Goal: Task Accomplishment & Management: Manage account settings

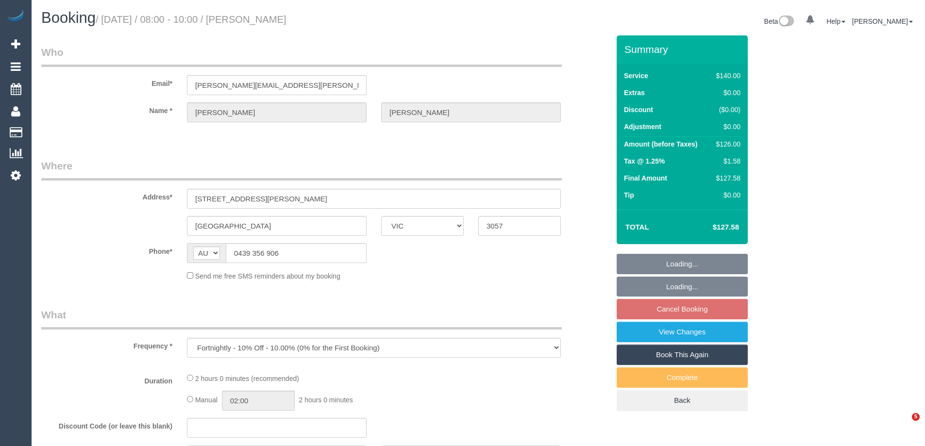
select select "VIC"
select select "string:stripe-pm_1QliwR2GScqysDRVSKtJxvD9"
select select "number:27"
select select "number:14"
select select "number:19"
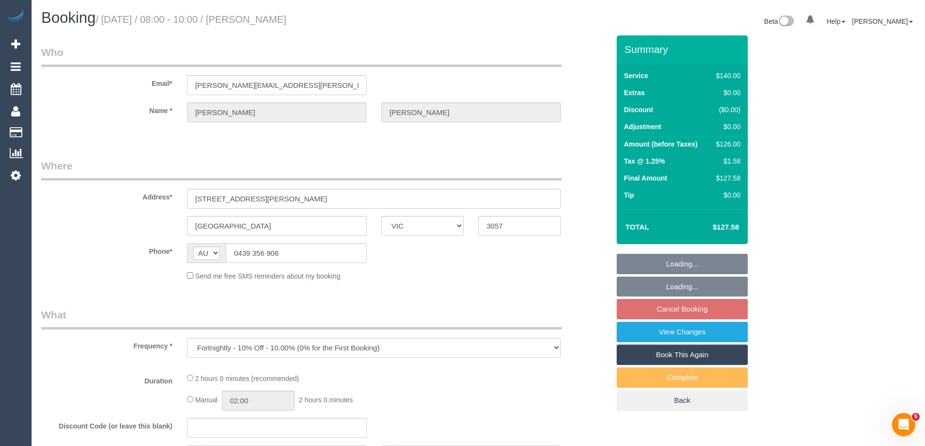
select select "number:24"
select select "number:34"
select select "number:13"
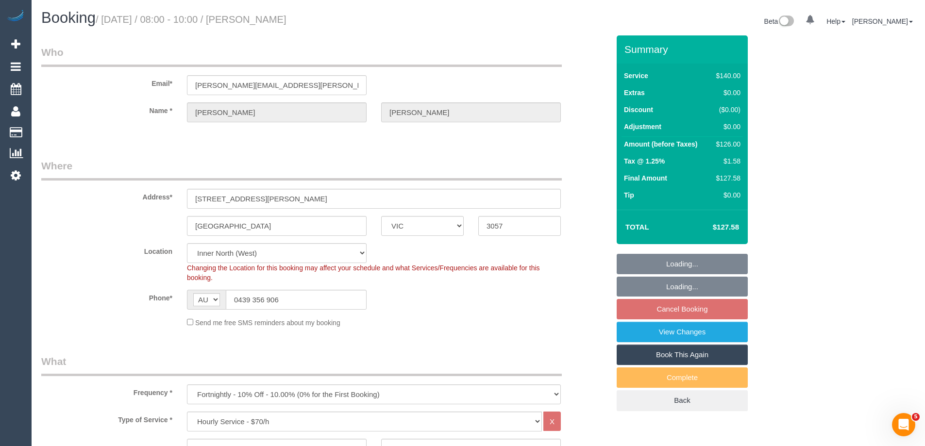
select select "object:1725"
select select "spot2"
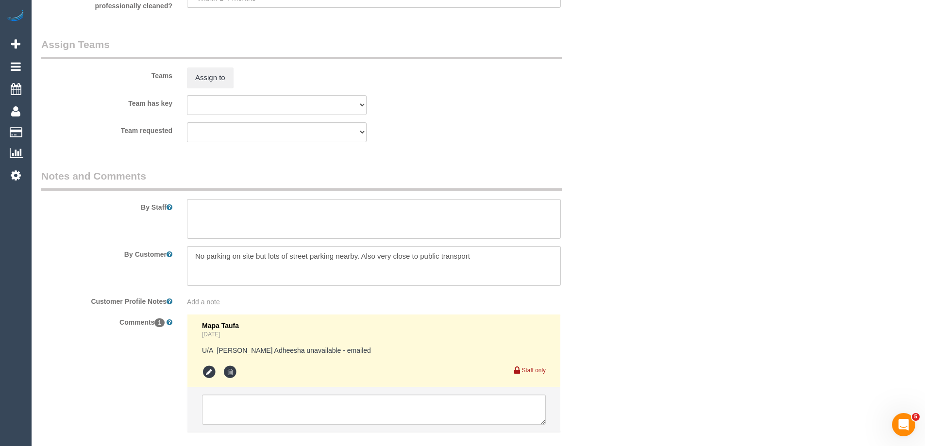
scroll to position [1386, 0]
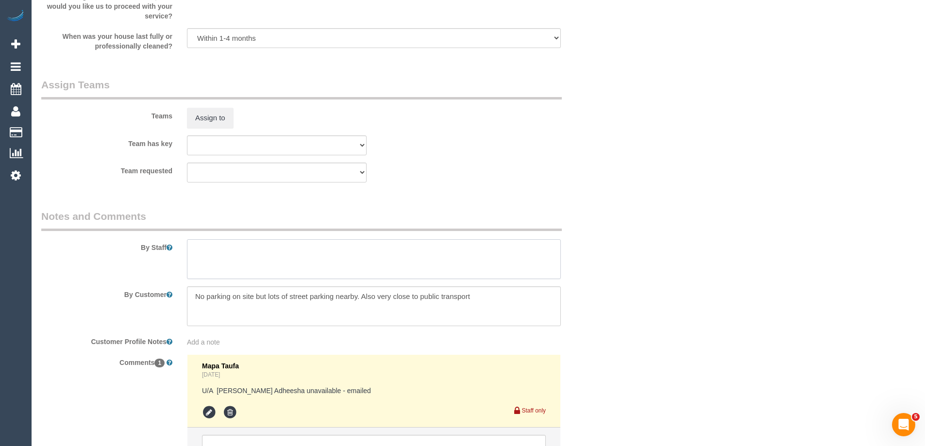
click at [284, 253] on textarea at bounding box center [374, 259] width 374 height 40
type textarea "*cover*"
click at [207, 115] on button "Assign to" at bounding box center [210, 118] width 47 height 20
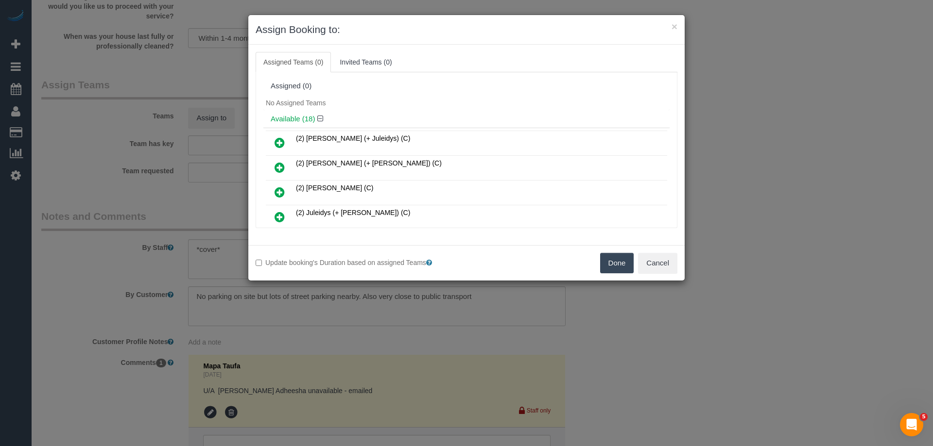
click at [279, 190] on icon at bounding box center [279, 193] width 10 height 12
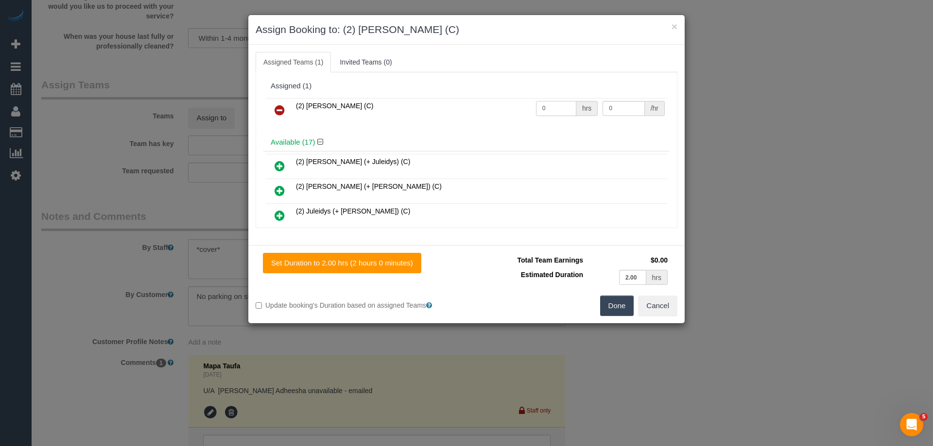
click at [560, 114] on input "0" at bounding box center [556, 108] width 40 height 15
type input "2"
click at [619, 108] on input "0" at bounding box center [623, 108] width 42 height 15
type input "37.5"
click at [631, 308] on button "Done" at bounding box center [617, 306] width 34 height 20
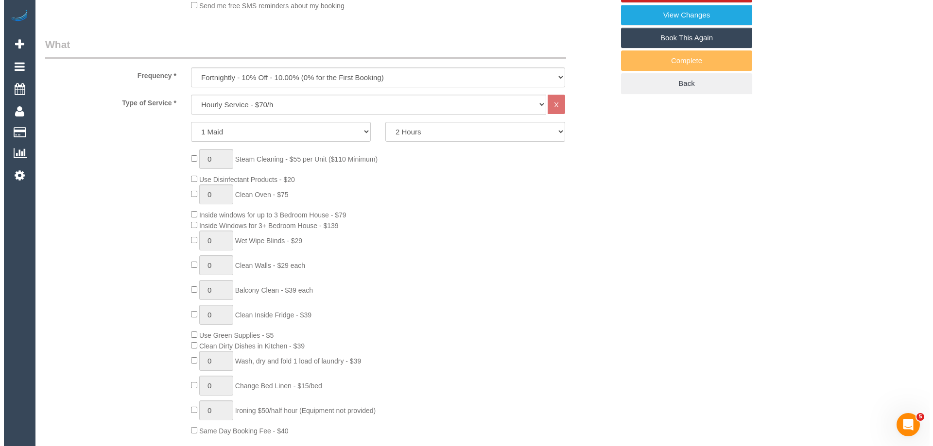
scroll to position [220, 0]
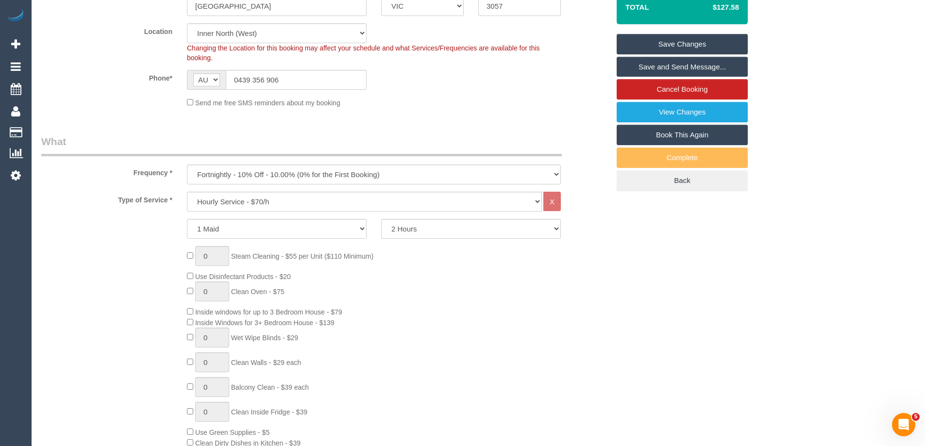
click at [706, 69] on link "Save and Send Message..." at bounding box center [682, 67] width 131 height 20
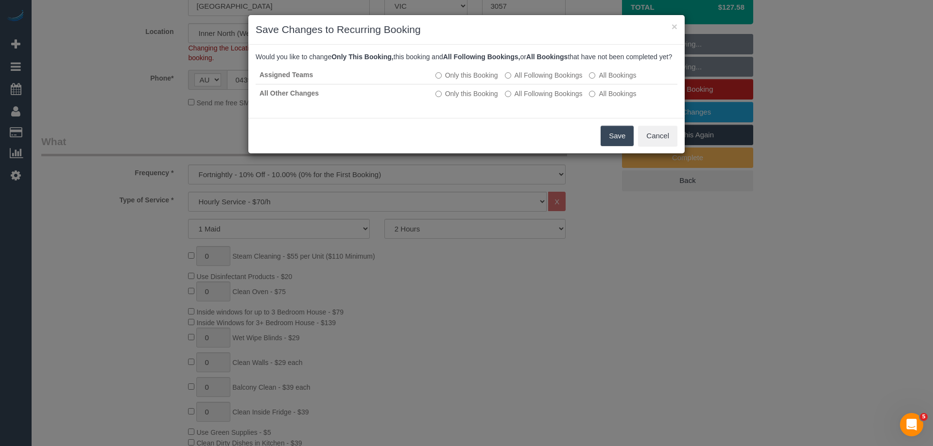
click at [610, 143] on button "Save" at bounding box center [616, 136] width 33 height 20
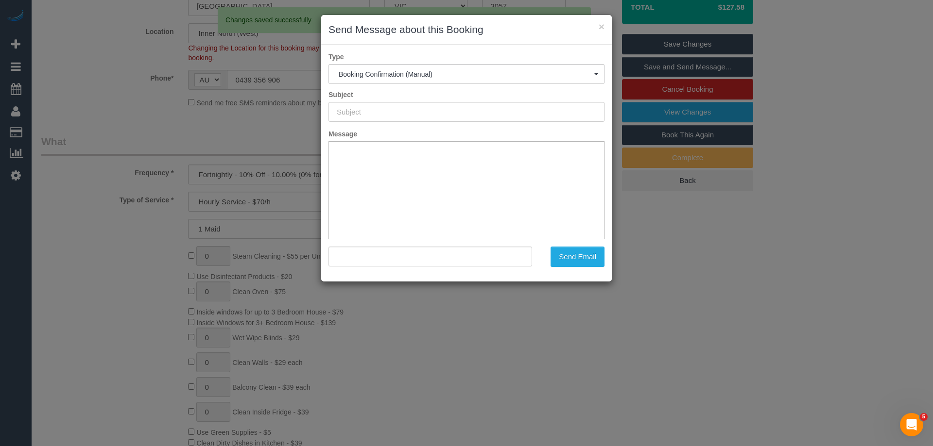
scroll to position [0, 0]
type input "Booking Confirmed"
type input ""Alex Wyatt" <alex@wyatt-family.com>"
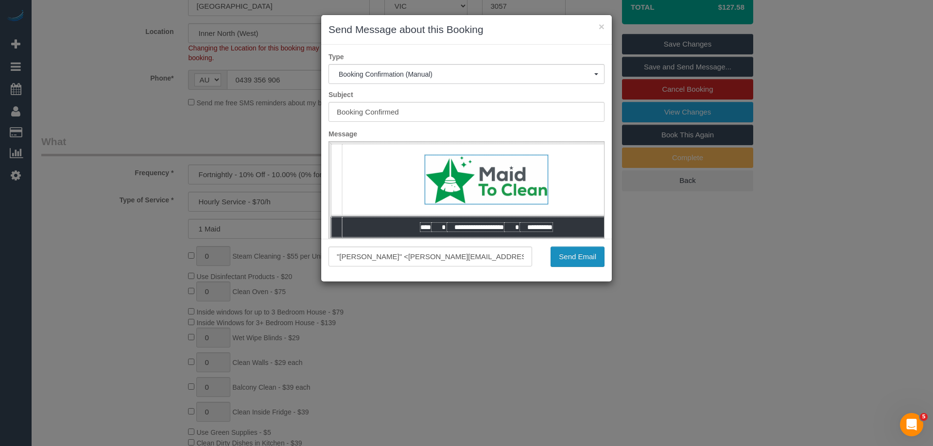
click at [569, 249] on button "Send Email" at bounding box center [577, 257] width 54 height 20
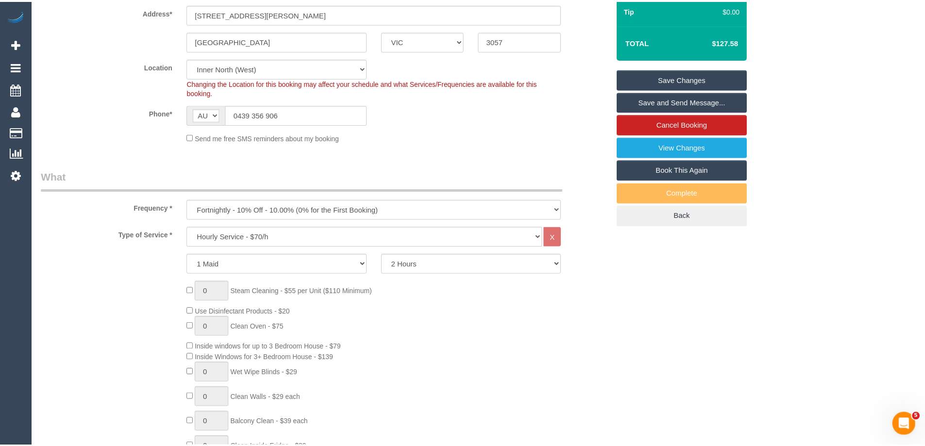
scroll to position [255, 0]
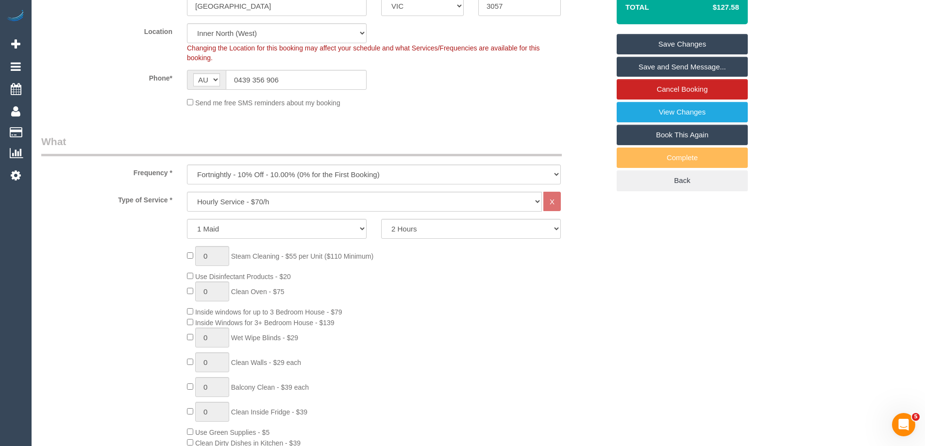
click at [454, 89] on div "Phone* AF AL DZ AD AO AI AQ AG AR AM AW AU AT AZ BS BH BD BB BY BE BZ BJ BM BT …" at bounding box center [325, 80] width 583 height 20
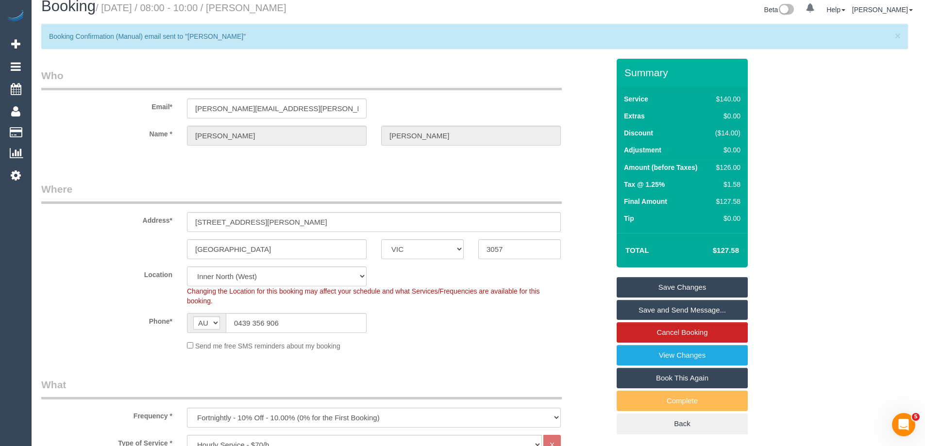
scroll to position [0, 0]
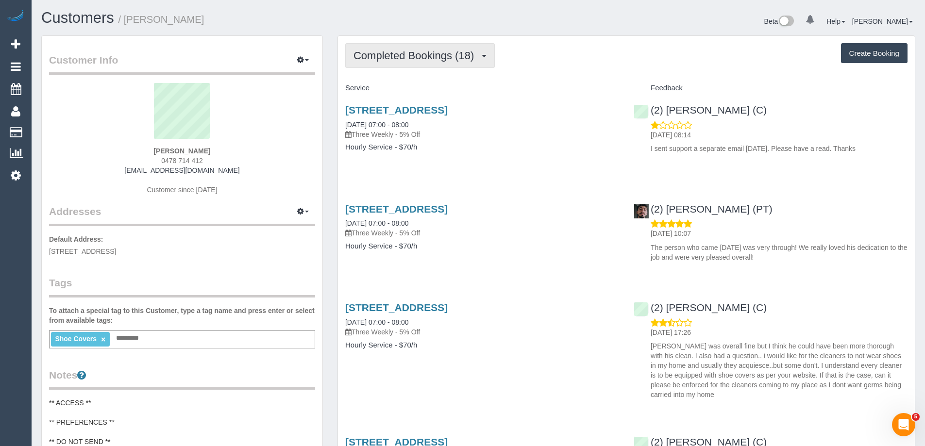
click at [437, 60] on span "Completed Bookings (18)" at bounding box center [416, 56] width 125 height 12
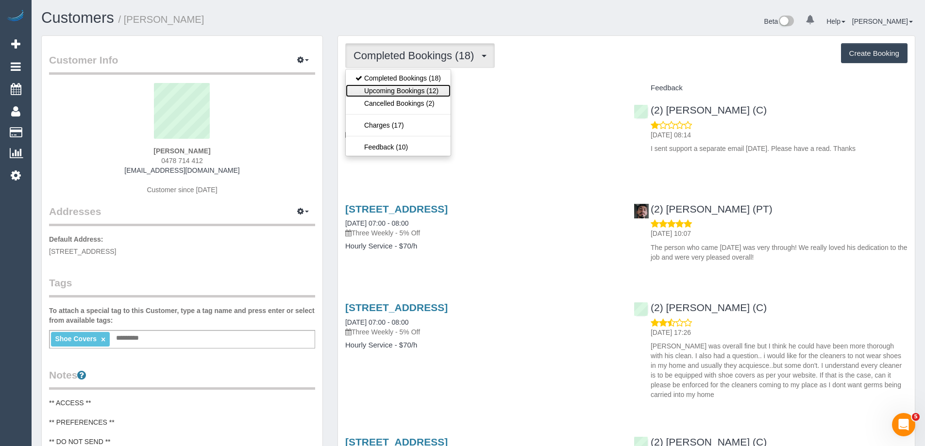
click at [441, 87] on link "Upcoming Bookings (12)" at bounding box center [398, 91] width 105 height 13
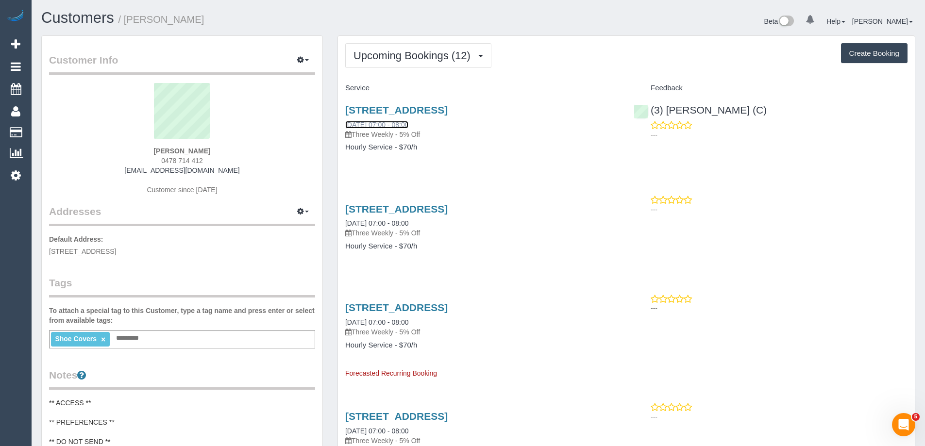
click at [409, 122] on link "06/09/2025 07:00 - 08:00" at bounding box center [376, 125] width 63 height 8
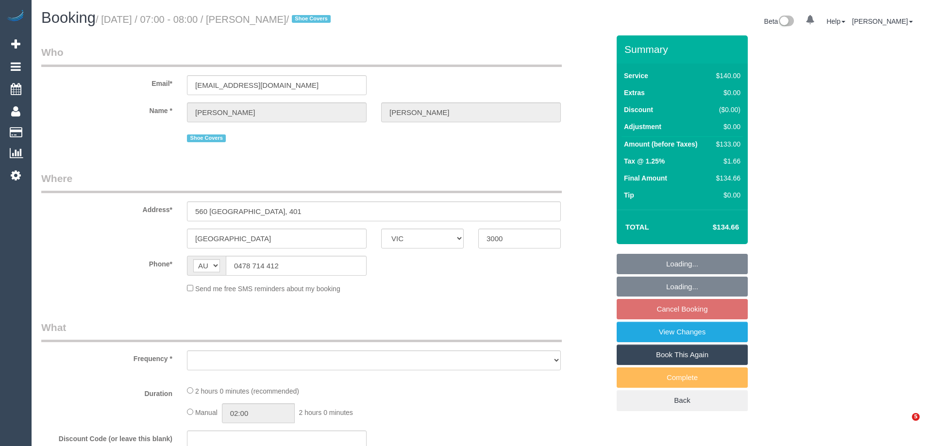
select select "VIC"
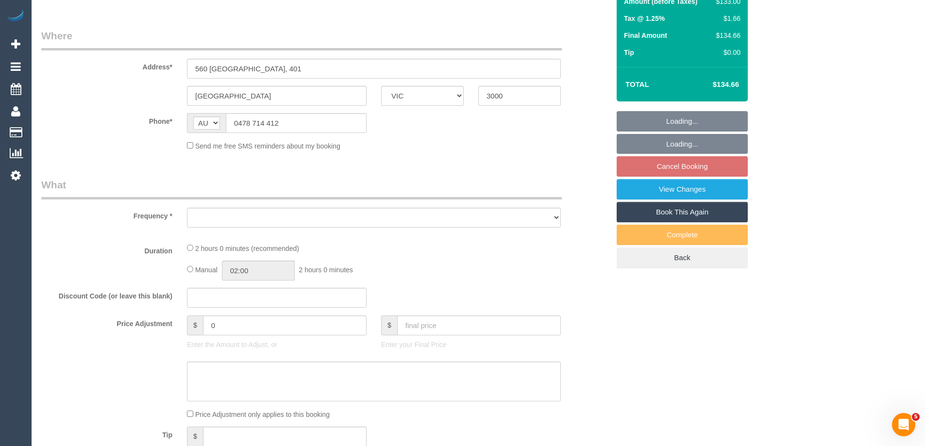
select select "string:stripe-pm_1PW6EO2GScqysDRVjfkkeQhX"
select select "number:28"
select select "number:14"
select select "number:20"
select select "number:25"
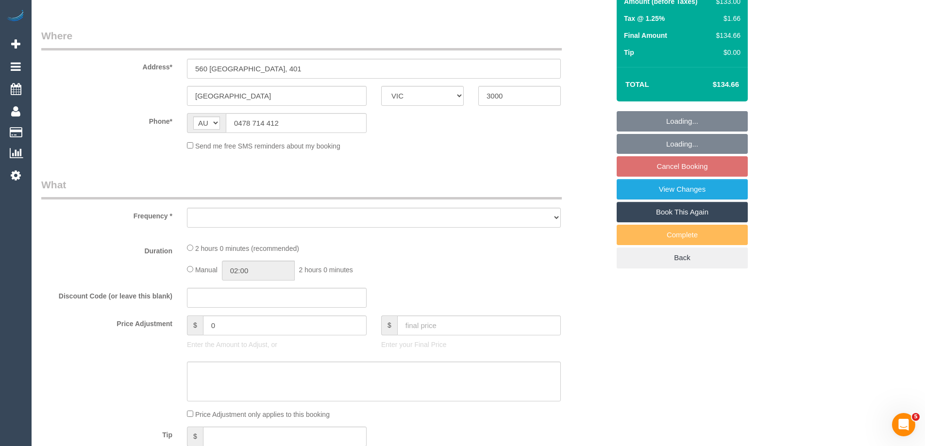
select select "number:35"
select select "number:26"
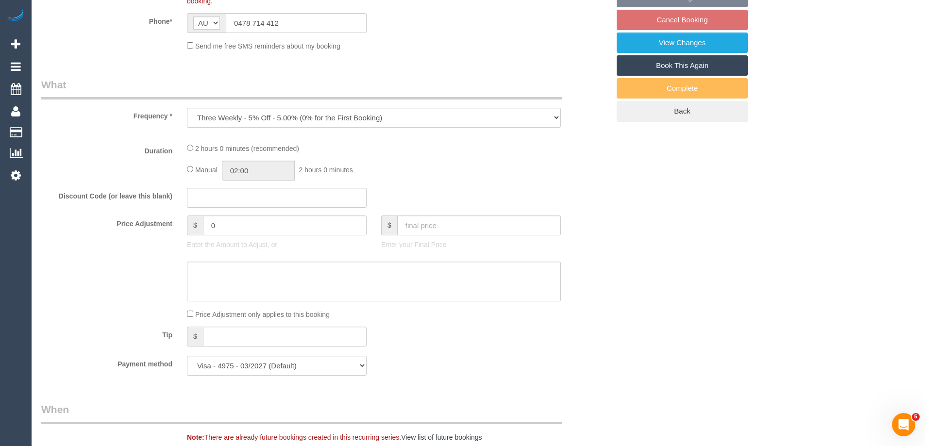
select select "object:1266"
select select "spot1"
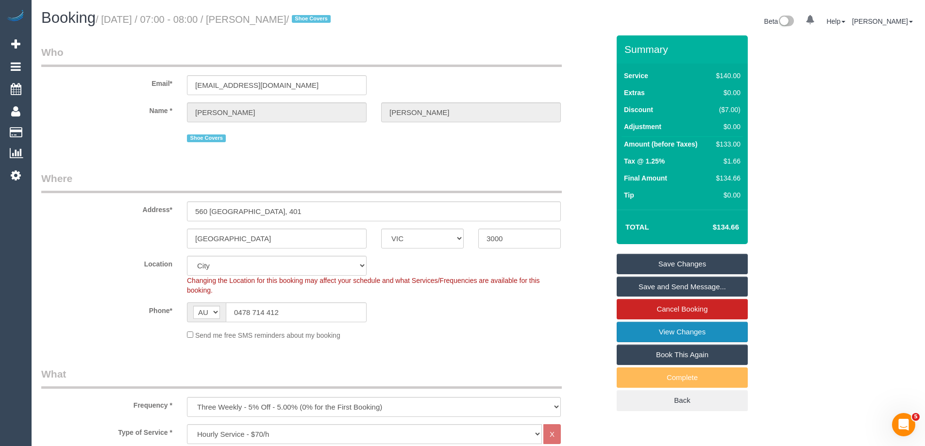
click at [686, 329] on link "View Changes" at bounding box center [682, 332] width 131 height 20
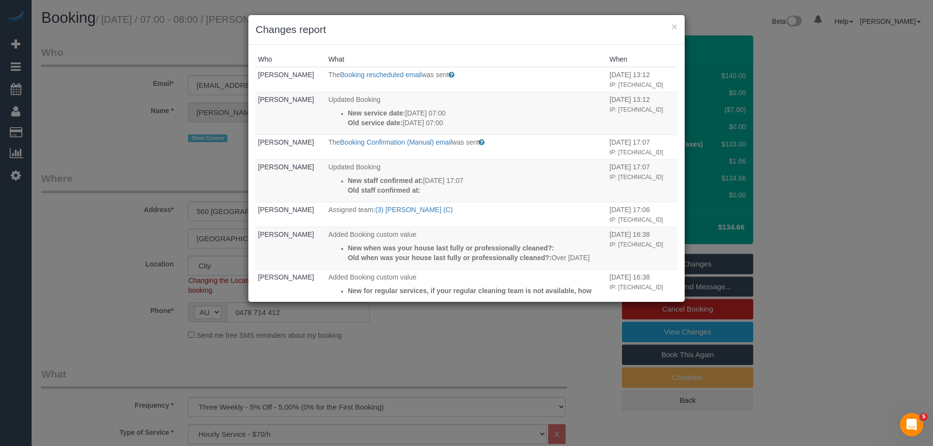
click at [511, 44] on div "× Changes report" at bounding box center [466, 30] width 436 height 30
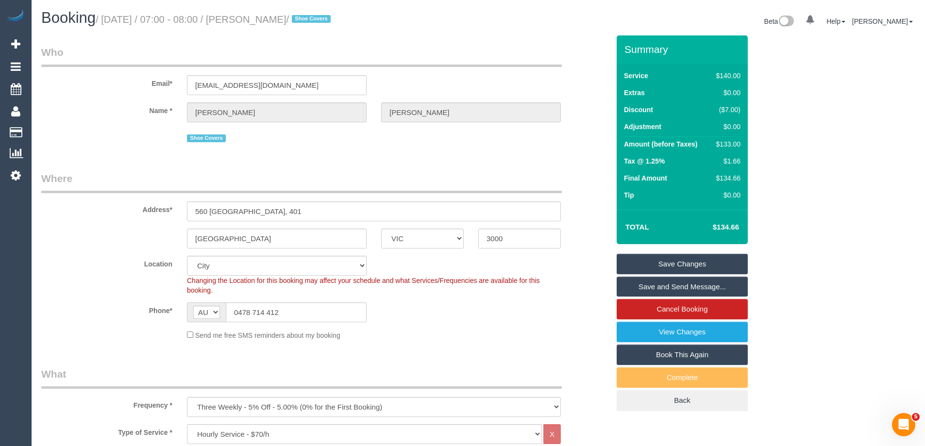
click at [653, 287] on link "Save and Send Message..." at bounding box center [682, 287] width 131 height 20
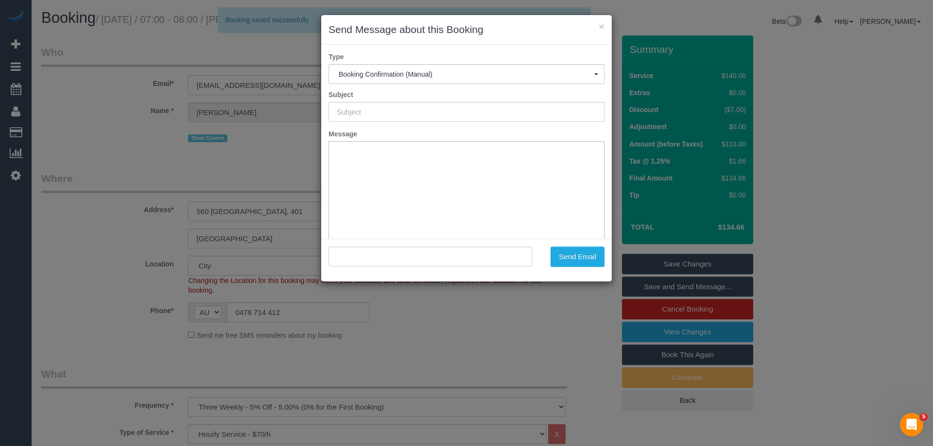
type input "Booking Confirmed"
type input ""Janice Castelino" <janicecastelino@gmail.com>"
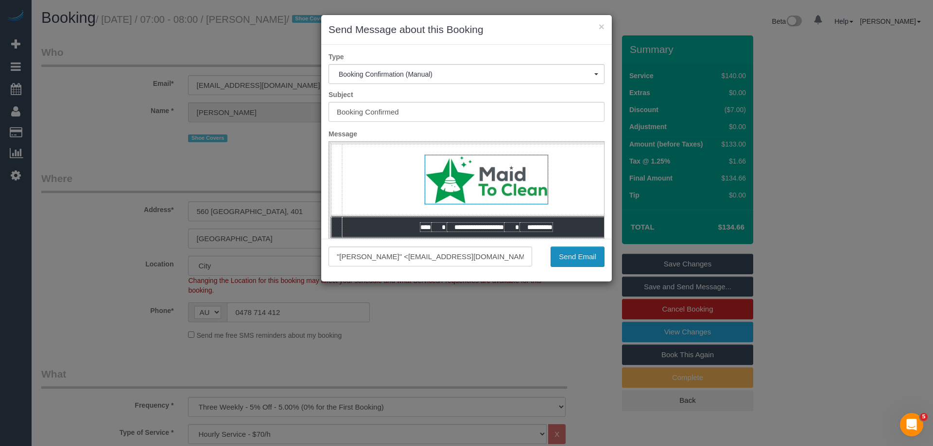
click at [589, 256] on button "Send Email" at bounding box center [577, 257] width 54 height 20
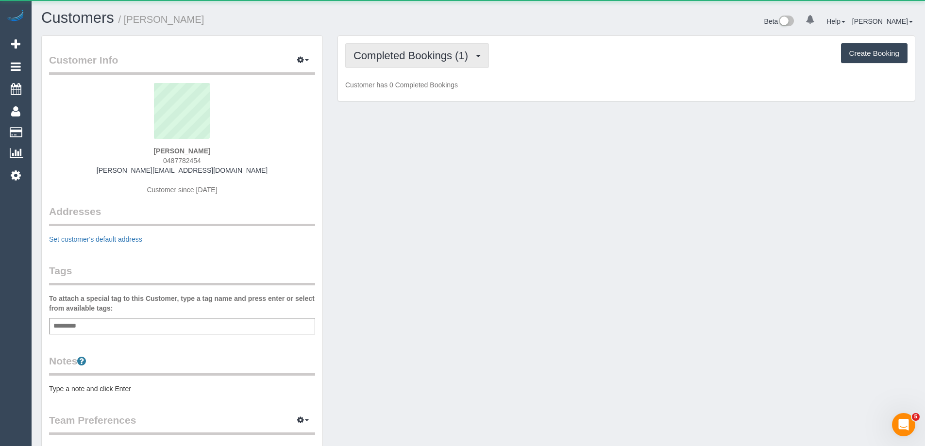
click at [410, 51] on span "Completed Bookings (1)" at bounding box center [413, 56] width 119 height 12
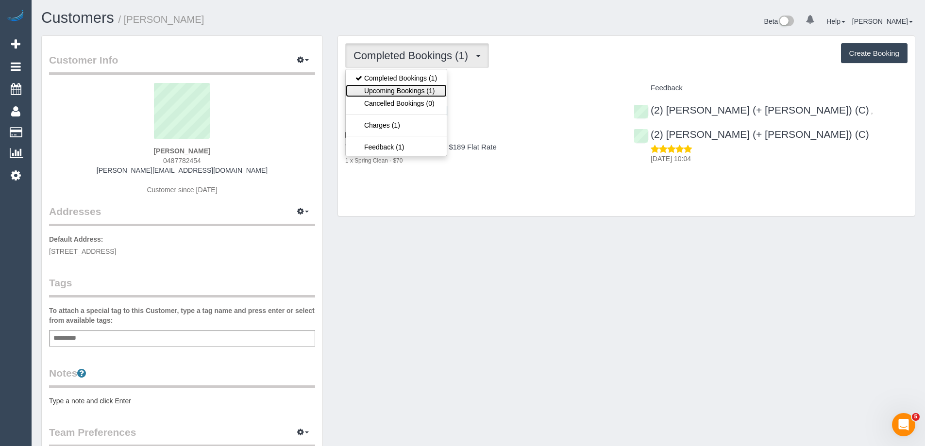
click at [406, 90] on link "Upcoming Bookings (1)" at bounding box center [396, 91] width 101 height 13
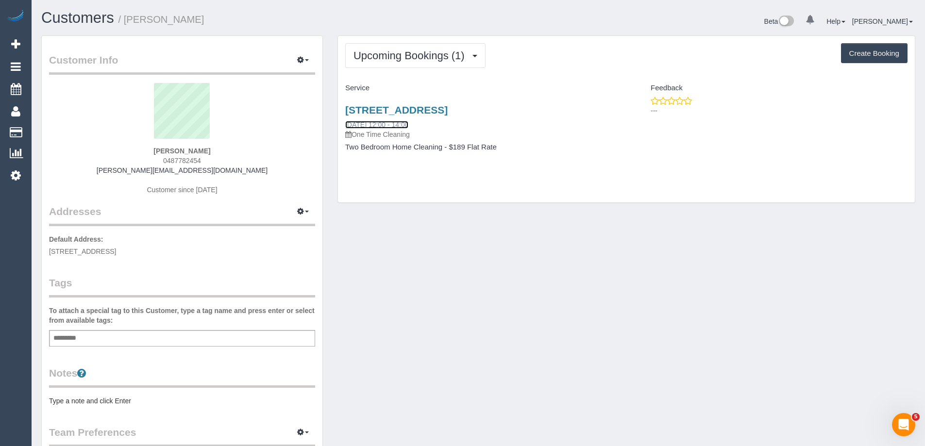
click at [403, 126] on link "06/09/2025 12:00 - 14:00" at bounding box center [376, 125] width 63 height 8
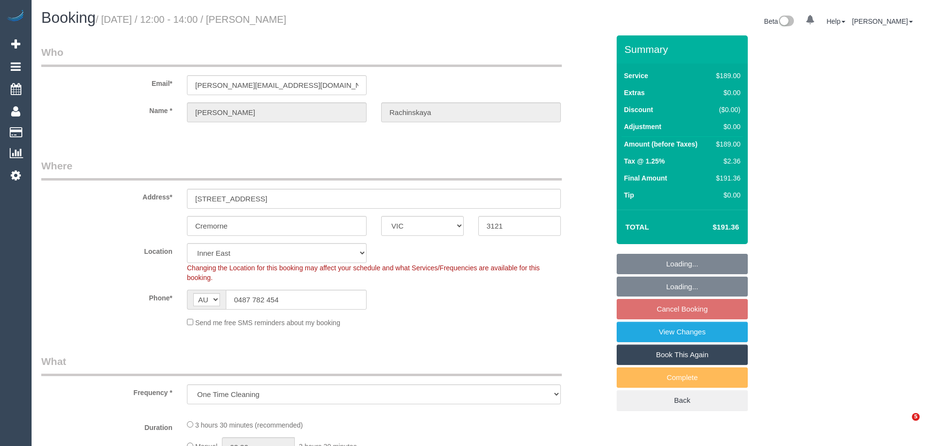
select select "VIC"
select select "object:771"
select select "number:28"
select select "number:14"
select select "number:19"
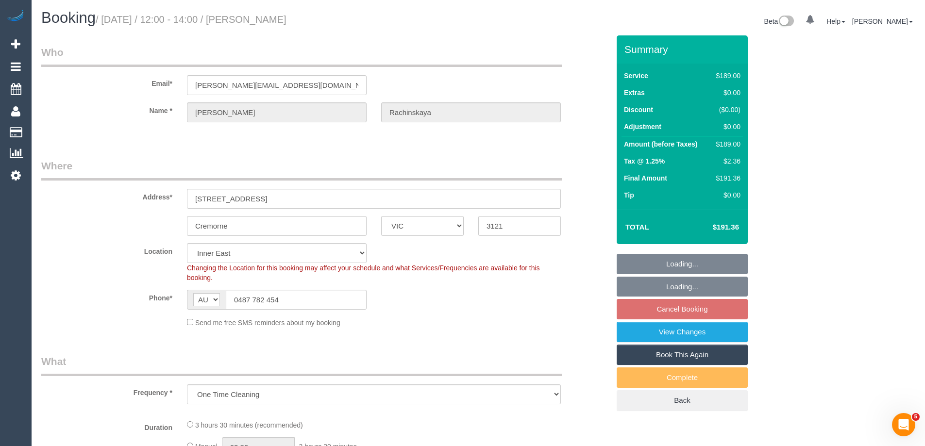
select select "number:23"
select select "number:35"
select select "number:12"
select select "string:stripe-pm_1RmsKq2GScqysDRVLRYtGIkT"
select select "spot4"
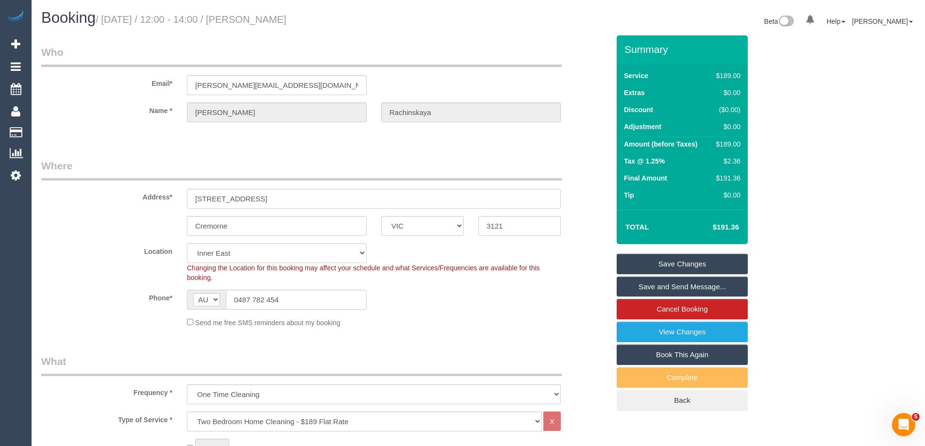
drag, startPoint x: 400, startPoint y: 24, endPoint x: 267, endPoint y: 20, distance: 133.2
click at [267, 20] on h1 "Booking / September 06, 2025 / 12:00 - 14:00 / Anastasia Rachinskaya" at bounding box center [256, 18] width 430 height 17
drag, startPoint x: 266, startPoint y: 19, endPoint x: 264, endPoint y: 15, distance: 5.0
click at [264, 15] on small "/ September 06, 2025 / 12:00 - 14:00 / Anastasia Rachinskaya" at bounding box center [191, 19] width 191 height 11
drag, startPoint x: 389, startPoint y: 20, endPoint x: 268, endPoint y: 17, distance: 121.5
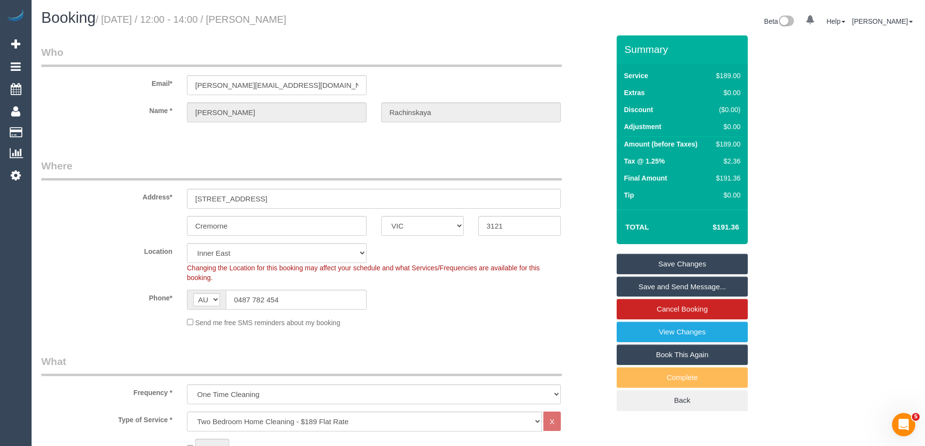
click at [268, 17] on h1 "Booking / September 06, 2025 / 12:00 - 14:00 / Anastasia Rachinskaya" at bounding box center [256, 18] width 430 height 17
copy small "Anastasia Rachinskaya"
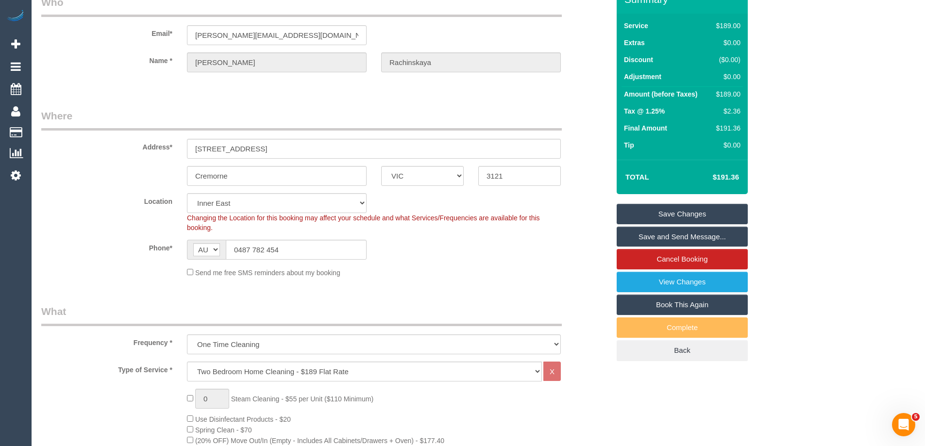
scroll to position [49, 0]
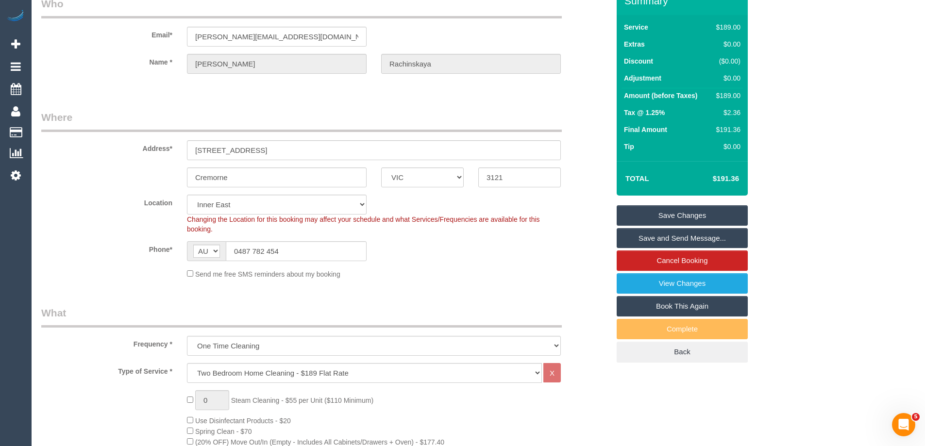
click at [730, 97] on div "$189.00" at bounding box center [727, 96] width 28 height 10
copy div "189.00"
click at [794, 105] on div "Summary Service $189.00 Extras $0.00 Discount ($0.00) Adjustment $0.00 Amount (…" at bounding box center [719, 184] width 219 height 395
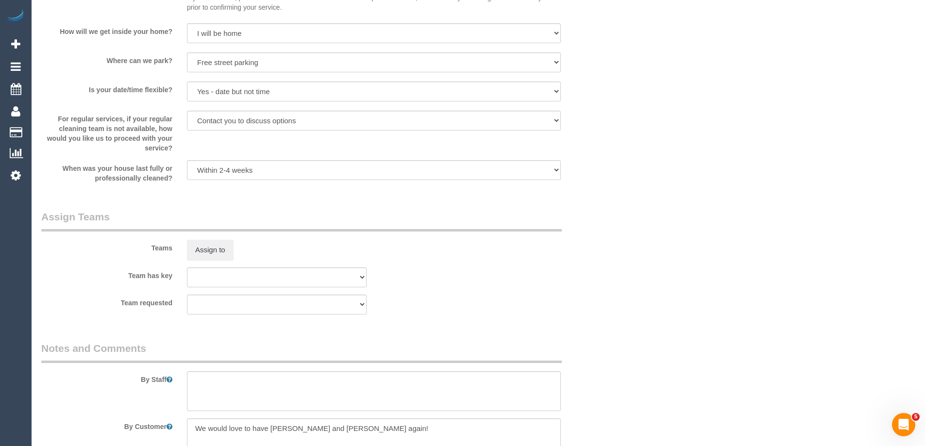
scroll to position [1419, 0]
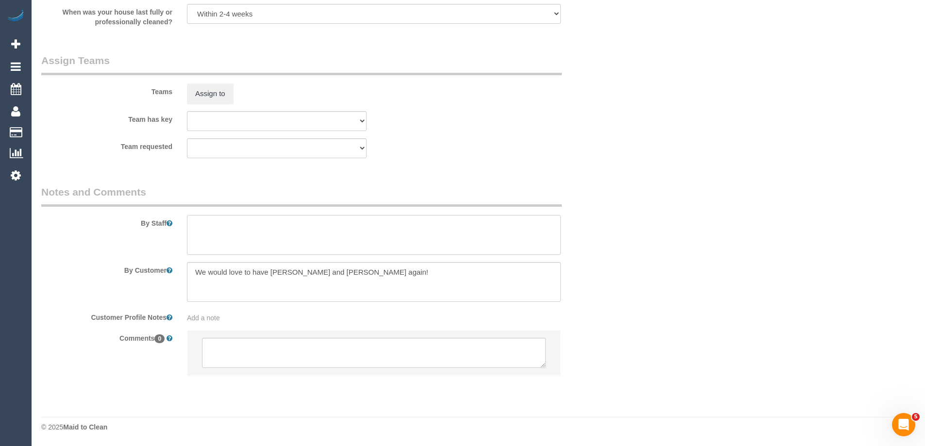
click at [234, 220] on textarea at bounding box center [374, 235] width 374 height 40
type textarea "Estimated time 3-3.5 hours"
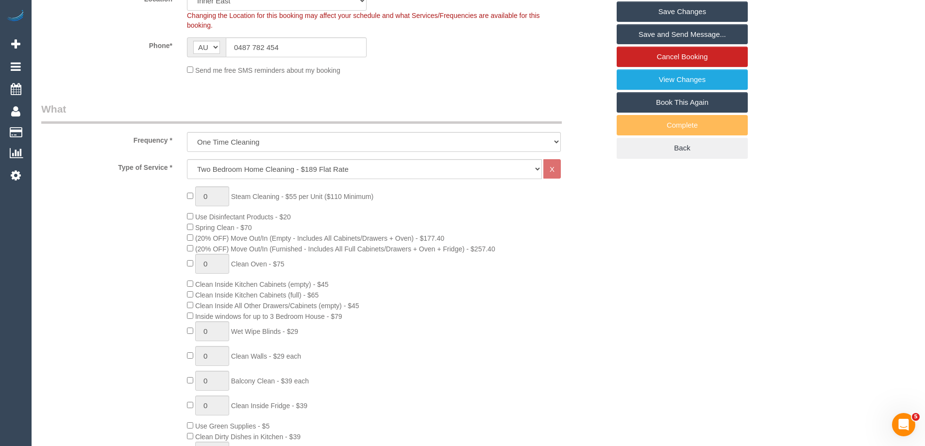
scroll to position [243, 0]
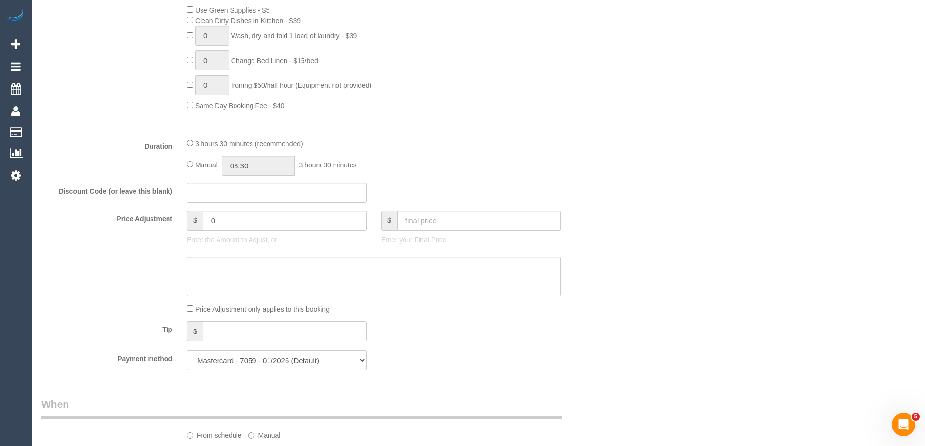
scroll to position [777, 0]
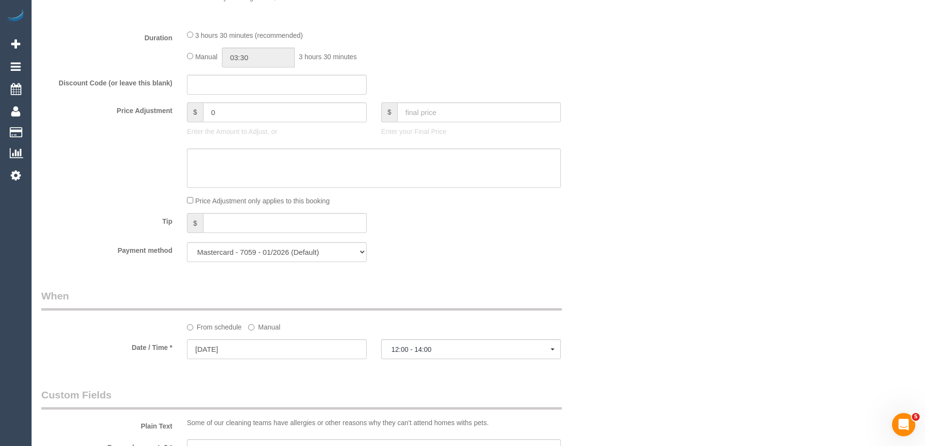
click at [274, 325] on label "Manual" at bounding box center [264, 325] width 32 height 13
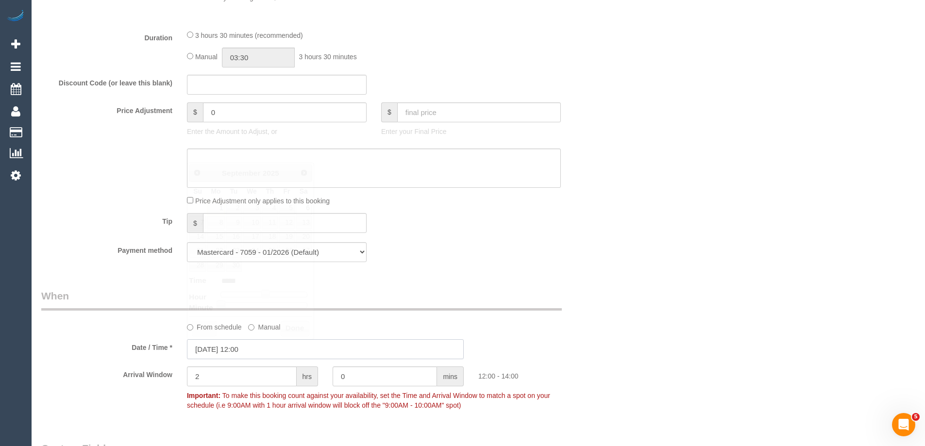
click at [272, 351] on input "06/09/2025 12:00" at bounding box center [325, 350] width 277 height 20
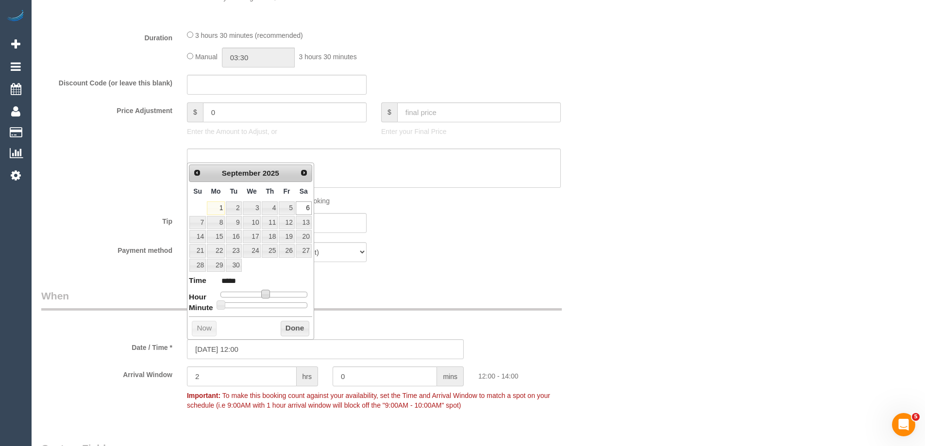
type input "06/09/2025 11:00"
type input "*****"
type input "06/09/2025 10:00"
type input "*****"
type input "06/09/2025 09:00"
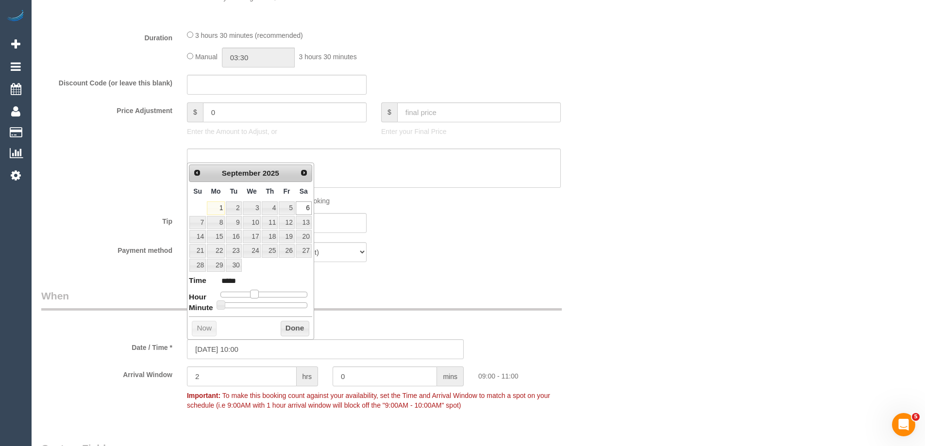
type input "*****"
type input "06/09/2025 08:00"
type input "*****"
drag, startPoint x: 266, startPoint y: 294, endPoint x: 253, endPoint y: 294, distance: 12.6
click at [253, 294] on span at bounding box center [250, 294] width 9 height 9
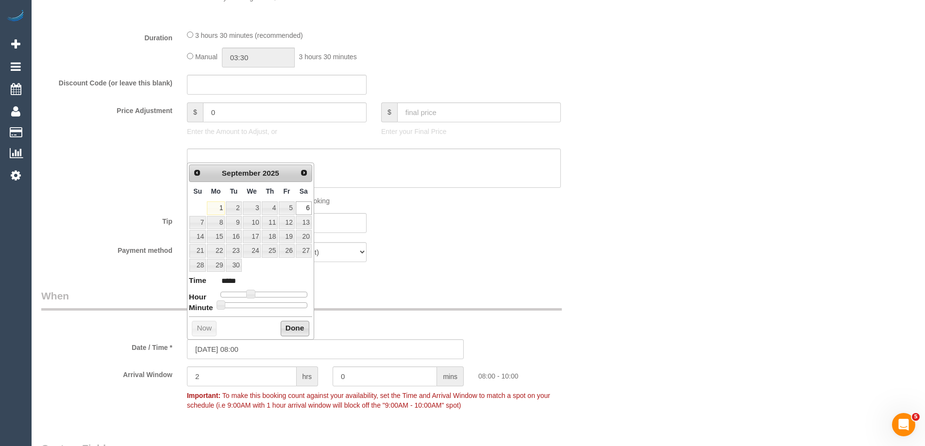
click at [291, 327] on button "Done" at bounding box center [295, 329] width 29 height 16
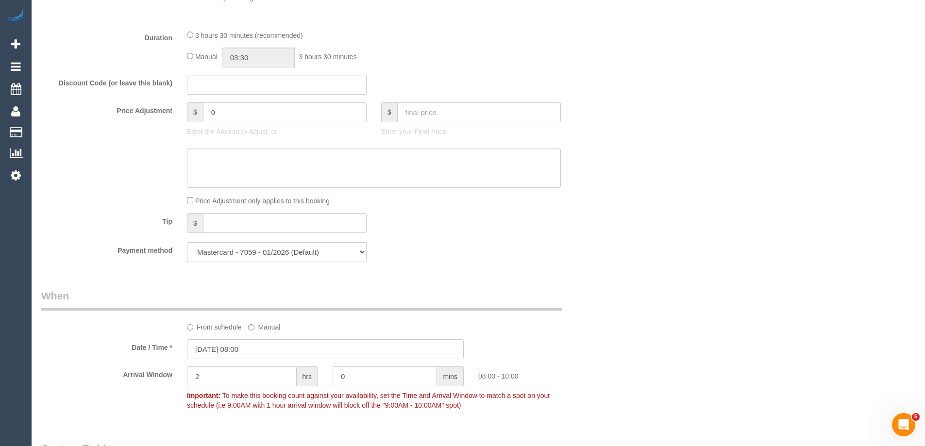
click at [621, 320] on div "Who Email* ana.rachinskaya@gmail.com Name * Anastasia Rachinskaya Where Address…" at bounding box center [478, 183] width 874 height 1850
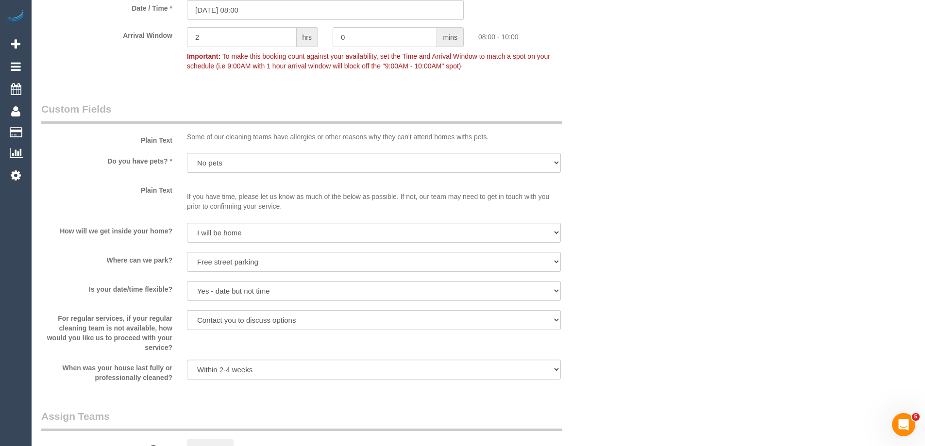
scroll to position [1472, 0]
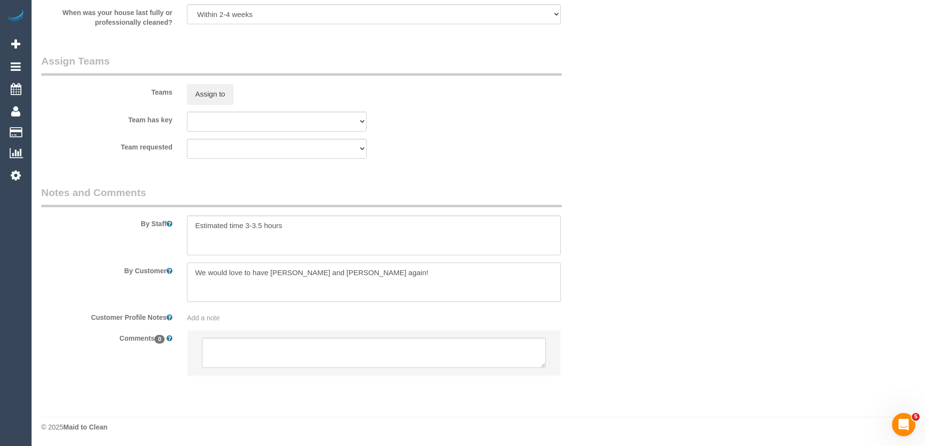
drag, startPoint x: 483, startPoint y: 270, endPoint x: 141, endPoint y: 270, distance: 342.0
click at [146, 268] on div "By Customer" at bounding box center [325, 283] width 583 height 40
click at [245, 357] on textarea at bounding box center [374, 353] width 344 height 30
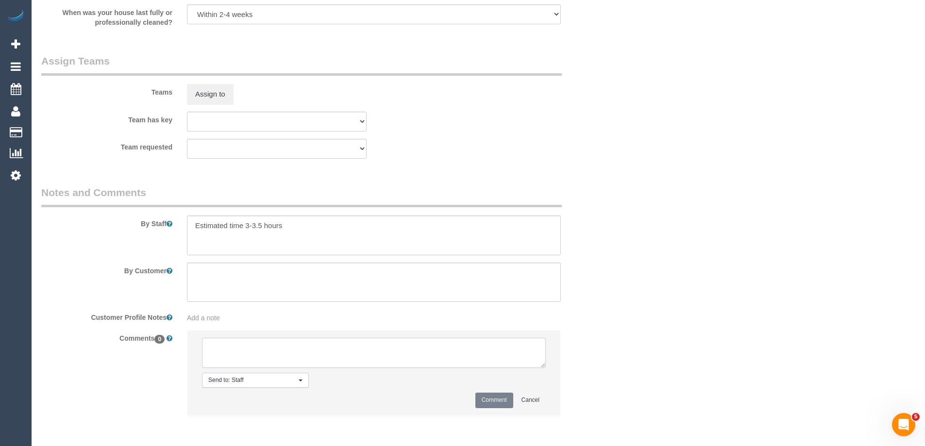
paste textarea "We would love to have Kevin and Daniela again!"
click at [242, 365] on textarea at bounding box center [374, 353] width 344 height 30
click at [247, 366] on textarea at bounding box center [374, 353] width 344 height 30
click at [442, 358] on textarea at bounding box center [374, 353] width 344 height 30
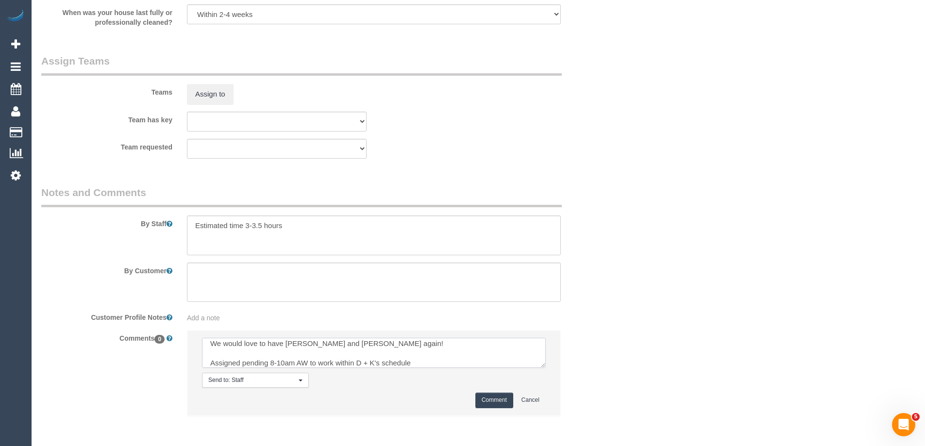
click at [441, 359] on textarea at bounding box center [374, 353] width 344 height 30
type textarea "We would love to have Kevin and Daniela again! Assigned pending 8-10am AW to wo…"
click at [487, 401] on button "Comment" at bounding box center [495, 400] width 38 height 15
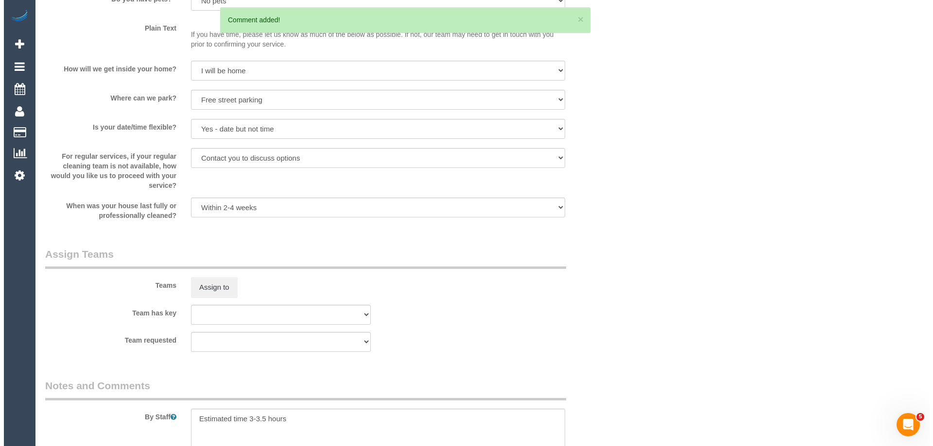
scroll to position [1278, 0]
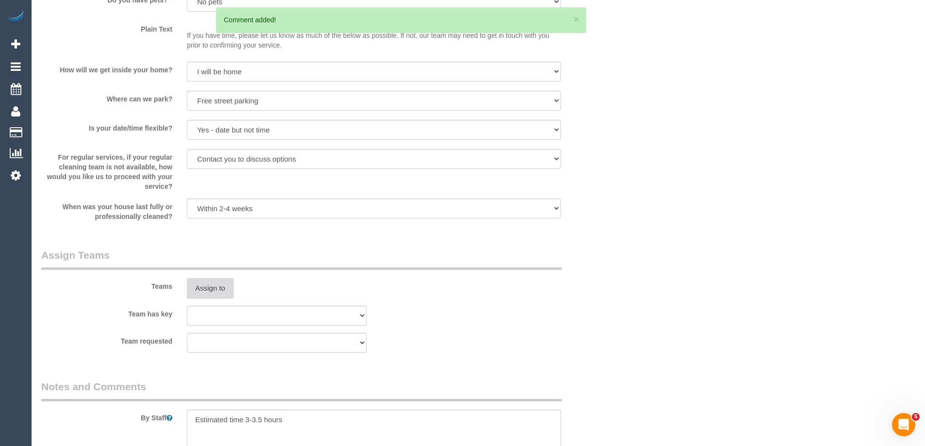
click at [225, 294] on button "Assign to" at bounding box center [210, 288] width 47 height 20
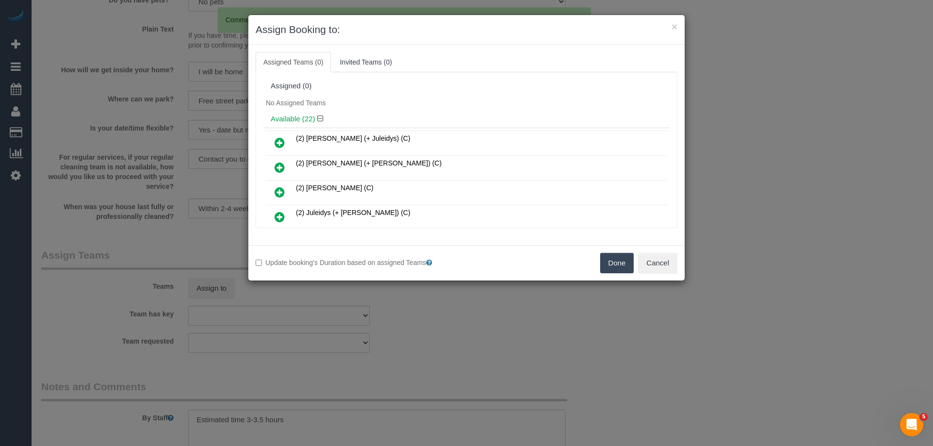
click at [276, 167] on icon at bounding box center [279, 168] width 10 height 12
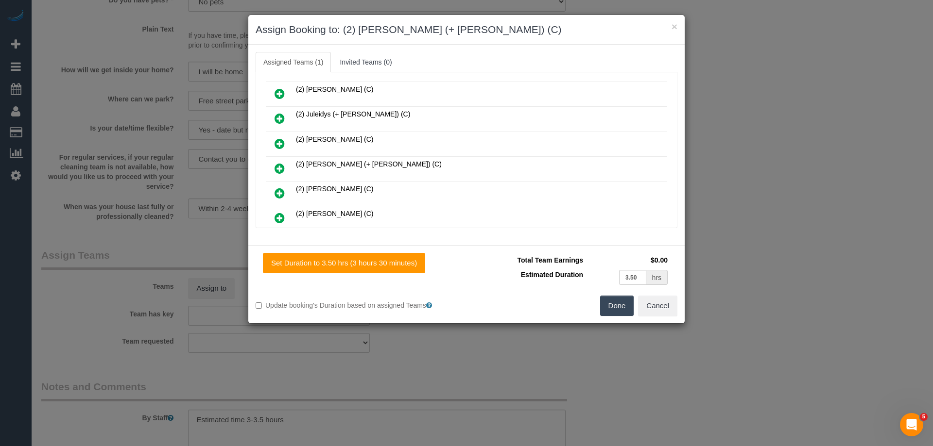
click at [283, 167] on icon at bounding box center [279, 169] width 10 height 12
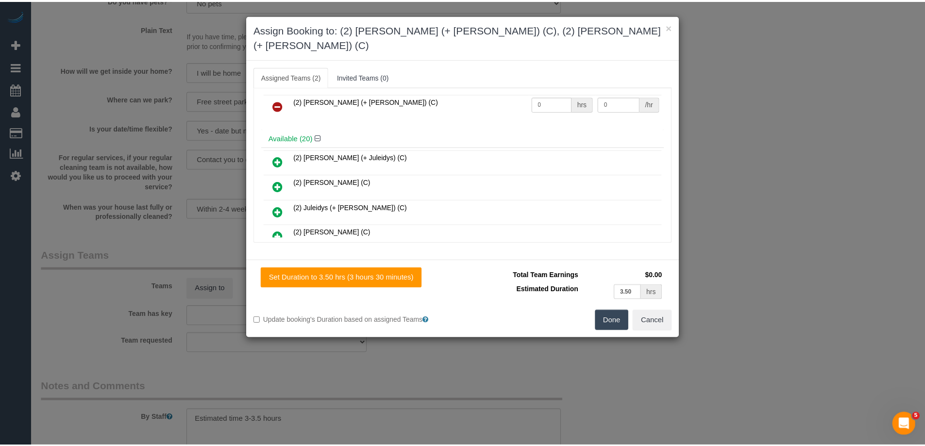
scroll to position [0, 0]
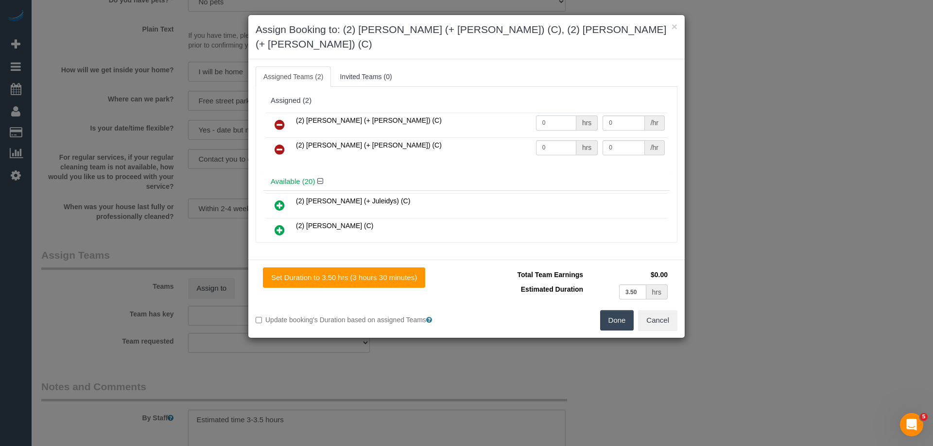
click at [550, 116] on input "0" at bounding box center [556, 123] width 40 height 15
type input "1"
click at [556, 140] on input "0" at bounding box center [556, 147] width 40 height 15
type input "1"
click at [619, 116] on input "0" at bounding box center [623, 123] width 42 height 15
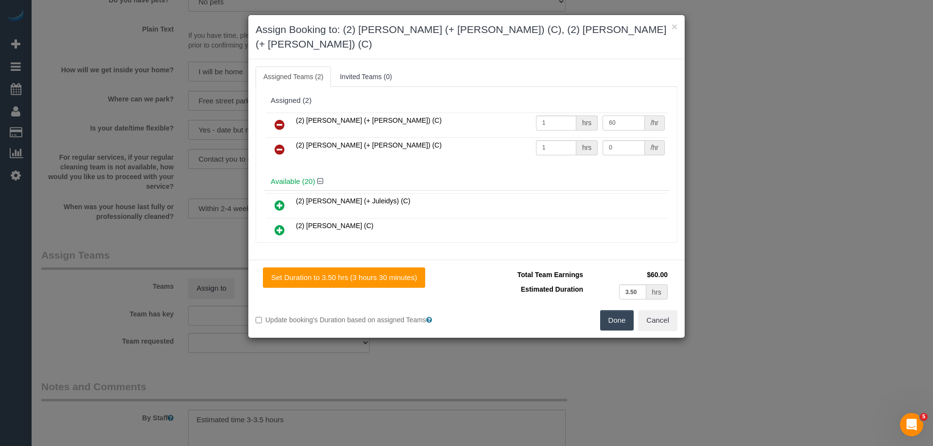
type input "60"
click at [642, 119] on td "60 /hr" at bounding box center [633, 125] width 67 height 25
click at [624, 140] on input "0" at bounding box center [623, 147] width 42 height 15
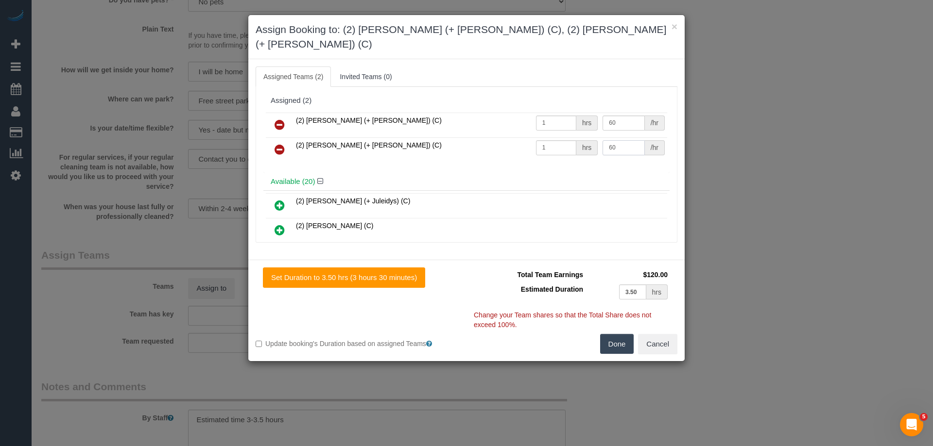
type input "60"
click at [614, 342] on div "Set Duration to 3.50 hrs (3 hours 30 minutes) Total Team Earnings $120.00 Estim…" at bounding box center [466, 311] width 436 height 102
click at [614, 334] on button "Done" at bounding box center [617, 344] width 34 height 20
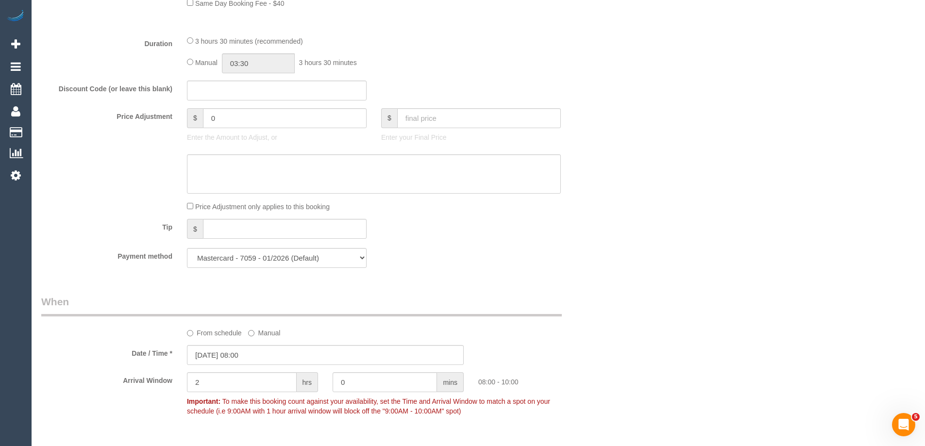
scroll to position [598, 0]
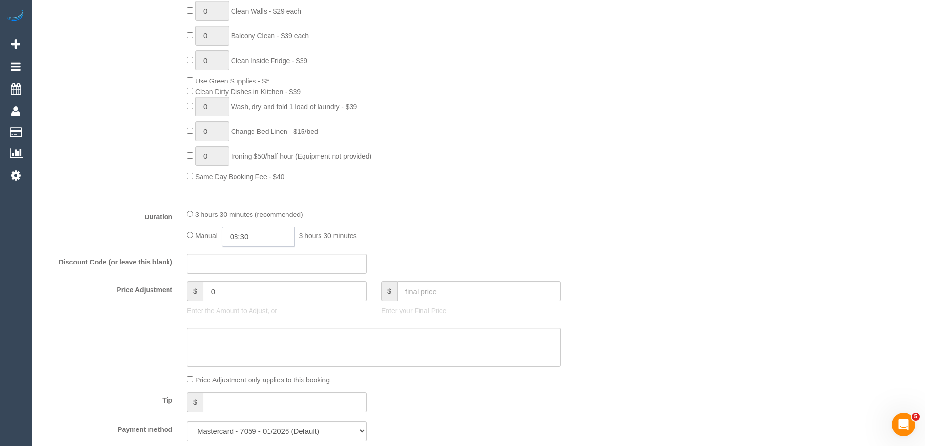
click at [256, 234] on input "03:30" at bounding box center [258, 237] width 73 height 20
click at [247, 268] on li "01:30" at bounding box center [247, 274] width 43 height 13
click at [265, 227] on input "01:30" at bounding box center [258, 237] width 73 height 20
type input "01:45"
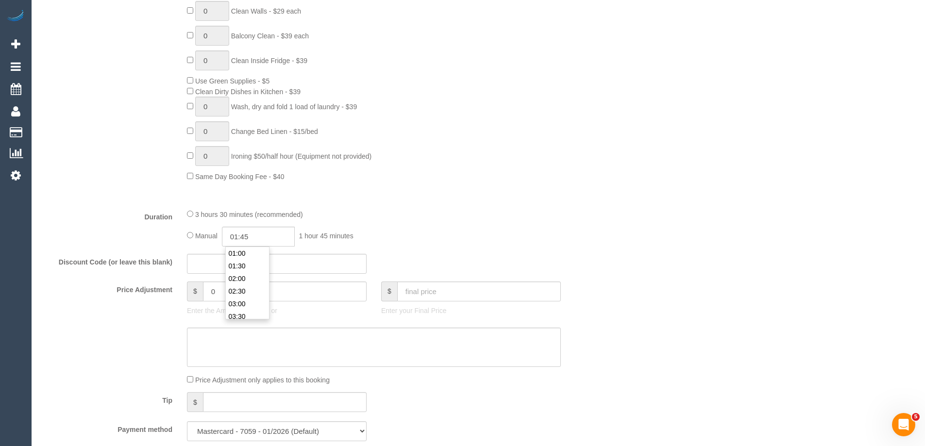
click at [518, 217] on div "3 hours 30 minutes (recommended)" at bounding box center [374, 214] width 374 height 11
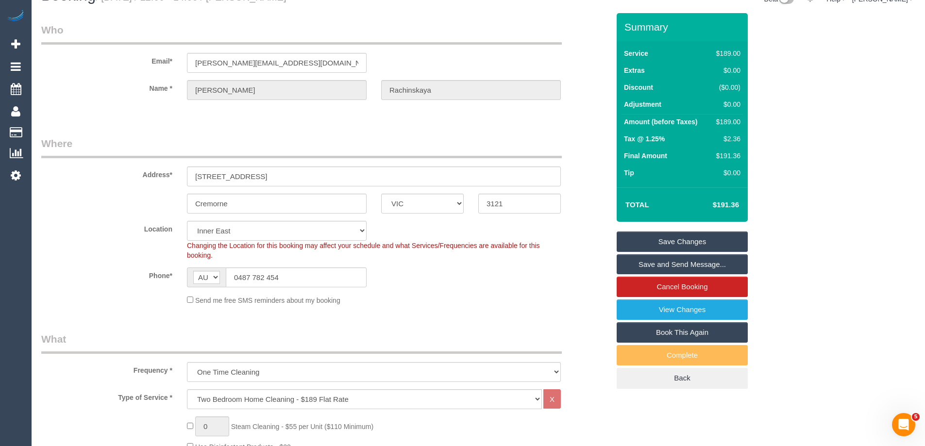
scroll to position [15, 0]
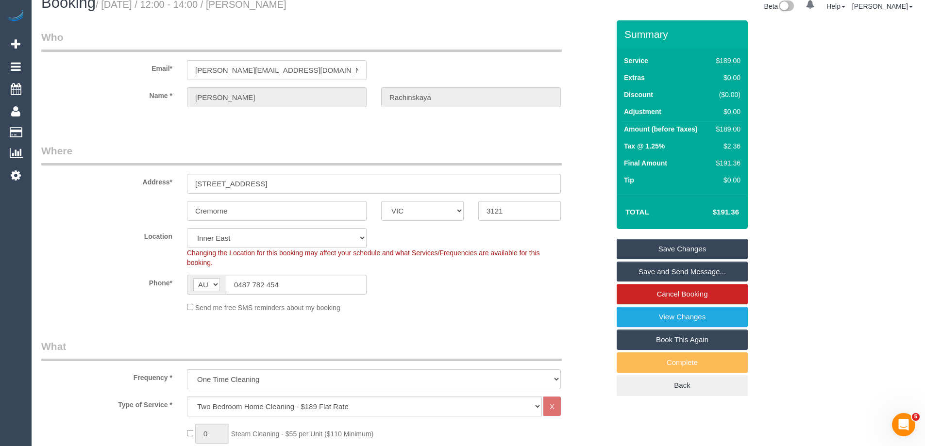
click at [249, 77] on input "ana.rachinskaya@gmail.com" at bounding box center [277, 70] width 180 height 20
click at [711, 246] on link "Save Changes" at bounding box center [682, 249] width 131 height 20
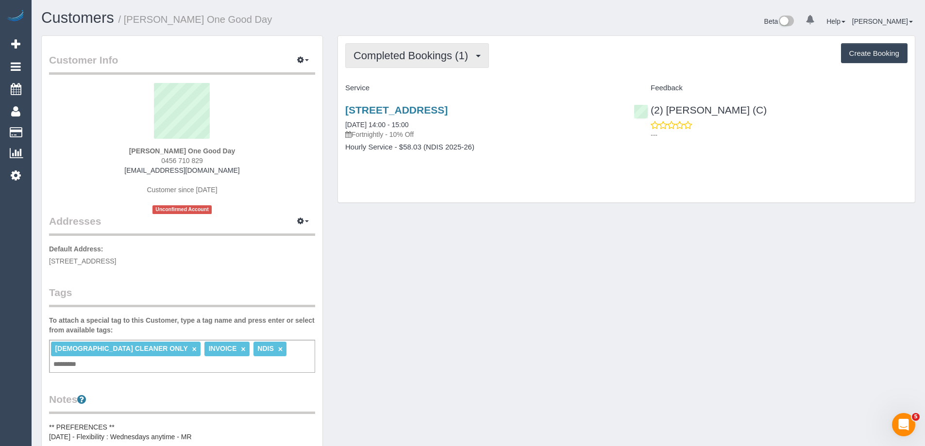
click at [455, 58] on span "Completed Bookings (1)" at bounding box center [413, 56] width 119 height 12
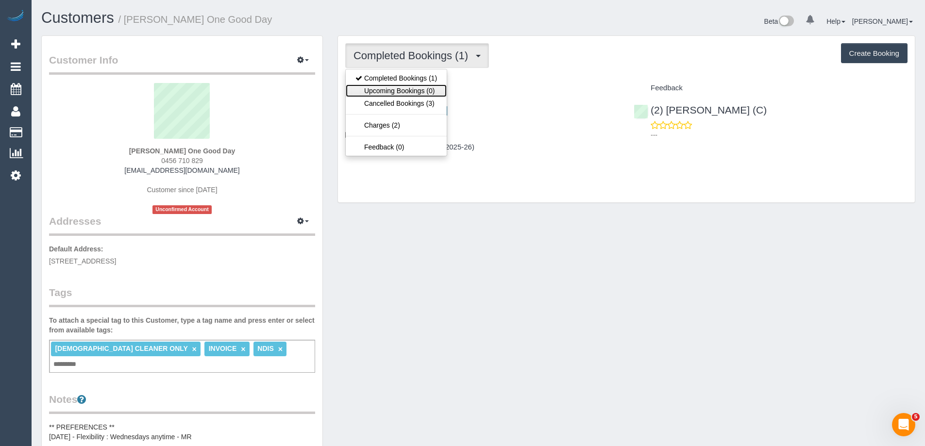
click at [434, 95] on link "Upcoming Bookings (0)" at bounding box center [396, 91] width 101 height 13
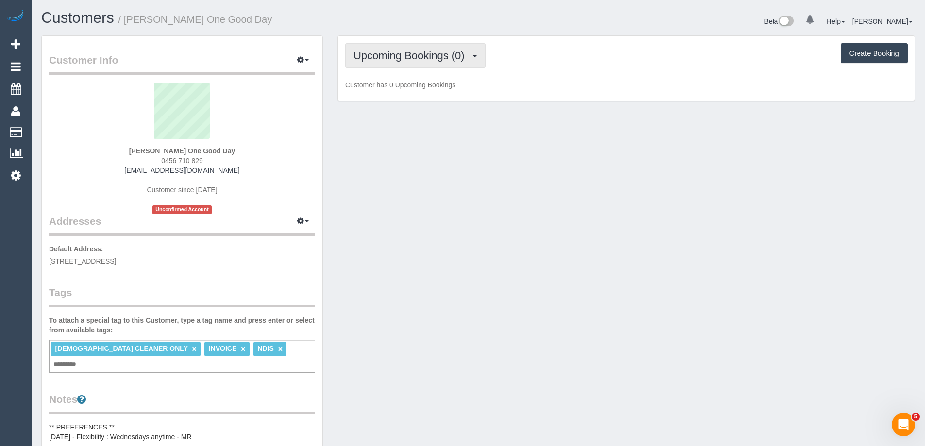
click at [460, 54] on span "Upcoming Bookings (0)" at bounding box center [412, 56] width 116 height 12
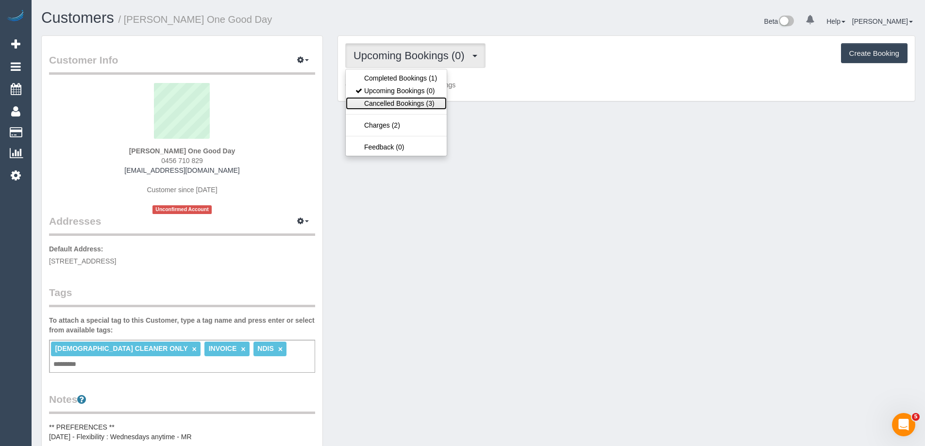
click at [422, 103] on link "Cancelled Bookings (3)" at bounding box center [396, 103] width 101 height 13
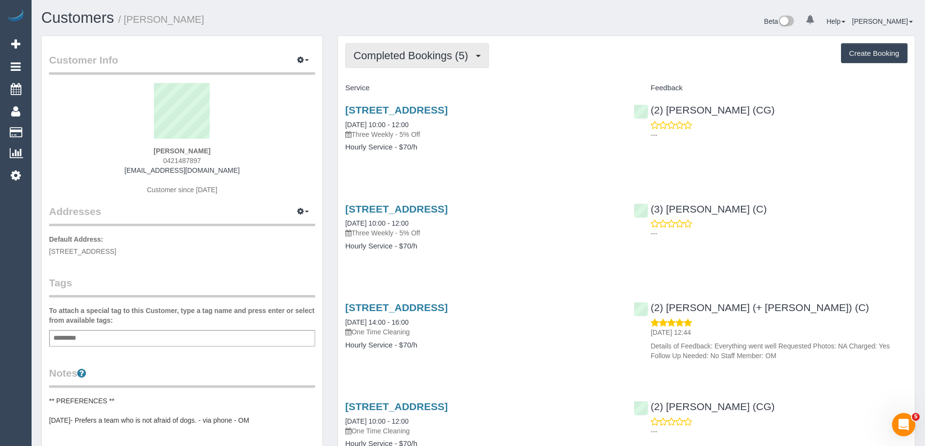
click at [407, 54] on span "Completed Bookings (5)" at bounding box center [413, 56] width 119 height 12
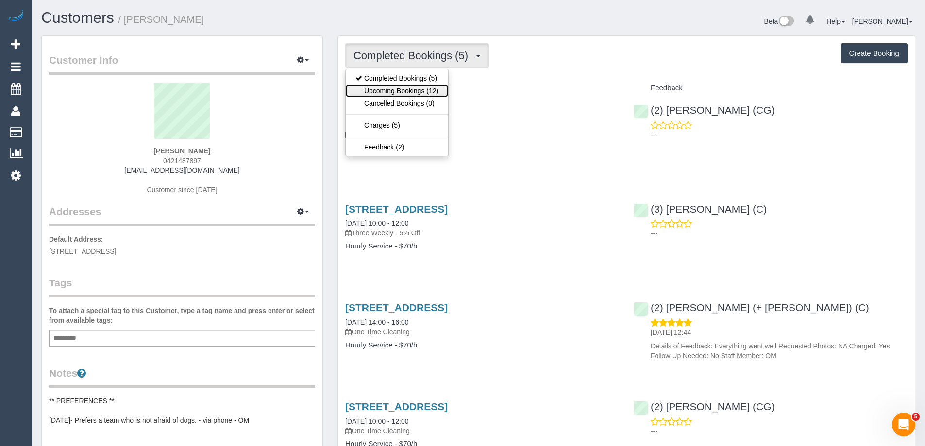
click at [376, 90] on link "Upcoming Bookings (12)" at bounding box center [397, 91] width 102 height 13
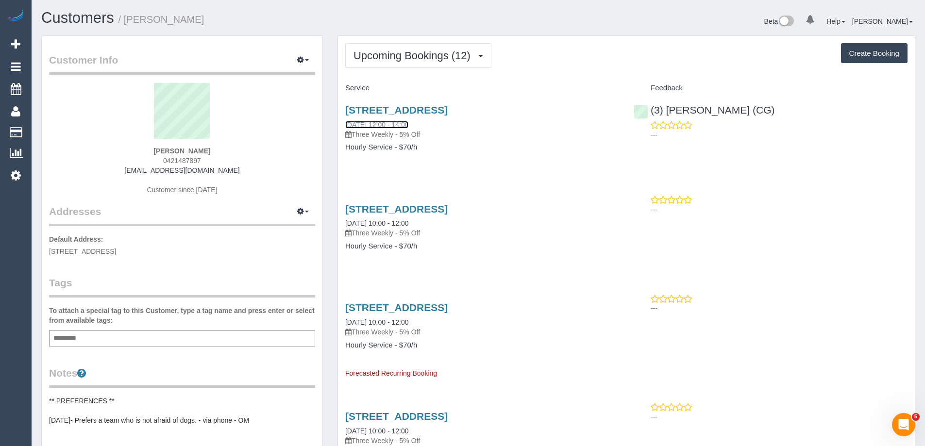
click at [386, 122] on link "03/09/2025 12:00 - 14:00" at bounding box center [376, 125] width 63 height 8
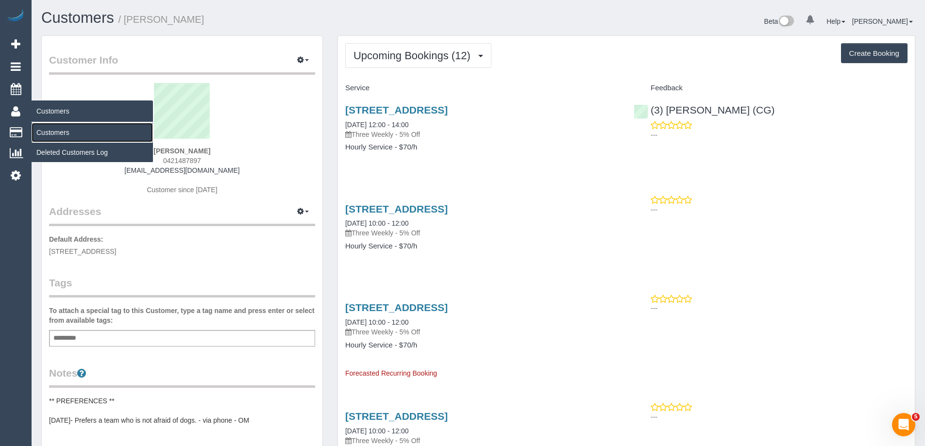
click at [54, 134] on link "Customers" at bounding box center [92, 132] width 121 height 19
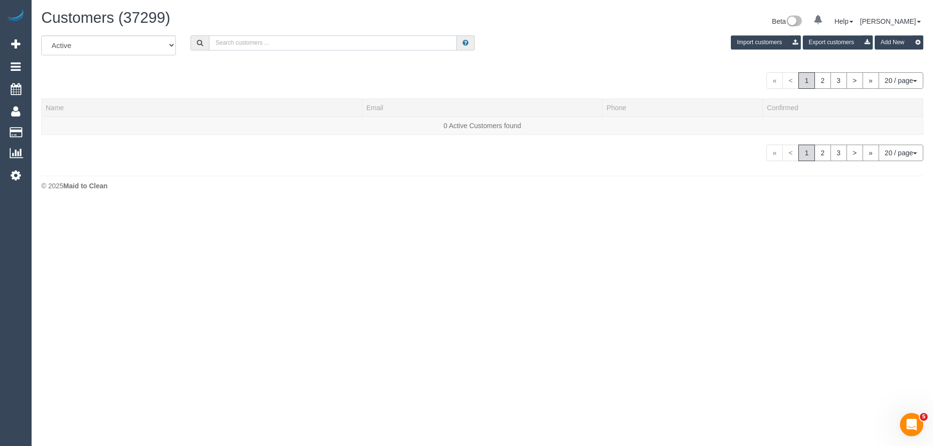
click at [267, 43] on input "text" at bounding box center [333, 42] width 248 height 15
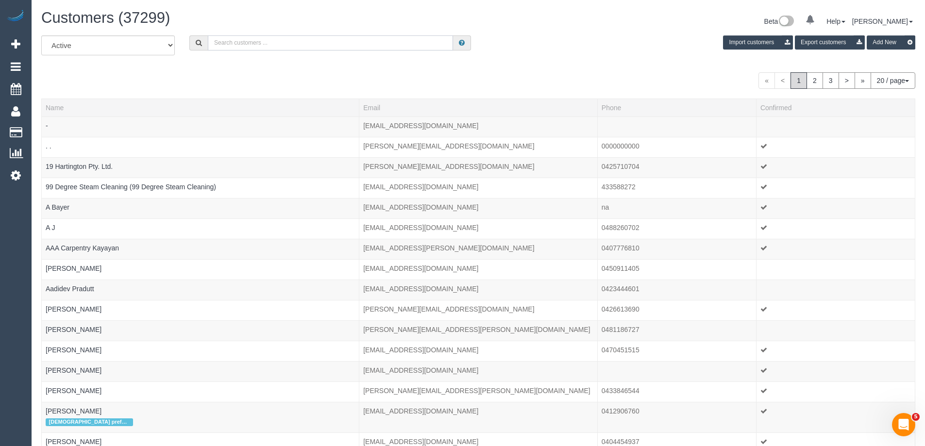
paste input "faithjones@ontimehealthcare.com.au"
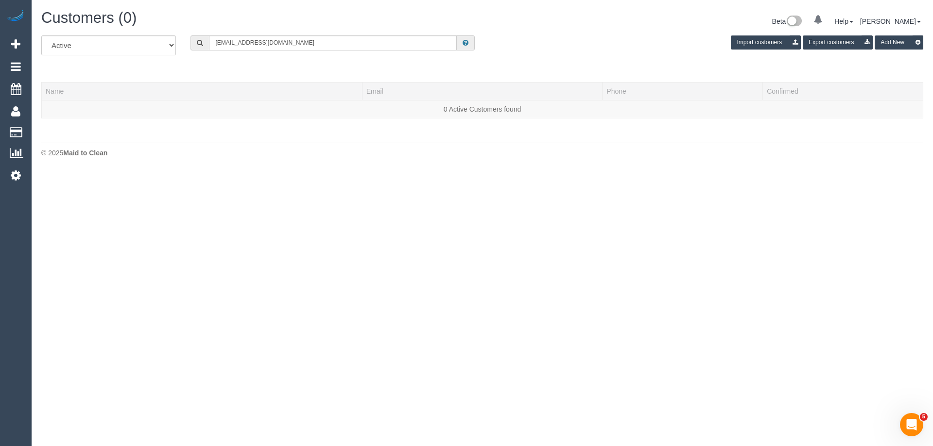
click at [317, 34] on div "Customers (0) Beta 0 Your Notifications You have 0 alerts Help Help Docs Take a…" at bounding box center [482, 23] width 896 height 26
click at [336, 47] on input "faithjones@ontimehealthcare.com.au" at bounding box center [333, 42] width 248 height 15
drag, startPoint x: 336, startPoint y: 47, endPoint x: 199, endPoint y: 46, distance: 137.5
click at [199, 46] on div "faithjones@ontimehealthcare.com.au" at bounding box center [332, 42] width 284 height 15
type input "faith jones"
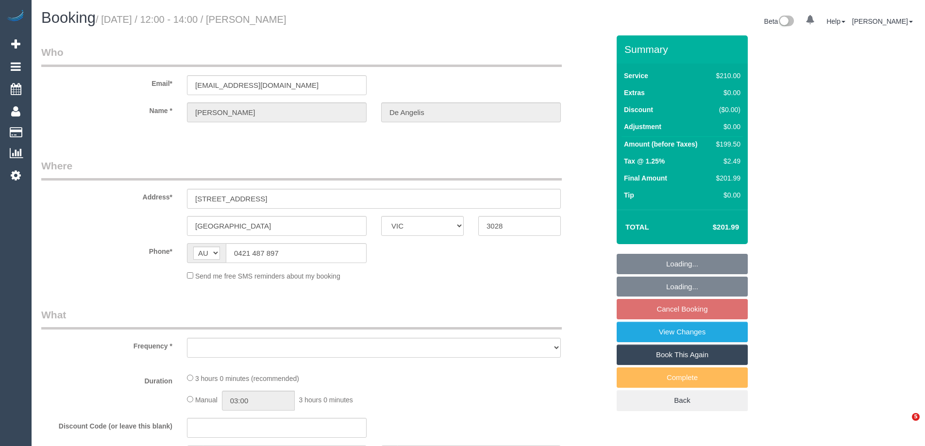
select select "VIC"
select select "object:528"
select select "string:stripe-pm_1RUHDC2GScqysDRVXo1JRMbW"
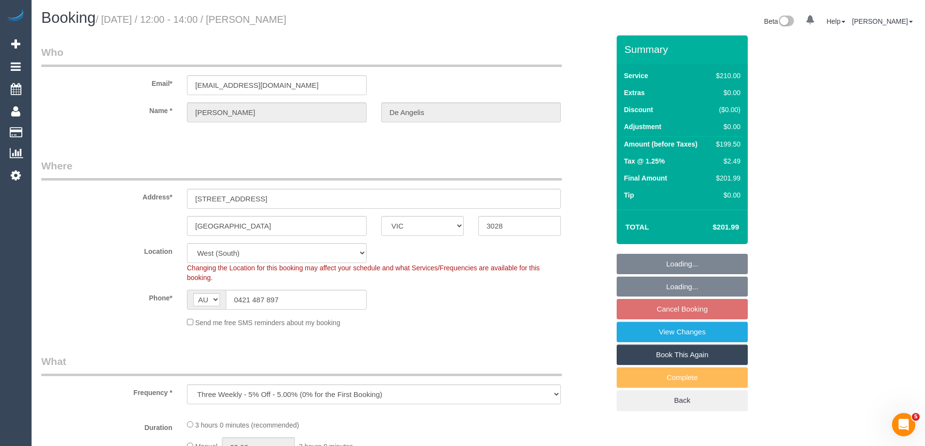
select select "object:845"
select select "180"
select select "number:27"
select select "number:14"
select select "number:19"
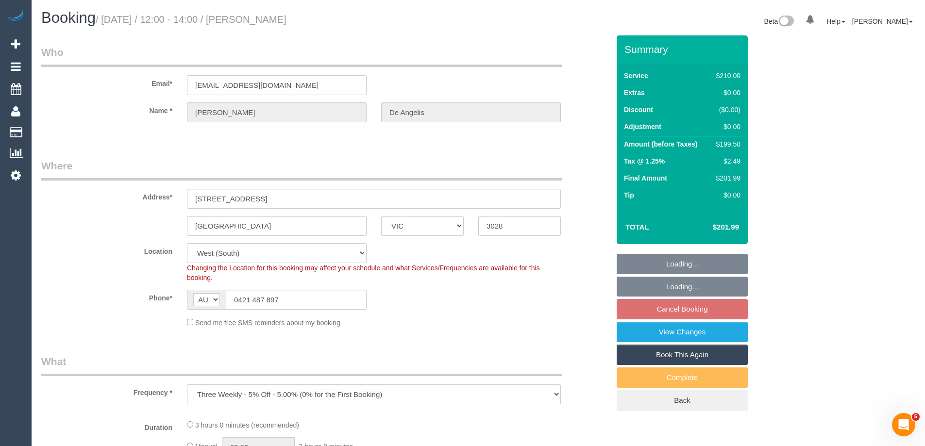
select select "number:22"
select select "number:34"
select select "number:13"
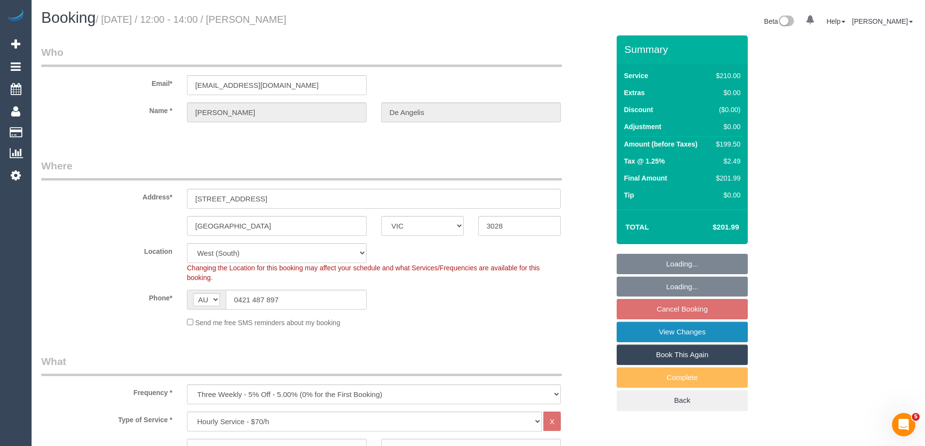
select select "spot1"
click at [710, 332] on link "View Changes" at bounding box center [682, 332] width 131 height 20
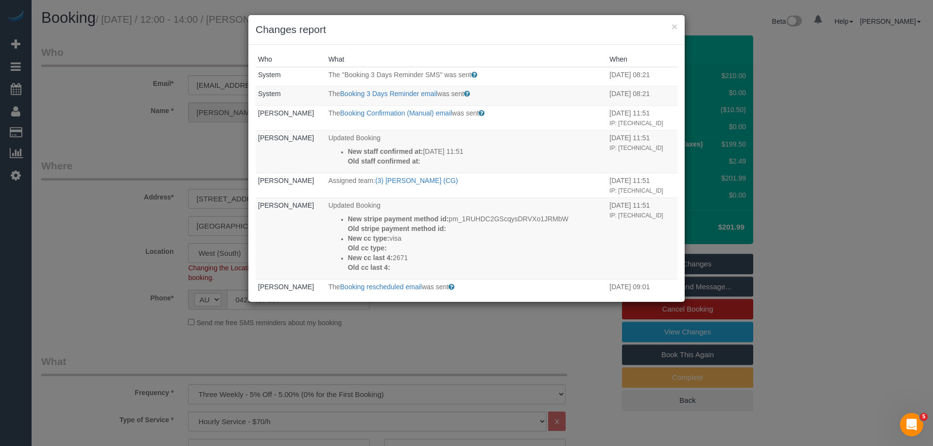
click at [519, 38] on div "× Changes report" at bounding box center [466, 30] width 436 height 30
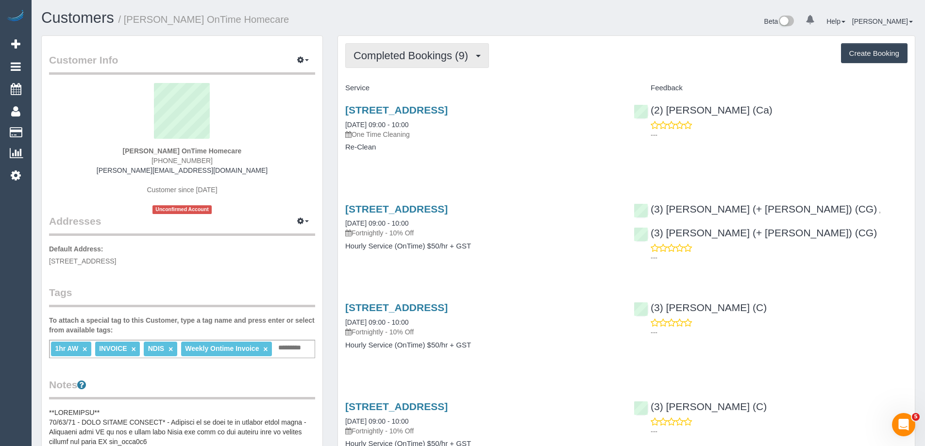
click at [421, 64] on button "Completed Bookings (9)" at bounding box center [417, 55] width 144 height 25
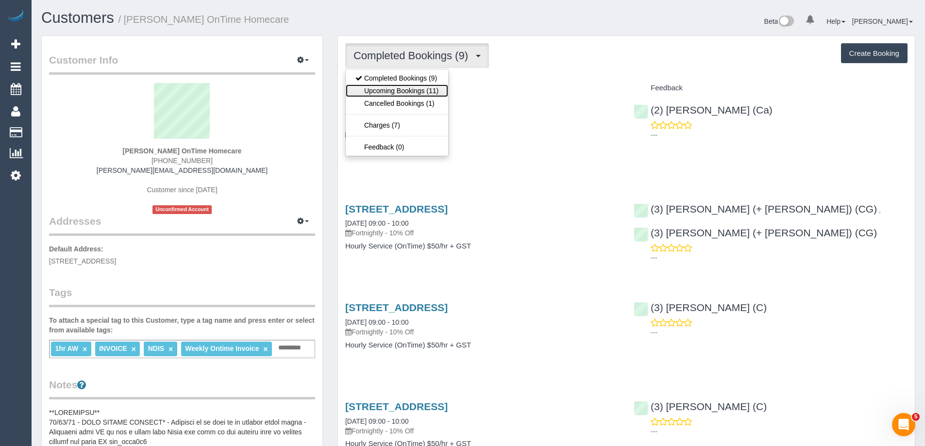
click at [376, 93] on link "Upcoming Bookings (11)" at bounding box center [397, 91] width 102 height 13
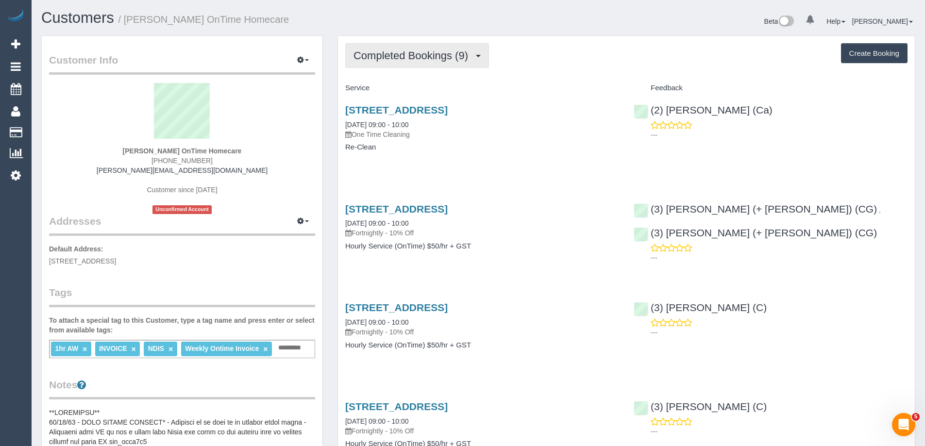
click at [451, 58] on span "Completed Bookings (9)" at bounding box center [413, 56] width 119 height 12
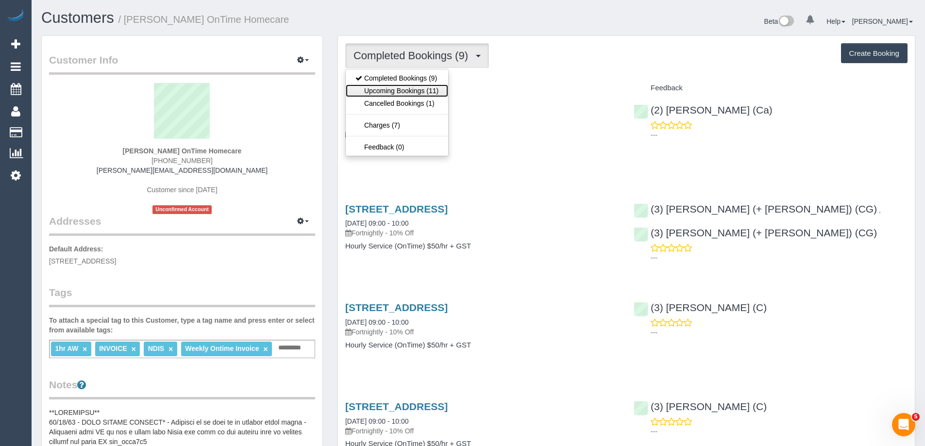
click at [409, 89] on link "Upcoming Bookings (11)" at bounding box center [397, 91] width 102 height 13
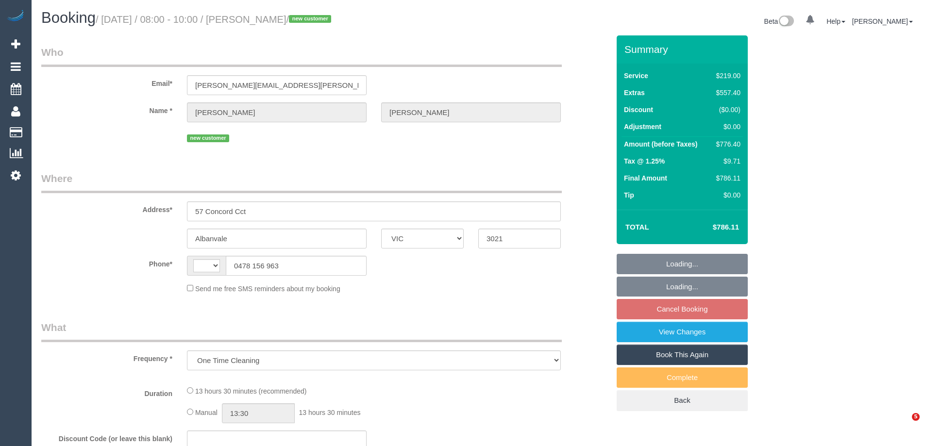
select select "VIC"
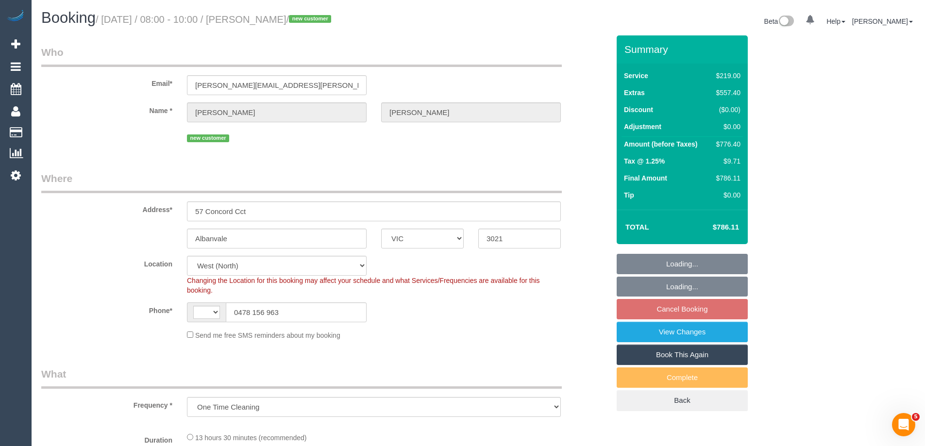
select select "object:312"
select select "string:AU"
select select "string:stripe-pm_1S1IHj2GScqysDRVTRVk90rF"
select select "number:30"
select select "number:14"
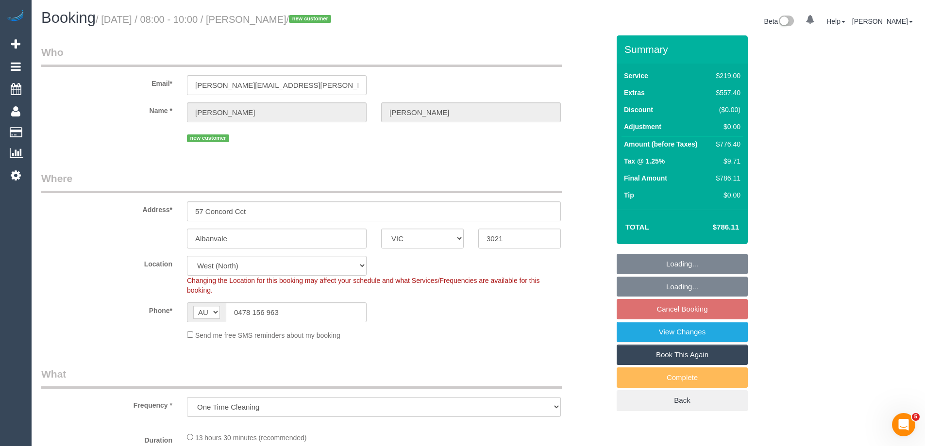
select select "number:18"
select select "number:36"
select select "number:26"
select select "spot2"
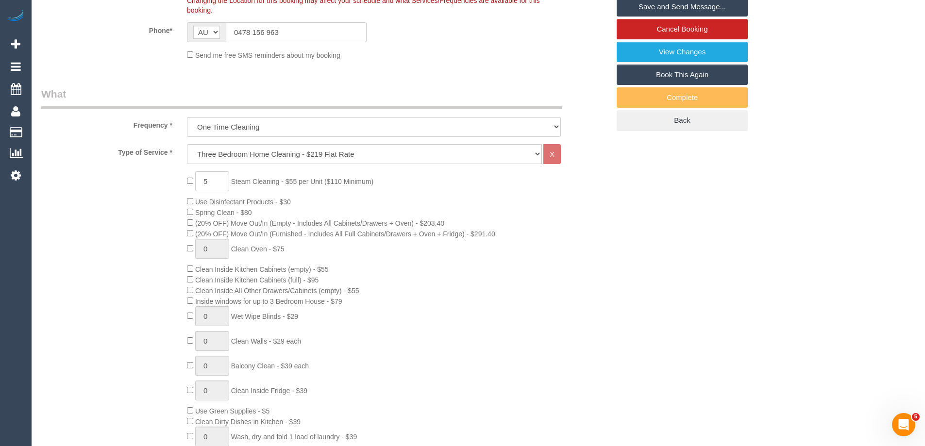
scroll to position [291, 0]
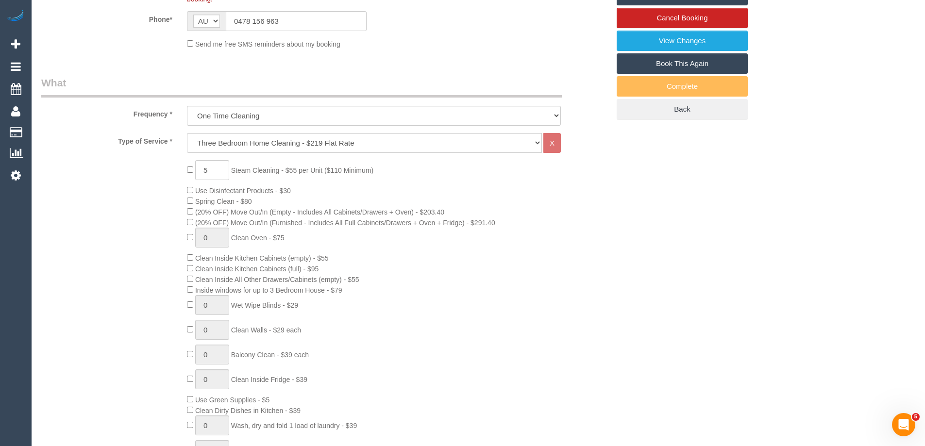
drag, startPoint x: 327, startPoint y: 290, endPoint x: 198, endPoint y: 290, distance: 129.2
click at [198, 290] on span "Inside windows for up to 3 Bedroom House - $79" at bounding box center [268, 291] width 147 height 8
copy span "Inside windows for up to 3 Bedroom House"
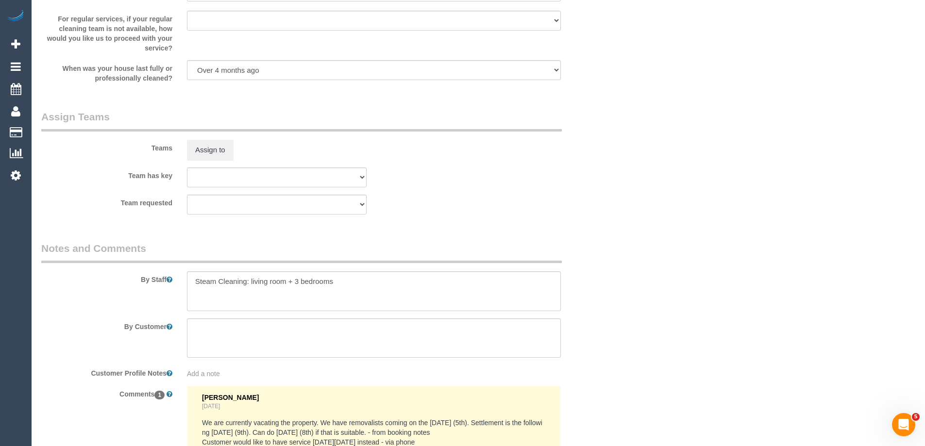
scroll to position [1525, 0]
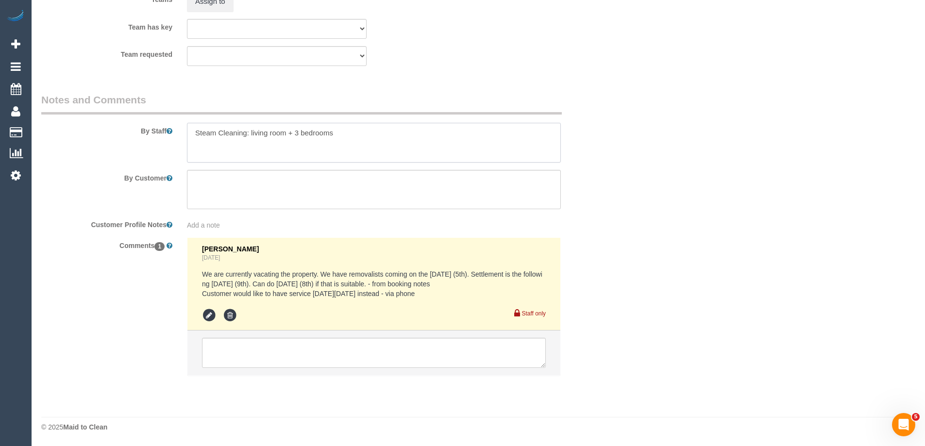
drag, startPoint x: 350, startPoint y: 133, endPoint x: 250, endPoint y: 132, distance: 100.1
click at [250, 132] on textarea at bounding box center [374, 143] width 374 height 40
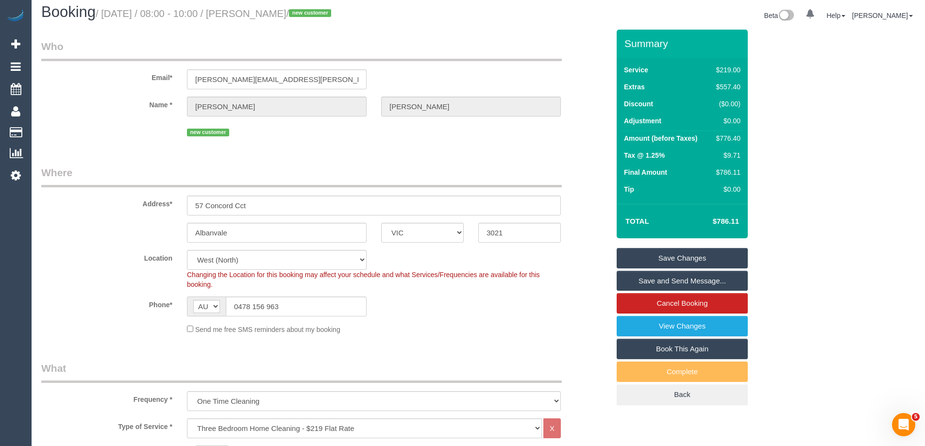
scroll to position [0, 0]
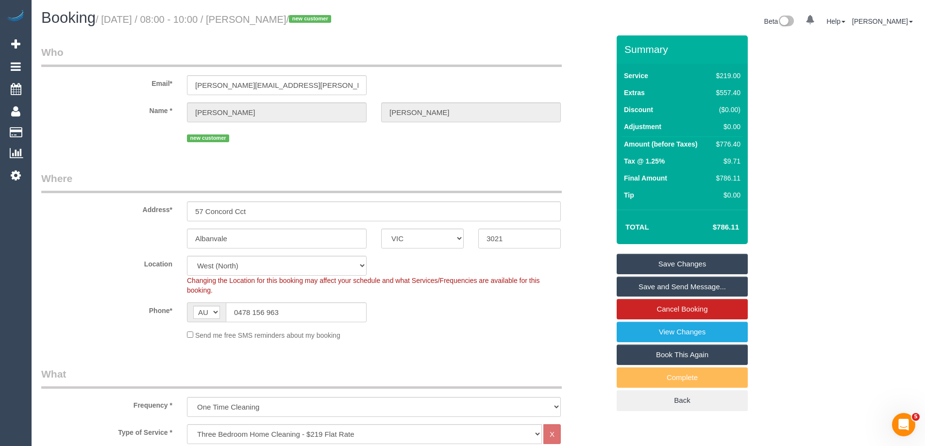
click at [732, 147] on div "$776.40" at bounding box center [727, 144] width 28 height 10
copy div "776.40"
click at [741, 156] on td "$9.71" at bounding box center [726, 162] width 33 height 17
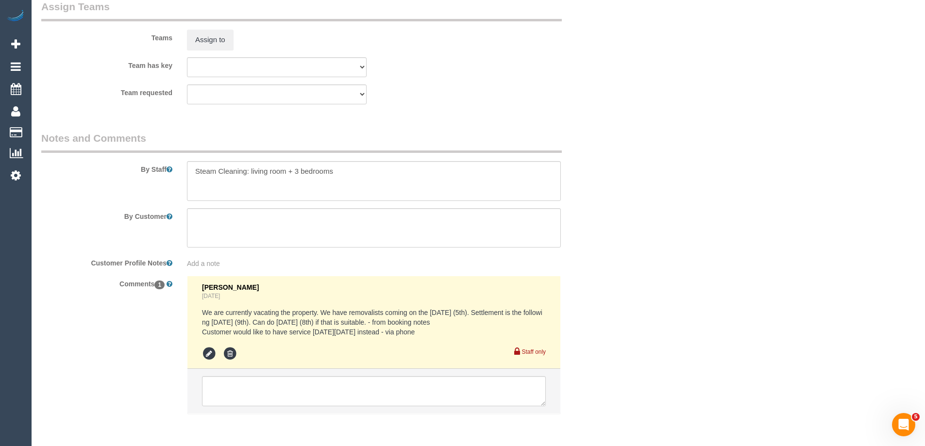
scroll to position [1525, 0]
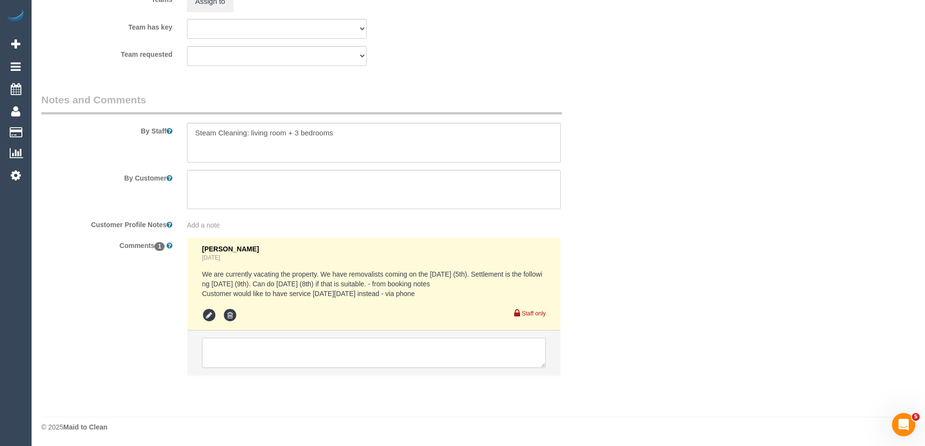
click at [252, 366] on textarea at bounding box center [374, 353] width 344 height 30
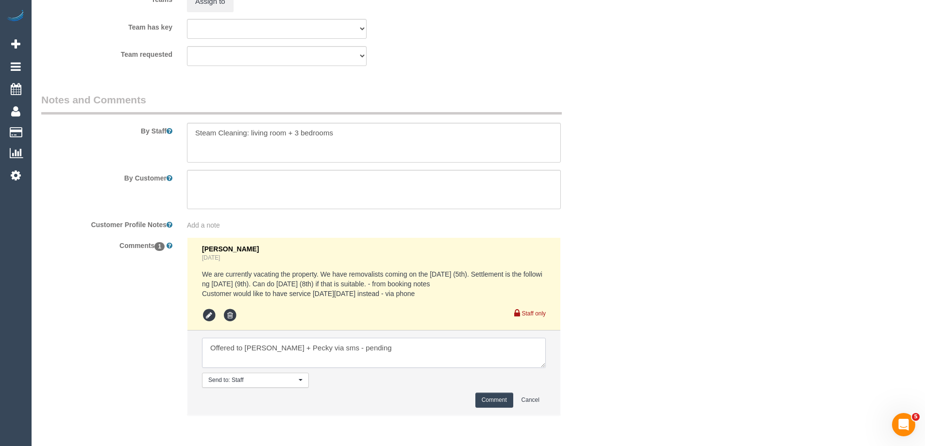
type textarea "Offered to Daniel + Pecky via sms - pending"
click at [507, 399] on button "Comment" at bounding box center [495, 400] width 38 height 15
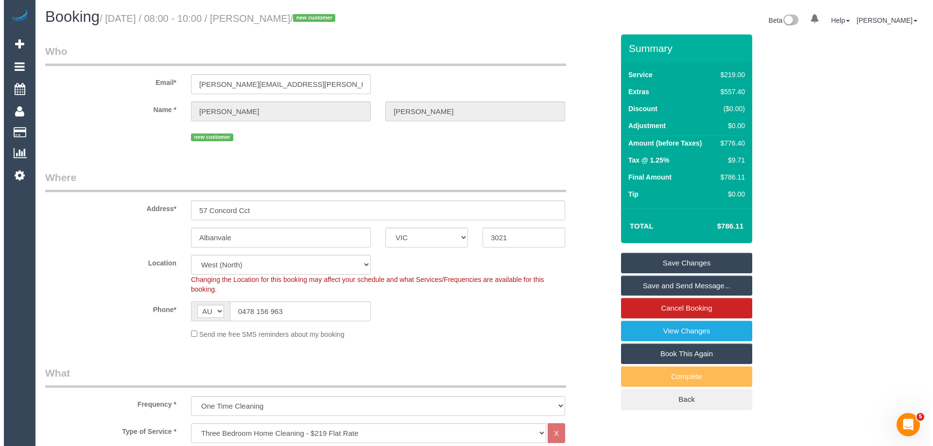
scroll to position [0, 0]
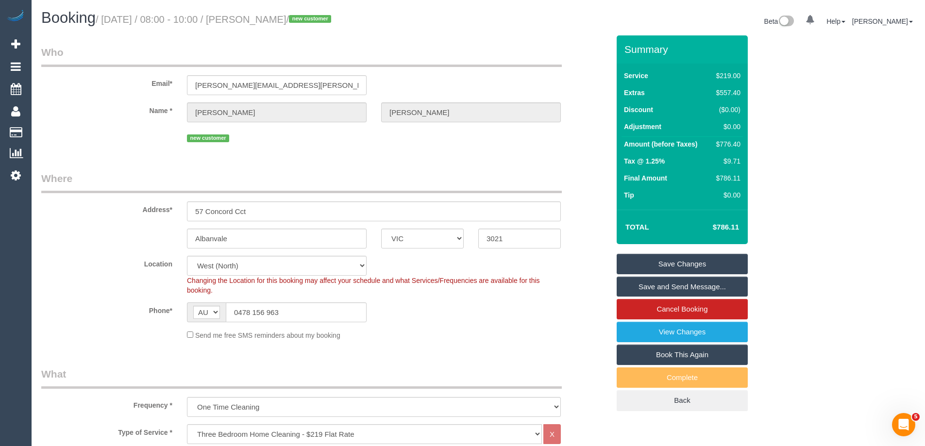
click at [722, 264] on link "Save Changes" at bounding box center [682, 264] width 131 height 20
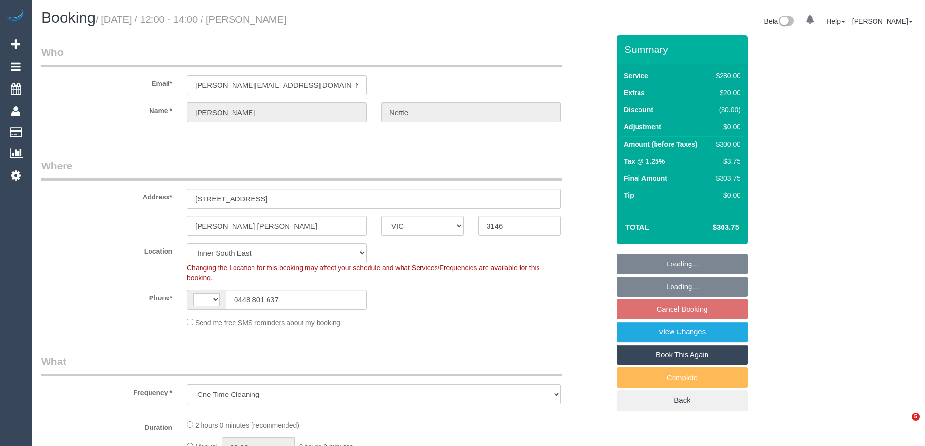
select select "VIC"
select select "object:539"
select select "string:AU"
select select "string:stripe-pm_1QOwes2GScqysDRVEh6Rz0KC"
select select "2"
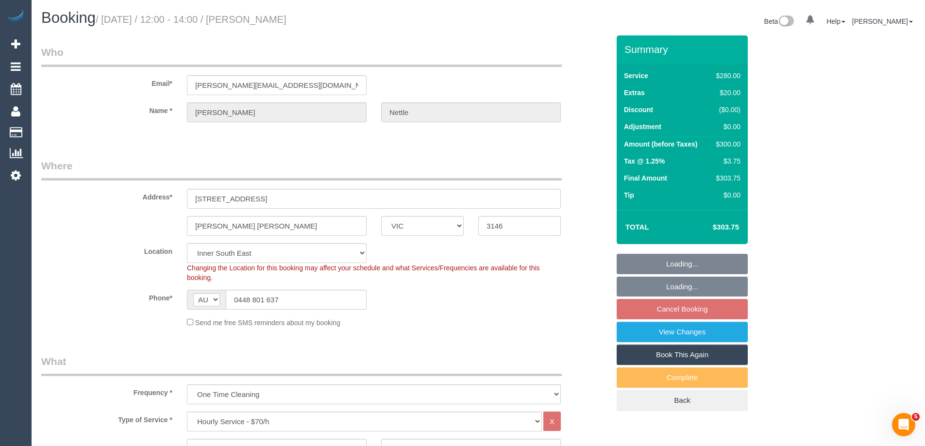
select select "number:27"
select select "number:14"
select select "number:19"
select select "number:25"
select select "number:33"
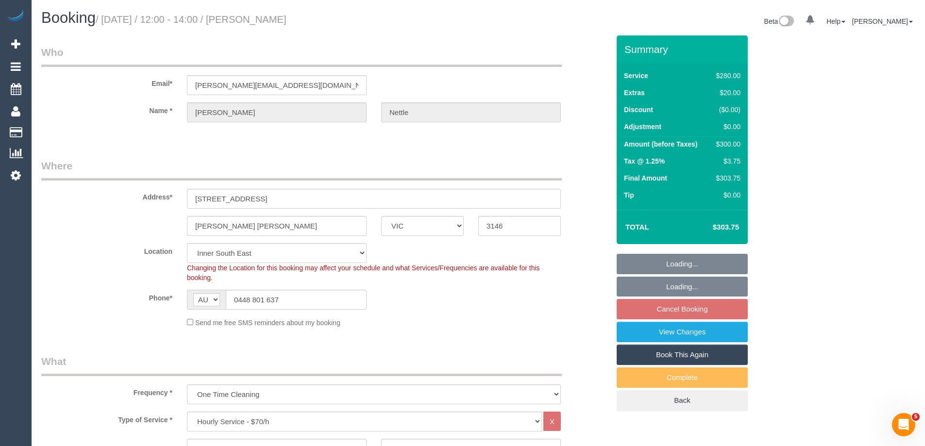
select select "number:12"
select select "spot4"
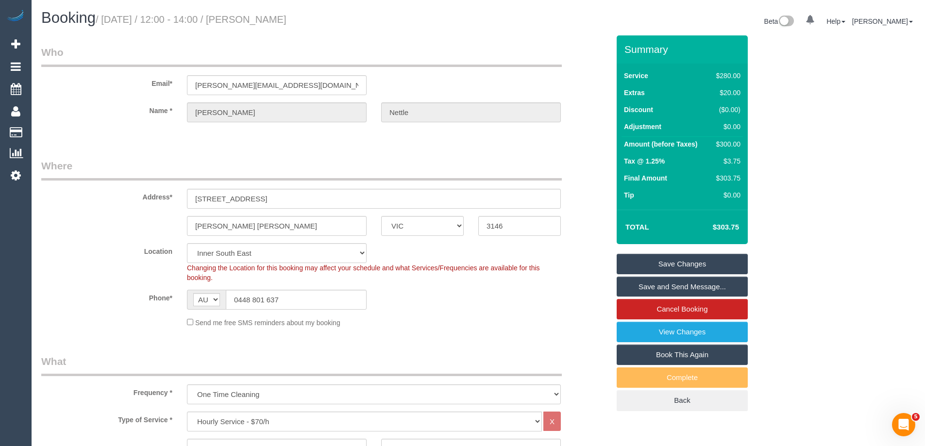
drag, startPoint x: 358, startPoint y: 13, endPoint x: 269, endPoint y: 17, distance: 90.0
click at [269, 17] on h1 "Booking / September 06, 2025 / 12:00 - 14:00 / Sasha Nettle" at bounding box center [256, 18] width 430 height 17
copy small "Sasha Nettle"
click at [451, 328] on fieldset "Where Address* 33 Bourne Road Glen Iris ACT NSW NT QLD SA TAS VIC WA 3146 Locat…" at bounding box center [325, 247] width 568 height 176
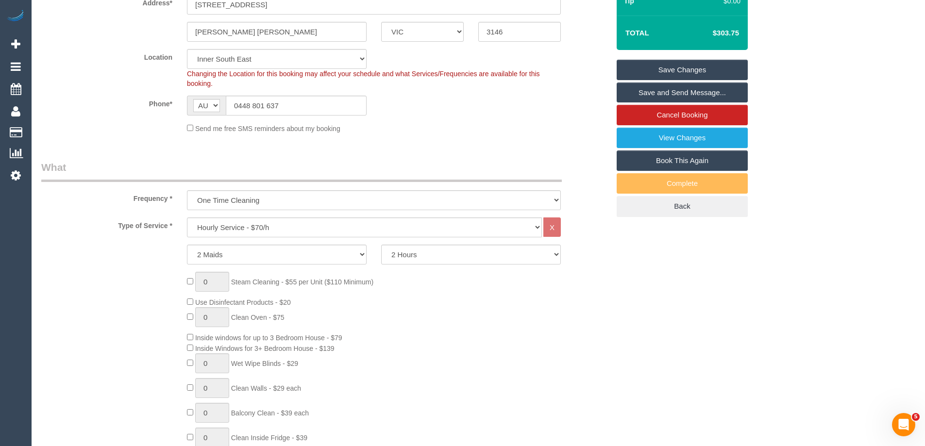
scroll to position [291, 0]
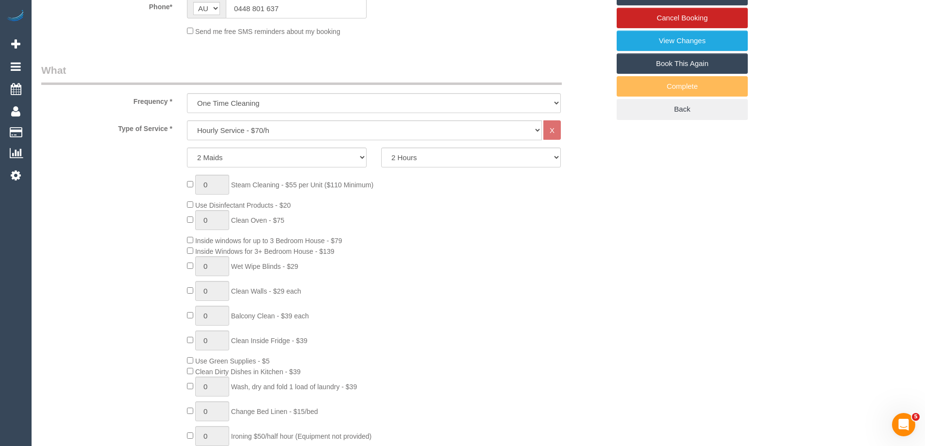
click at [553, 232] on div "0 Steam Cleaning - $55 per Unit ($110 Minimum) Use Disinfectant Products - $20 …" at bounding box center [398, 318] width 437 height 287
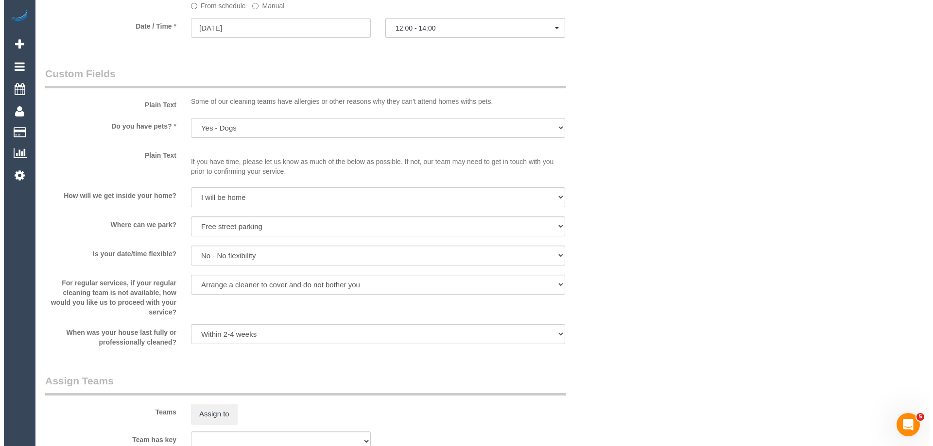
scroll to position [1214, 0]
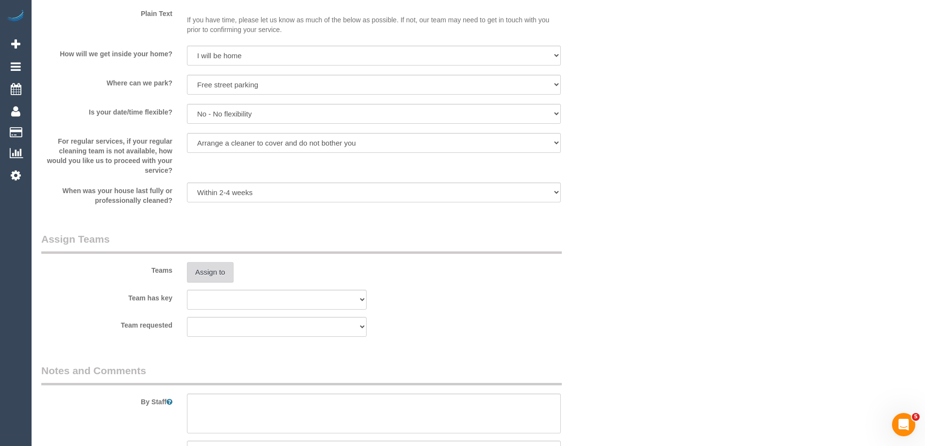
click at [223, 268] on button "Assign to" at bounding box center [210, 272] width 47 height 20
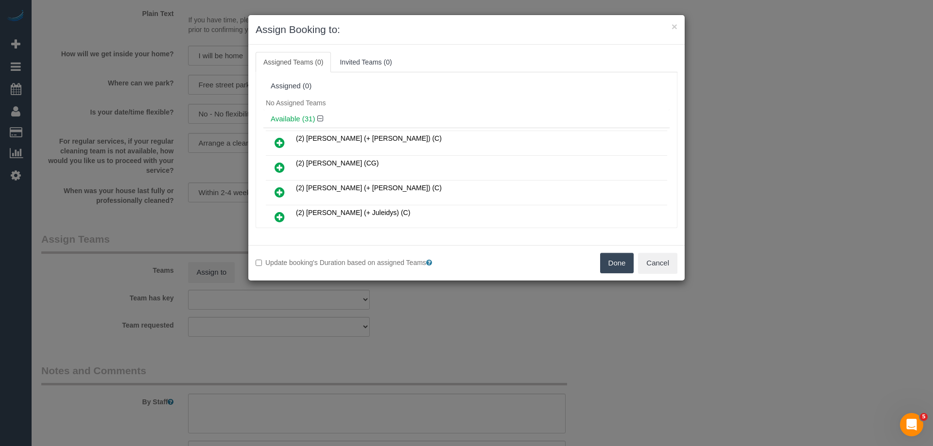
click at [410, 78] on div "Assigned (0)" at bounding box center [466, 86] width 406 height 18
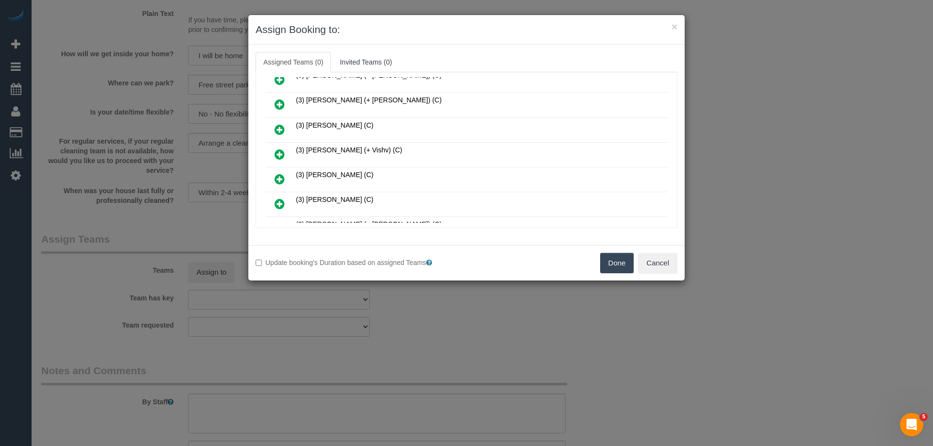
click at [277, 153] on icon at bounding box center [279, 155] width 10 height 12
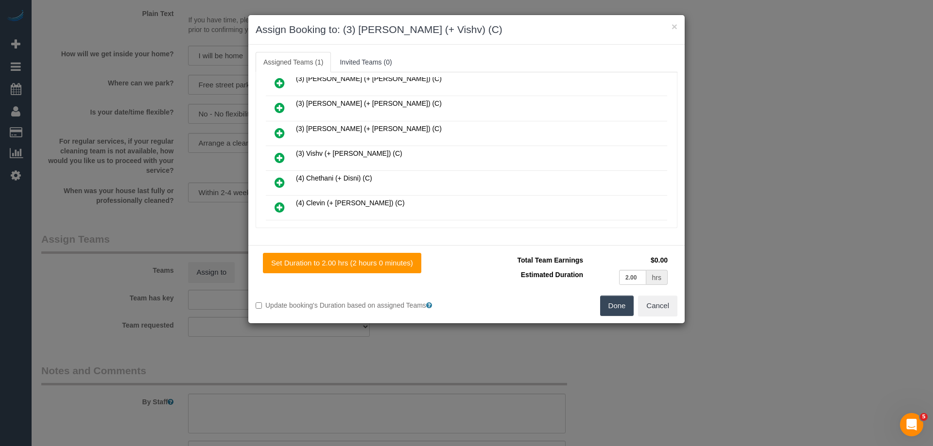
click at [285, 157] on link at bounding box center [279, 158] width 23 height 19
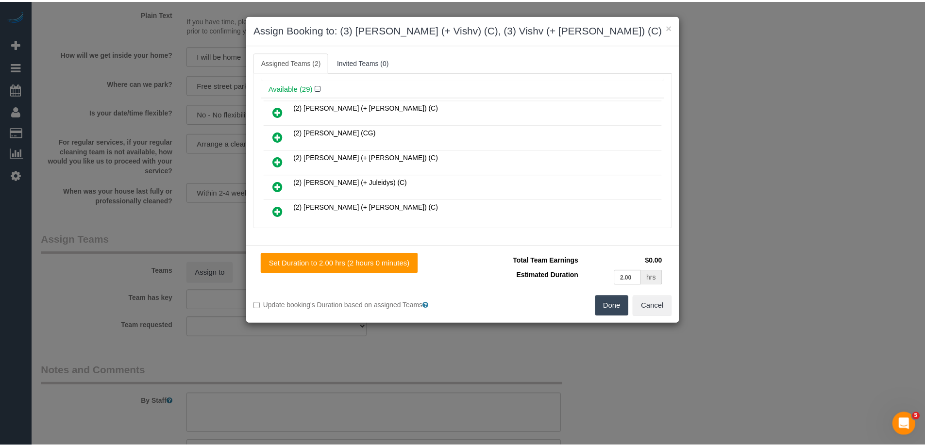
scroll to position [0, 0]
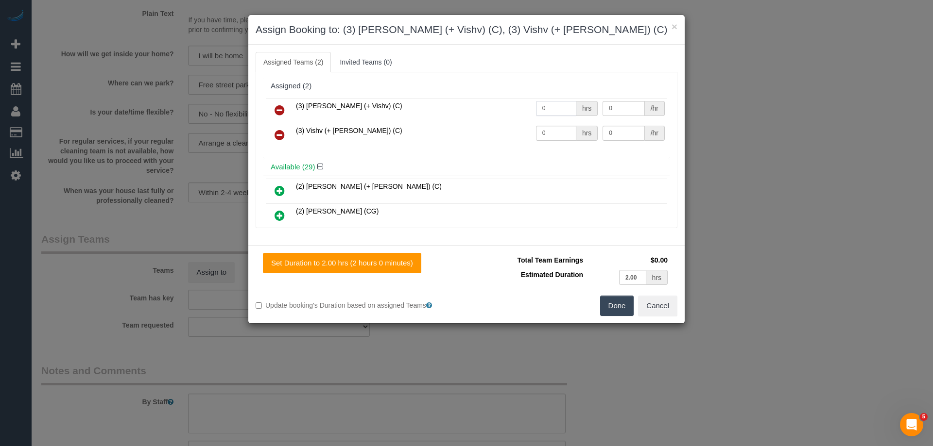
click at [547, 113] on input "0" at bounding box center [556, 108] width 40 height 15
type input "2"
click at [570, 133] on input "0" at bounding box center [556, 133] width 40 height 15
click at [564, 134] on input "0" at bounding box center [556, 133] width 40 height 15
type input "2"
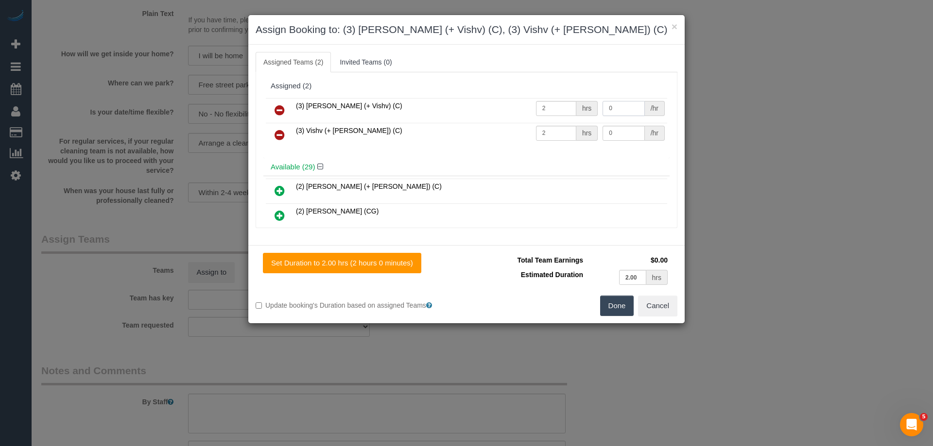
click at [621, 111] on input "0" at bounding box center [623, 108] width 42 height 15
type input "40"
click at [618, 131] on input "0" at bounding box center [623, 133] width 42 height 15
type input "40"
click at [612, 310] on button "Done" at bounding box center [617, 306] width 34 height 20
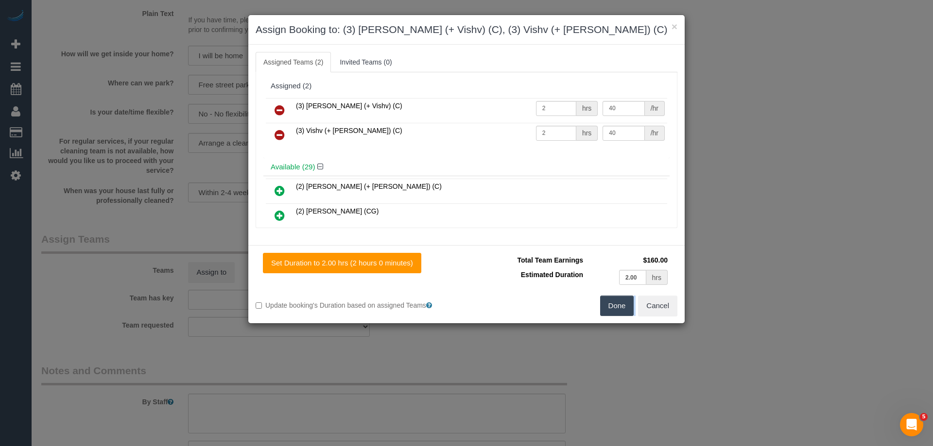
click at [612, 310] on div "× Assign Booking to: (3) Kelvin (+ Vishv) (C), (3) Vishv (+ Kelvin) (C) Assigne…" at bounding box center [466, 223] width 933 height 446
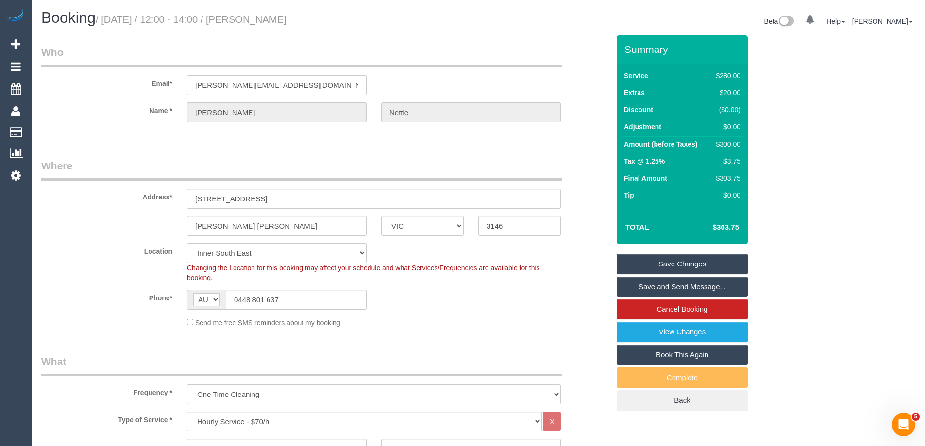
drag, startPoint x: 665, startPoint y: 287, endPoint x: 219, endPoint y: 271, distance: 446.7
click at [665, 287] on link "Save and Send Message..." at bounding box center [682, 287] width 131 height 20
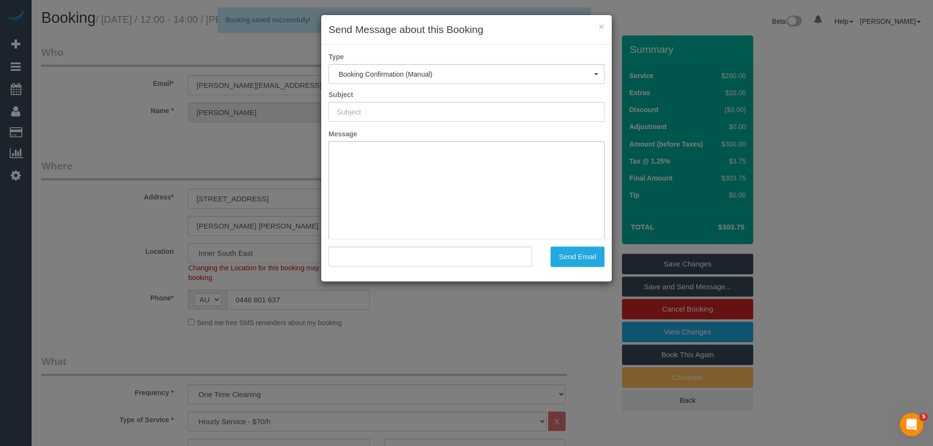
type input "Booking Confirmed"
type input ""Sasha Nettle" <sasha.nettle@charterhall.com.au>"
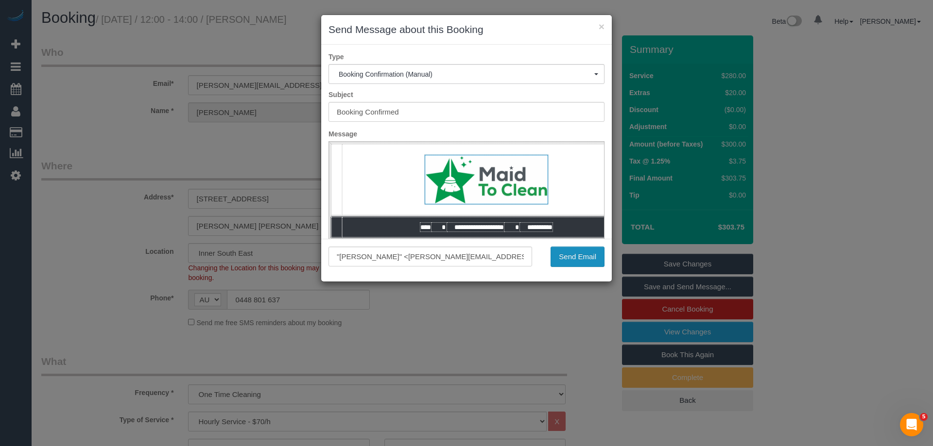
click at [584, 261] on button "Send Email" at bounding box center [577, 257] width 54 height 20
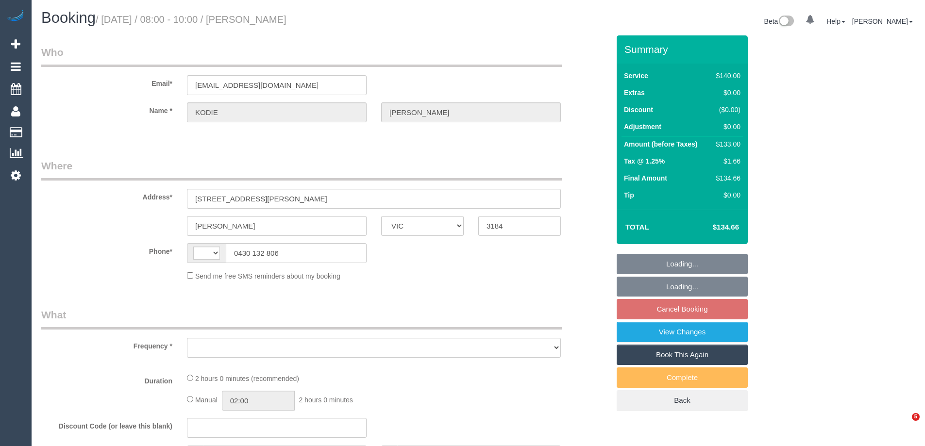
select select "VIC"
select select "string:stripe-pm_1RjHfK2GScqysDRVFiyzqh1Y"
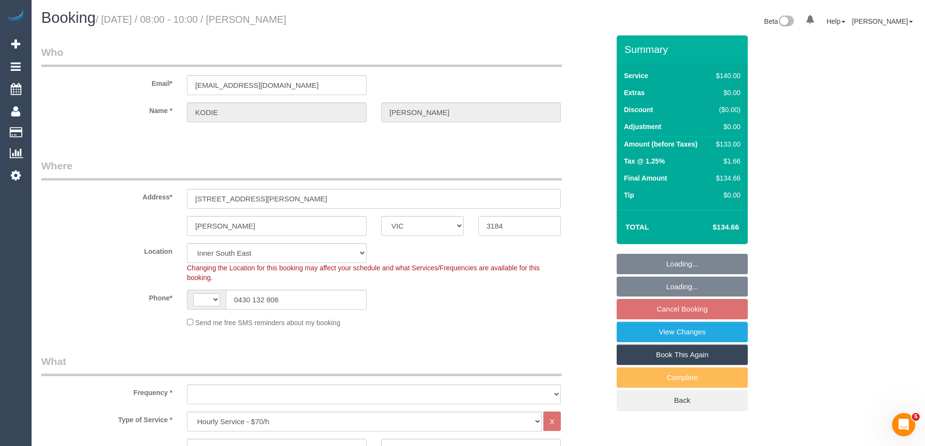
select select "string:AU"
select select "object:693"
select select "number:29"
select select "number:14"
select select "number:19"
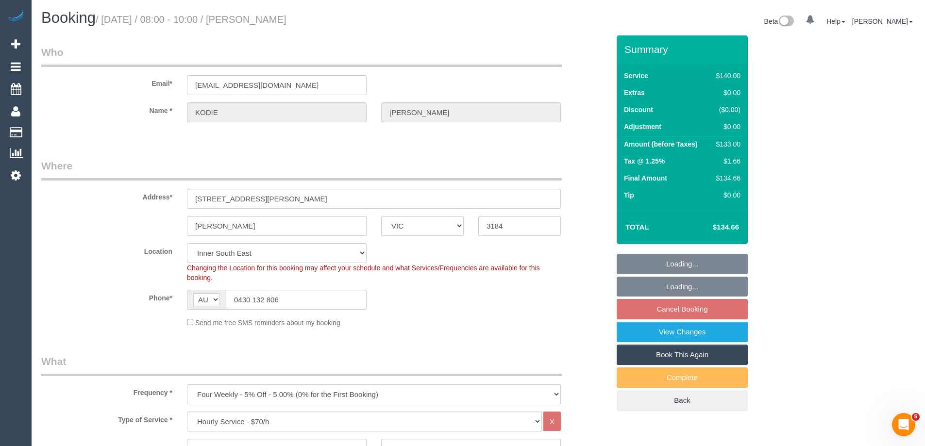
select select "number:23"
select select "number:34"
select select "number:12"
select select "spot2"
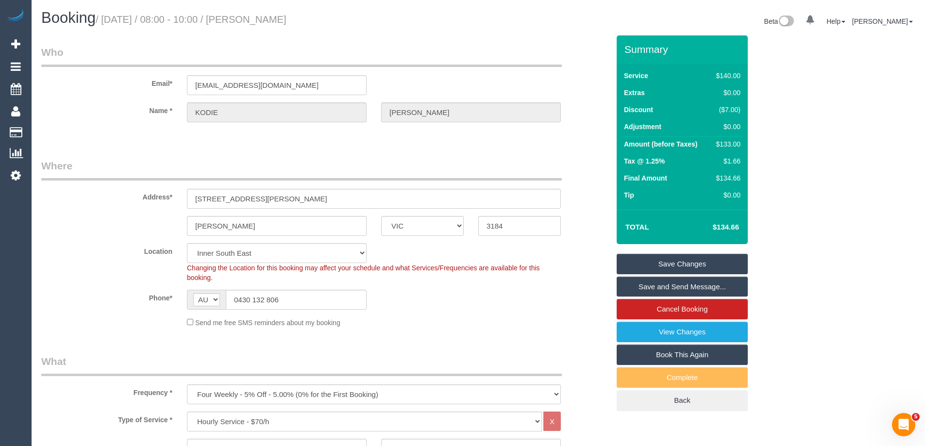
click at [566, 312] on sui-booking-location "Location [GEOGRAPHIC_DATA] (North) East (South) [GEOGRAPHIC_DATA] (East) [GEOGR…" at bounding box center [325, 285] width 568 height 85
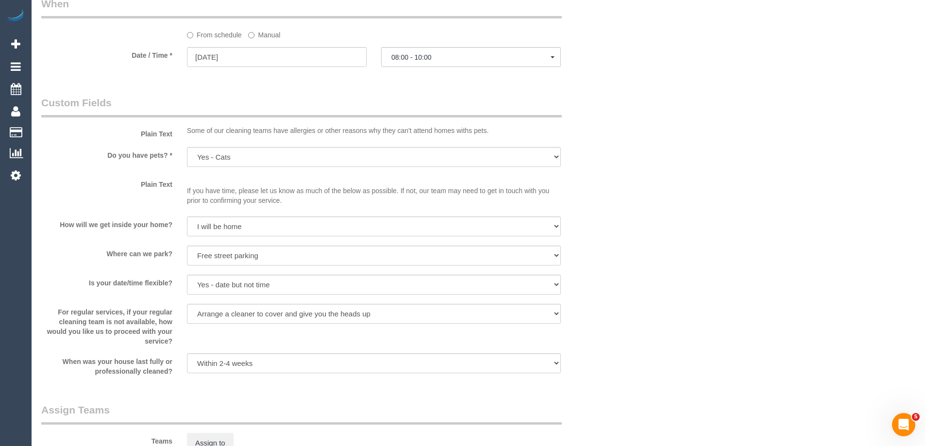
scroll to position [1214, 0]
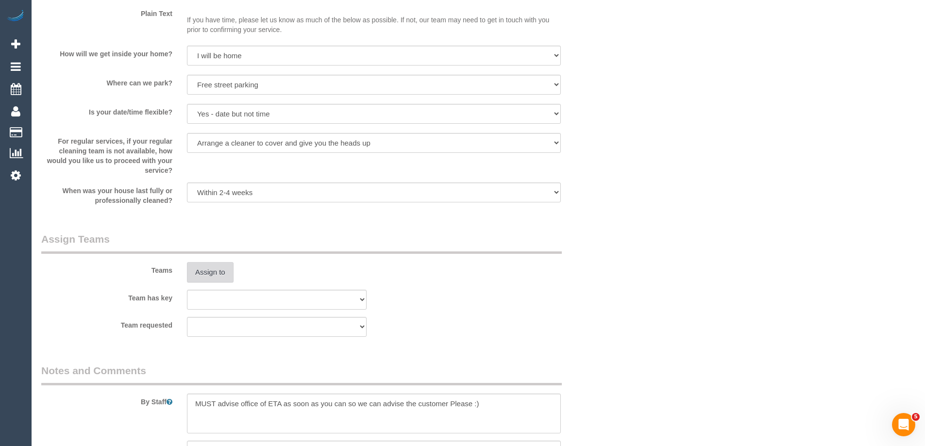
click at [221, 275] on button "Assign to" at bounding box center [210, 272] width 47 height 20
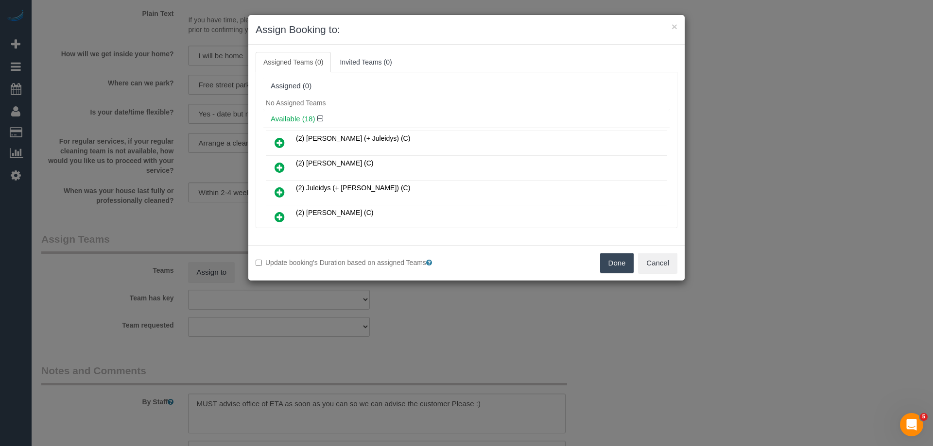
click at [280, 168] on icon at bounding box center [279, 168] width 10 height 12
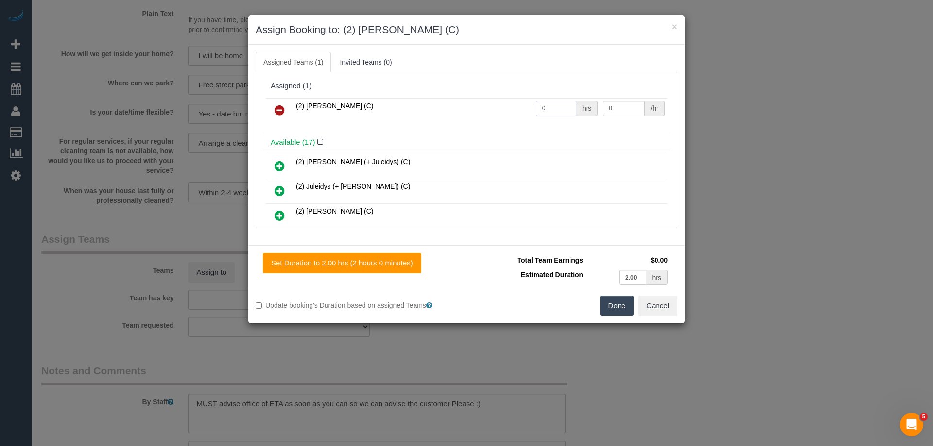
click at [548, 106] on input "0" at bounding box center [556, 108] width 40 height 15
type input "2"
click at [625, 110] on input "0" at bounding box center [623, 108] width 42 height 15
type input "37.5"
click at [609, 308] on button "Done" at bounding box center [617, 306] width 34 height 20
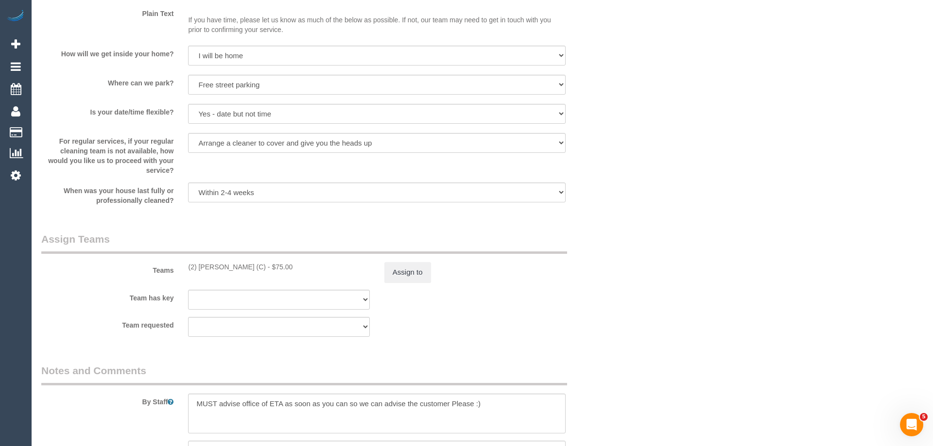
click at [609, 308] on div "× Assign Booking to: (2) Dinitha Gunawardana (C) Assigned Teams (1) Invited Tea…" at bounding box center [466, 223] width 933 height 446
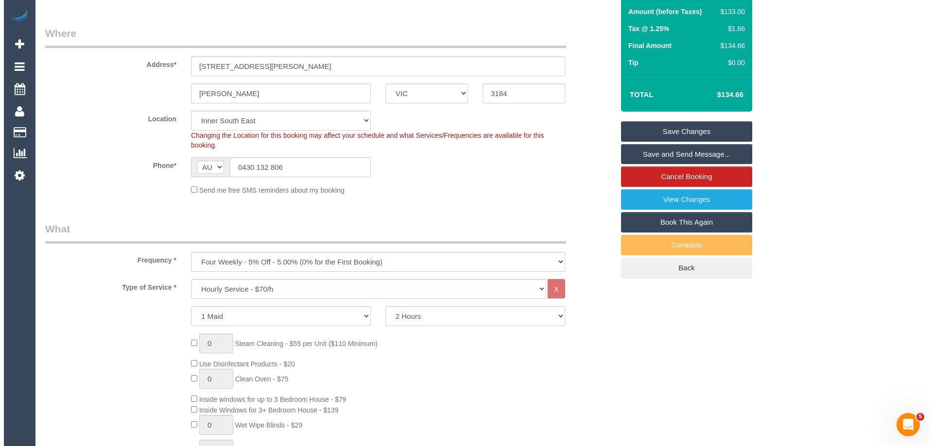
scroll to position [0, 0]
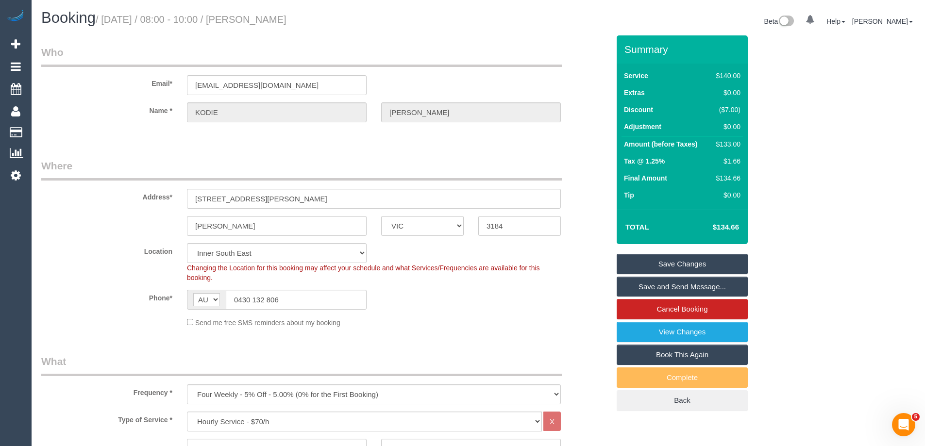
click at [669, 287] on link "Save and Send Message..." at bounding box center [682, 287] width 131 height 20
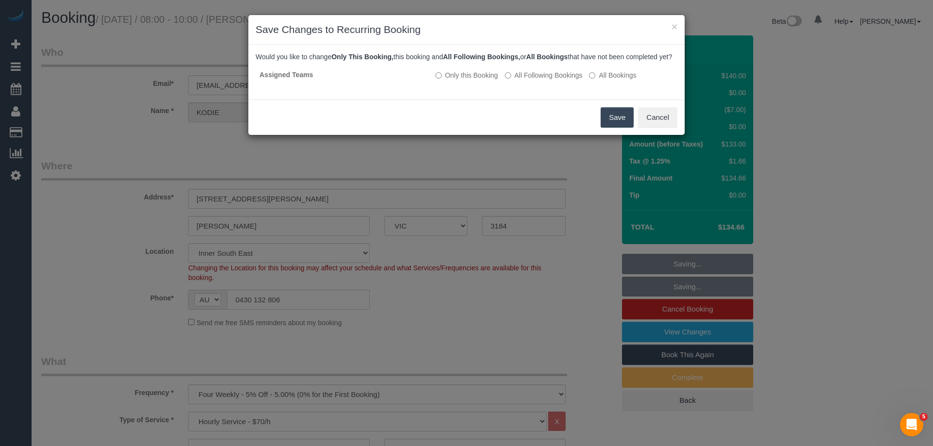
click at [619, 125] on button "Save" at bounding box center [616, 117] width 33 height 20
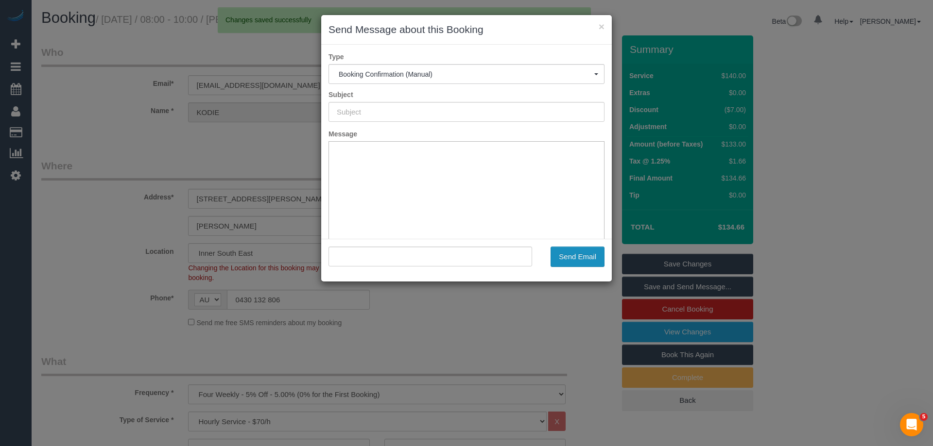
click at [571, 259] on button "Send Email" at bounding box center [577, 257] width 54 height 20
type input "Booking Confirmed"
type input ""KODIE STEPHENS" <kodiestephens@gmail.com>"
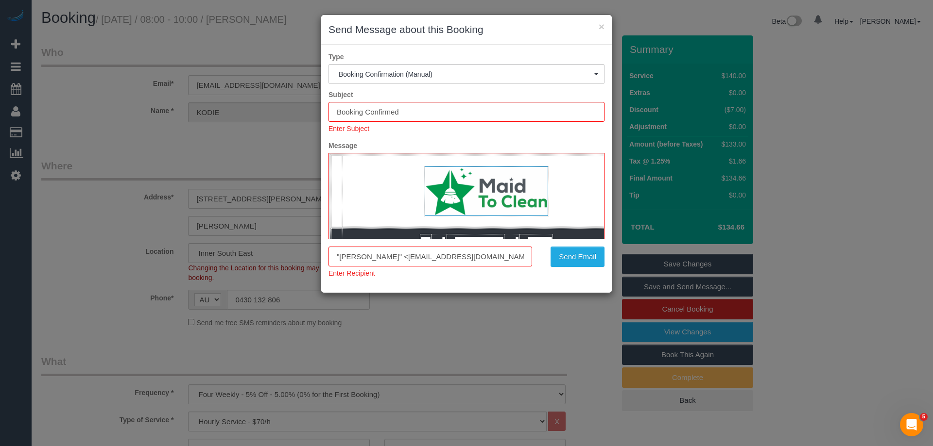
click at [570, 245] on div ""KODIE STEPHENS" <kodiestephens@gmail.com> Enter Recipient Send Email" at bounding box center [466, 266] width 290 height 54
click at [574, 256] on button "Send Email" at bounding box center [577, 257] width 54 height 20
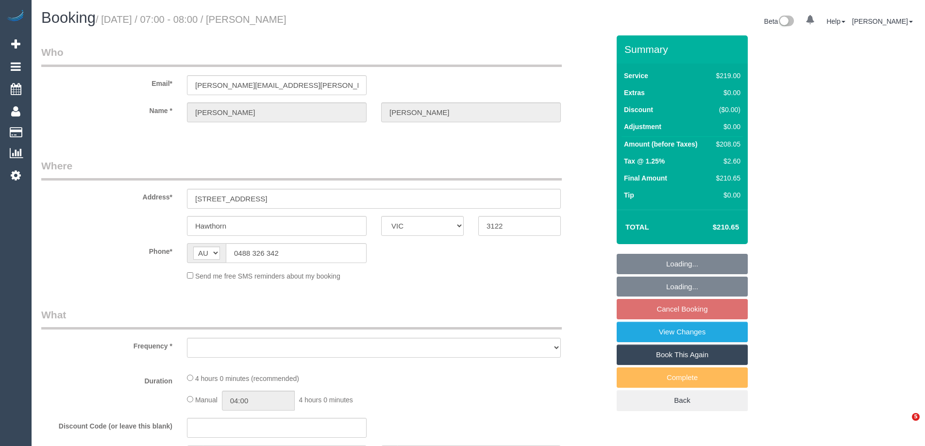
select select "VIC"
select select "number:27"
select select "number:14"
select select "number:18"
select select "number:24"
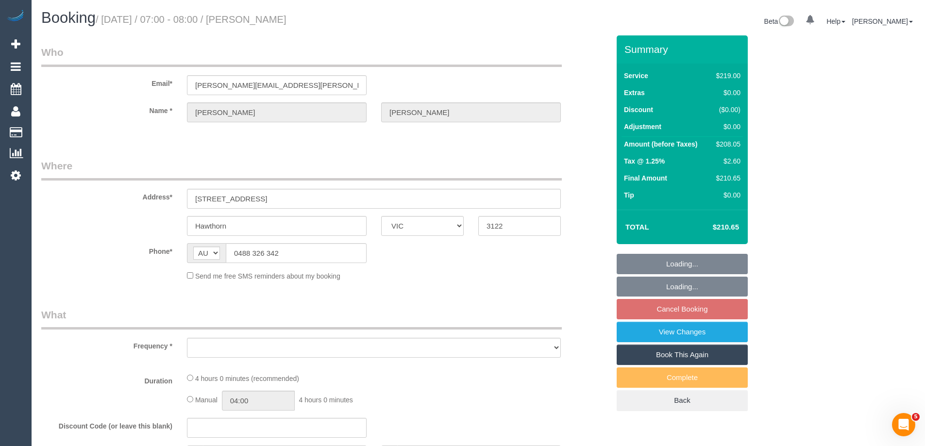
select select "number:34"
select select "number:13"
select select "object:673"
select select "spot1"
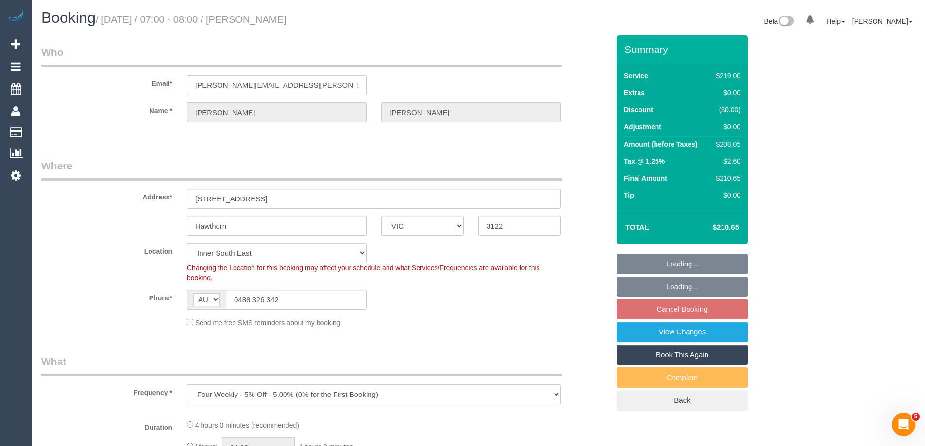
select select "object:1337"
select select "string:stripe-pm_1Ol8J52GScqysDRVV7vpoFKb"
select select "spot21"
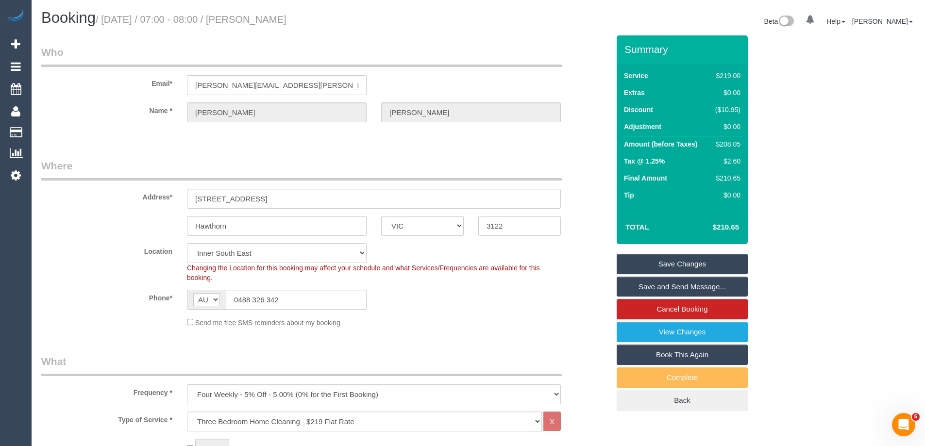
click at [730, 139] on td "$208.05" at bounding box center [726, 145] width 34 height 17
copy div "208.05"
click at [766, 142] on div "Summary Service $219.00 Extras $0.00 Discount ($10.95) Adjustment $0.00 Amount …" at bounding box center [719, 232] width 219 height 395
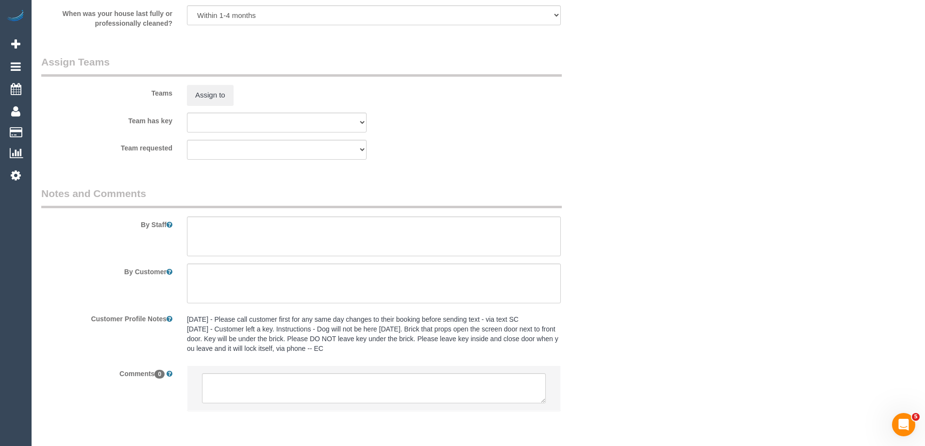
scroll to position [1453, 0]
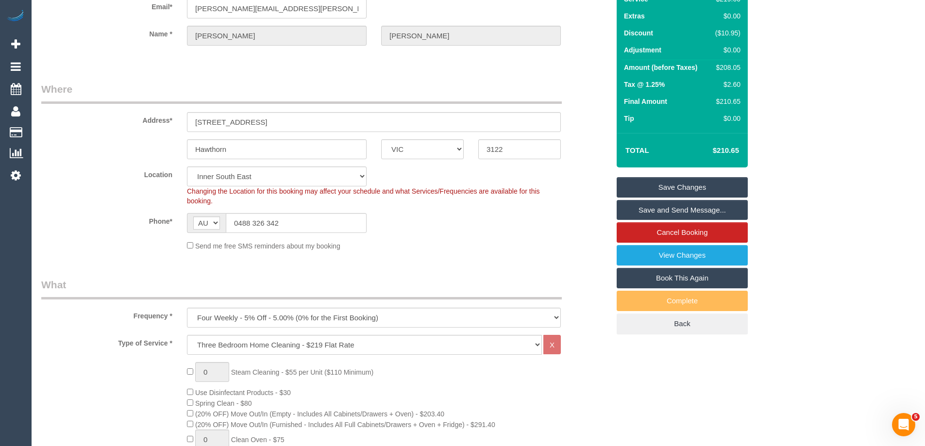
scroll to position [0, 0]
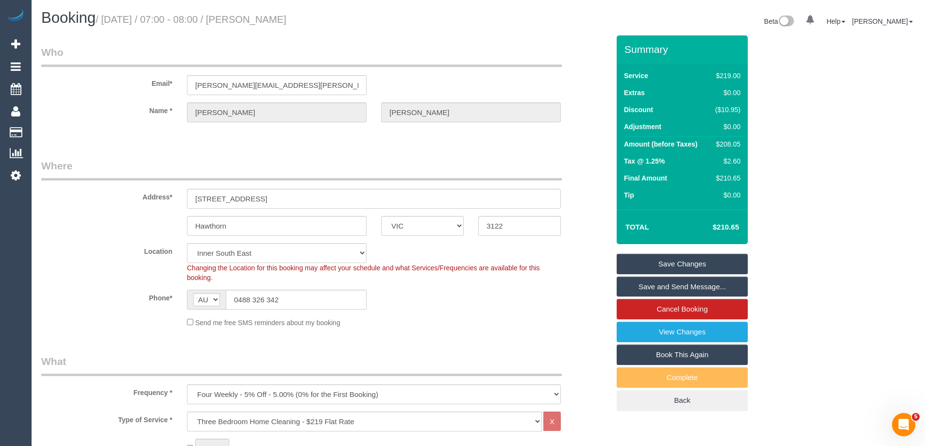
click at [734, 148] on div "$208.05" at bounding box center [726, 144] width 29 height 10
copy div "208.05"
click at [780, 142] on div "Summary Service $219.00 Extras $0.00 Discount ($10.95) Adjustment $0.00 Amount …" at bounding box center [719, 232] width 219 height 395
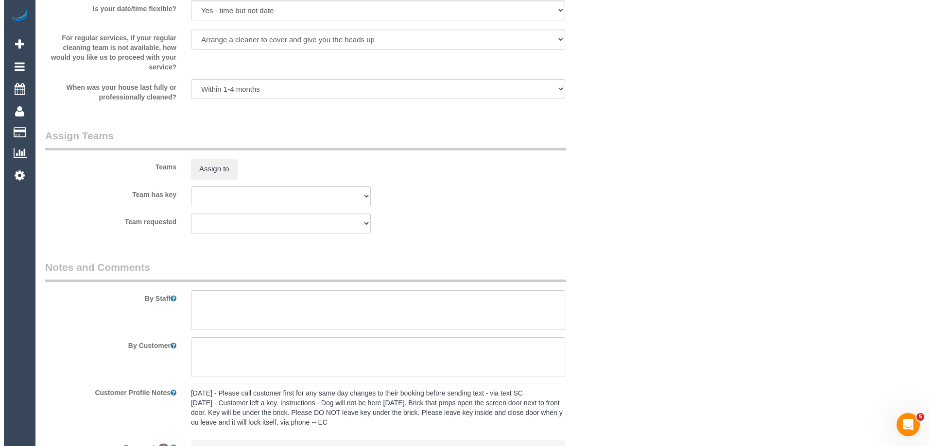
scroll to position [1453, 0]
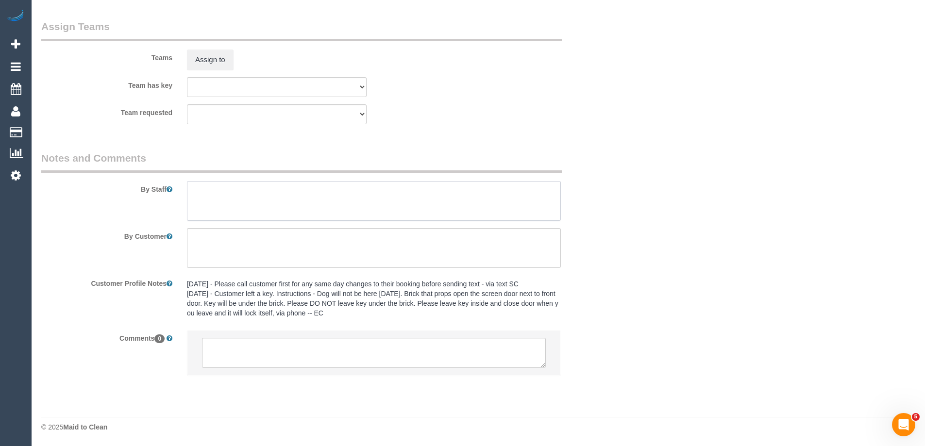
click at [245, 216] on textarea at bounding box center [374, 201] width 374 height 40
click at [242, 191] on textarea at bounding box center [374, 201] width 374 height 40
type textarea "Estimated time 3.5-4 hours"
click at [195, 67] on button "Assign to" at bounding box center [210, 60] width 47 height 20
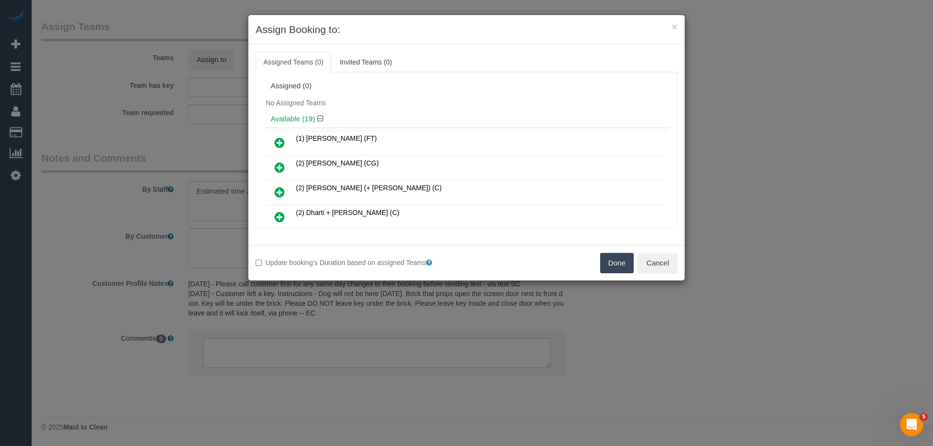
click at [421, 112] on div "Available (19)" at bounding box center [466, 119] width 406 height 18
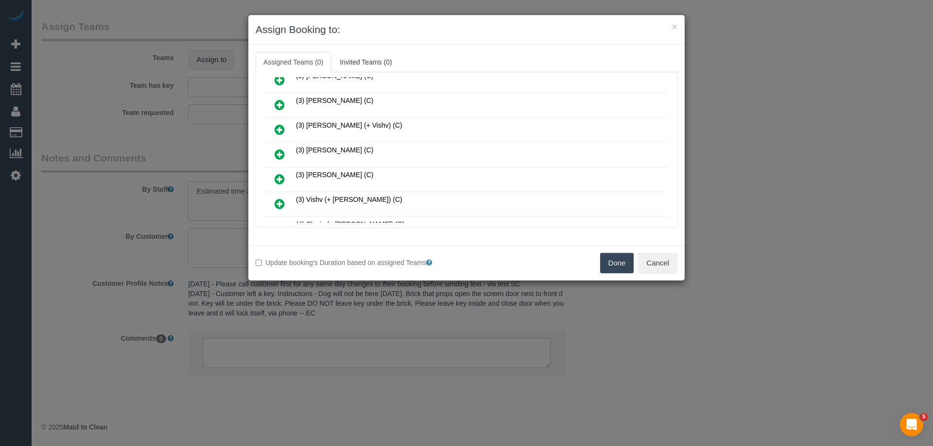
click at [279, 153] on icon at bounding box center [279, 155] width 10 height 12
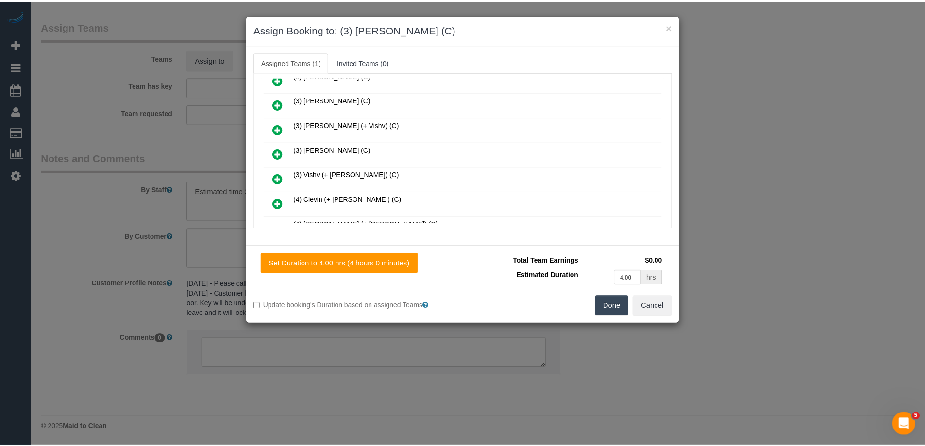
scroll to position [0, 0]
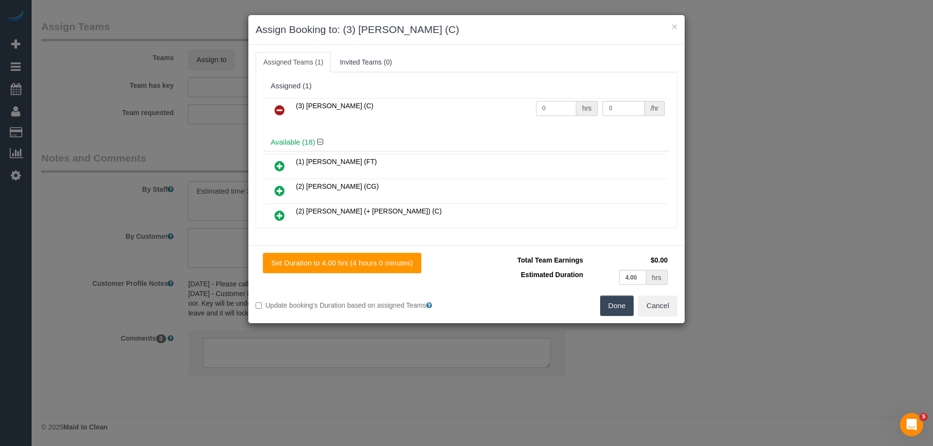
click at [562, 107] on input "0" at bounding box center [556, 108] width 40 height 15
type input "1"
click at [626, 106] on input "0" at bounding box center [623, 108] width 42 height 15
type input "0"
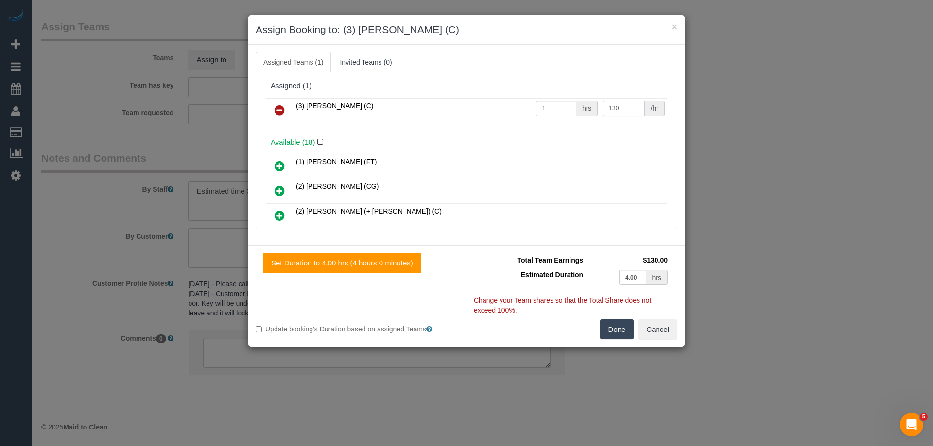
type input "130"
click at [627, 324] on button "Done" at bounding box center [617, 330] width 34 height 20
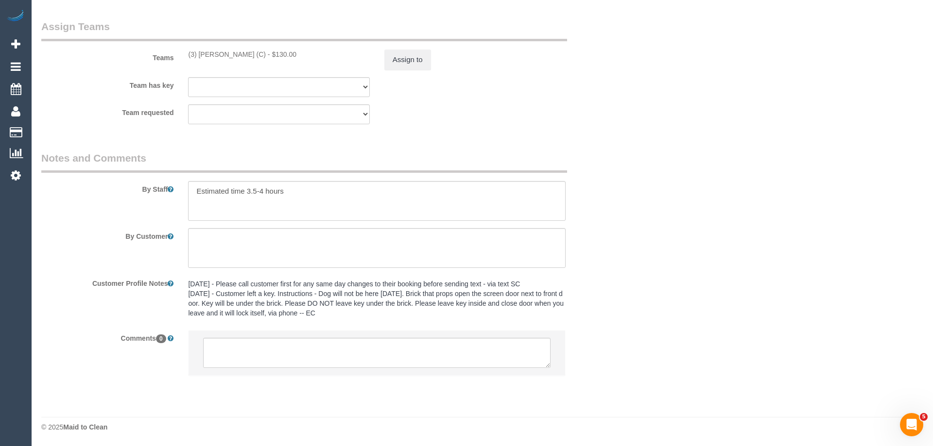
click at [627, 324] on div "× Assign Booking to: (3) Manula Wimalasooriya (C) Assigned Teams (1) Invited Te…" at bounding box center [466, 223] width 933 height 446
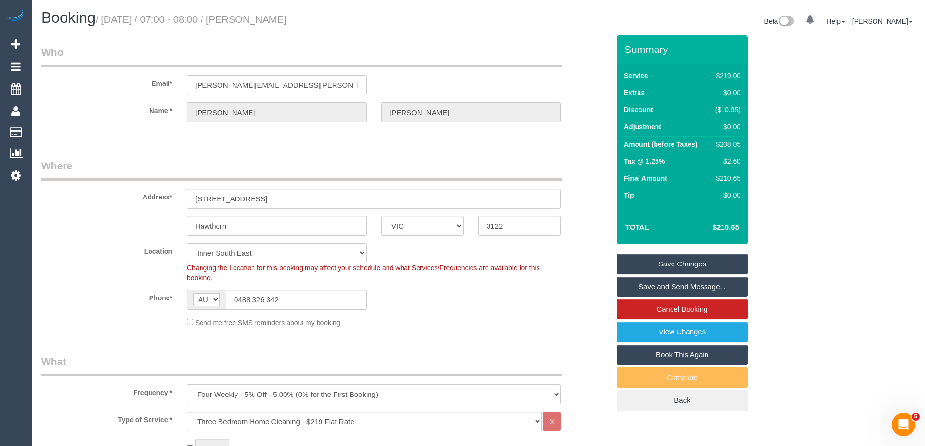
click at [572, 298] on div "Phone* AF AL DZ AD AO AI AQ AG AR AM AW AU AT AZ BS BH BD BB BY BE BZ BJ BM BT …" at bounding box center [325, 300] width 583 height 20
click at [660, 286] on link "Save and Send Message..." at bounding box center [682, 287] width 131 height 20
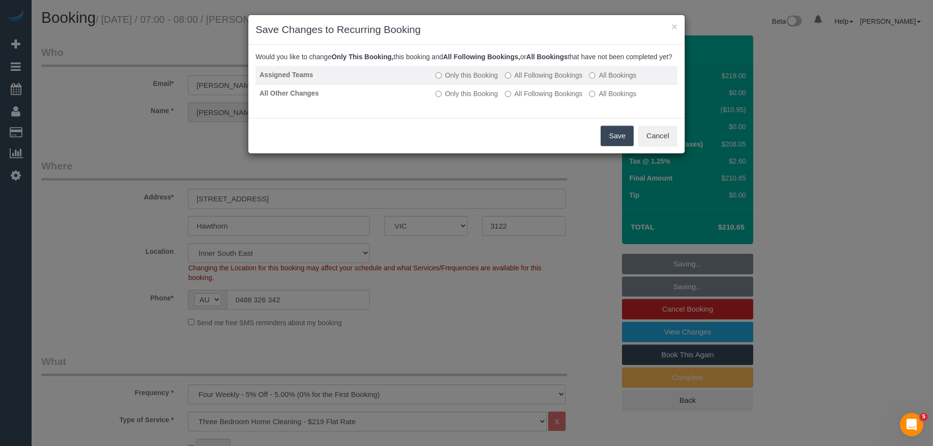
click at [565, 80] on label "All Following Bookings" at bounding box center [544, 75] width 78 height 10
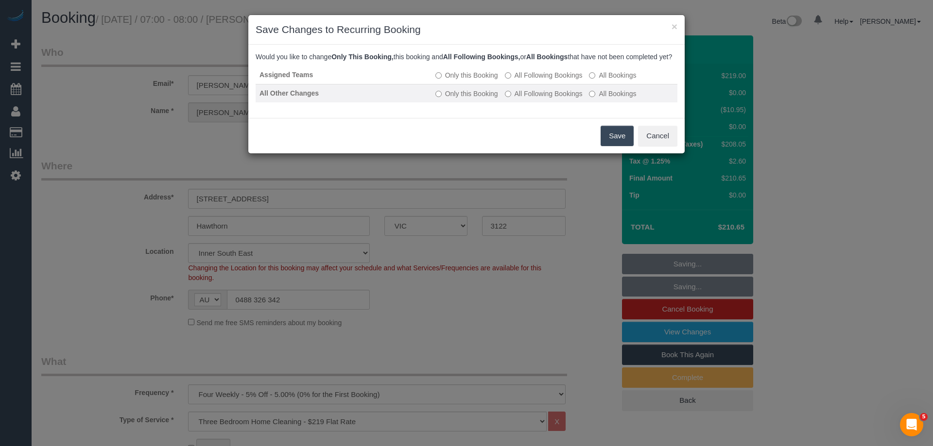
click at [563, 102] on td "Only this Booking All Following Bookings All Bookings" at bounding box center [554, 93] width 246 height 18
click at [564, 99] on label "All Following Bookings" at bounding box center [544, 94] width 78 height 10
click at [608, 142] on button "Save" at bounding box center [616, 136] width 33 height 20
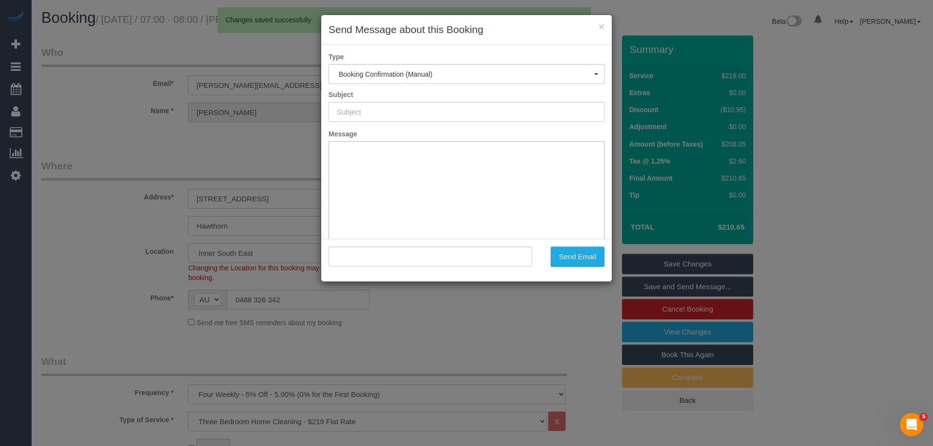
type input "Booking Confirmed"
type input ""Jessica Murray" <jess.j.murray@outlook.com>"
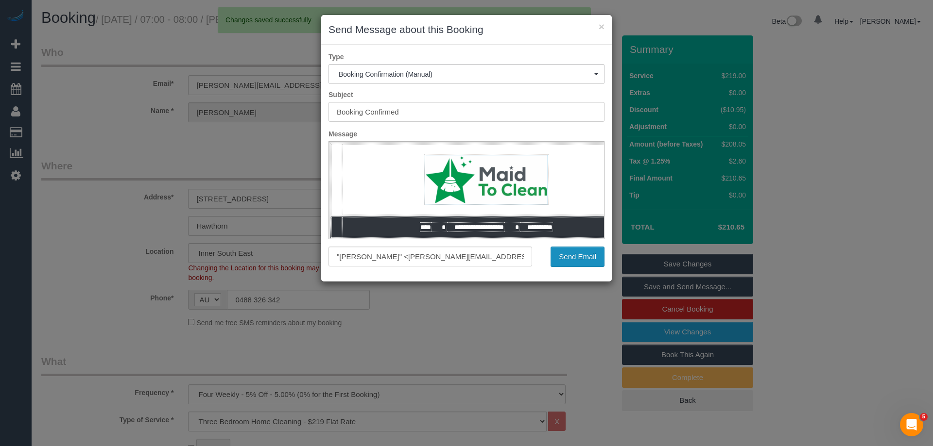
click at [587, 254] on button "Send Email" at bounding box center [577, 257] width 54 height 20
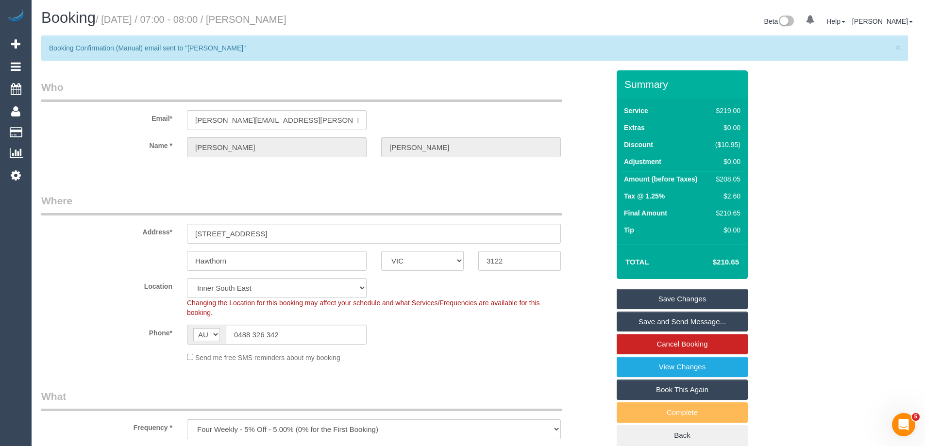
click at [119, 92] on legend "Who" at bounding box center [301, 91] width 521 height 22
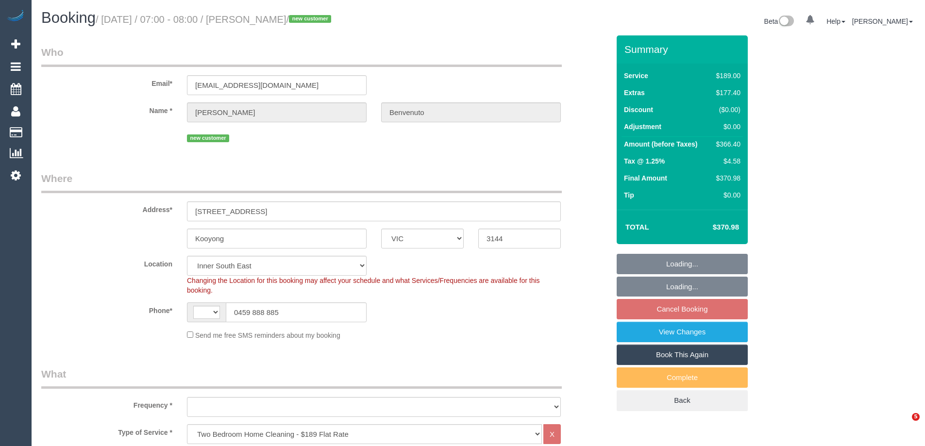
select select "VIC"
select select "string:AU"
select select "string:stripe-pm_1Rz7Fz2GScqysDRVnVJ6S2eo"
select select "number:28"
select select "number:15"
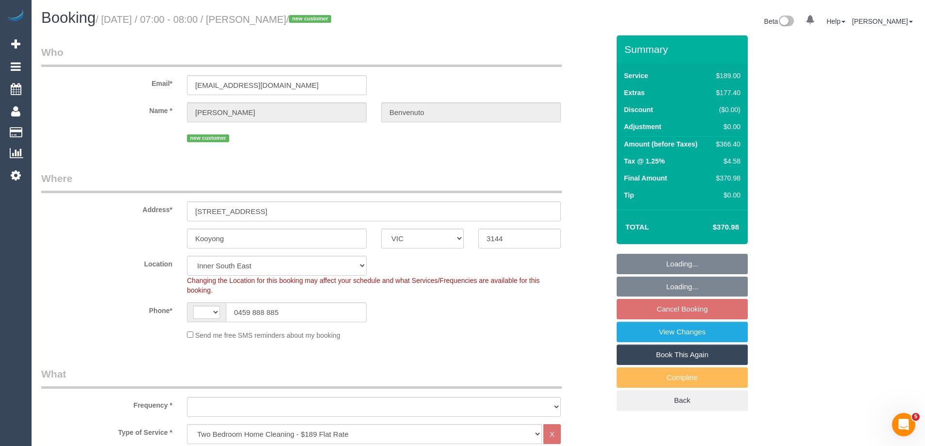
select select "number:19"
select select "number:36"
select select "object:1397"
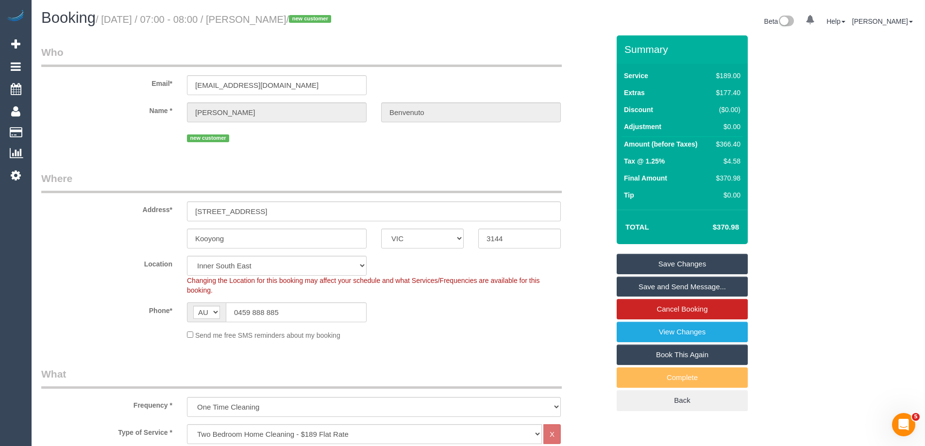
drag, startPoint x: 353, startPoint y: 20, endPoint x: 268, endPoint y: 23, distance: 85.0
click at [268, 23] on small "/ [DATE] / 07:00 - 08:00 / [PERSON_NAME] / new customer" at bounding box center [215, 19] width 238 height 11
copy small "Anthony Benvenuto"
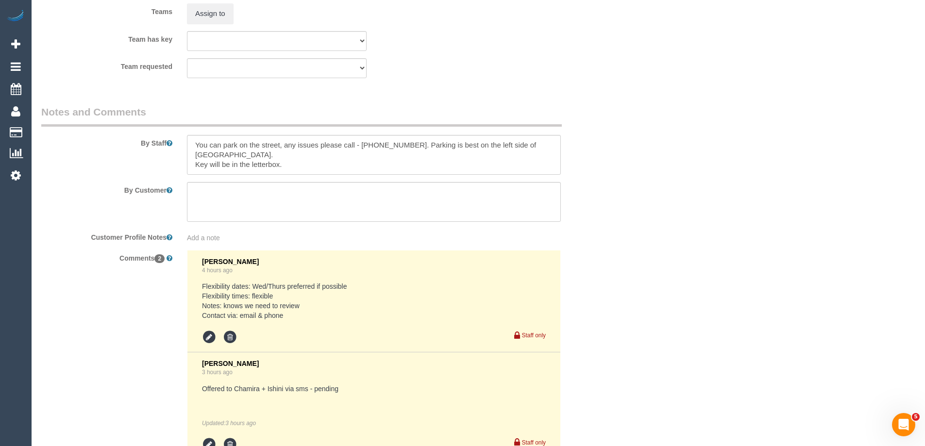
scroll to position [1695, 0]
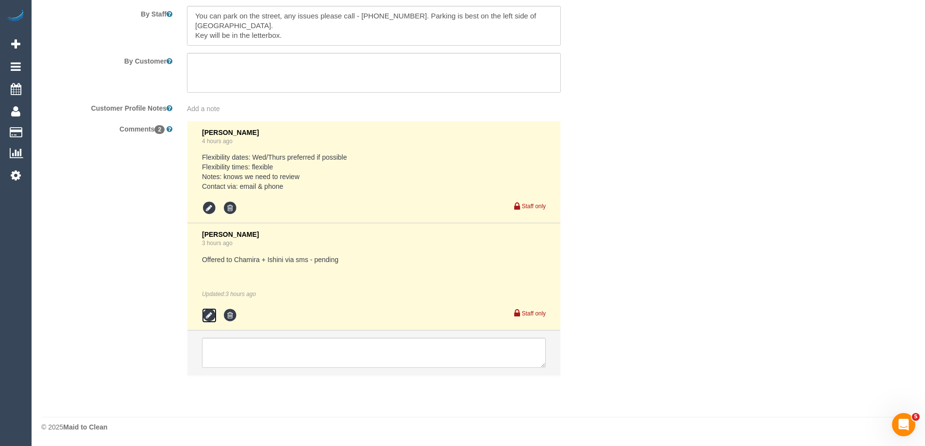
click at [210, 319] on icon at bounding box center [209, 315] width 15 height 15
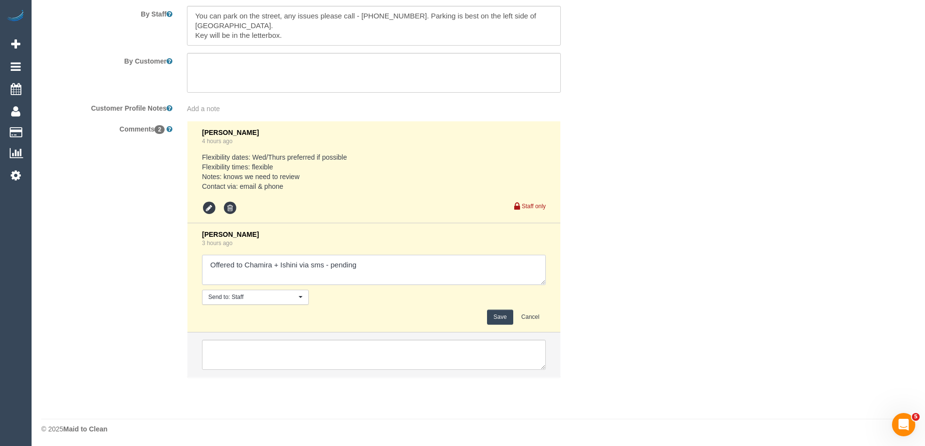
click at [413, 263] on textarea at bounding box center [374, 270] width 344 height 30
type textarea "Offered to Chamira + Ishini via sms - pending - agreed"
click at [496, 319] on button "Save" at bounding box center [500, 317] width 26 height 15
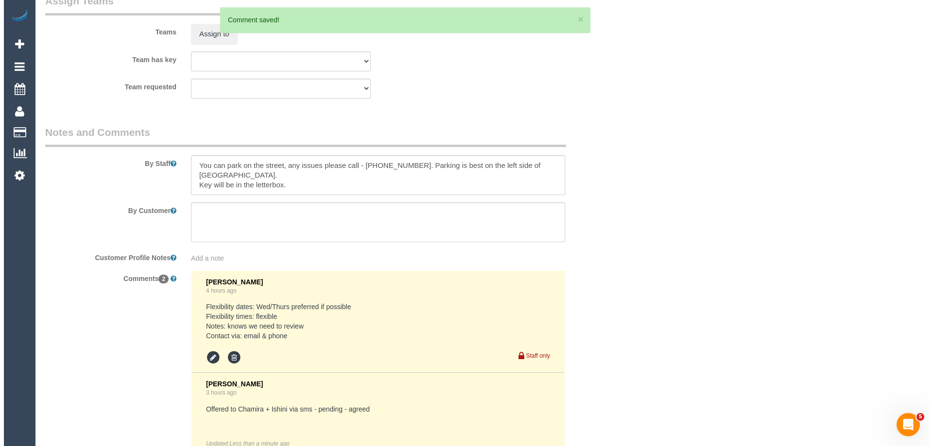
scroll to position [1403, 0]
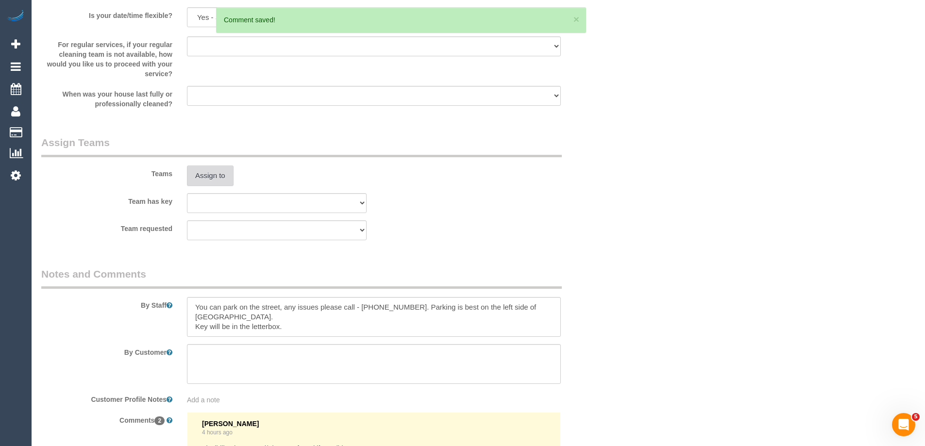
click at [205, 181] on button "Assign to" at bounding box center [210, 176] width 47 height 20
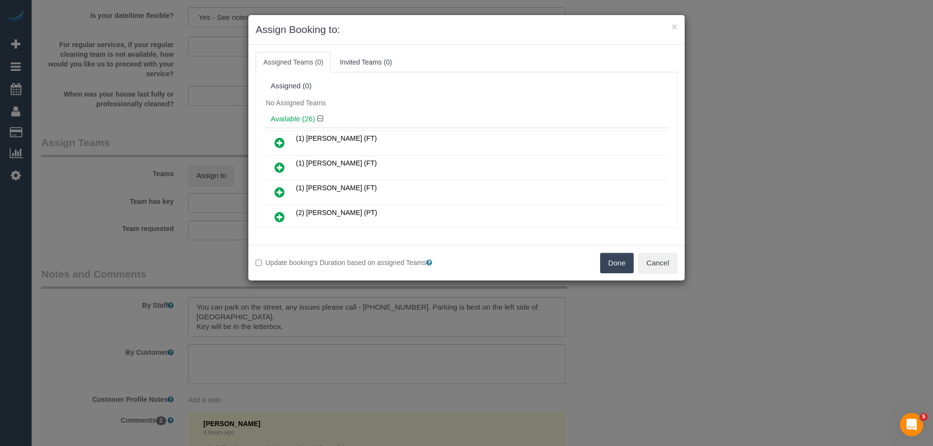
click at [460, 100] on div "No Assigned Teams" at bounding box center [466, 103] width 406 height 15
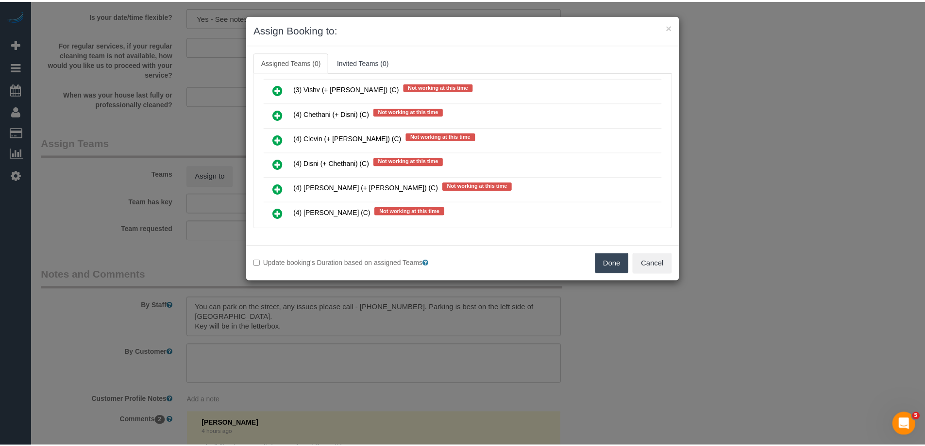
scroll to position [1968, 0]
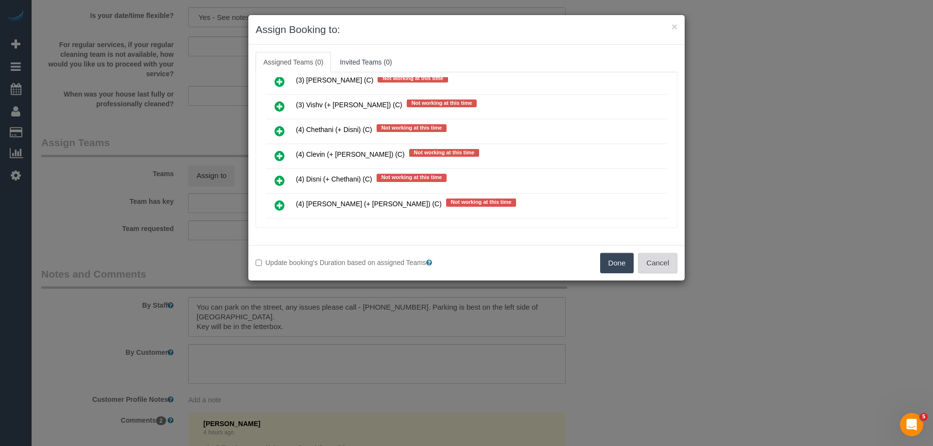
click at [651, 261] on button "Cancel" at bounding box center [657, 263] width 39 height 20
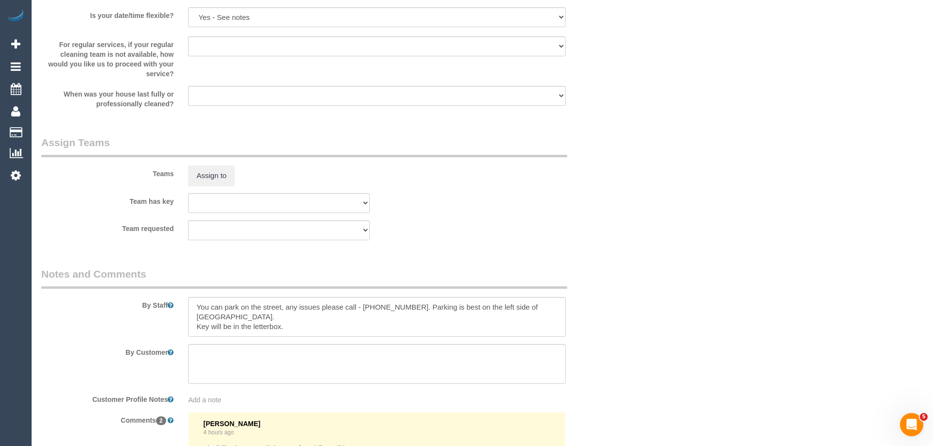
click at [651, 261] on div "× Assign Booking to: Assigned Teams (0) Invited Teams (0) Assigned (0) No Assig…" at bounding box center [466, 223] width 933 height 446
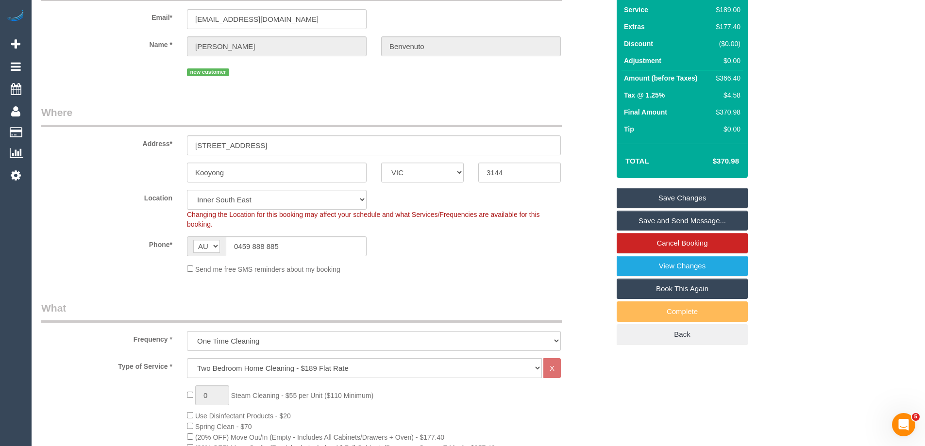
scroll to position [0, 0]
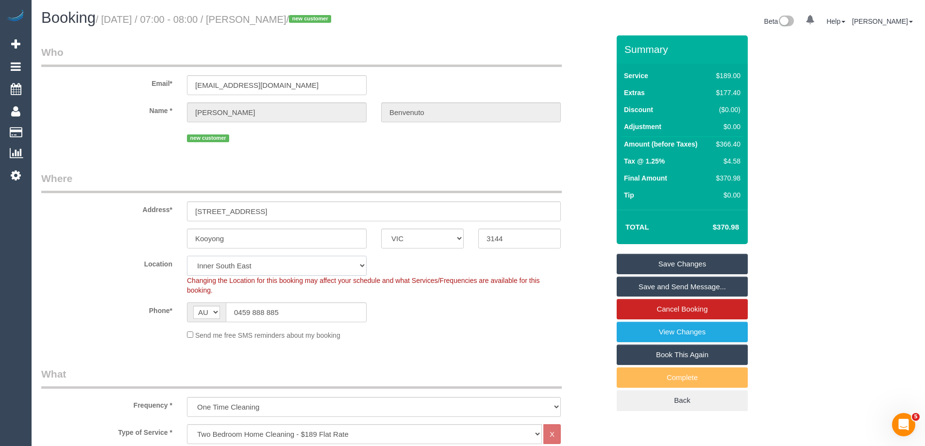
click at [234, 275] on select "Office City East (North) East (South) Inner East Inner North (East) Inner North…" at bounding box center [277, 266] width 180 height 20
select select "50"
click at [187, 256] on select "Office City East (North) East (South) Inner East Inner North (East) Inner North…" at bounding box center [277, 266] width 180 height 20
click at [145, 146] on fieldset "Who Email* abenvenuto1@hotmail.com Name * Anthony Benvenuto new customer" at bounding box center [325, 98] width 568 height 107
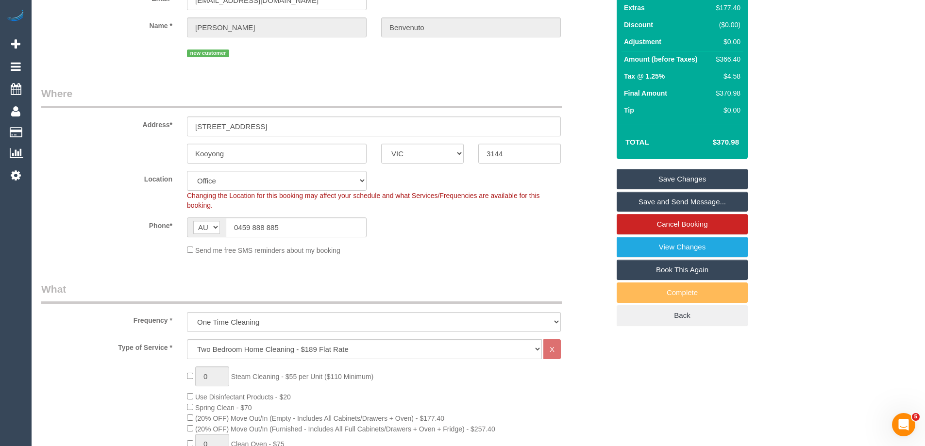
select select "object:3948"
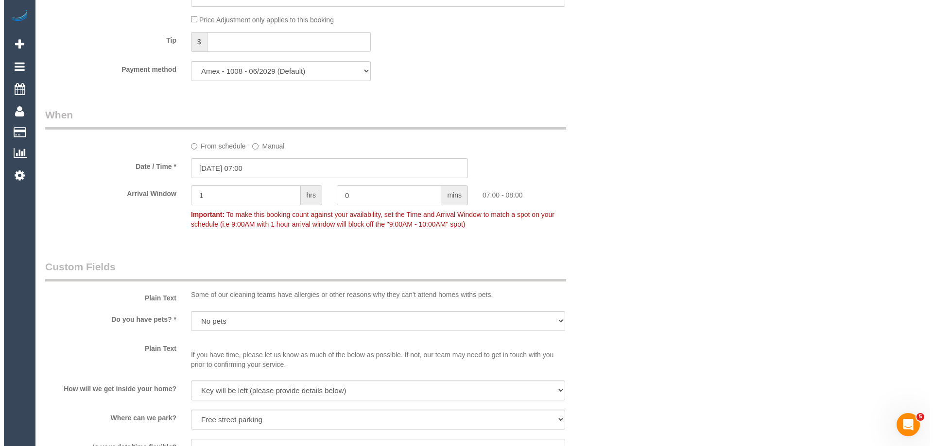
scroll to position [1409, 0]
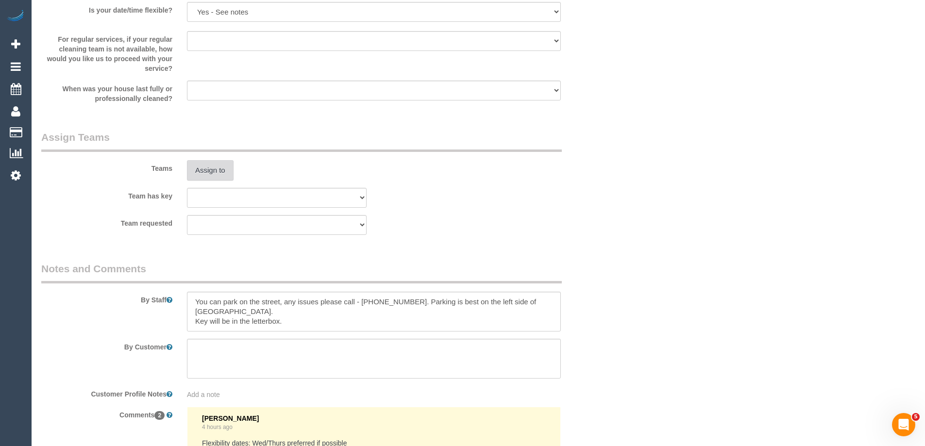
click at [218, 166] on button "Assign to" at bounding box center [210, 170] width 47 height 20
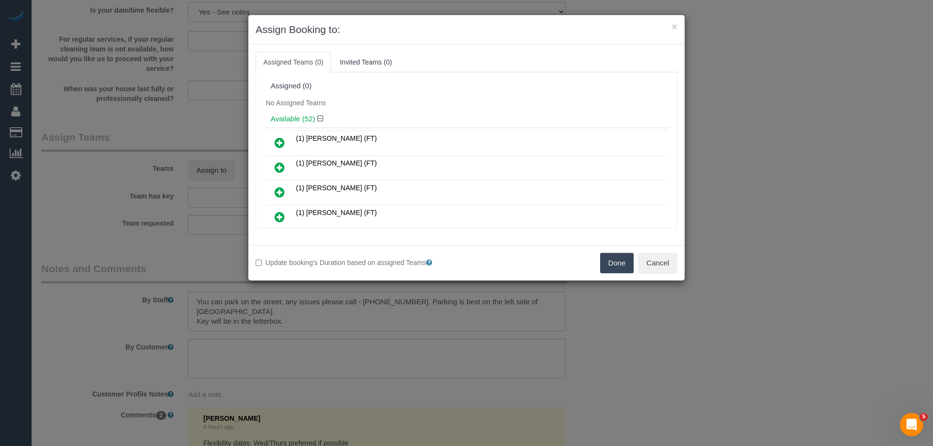
scroll to position [5152, 0]
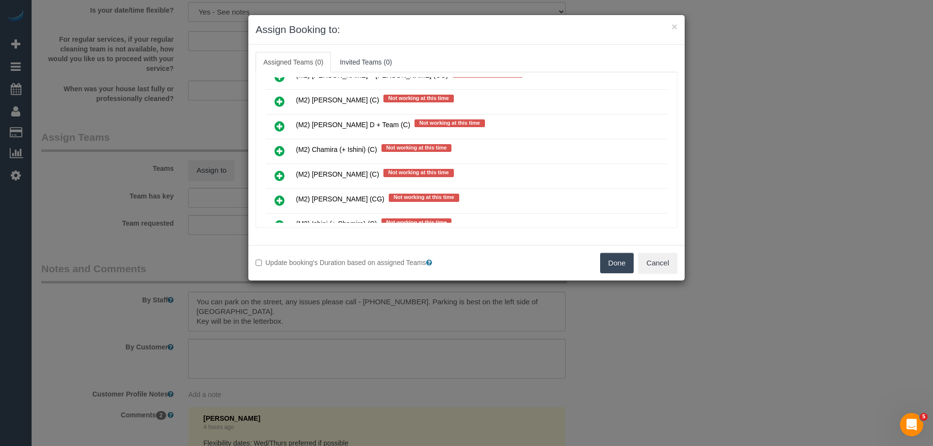
click at [281, 152] on icon at bounding box center [279, 151] width 10 height 12
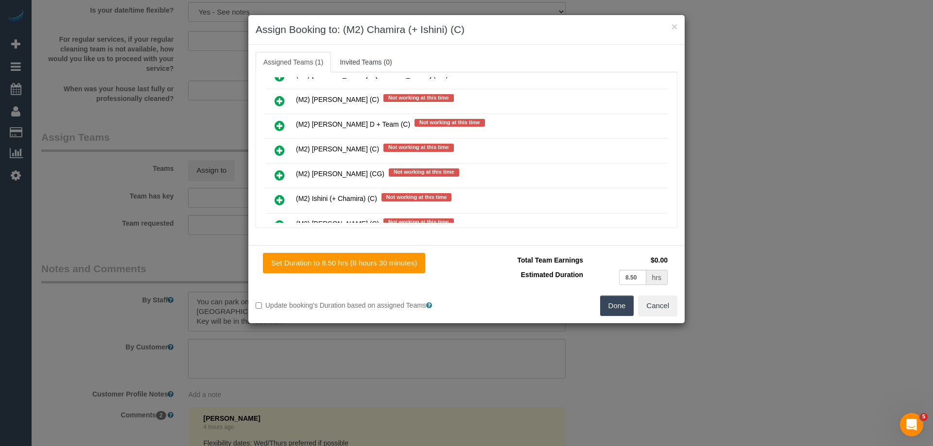
click at [280, 206] on link at bounding box center [279, 200] width 23 height 19
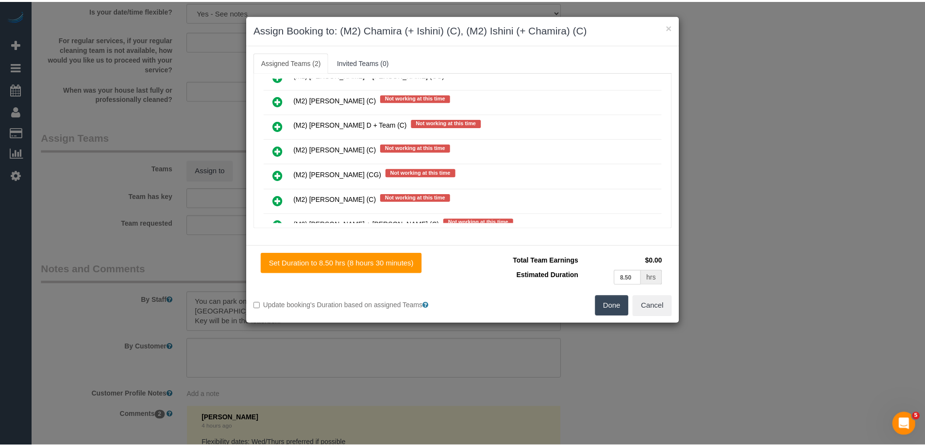
scroll to position [0, 0]
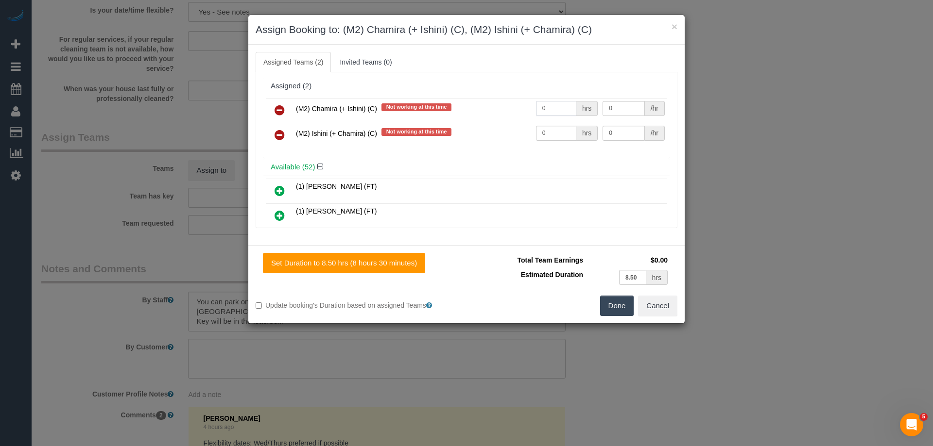
click at [555, 115] on input "0" at bounding box center [556, 108] width 40 height 15
type input "1"
click at [553, 133] on input "0" at bounding box center [556, 133] width 40 height 15
type input "1"
click at [616, 109] on input "0" at bounding box center [623, 108] width 42 height 15
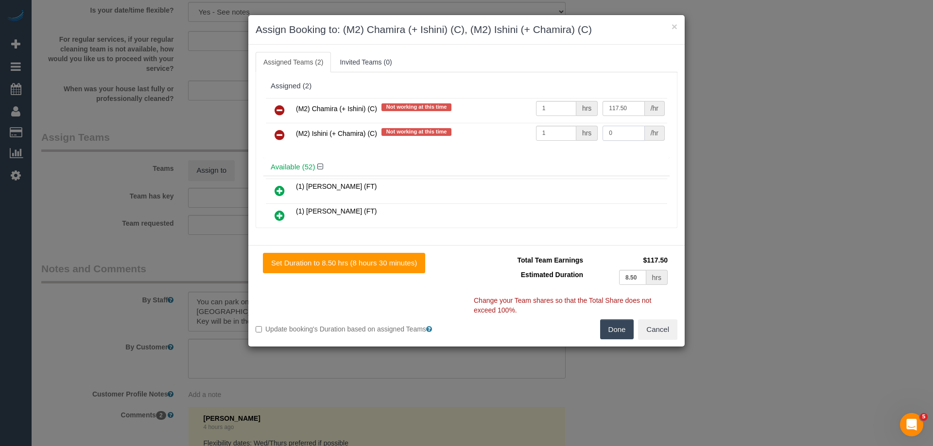
type input "117.5"
click at [625, 132] on input "0" at bounding box center [623, 133] width 42 height 15
type input "117.5"
click at [620, 333] on button "Done" at bounding box center [617, 330] width 34 height 20
click at [620, 333] on div "× Assign Booking to: (M2) Chamira (+ Ishini) (C), (M2) Ishini (+ Chamira) (C) A…" at bounding box center [466, 223] width 933 height 446
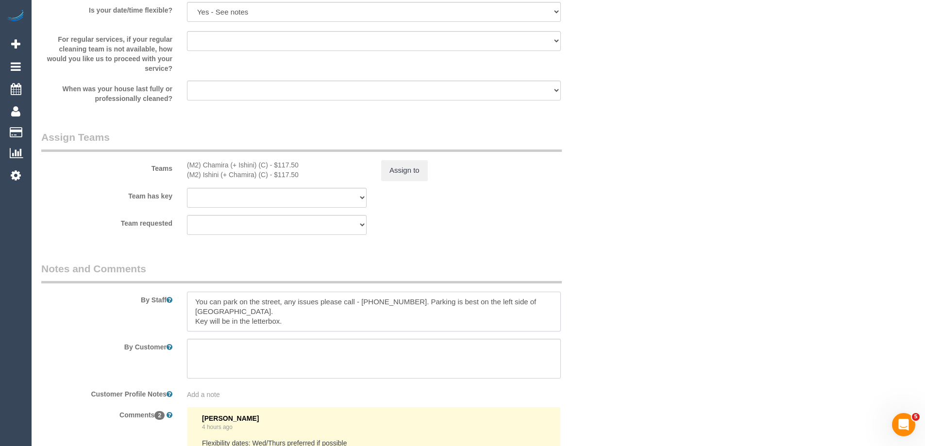
click at [189, 303] on textarea at bounding box center [374, 312] width 374 height 40
type textarea "Estimated time 6-6.5 hours You can park on the street, any issues please call -…"
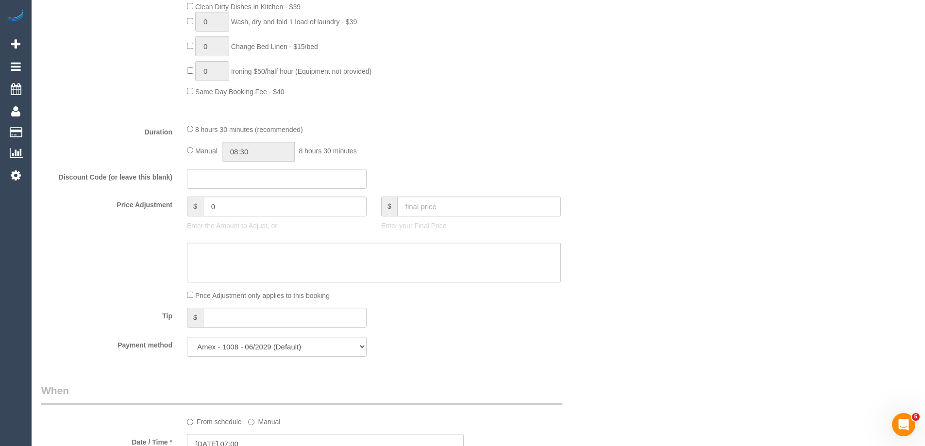
scroll to position [486, 0]
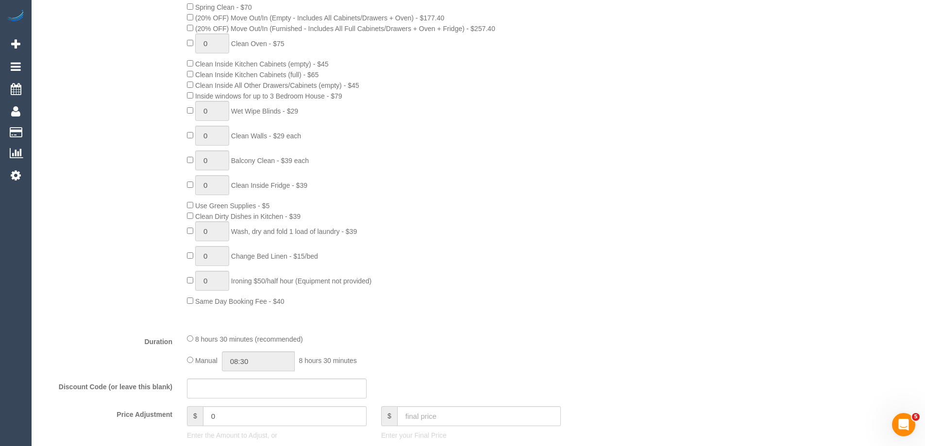
click at [190, 364] on div "Manual 08:30 8 hours 30 minutes" at bounding box center [374, 362] width 374 height 20
click at [262, 365] on input "08:30" at bounding box center [258, 362] width 73 height 20
click at [240, 426] on li "06:00" at bounding box center [247, 425] width 43 height 13
click at [270, 372] on fieldset "What Frequency * One Time Cleaning Weekly - 10% Off - 10.00% (0% for the First …" at bounding box center [325, 227] width 568 height 693
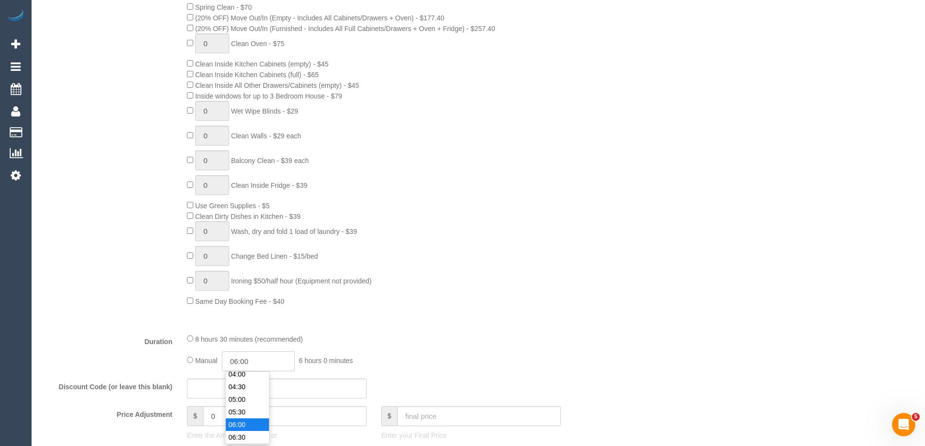
click at [272, 357] on input "06:00" at bounding box center [258, 362] width 73 height 20
type input "06:15"
click at [424, 252] on div "0 Steam Cleaning - $55 per Unit ($110 Minimum) Use Disinfectant Products - $20 …" at bounding box center [398, 136] width 437 height 341
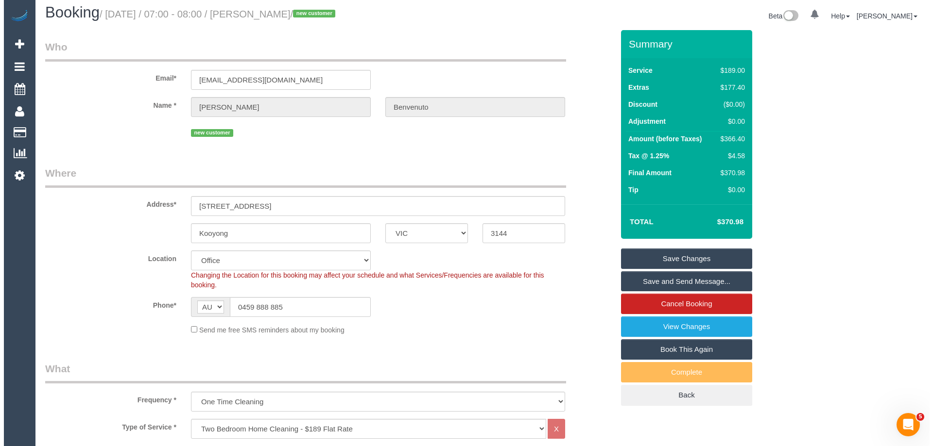
scroll to position [0, 0]
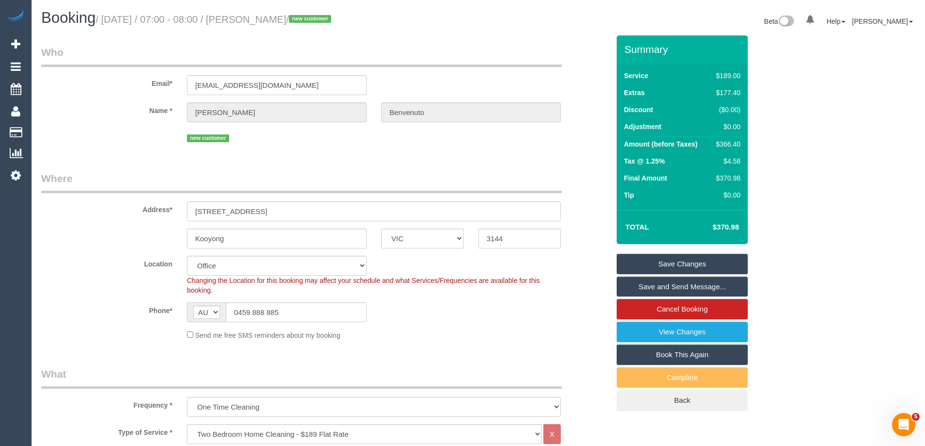
click at [640, 288] on link "Save and Send Message..." at bounding box center [682, 287] width 131 height 20
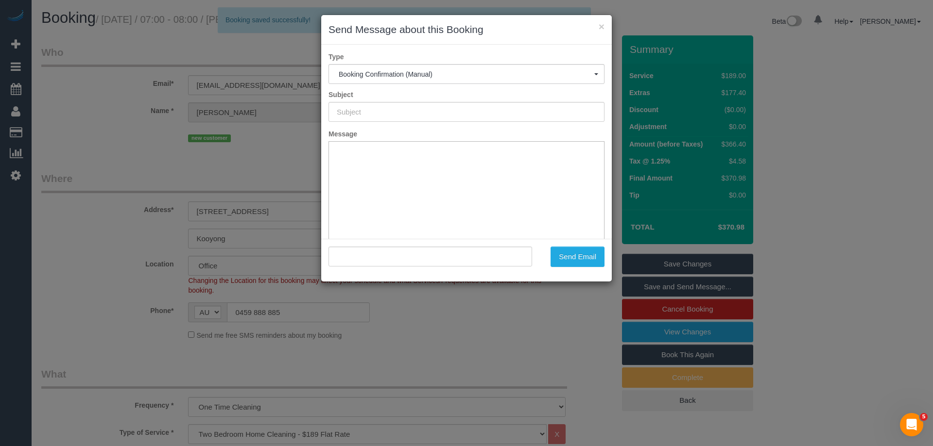
type input "Booking Confirmed"
type input ""Anthony Benvenuto" <abenvenuto1@hotmail.com>"
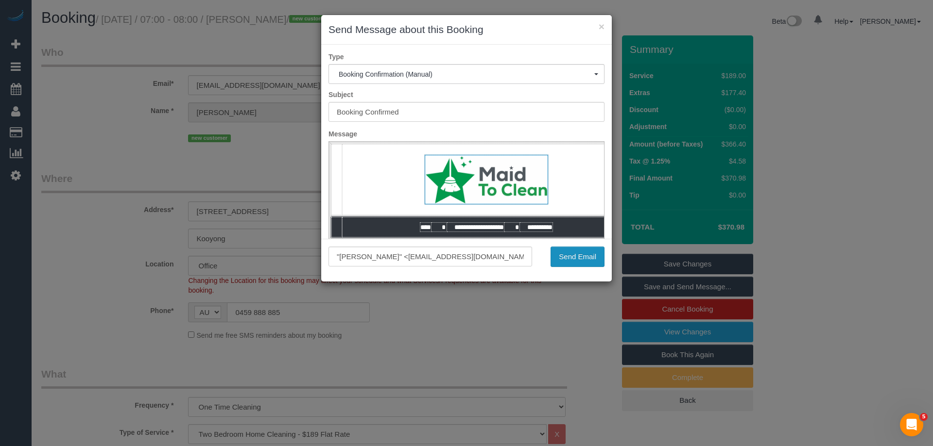
click at [594, 260] on button "Send Email" at bounding box center [577, 257] width 54 height 20
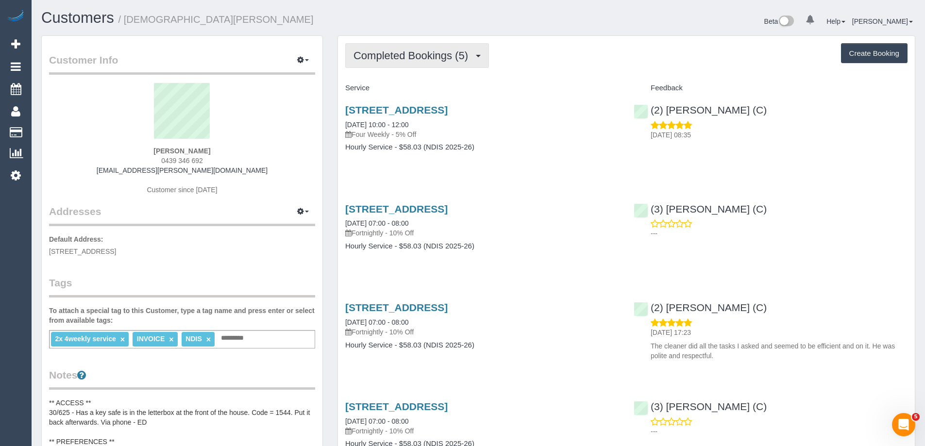
click at [428, 60] on span "Completed Bookings (5)" at bounding box center [413, 56] width 119 height 12
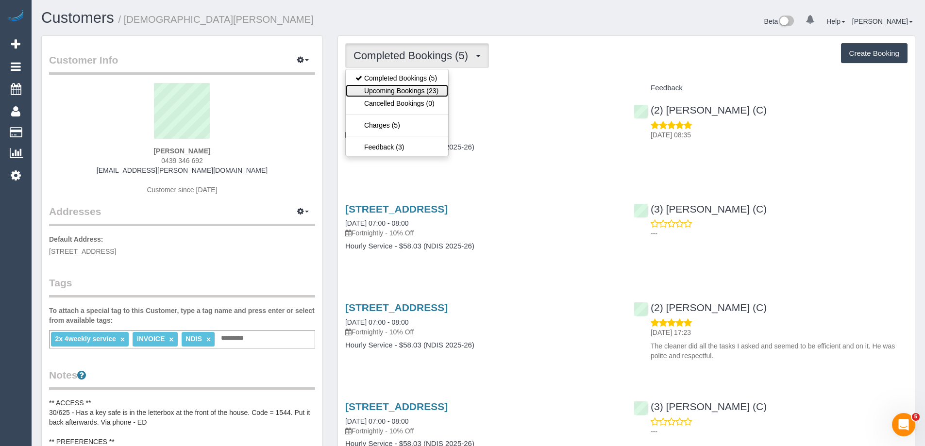
click at [415, 90] on link "Upcoming Bookings (23)" at bounding box center [397, 91] width 102 height 13
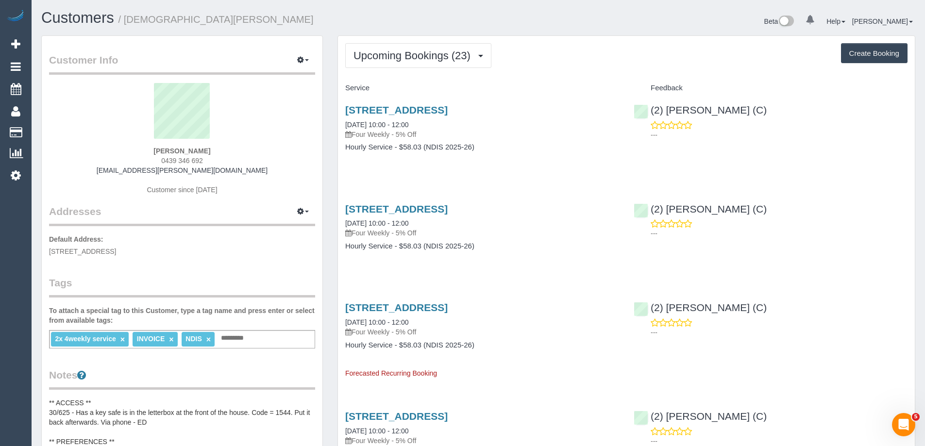
drag, startPoint x: 526, startPoint y: 152, endPoint x: 458, endPoint y: 138, distance: 68.8
click at [526, 152] on div "[STREET_ADDRESS] [DATE] 10:00 - 12:00 Four Weekly - 5% Off Hourly Service - $58…" at bounding box center [482, 133] width 289 height 75
click at [395, 123] on link "[DATE] 10:00 - 12:00" at bounding box center [376, 125] width 63 height 8
click at [450, 51] on span "Upcoming Bookings (23)" at bounding box center [415, 56] width 122 height 12
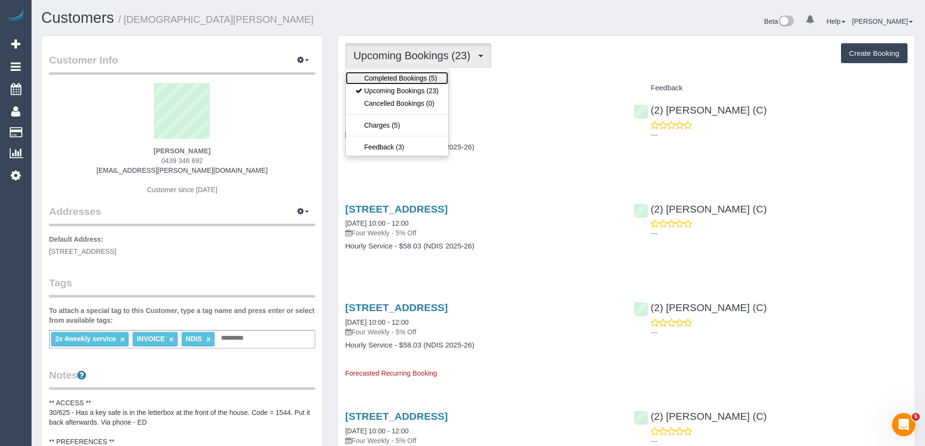
click at [415, 80] on link "Completed Bookings (5)" at bounding box center [397, 78] width 102 height 13
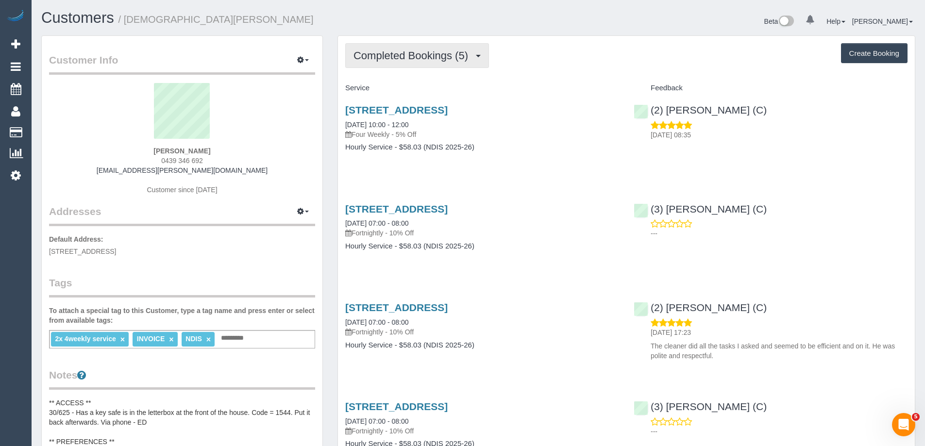
click at [437, 55] on span "Completed Bookings (5)" at bounding box center [413, 56] width 119 height 12
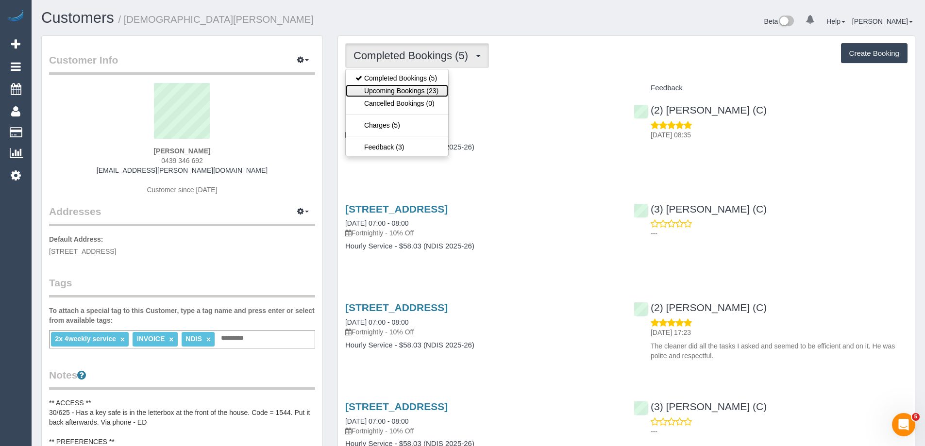
click at [413, 88] on link "Upcoming Bookings (23)" at bounding box center [397, 91] width 102 height 13
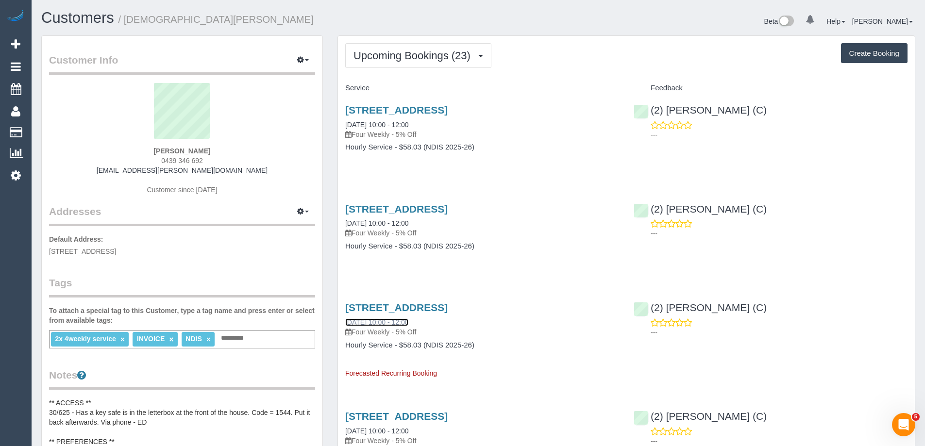
click at [357, 324] on link "08/10/2025 10:00 - 12:00" at bounding box center [376, 323] width 63 height 8
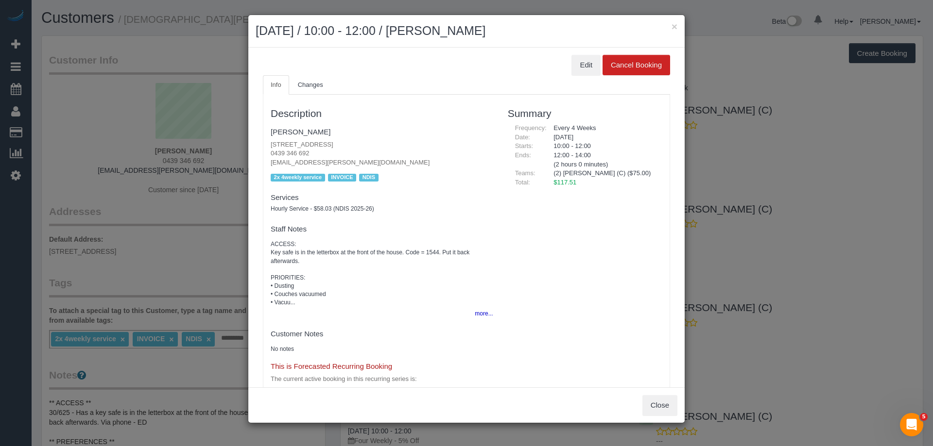
drag, startPoint x: 552, startPoint y: 164, endPoint x: 588, endPoint y: 169, distance: 36.2
click at [588, 169] on div "12:00 - 14:00 (2 hours 0 minutes)" at bounding box center [604, 160] width 116 height 18
click at [626, 164] on div "12:00 - 14:00 (2 hours 0 minutes)" at bounding box center [604, 160] width 116 height 18
click at [525, 45] on div "× October 08, 2025 / 10:00 - 12:00 / Christian De Luca" at bounding box center [466, 31] width 436 height 33
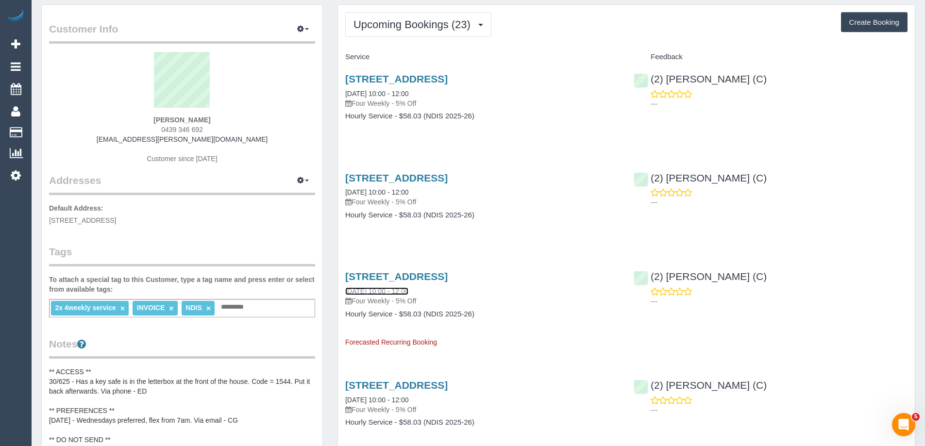
scroll to position [49, 0]
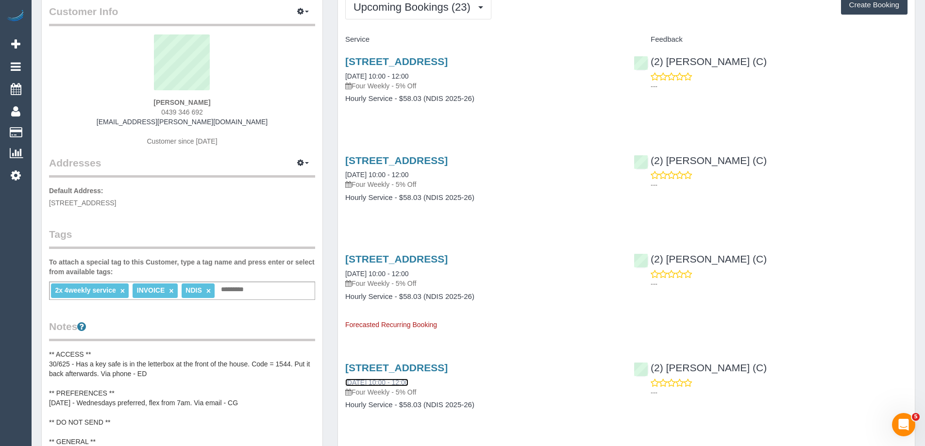
click at [389, 382] on link "22/10/2025 10:00 - 12:00" at bounding box center [376, 383] width 63 height 8
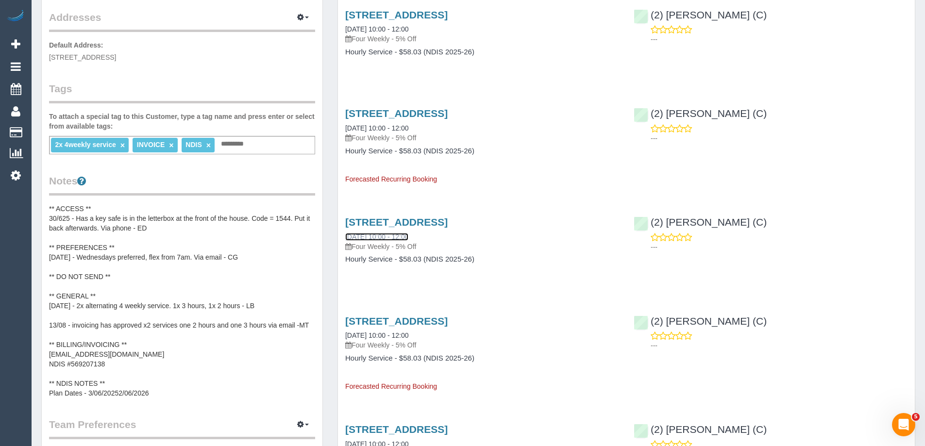
scroll to position [291, 0]
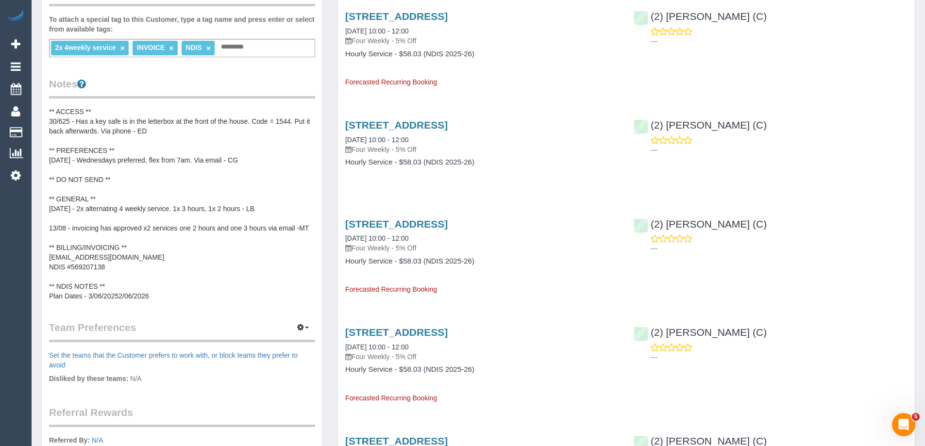
click at [94, 231] on pre "** ACCESS ** 30/625 - Has a key safe is in the letterbox at the front of the ho…" at bounding box center [182, 204] width 266 height 194
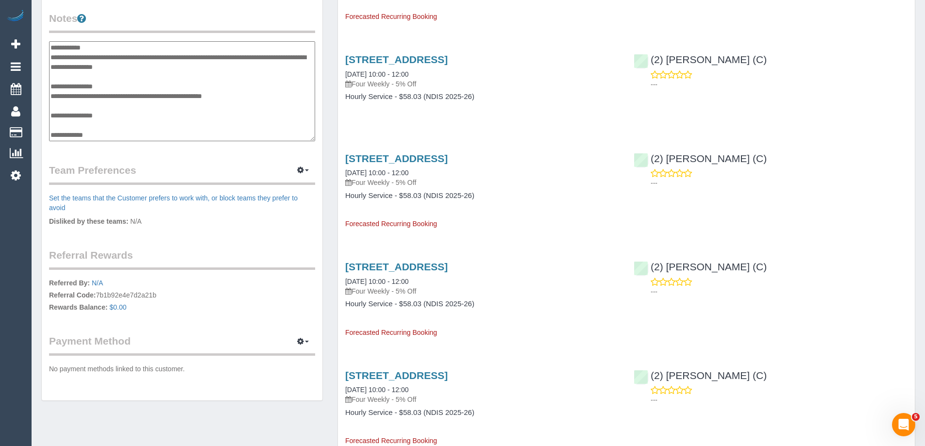
scroll to position [340, 0]
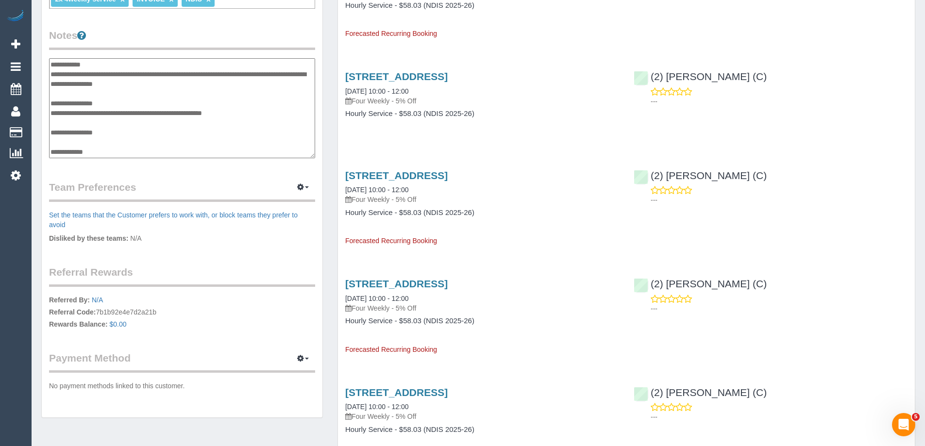
click at [323, 41] on div "Customer Info Edit Contact Info Send Message Email Preferences Special Sales Ta…" at bounding box center [182, 56] width 282 height 723
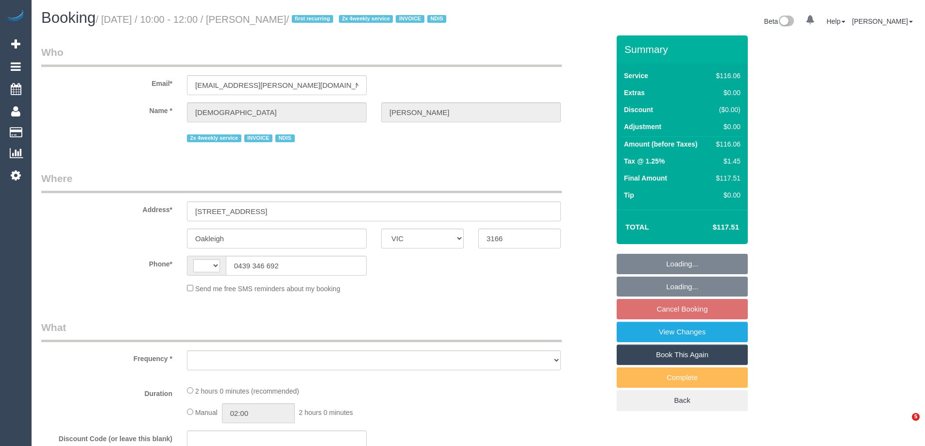
select select "VIC"
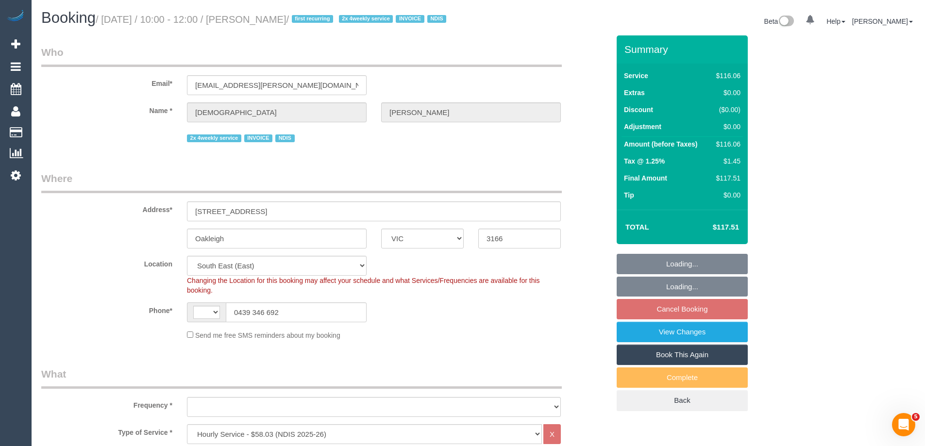
scroll to position [97, 0]
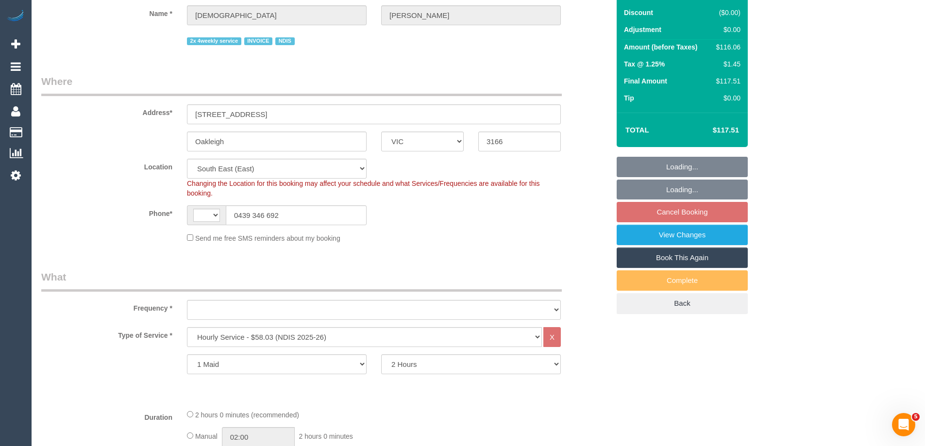
select select "string:AU"
select select "object:597"
select select "number:27"
select select "number:14"
select select "number:19"
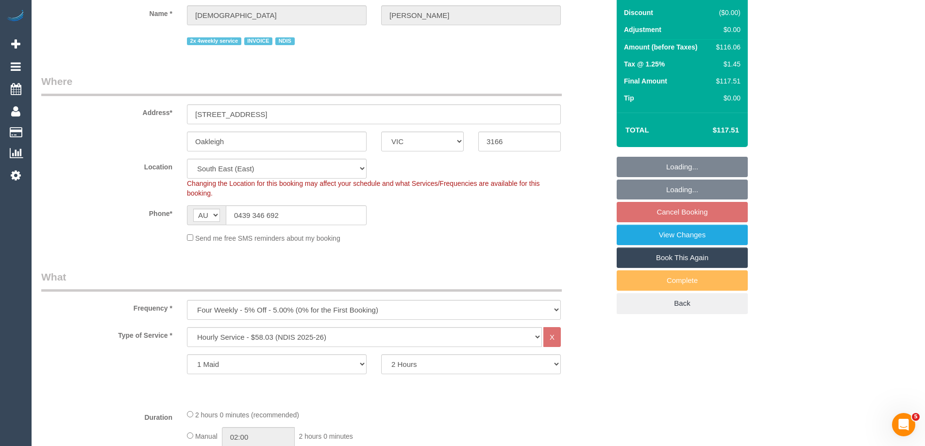
select select "number:36"
select select "spot3"
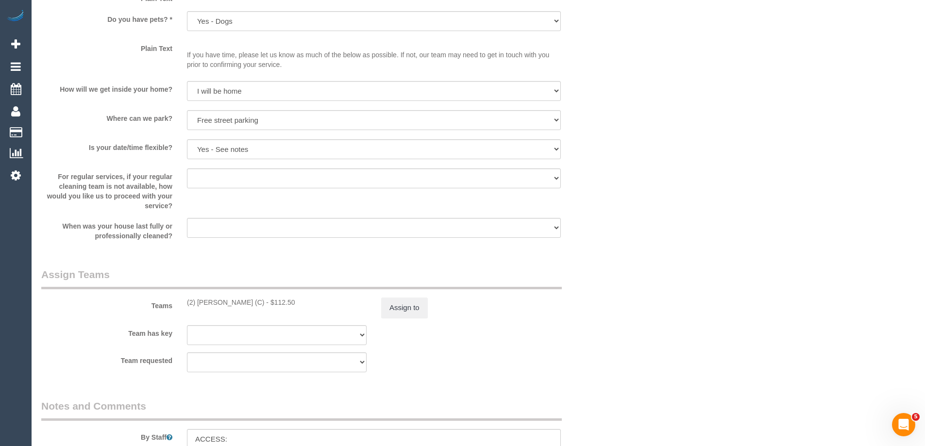
scroll to position [971, 0]
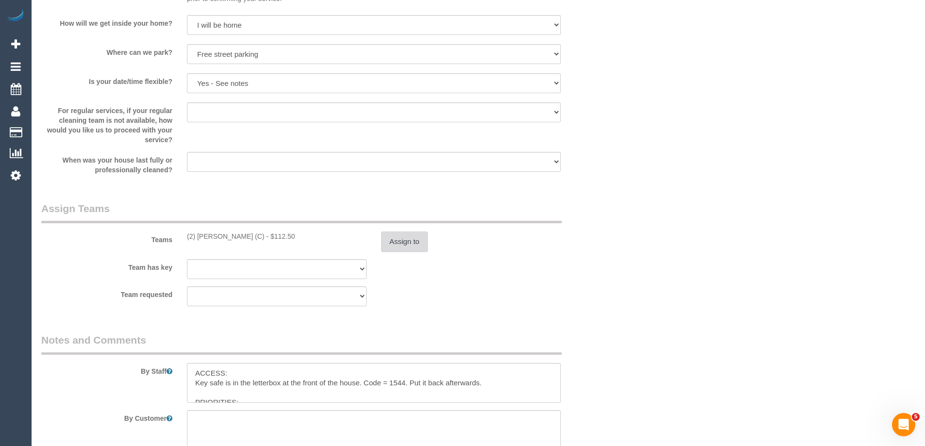
click at [397, 252] on button "Assign to" at bounding box center [404, 242] width 47 height 20
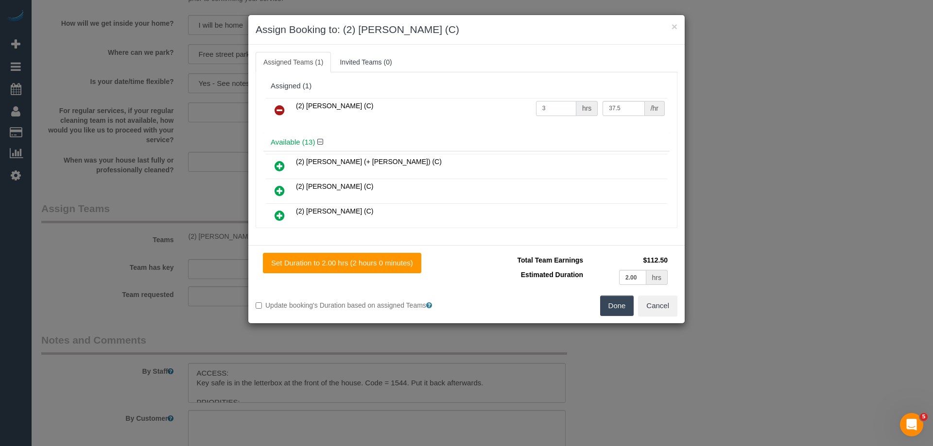
click at [551, 109] on input "3" at bounding box center [556, 108] width 40 height 15
type input "2"
click at [620, 310] on button "Done" at bounding box center [617, 306] width 34 height 20
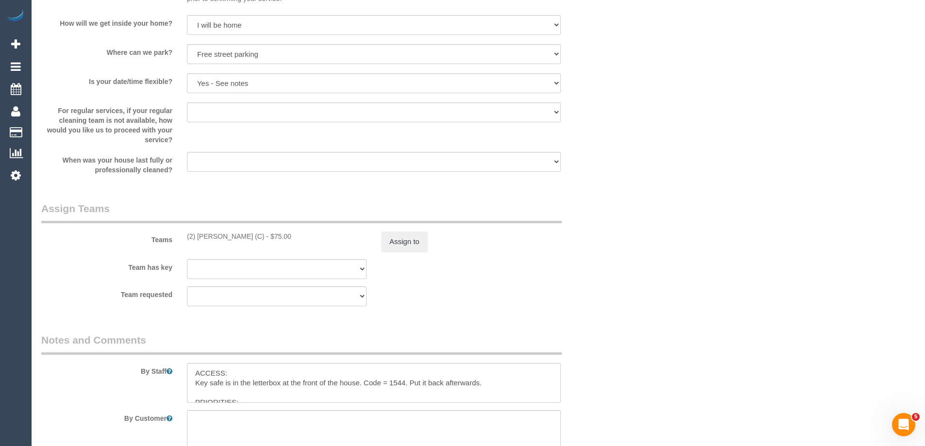
click at [628, 307] on div "× Assign Booking to: (2) [PERSON_NAME] (C) Assigned Teams (1) Invited Teams (0)…" at bounding box center [462, 223] width 925 height 446
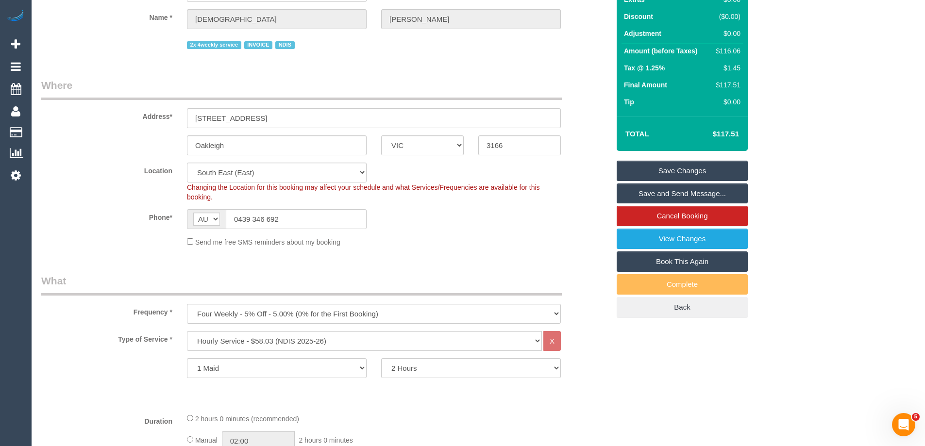
scroll to position [146, 0]
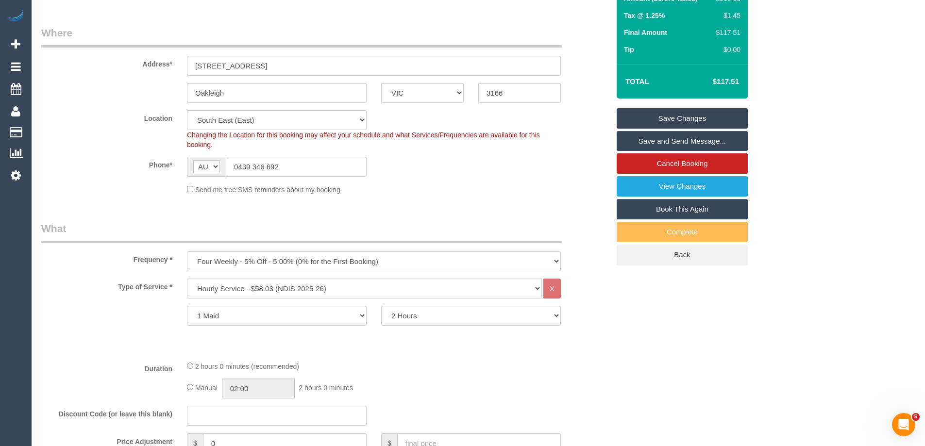
click at [669, 129] on link "Save Changes" at bounding box center [682, 118] width 131 height 20
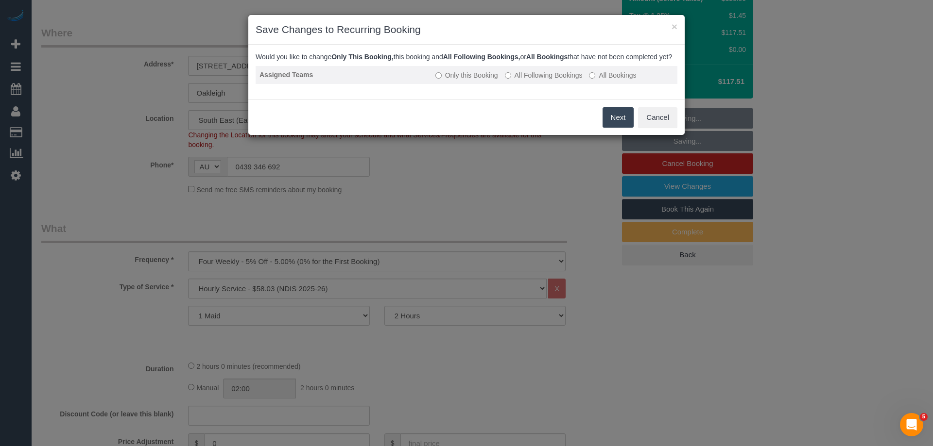
click at [555, 78] on td "Only this Booking All Following Bookings All Bookings" at bounding box center [554, 75] width 246 height 18
click at [561, 80] on label "All Following Bookings" at bounding box center [544, 75] width 78 height 10
click at [609, 126] on button "Save" at bounding box center [616, 117] width 33 height 20
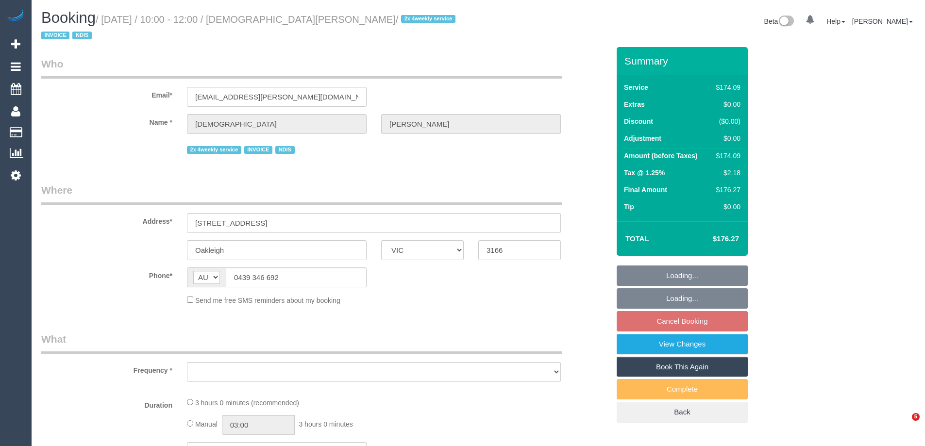
select select "VIC"
select select "180"
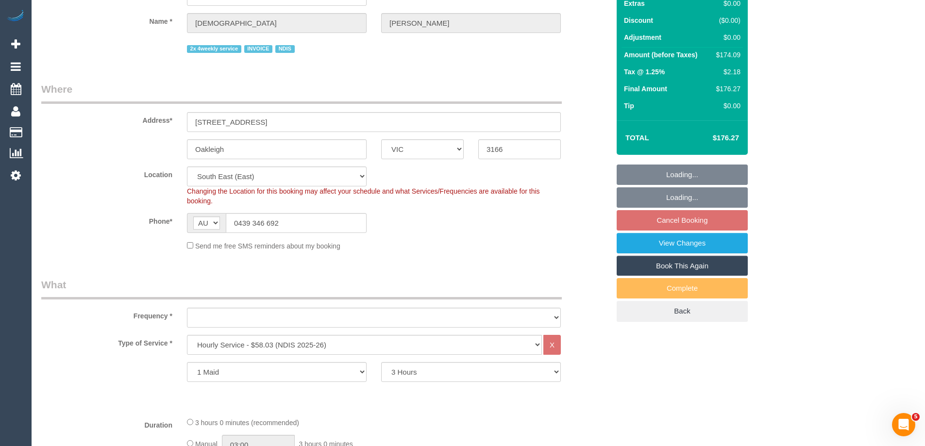
select select "object:736"
select select "number:27"
select select "number:14"
select select "number:19"
select select "number:36"
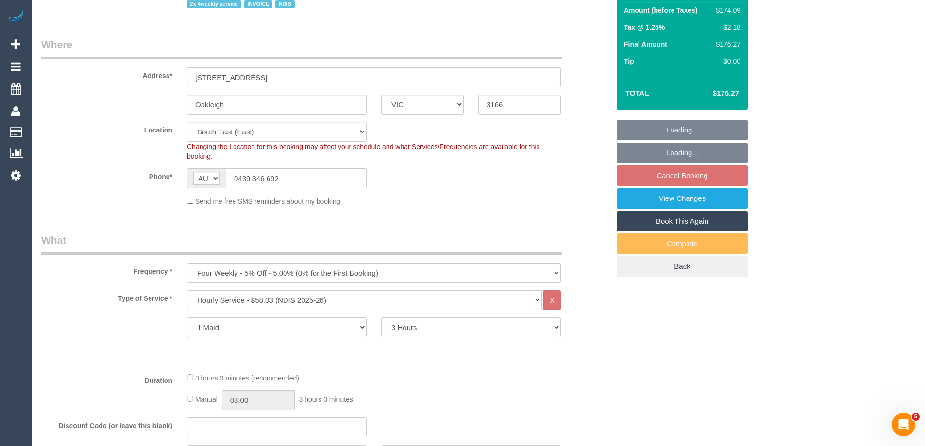
select select "object:741"
select select "spot3"
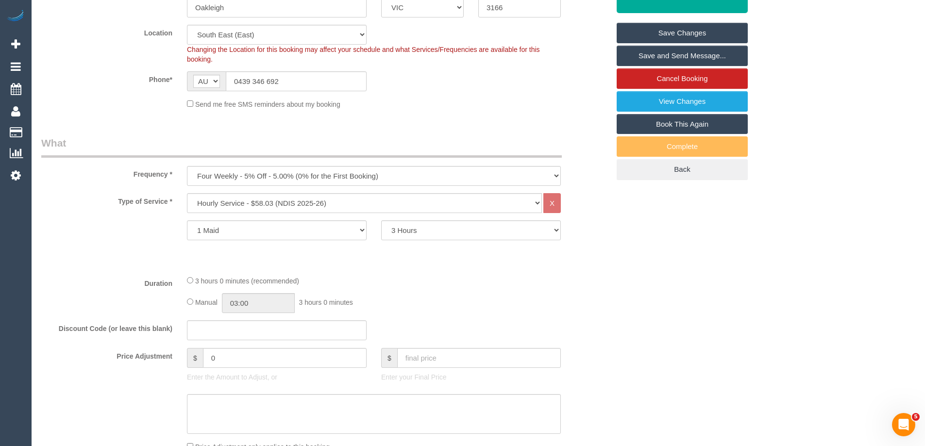
click at [405, 259] on fieldset "What Frequency * One Time Cleaning Weekly - 10% Off - 10.00% (0% for the First …" at bounding box center [325, 326] width 568 height 380
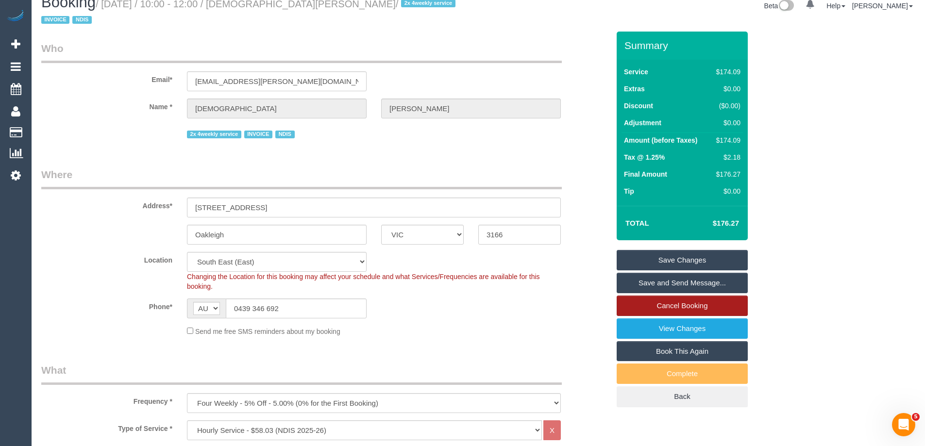
scroll to position [4, 0]
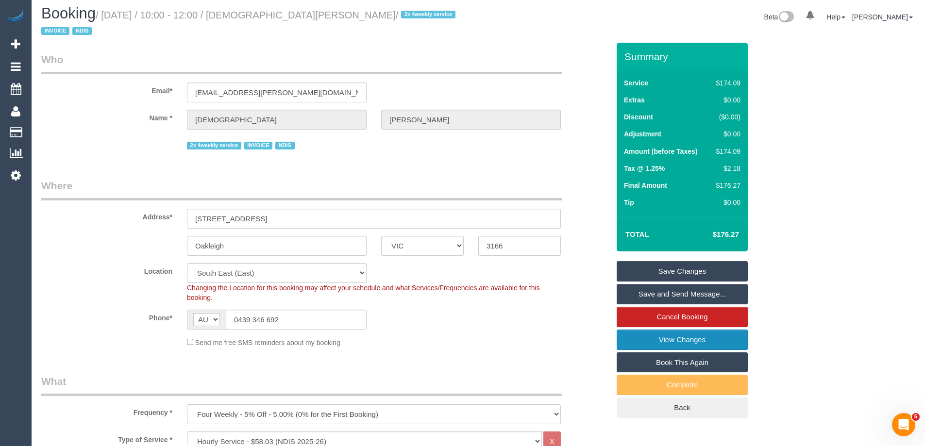
click at [673, 330] on link "View Changes" at bounding box center [682, 340] width 131 height 20
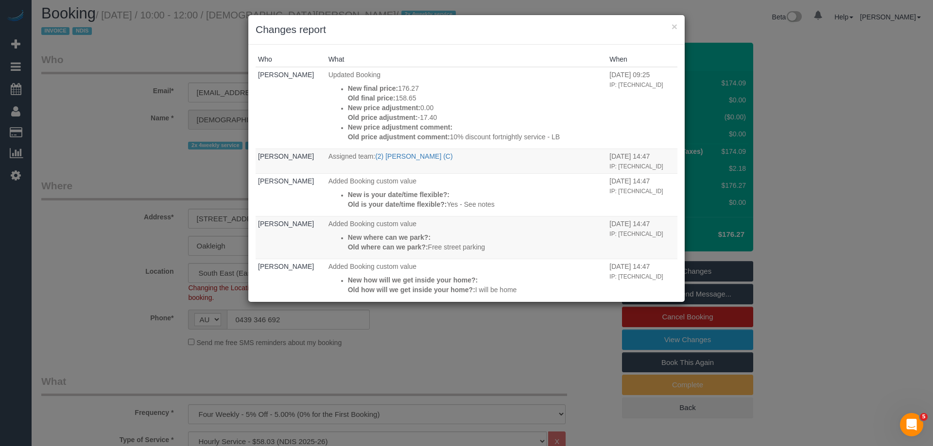
click at [451, 40] on div "× Changes report" at bounding box center [466, 30] width 436 height 30
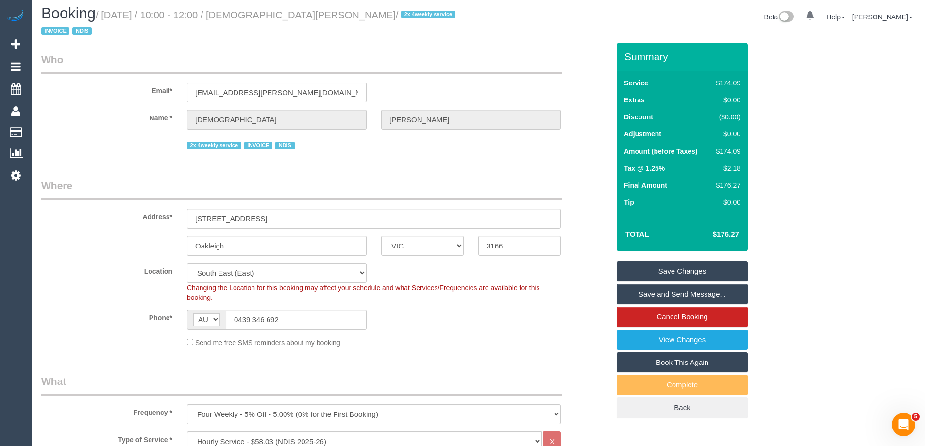
click at [584, 52] on div "Email* christianpc.deluca@gmail.com" at bounding box center [325, 77] width 583 height 50
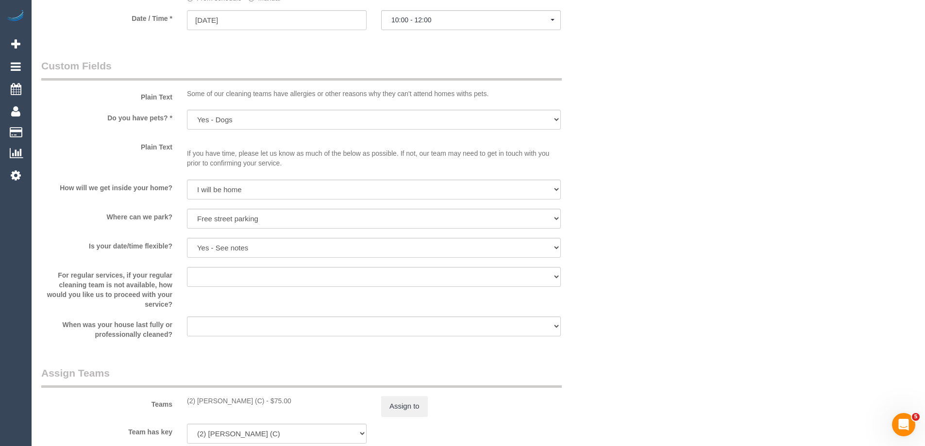
scroll to position [927, 0]
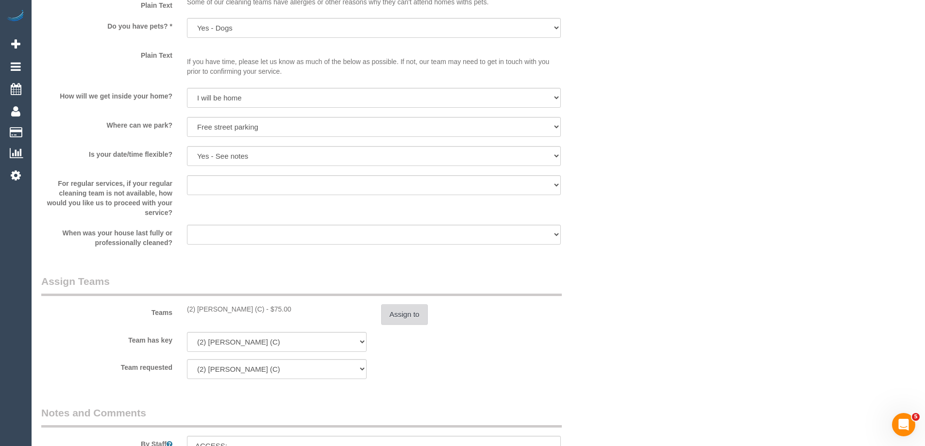
click at [393, 306] on button "Assign to" at bounding box center [404, 315] width 47 height 20
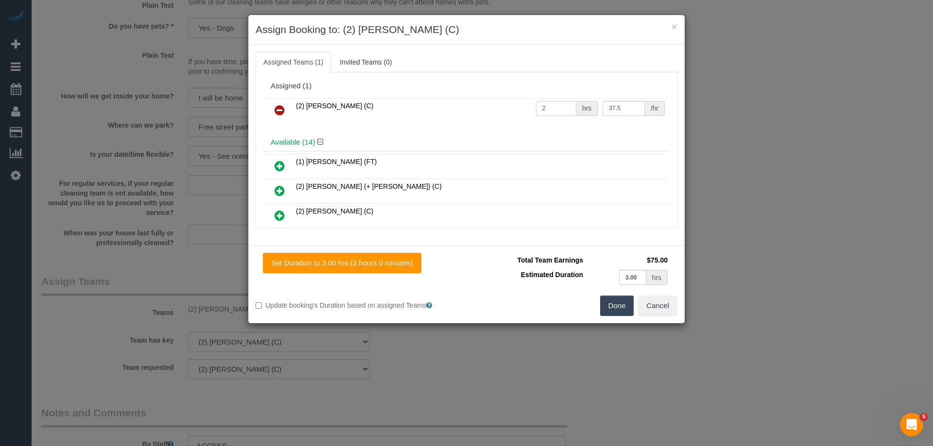
click at [563, 108] on input "2" at bounding box center [556, 108] width 40 height 15
type input "3"
click at [613, 307] on button "Done" at bounding box center [617, 306] width 34 height 20
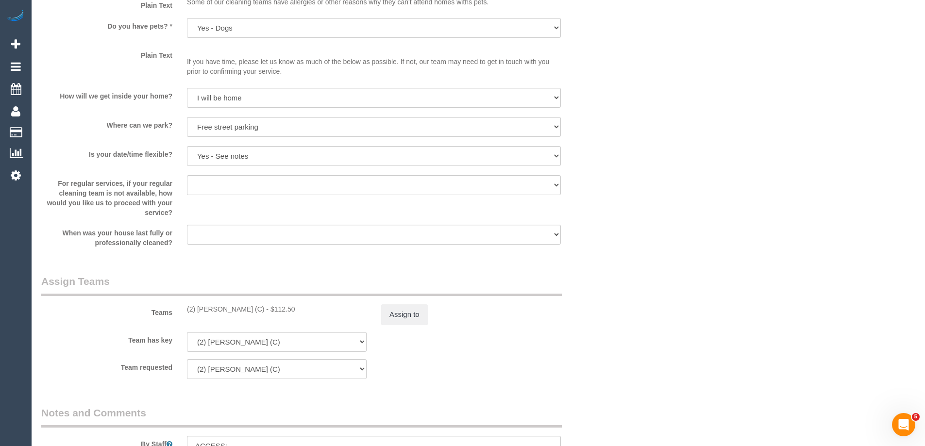
click at [651, 241] on div "Set Duration to 3.00 hrs (3 hours 0 minutes) Total Team Earnings $112.50 Estima…" at bounding box center [463, 207] width 436 height 78
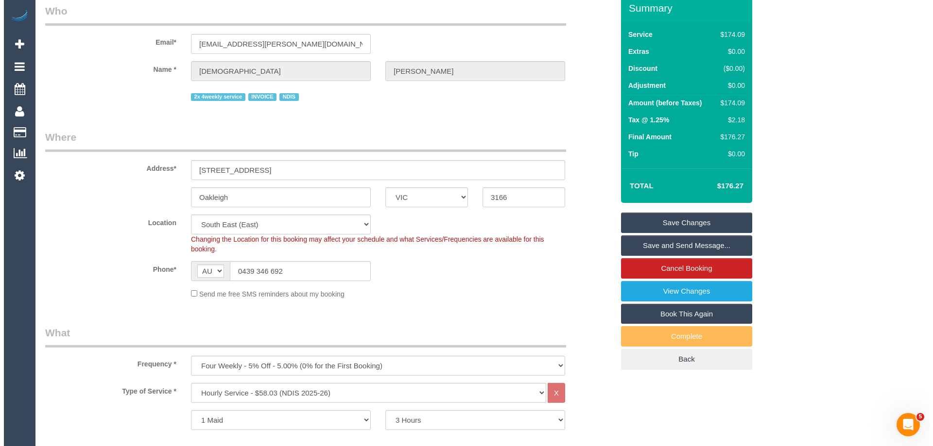
scroll to position [0, 0]
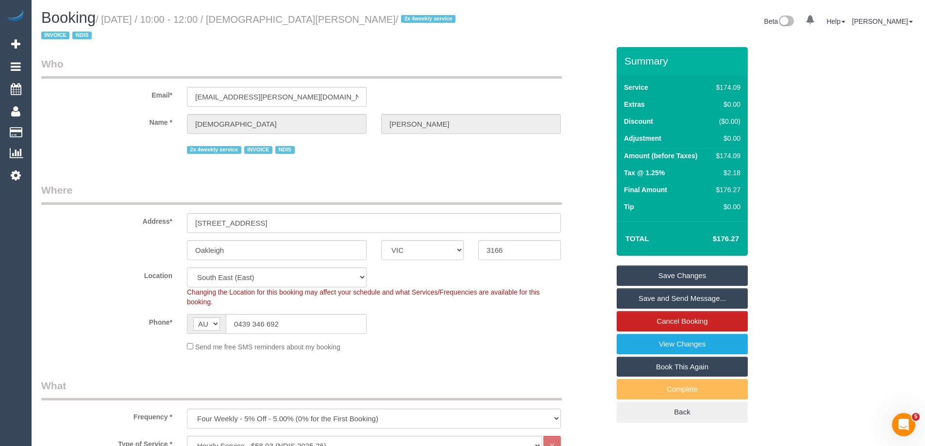
click at [671, 266] on link "Save Changes" at bounding box center [682, 276] width 131 height 20
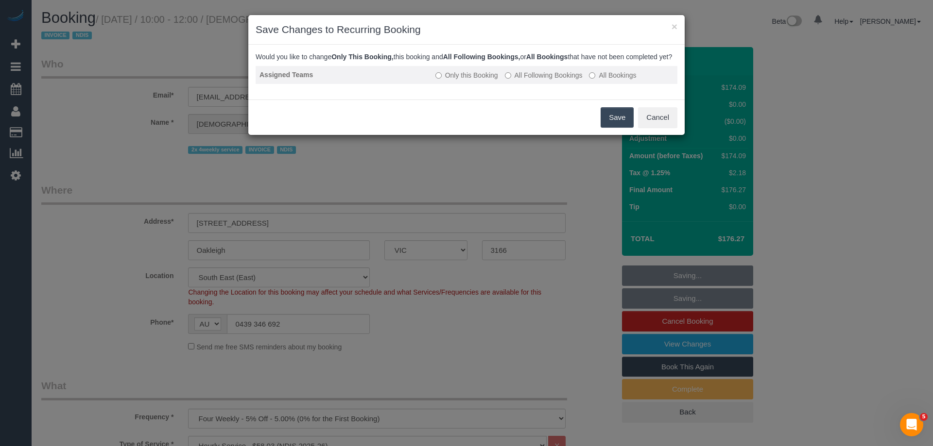
click at [555, 80] on label "All Following Bookings" at bounding box center [544, 75] width 78 height 10
click at [619, 128] on button "Save" at bounding box center [616, 117] width 33 height 20
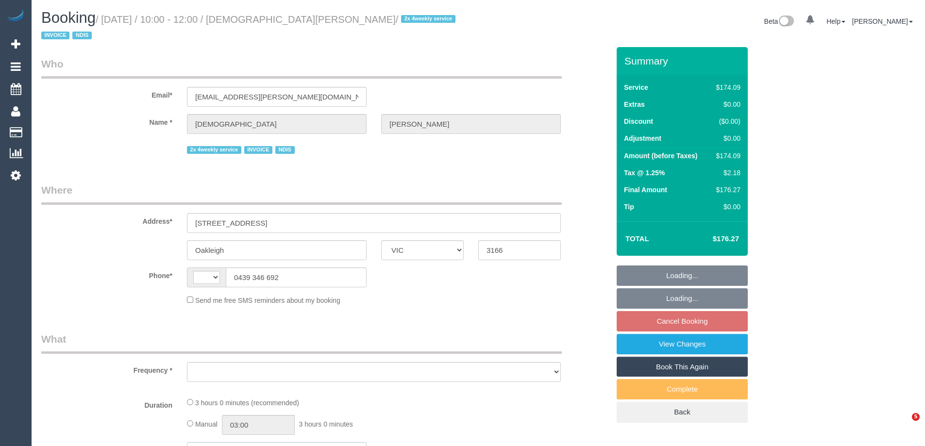
select select "VIC"
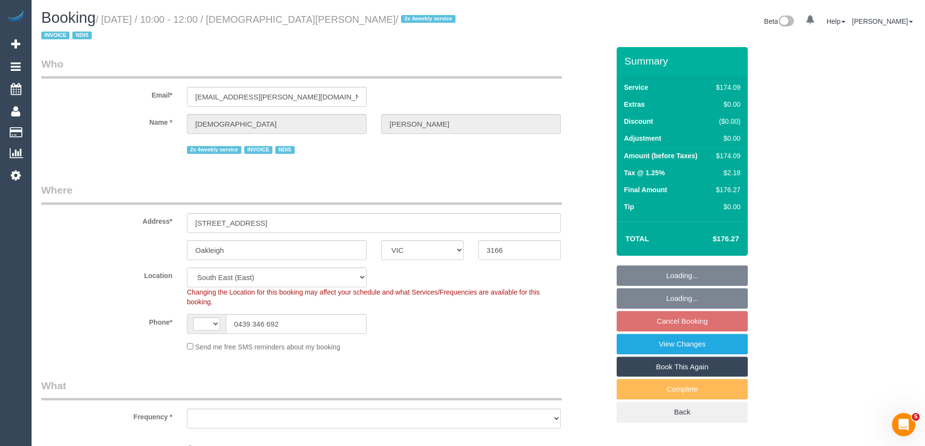
select select "string:AU"
select select "object:736"
select select "180"
select select "number:27"
select select "number:14"
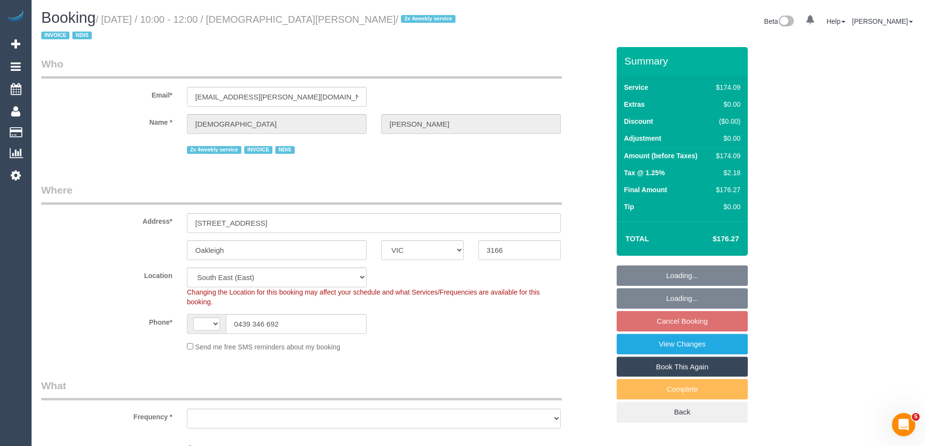
select select "number:19"
select select "number:36"
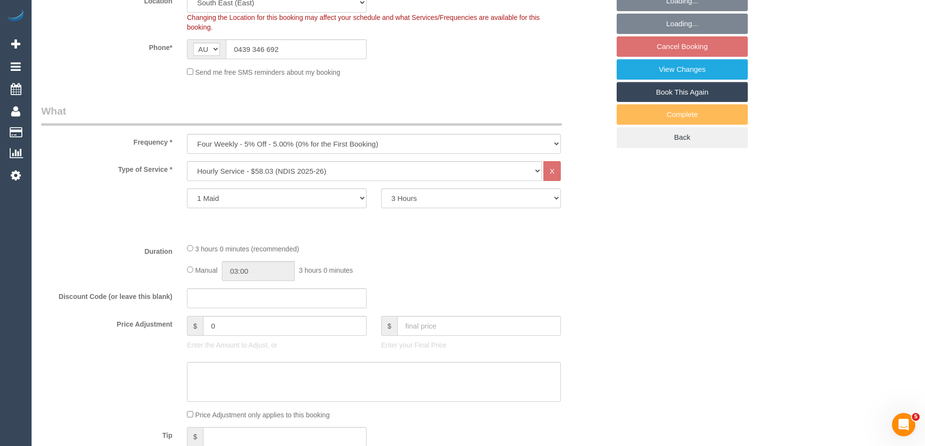
select select "object:741"
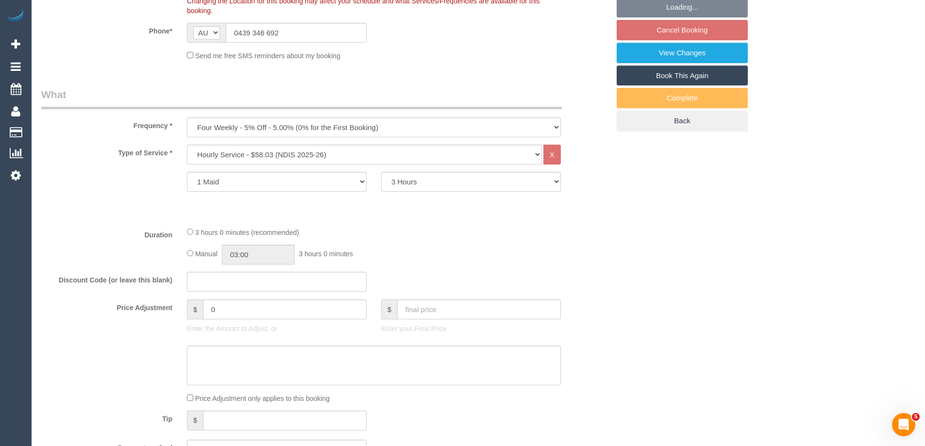
select select "spot3"
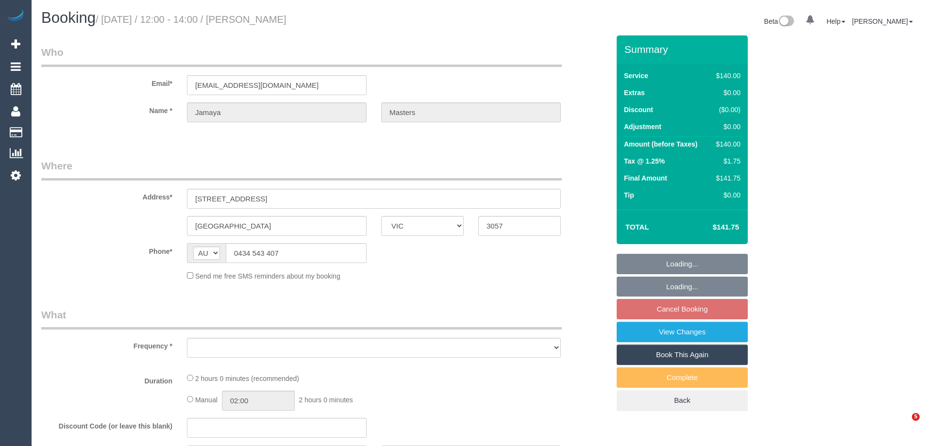
select select "VIC"
select select "object:522"
select select "string:stripe-pm_1Rxfkd2GScqysDRVrOpE44ky"
select select "number:28"
select select "number:14"
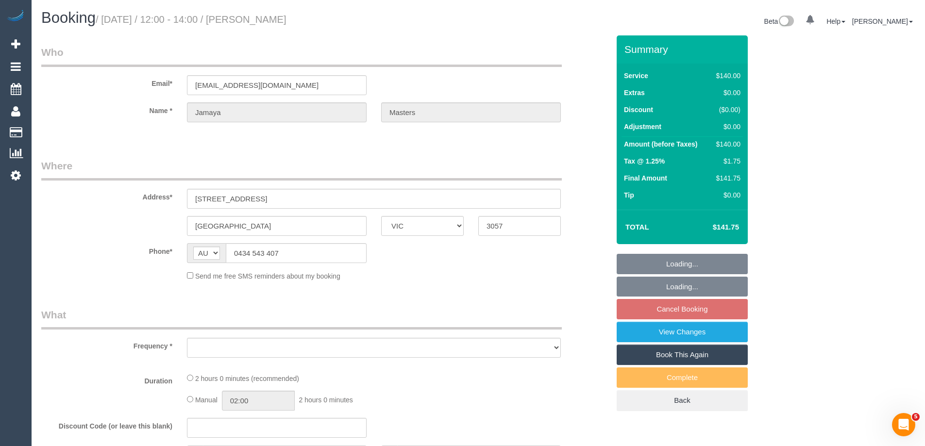
select select "number:18"
select select "number:25"
select select "number:13"
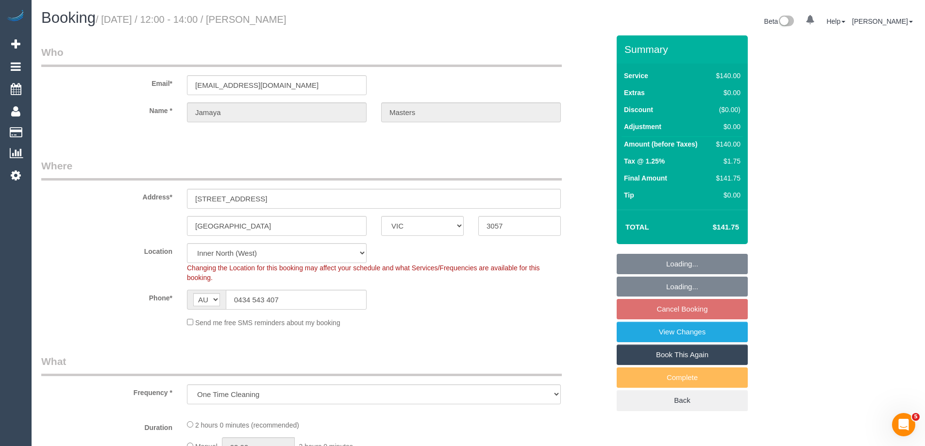
select select "object:675"
select select "spot6"
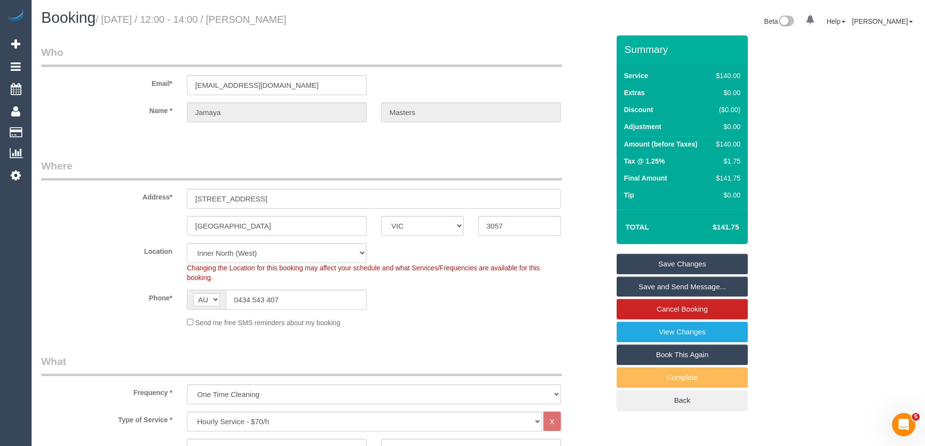
drag, startPoint x: 340, startPoint y: 18, endPoint x: 270, endPoint y: 20, distance: 70.0
click at [270, 20] on h1 "Booking / September 06, 2025 / 12:00 - 14:00 / Jamaya Masters" at bounding box center [256, 18] width 430 height 17
copy small "Jamaya Masters"
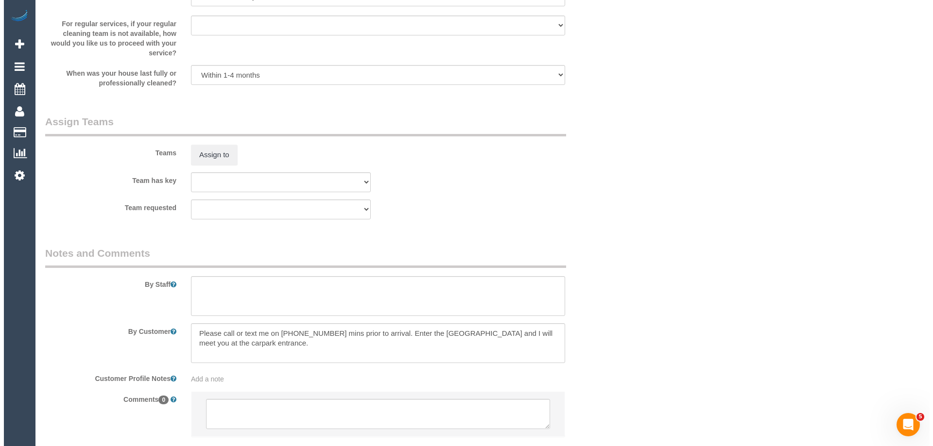
scroll to position [1199, 0]
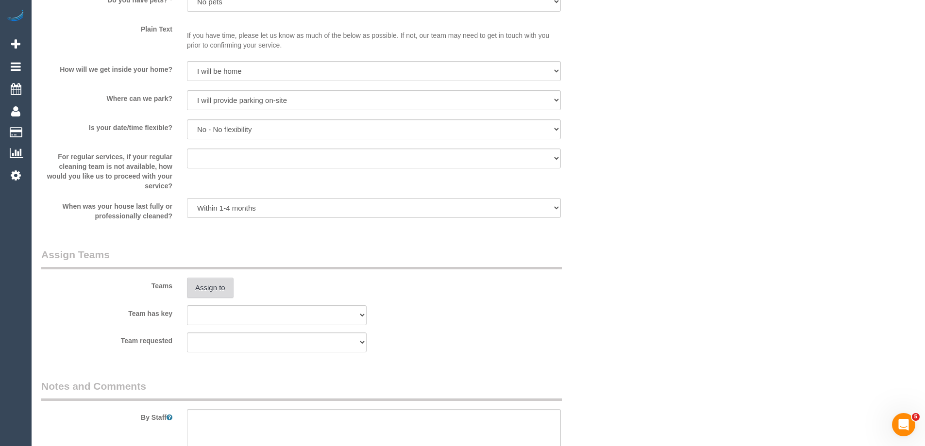
click at [214, 297] on button "Assign to" at bounding box center [210, 288] width 47 height 20
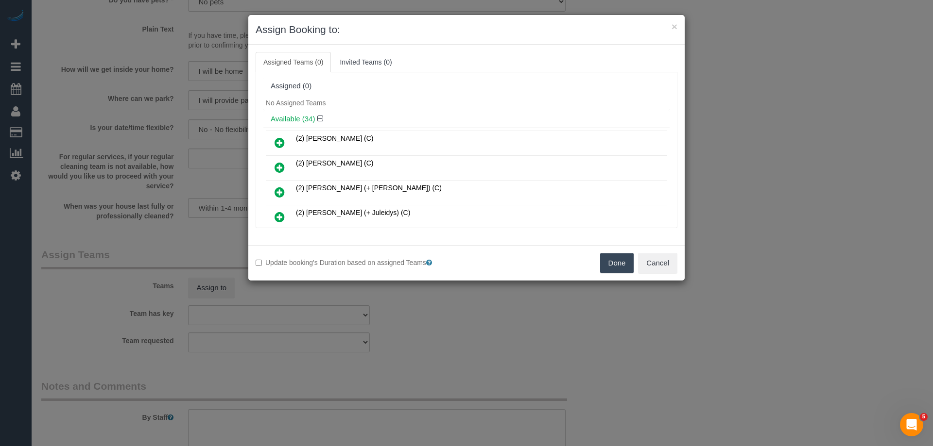
click at [413, 104] on div "No Assigned Teams" at bounding box center [466, 103] width 406 height 15
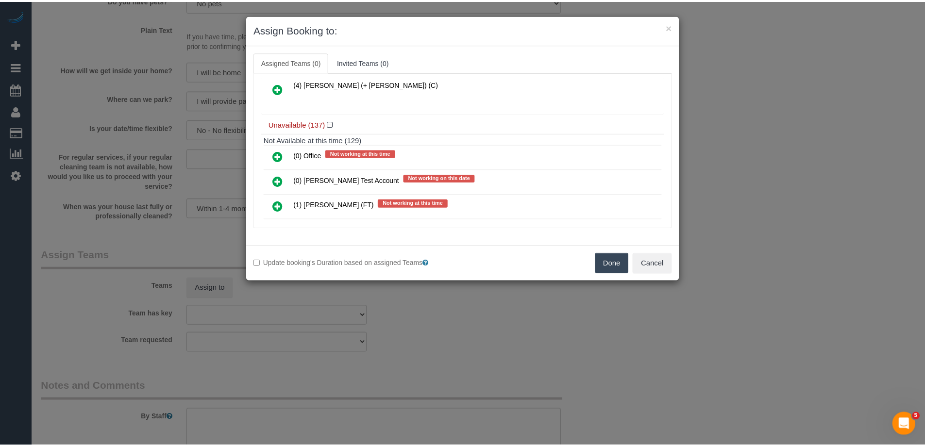
scroll to position [0, 0]
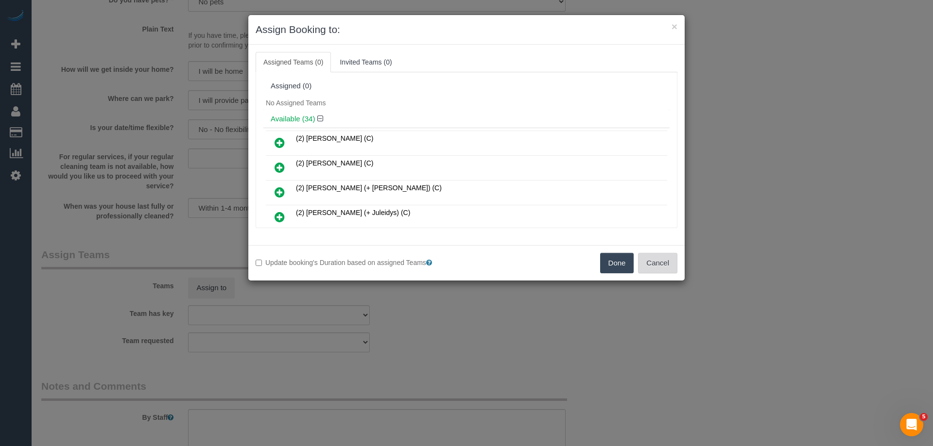
click at [645, 254] on button "Cancel" at bounding box center [657, 263] width 39 height 20
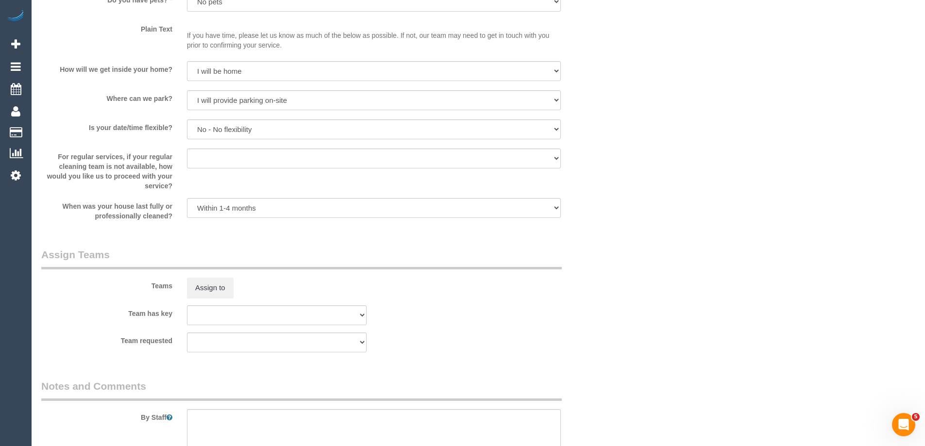
click at [661, 269] on div "× Assign Booking to: Assigned Teams (0) Invited Teams (0) Assigned (0) No Assig…" at bounding box center [462, 223] width 925 height 446
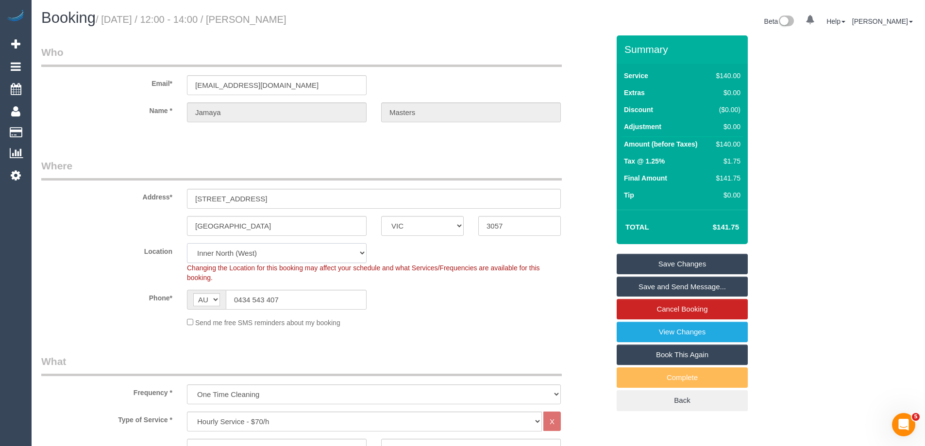
click at [243, 253] on select "Office City East (North) East (South) Inner East Inner North (East) Inner North…" at bounding box center [277, 253] width 180 height 20
select select "50"
click at [187, 243] on select "Office City East (North) East (South) Inner East Inner North (East) Inner North…" at bounding box center [277, 253] width 180 height 20
click at [143, 186] on div "Address* 360 Lygon Street, 5" at bounding box center [325, 184] width 583 height 50
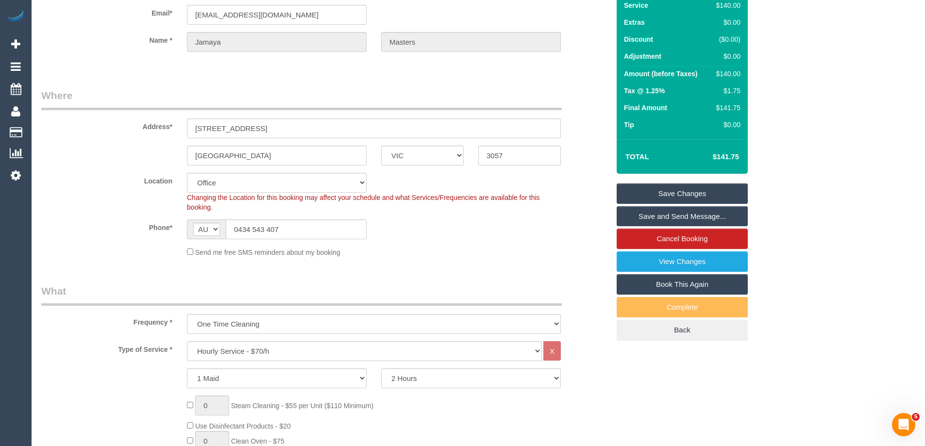
select select "object:5554"
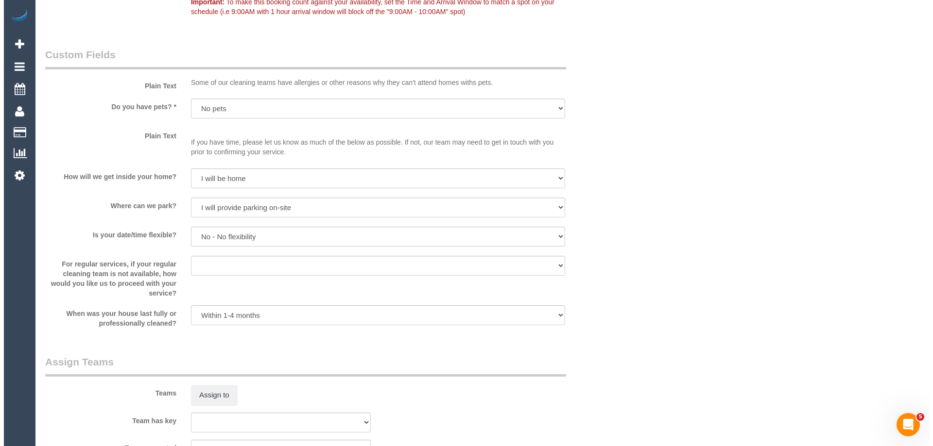
scroll to position [1166, 0]
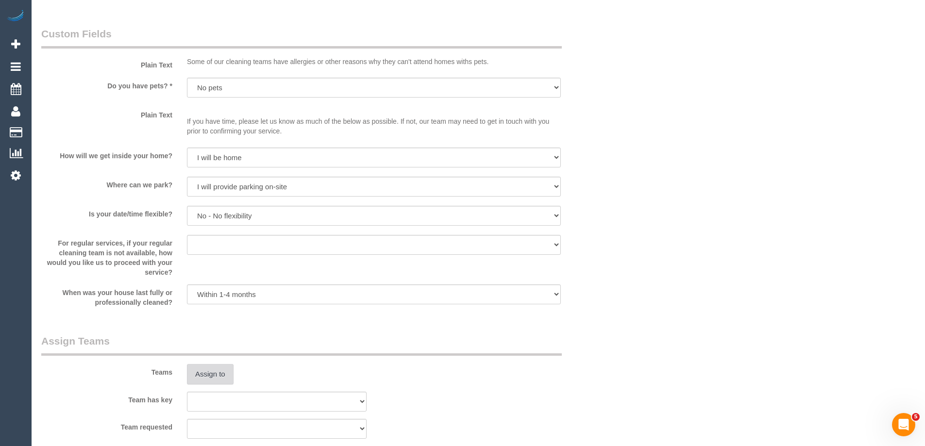
click at [214, 372] on button "Assign to" at bounding box center [210, 374] width 47 height 20
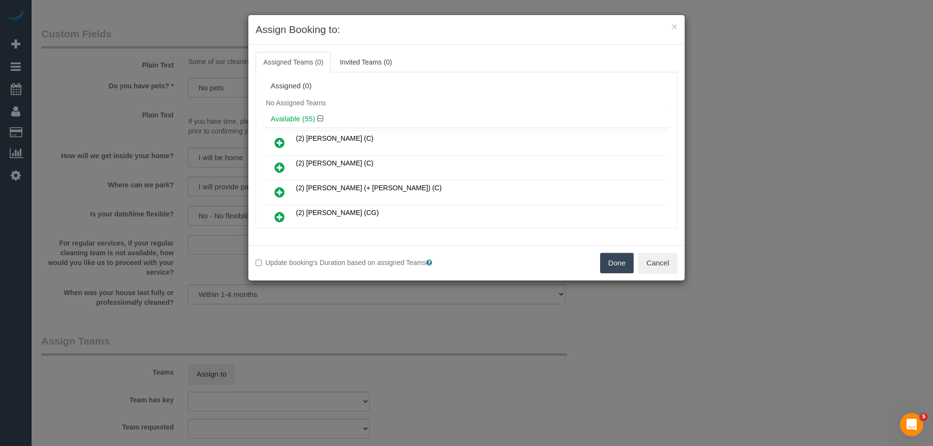
scroll to position [535, 0]
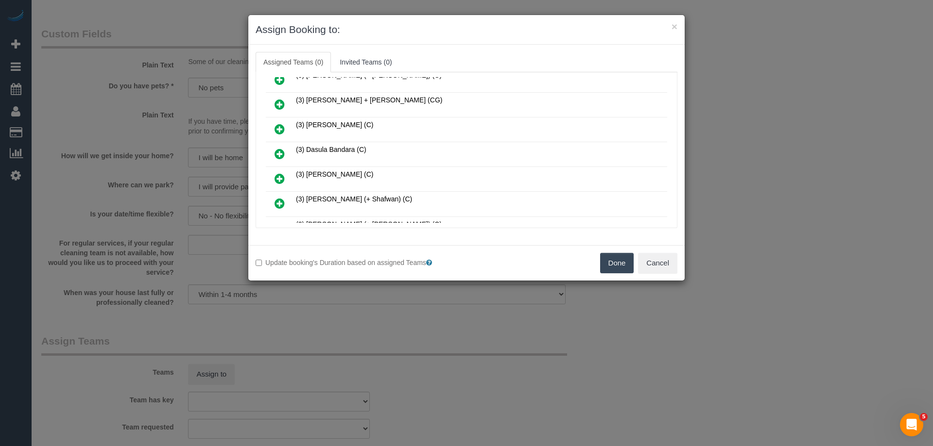
click at [279, 153] on icon at bounding box center [279, 154] width 10 height 12
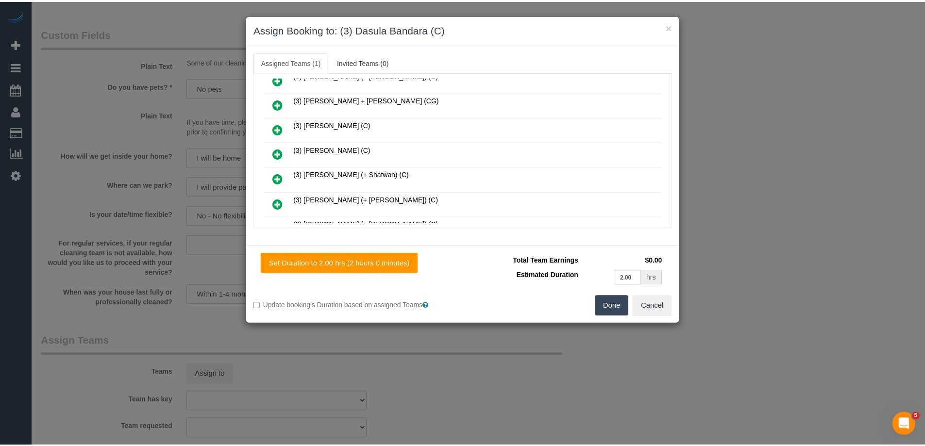
scroll to position [0, 0]
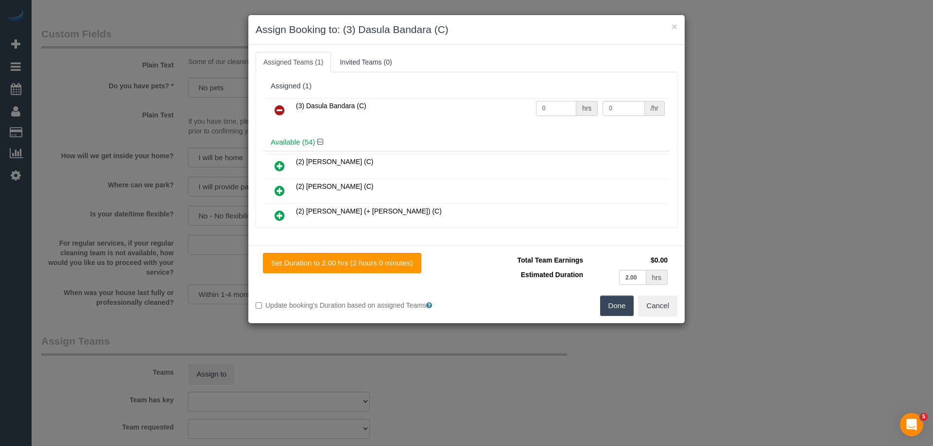
click at [554, 109] on input "0" at bounding box center [556, 108] width 40 height 15
type input "2"
click at [622, 102] on input "0" at bounding box center [623, 108] width 42 height 15
type input "35"
click at [604, 308] on button "Done" at bounding box center [617, 306] width 34 height 20
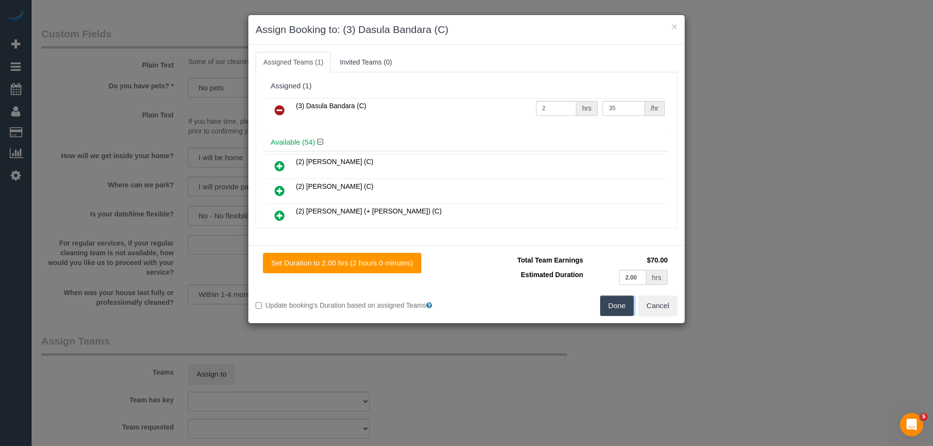
click at [604, 308] on div "× Assign Booking to: (3) Dasula Bandara (C) Assigned Teams (1) Invited Teams (0…" at bounding box center [466, 223] width 933 height 446
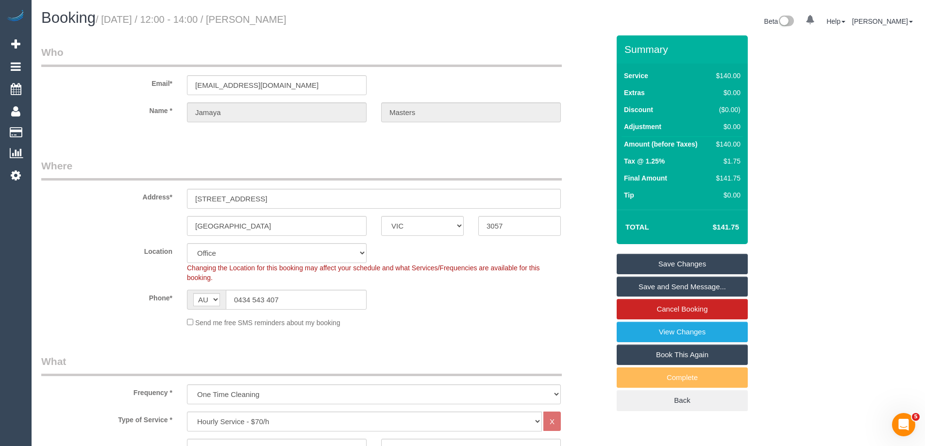
click at [665, 285] on link "Save and Send Message..." at bounding box center [682, 287] width 131 height 20
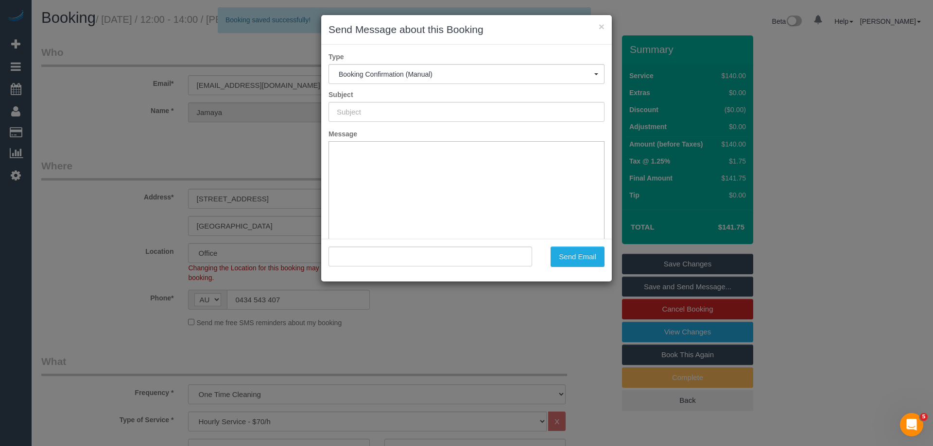
type input "Booking Confirmed"
type input ""Jamaya Masters" <jamaya.masters1@gmail.com>"
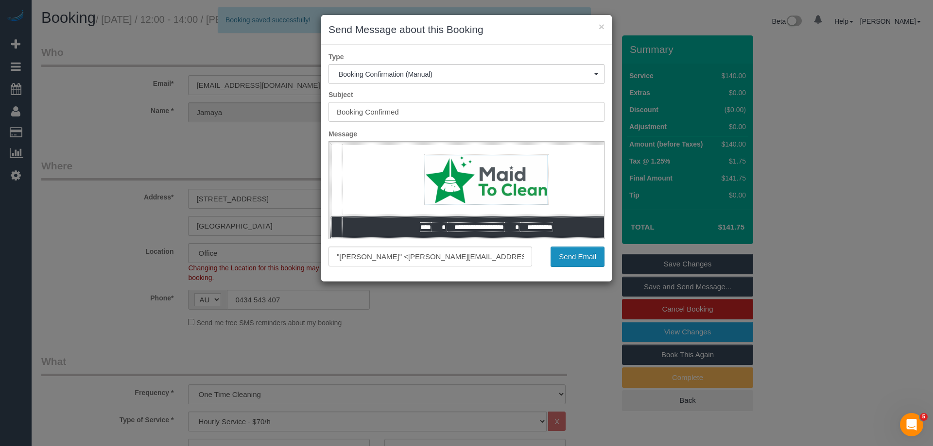
click at [576, 264] on button "Send Email" at bounding box center [577, 257] width 54 height 20
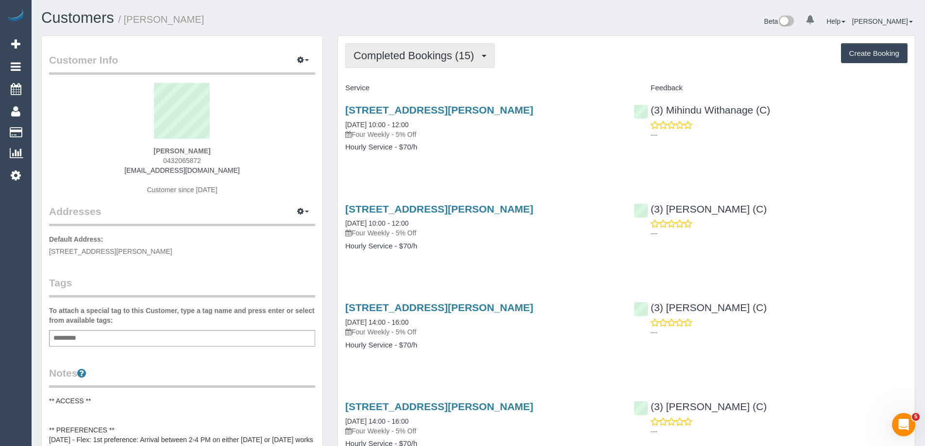
click at [379, 60] on span "Completed Bookings (15)" at bounding box center [416, 56] width 125 height 12
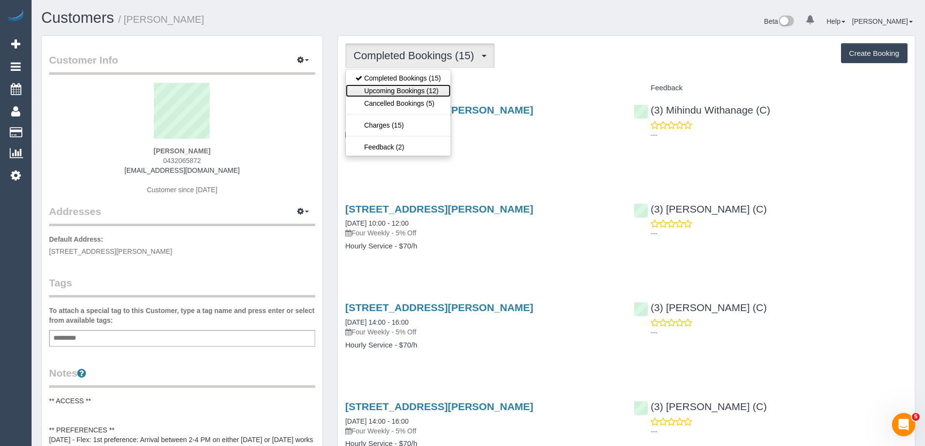
click at [377, 90] on link "Upcoming Bookings (12)" at bounding box center [398, 91] width 105 height 13
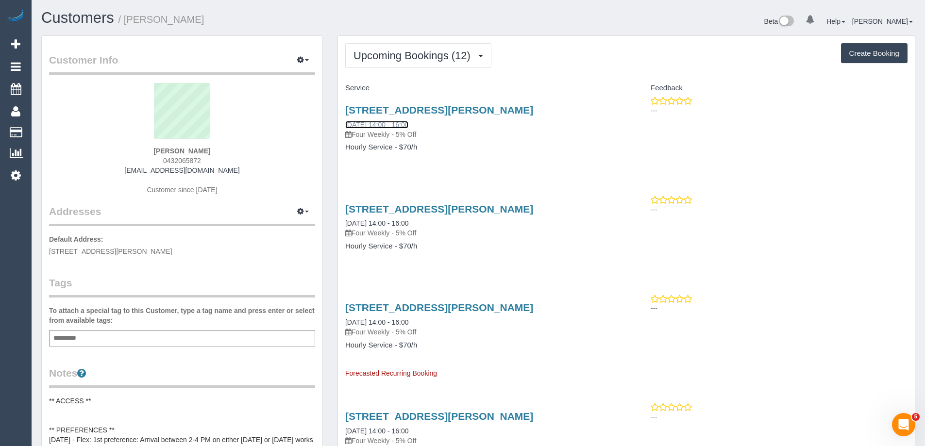
click at [389, 121] on link "[DATE] 14:00 - 16:00" at bounding box center [376, 125] width 63 height 8
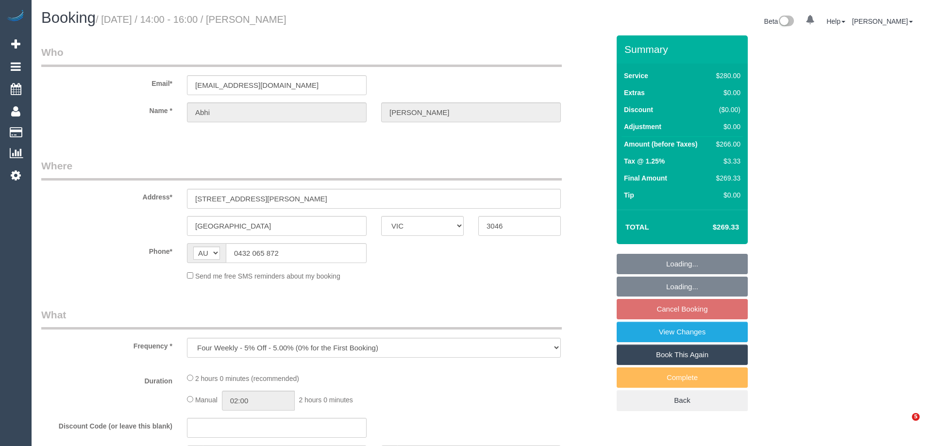
select select "VIC"
select select "2"
select select "number:28"
select select "number:14"
select select "number:19"
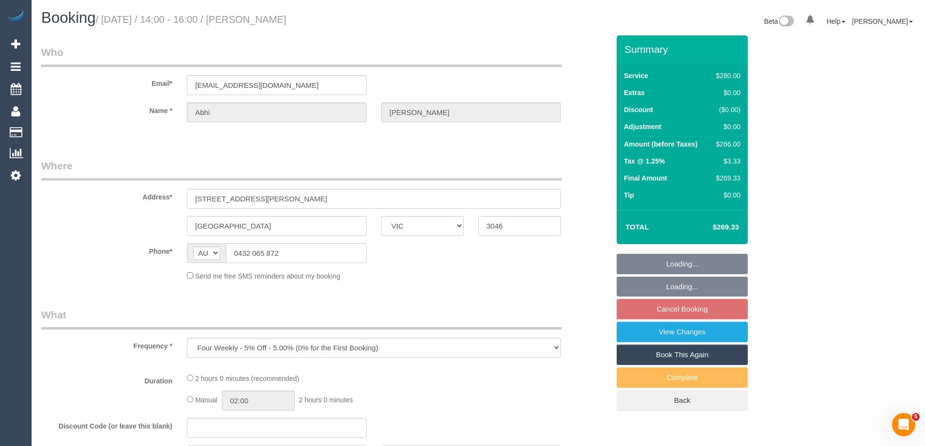
select select "number:24"
select select "number:35"
select select "number:12"
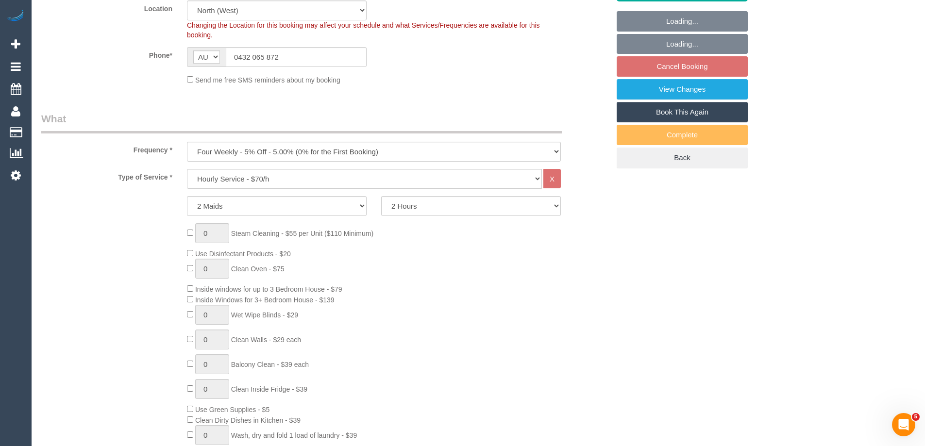
scroll to position [290, 0]
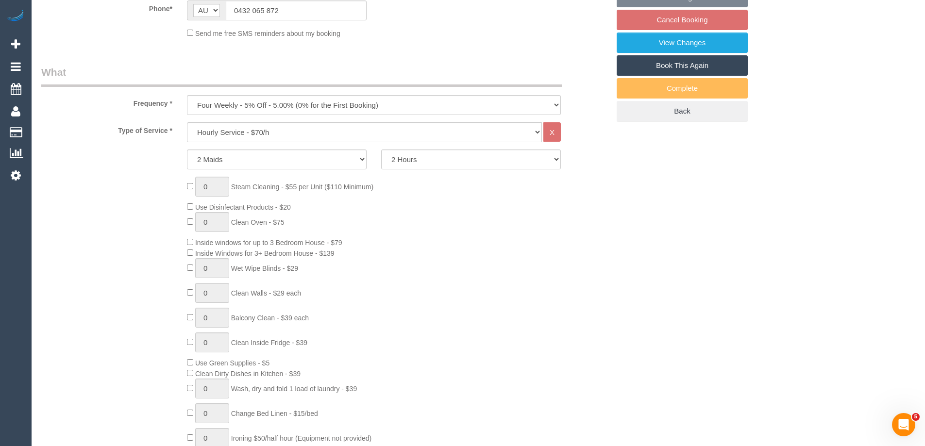
select select "string:stripe-pm_1PwtYZ2GScqysDRV48wmUbED"
select select "spot5"
select select "object:1624"
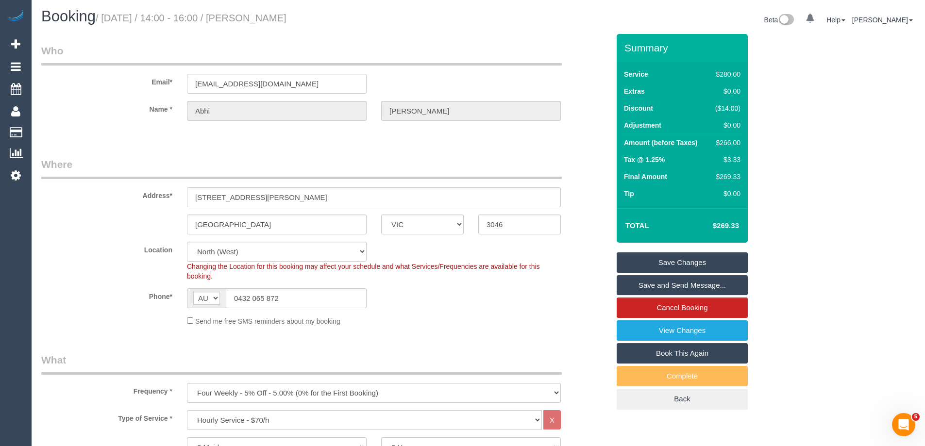
scroll to position [0, 0]
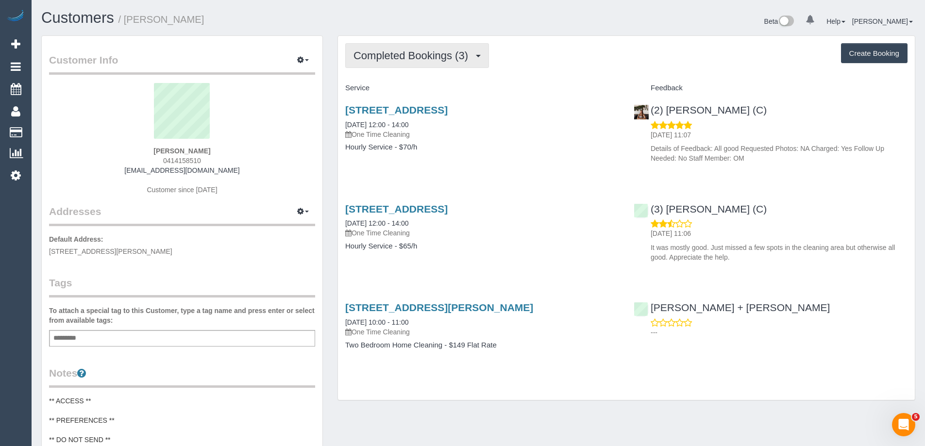
click at [427, 57] on span "Completed Bookings (3)" at bounding box center [413, 56] width 119 height 12
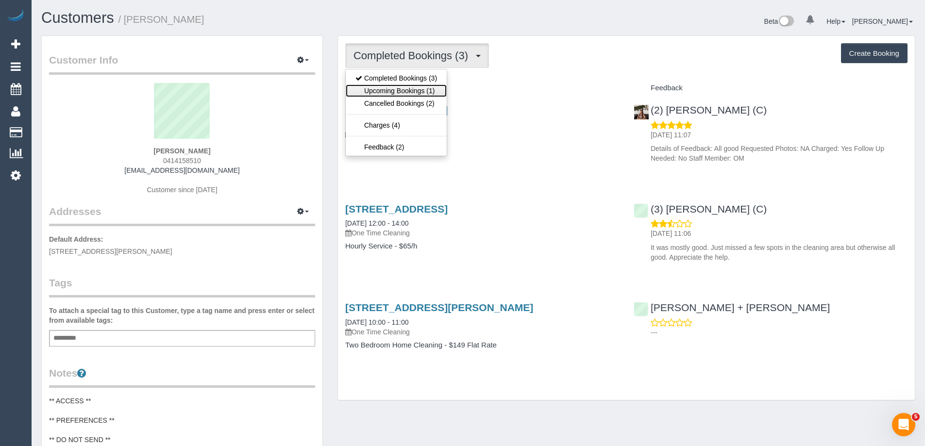
click at [420, 89] on link "Upcoming Bookings (1)" at bounding box center [396, 91] width 101 height 13
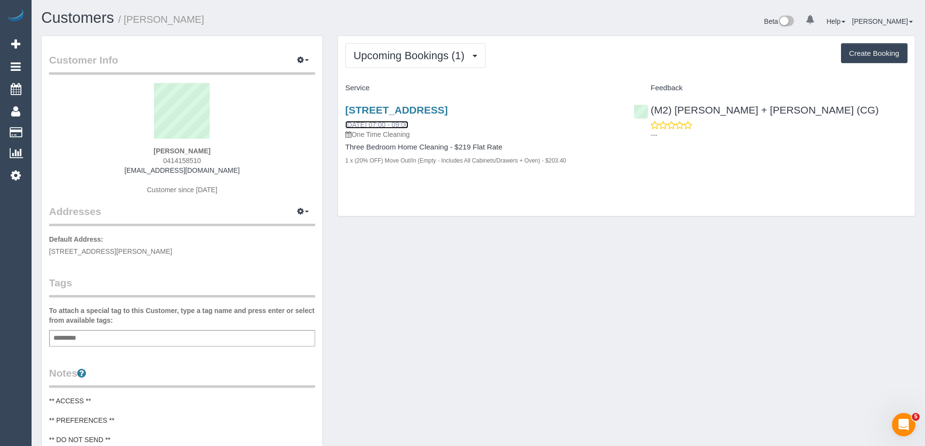
click at [408, 127] on link "[DATE] 07:00 - 09:00" at bounding box center [376, 125] width 63 height 8
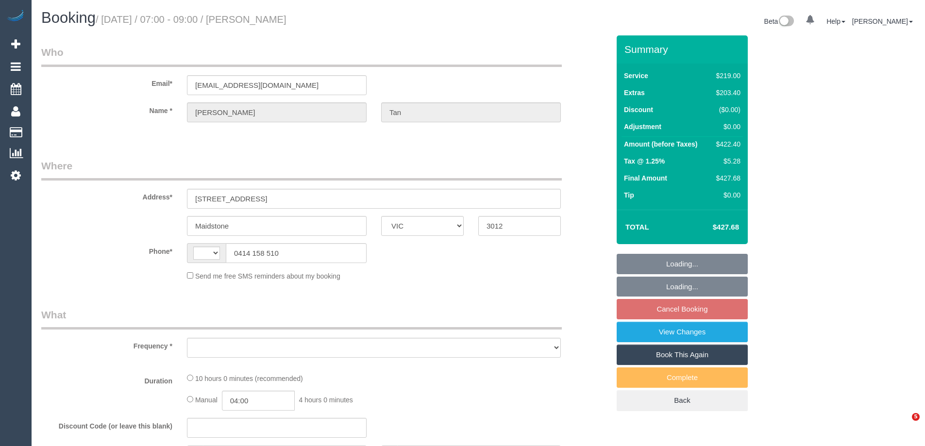
select select "VIC"
select select "string:AU"
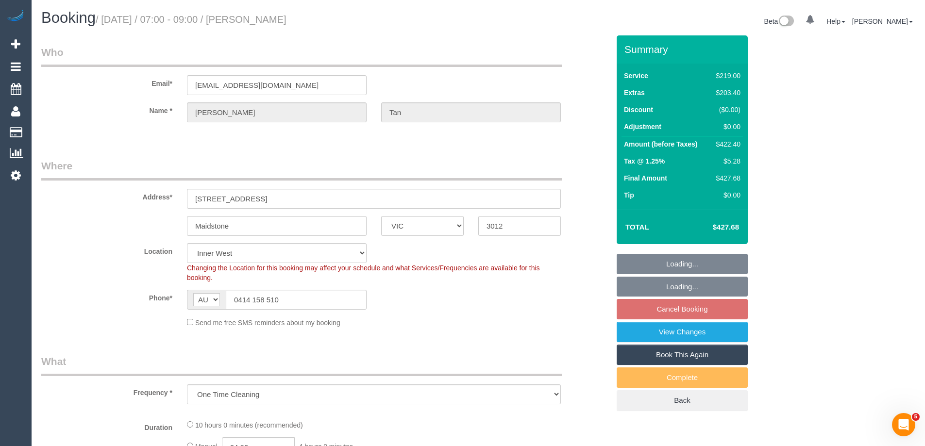
select select "object:577"
select select "string:stripe-pm_1Rzudw2GScqysDRVJLiqdmYb"
select select "number:28"
select select "number:15"
select select "number:19"
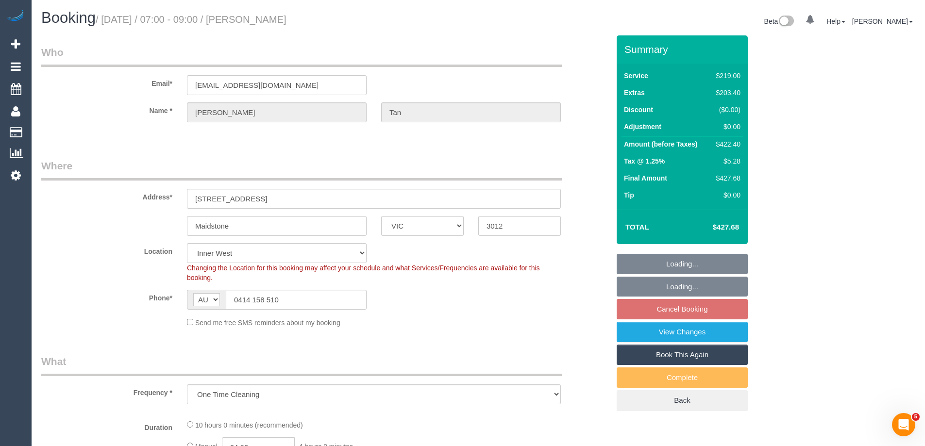
select select "number:24"
select select "number:26"
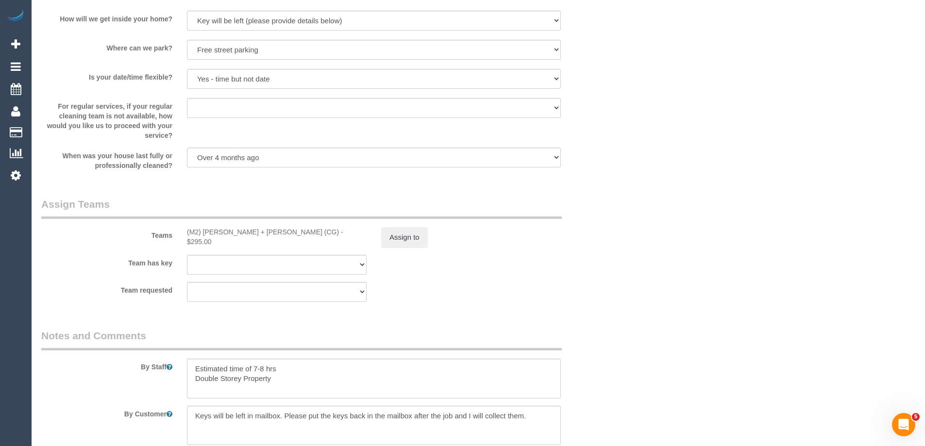
scroll to position [1506, 0]
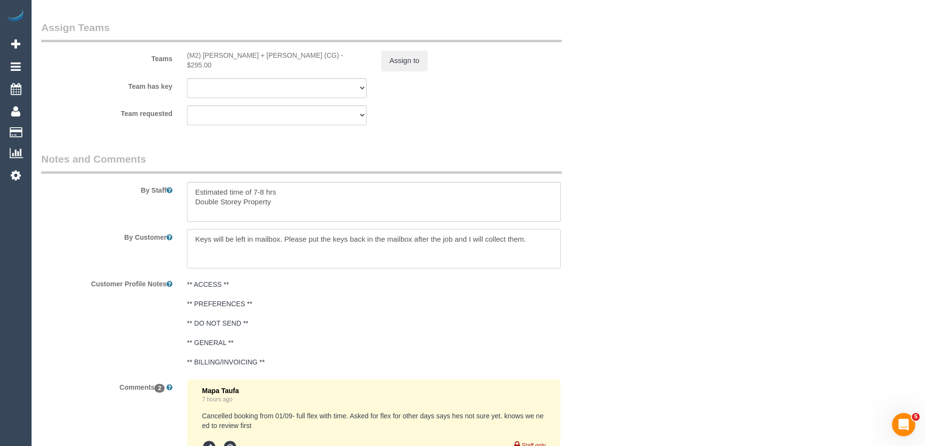
click at [197, 239] on textarea at bounding box center [374, 249] width 374 height 40
click at [518, 245] on textarea at bounding box center [374, 249] width 374 height 40
click at [539, 240] on textarea at bounding box center [374, 249] width 374 height 40
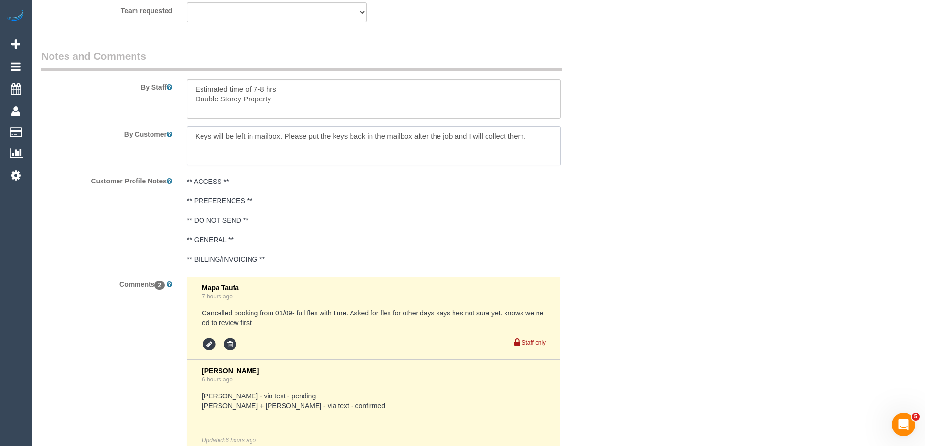
scroll to position [1512, 0]
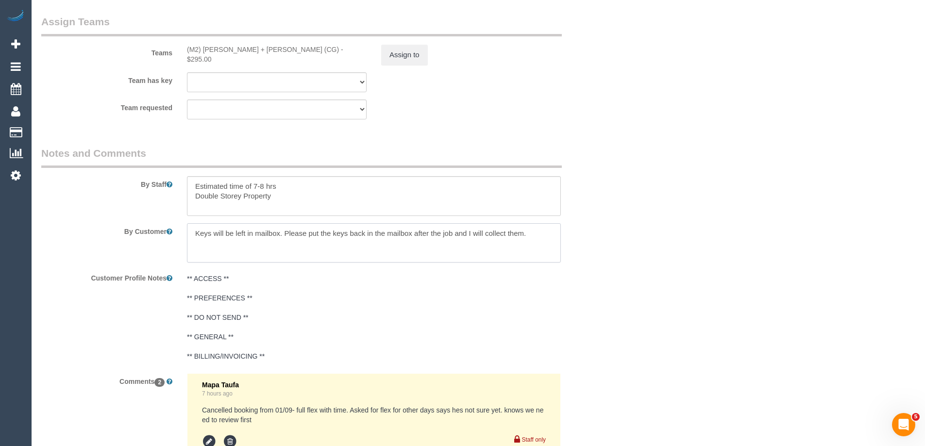
click at [545, 241] on textarea at bounding box center [374, 243] width 374 height 40
click at [309, 244] on textarea at bounding box center [374, 243] width 374 height 40
type textarea "Keys will be left in mailbox. Please put the keys back in the mailbox after the…"
click at [585, 266] on sui-booking-comments "By Staff By Customer Customer Profile Notes ** ACCESS ** ** PREFERENCES ** ** D…" at bounding box center [325, 387] width 568 height 483
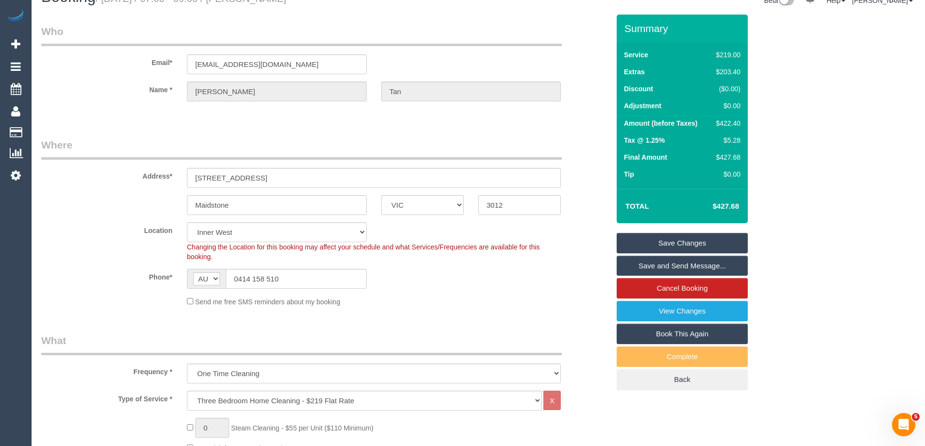
scroll to position [6, 0]
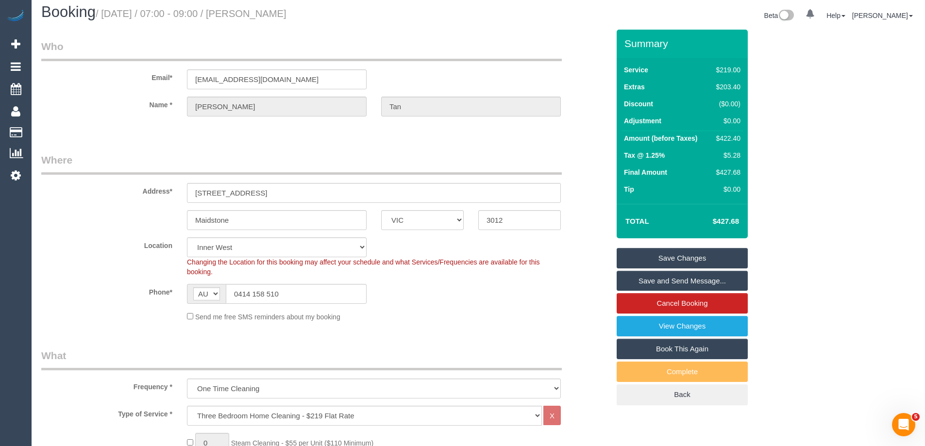
click at [686, 254] on link "Save Changes" at bounding box center [682, 258] width 131 height 20
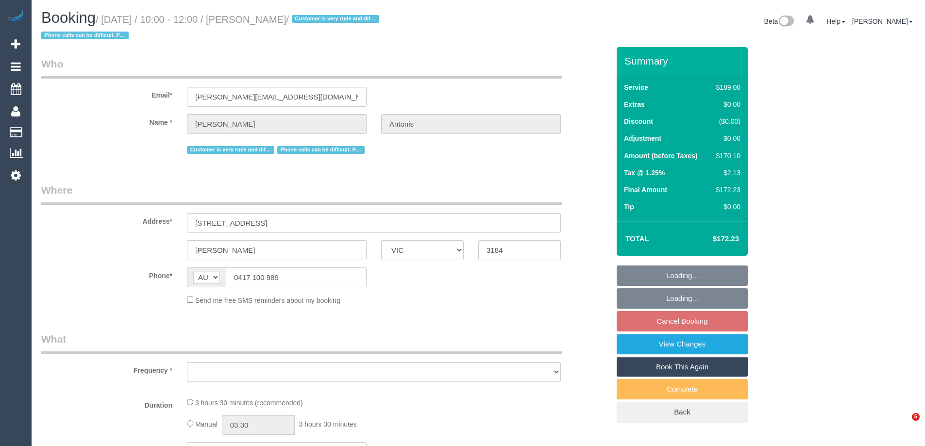
select select "VIC"
select select "string:stripe-pm_1P1f622GScqysDRVmXmLgAty"
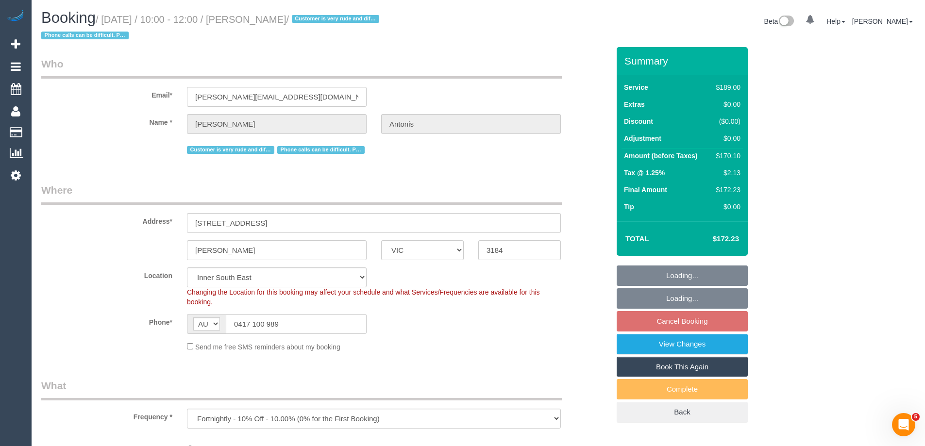
select select "object:1345"
select select "spot3"
select select "number:27"
select select "number:14"
select select "number:19"
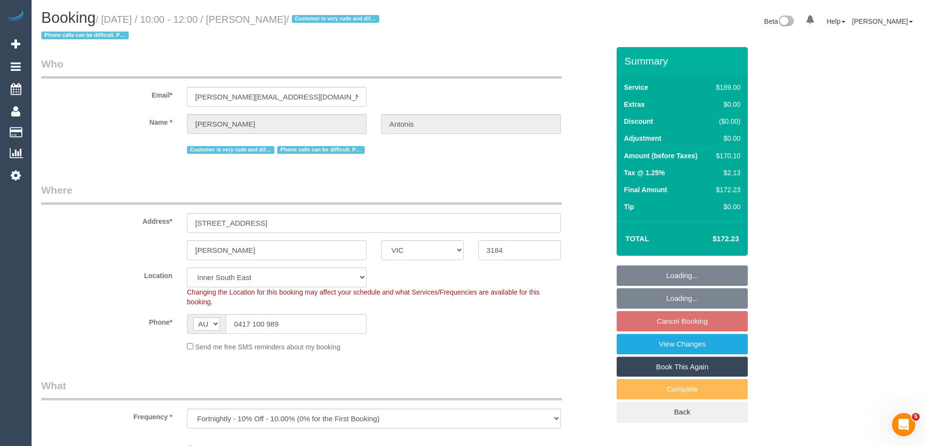
select select "number:36"
select select "number:35"
select select "number:12"
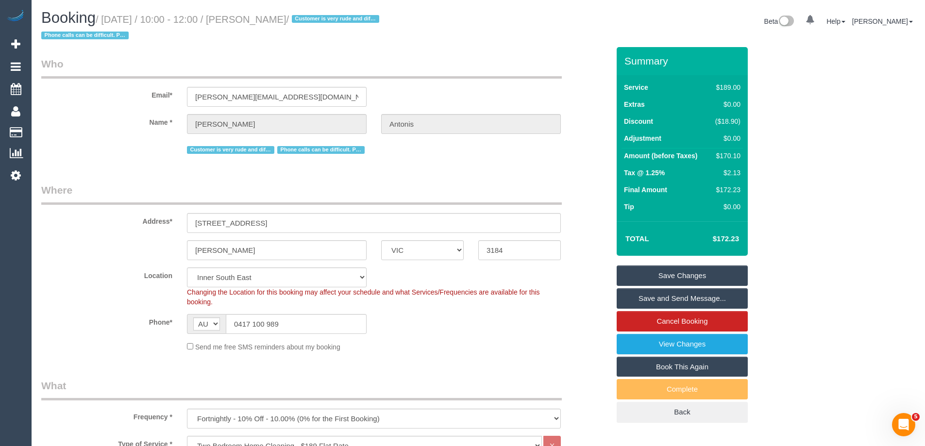
drag, startPoint x: 329, startPoint y: 21, endPoint x: 265, endPoint y: 23, distance: 63.6
click at [265, 23] on small "/ [DATE] / 10:00 - 12:00 / [PERSON_NAME] / Customer is very rude and difficult …" at bounding box center [211, 27] width 341 height 27
click at [272, 20] on small "/ September 06, 2025 / 10:00 - 12:00 / Patra Antonis / Customer is very rude an…" at bounding box center [211, 27] width 341 height 27
click at [271, 17] on small "/ September 06, 2025 / 10:00 - 12:00 / Patra Antonis / Customer is very rude an…" at bounding box center [211, 27] width 341 height 27
drag, startPoint x: 270, startPoint y: 16, endPoint x: 326, endPoint y: 18, distance: 56.4
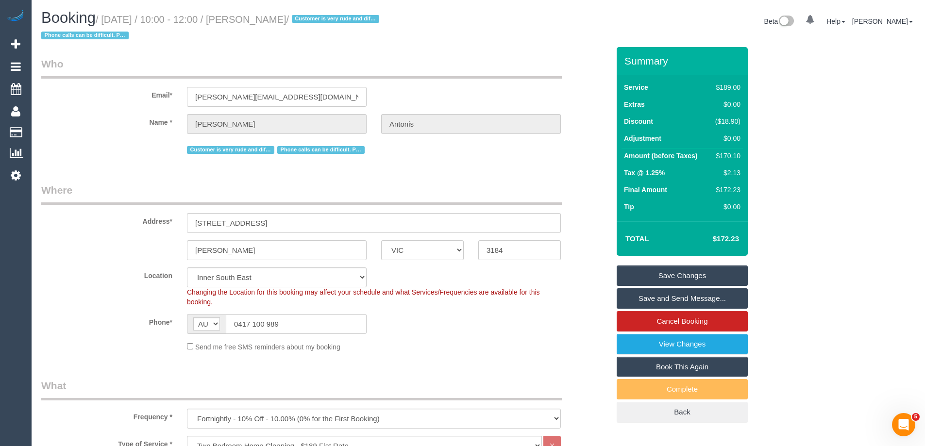
click at [326, 18] on small "/ September 06, 2025 / 10:00 - 12:00 / Patra Antonis / Customer is very rude an…" at bounding box center [211, 27] width 341 height 27
copy small "[PERSON_NAME]"
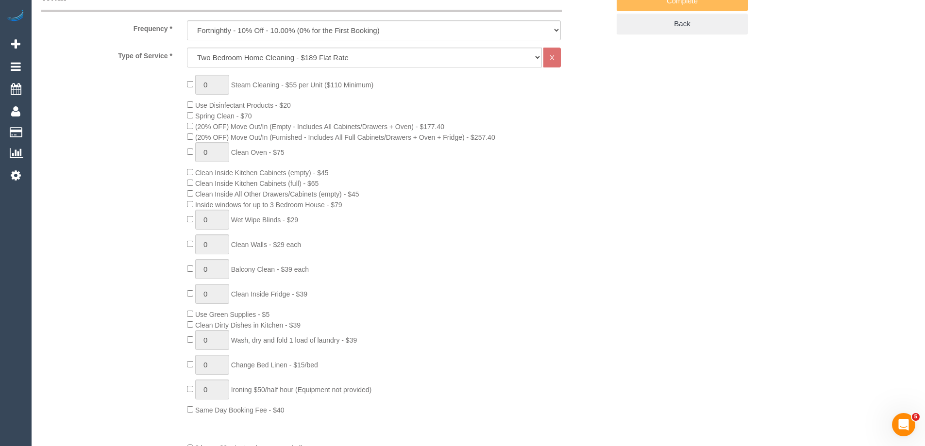
click at [614, 234] on div "0 Steam Cleaning - $55 per Unit ($110 Minimum) Use Disinfectant Products - $20 …" at bounding box center [398, 245] width 437 height 341
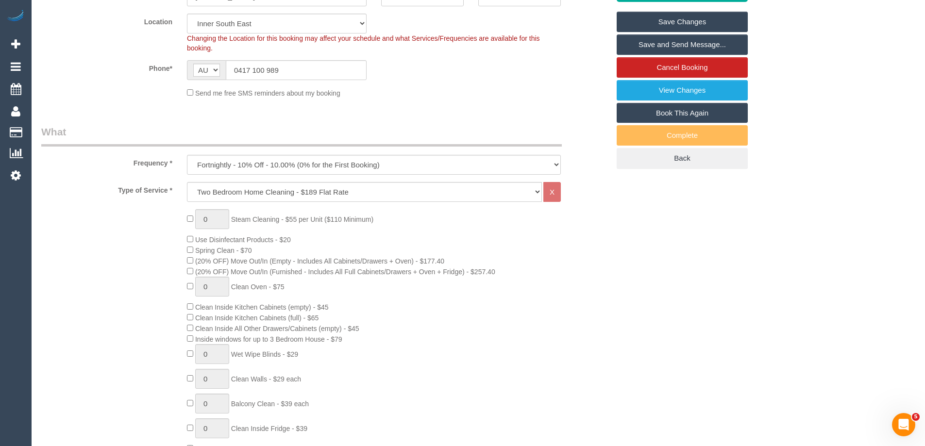
scroll to position [243, 0]
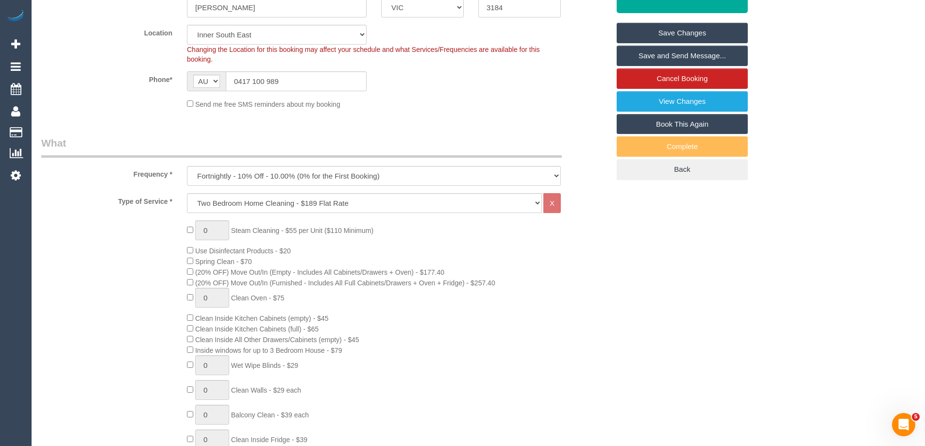
click at [583, 315] on div "0 Steam Cleaning - $55 per Unit ($110 Minimum) Use Disinfectant Products - $20 …" at bounding box center [398, 391] width 437 height 341
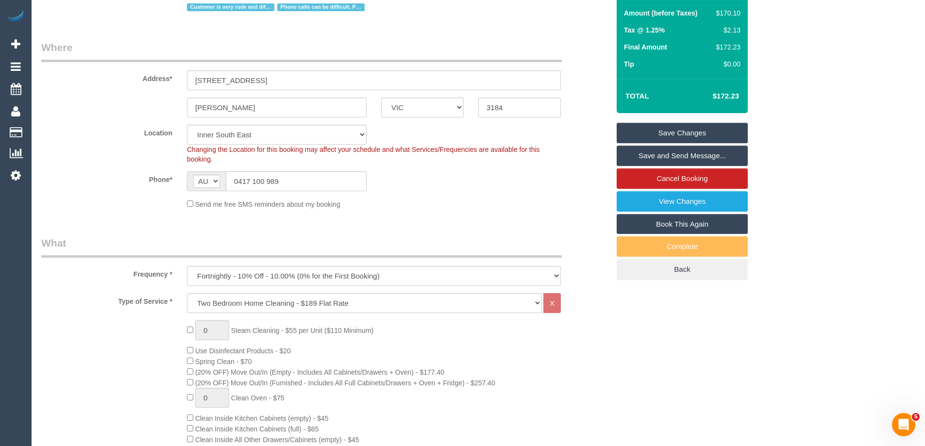
scroll to position [0, 0]
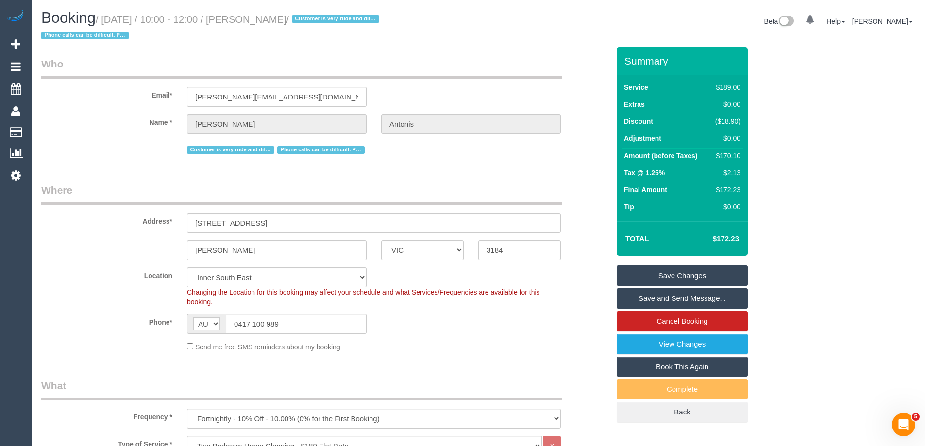
click at [733, 158] on div "$170.10" at bounding box center [726, 156] width 29 height 10
copy div "170.10"
click at [774, 169] on div "Summary Service $189.00 Extras $0.00 Discount ($18.90) Adjustment $0.00 Amount …" at bounding box center [719, 244] width 219 height 395
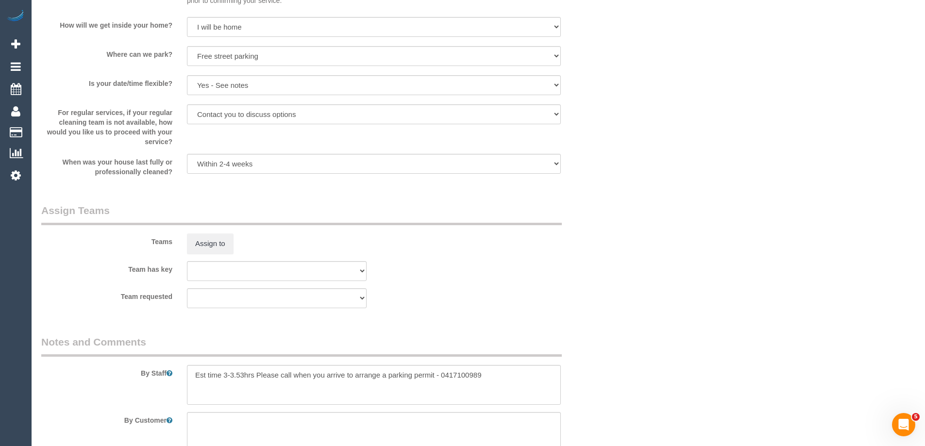
scroll to position [1312, 0]
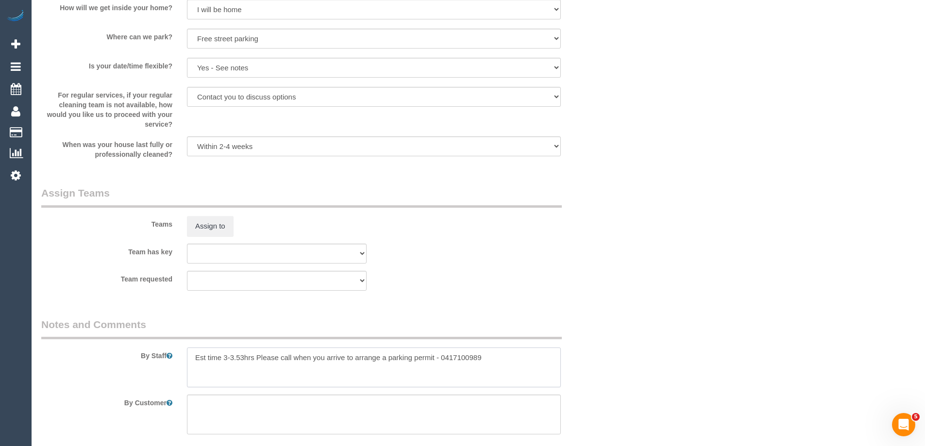
drag, startPoint x: 274, startPoint y: 371, endPoint x: 279, endPoint y: 377, distance: 7.7
click at [274, 371] on textarea at bounding box center [374, 368] width 374 height 40
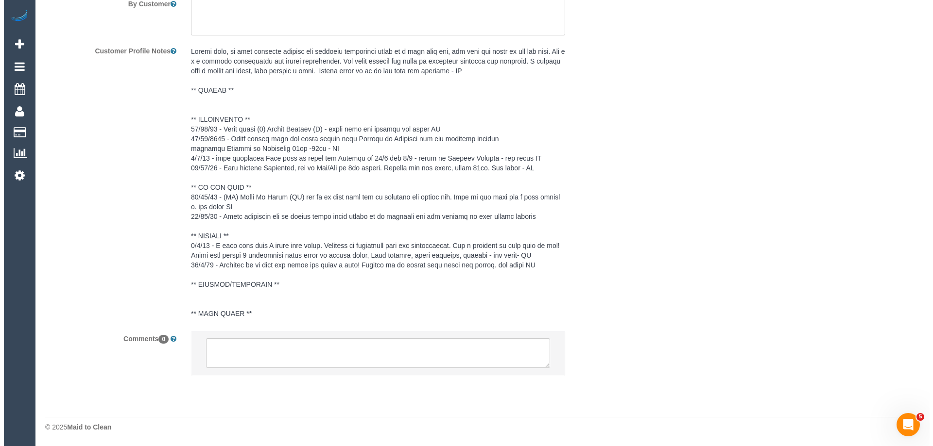
scroll to position [1322, 0]
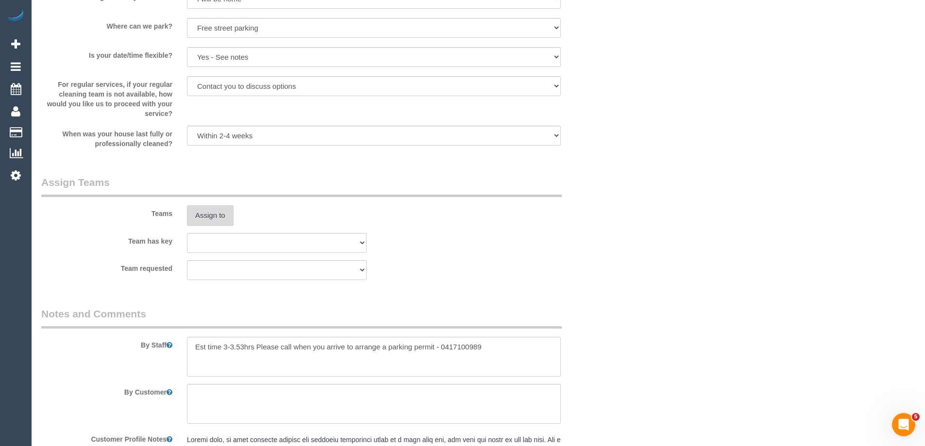
click at [205, 217] on button "Assign to" at bounding box center [210, 215] width 47 height 20
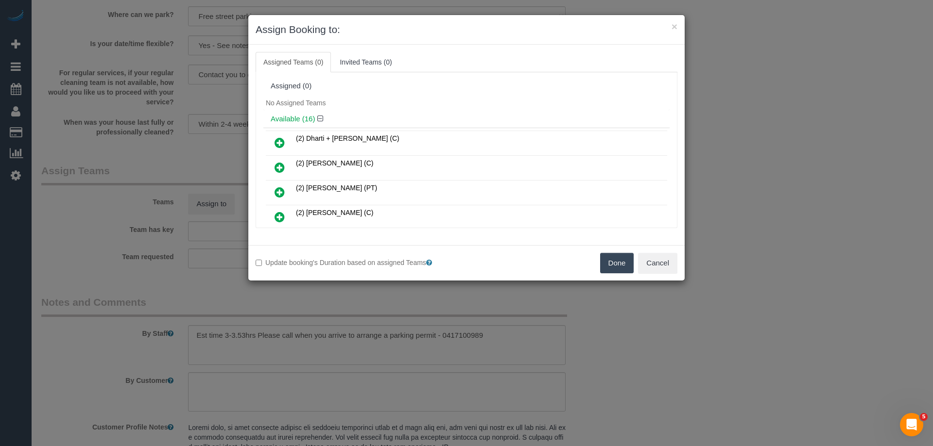
click at [400, 93] on div "Assigned (0)" at bounding box center [466, 86] width 406 height 18
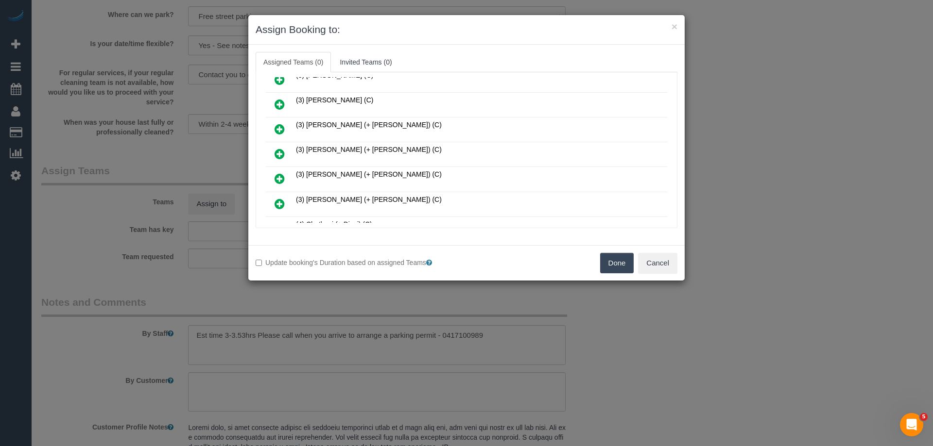
click at [279, 152] on icon at bounding box center [279, 154] width 10 height 12
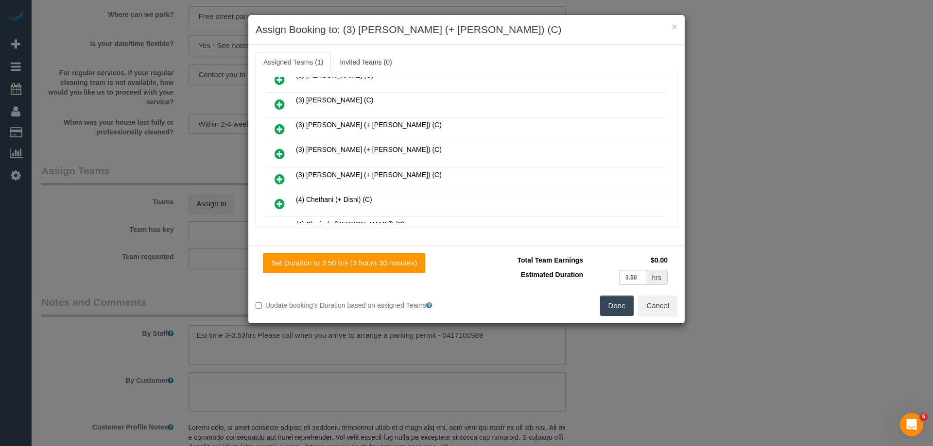
click at [277, 161] on link at bounding box center [279, 154] width 23 height 19
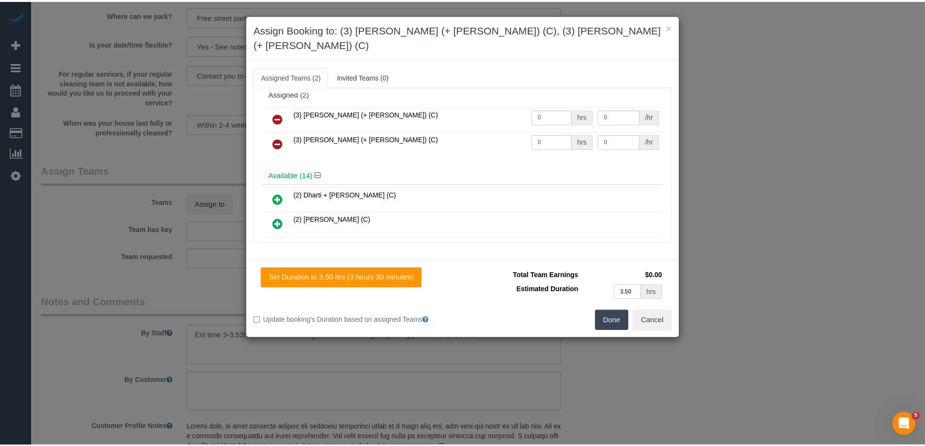
scroll to position [0, 0]
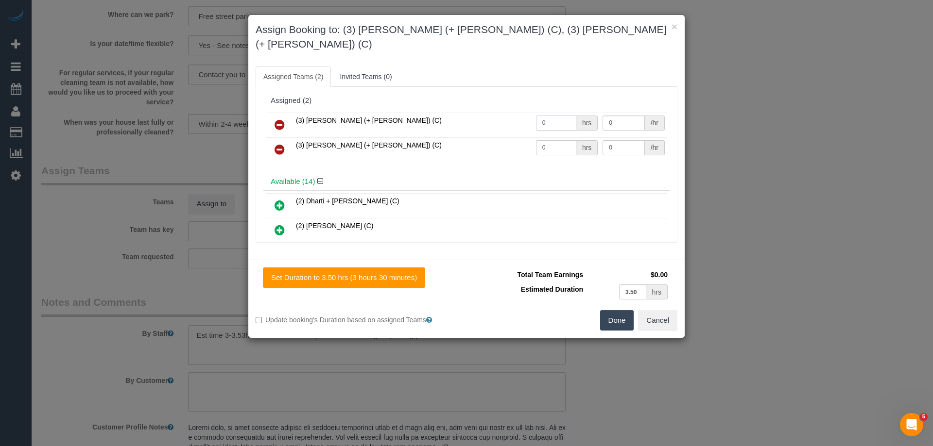
click at [567, 116] on input "0" at bounding box center [556, 123] width 40 height 15
type input "1"
click at [567, 140] on input "0" at bounding box center [556, 147] width 40 height 15
type input "1"
click at [627, 116] on input "0" at bounding box center [623, 123] width 42 height 15
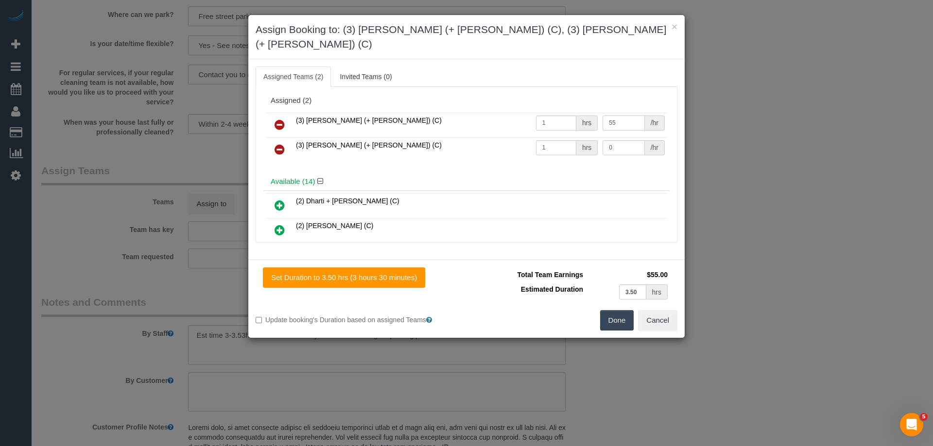
type input "55"
click at [645, 140] on div "/hr" at bounding box center [655, 147] width 20 height 15
click at [634, 140] on input "0" at bounding box center [623, 147] width 42 height 15
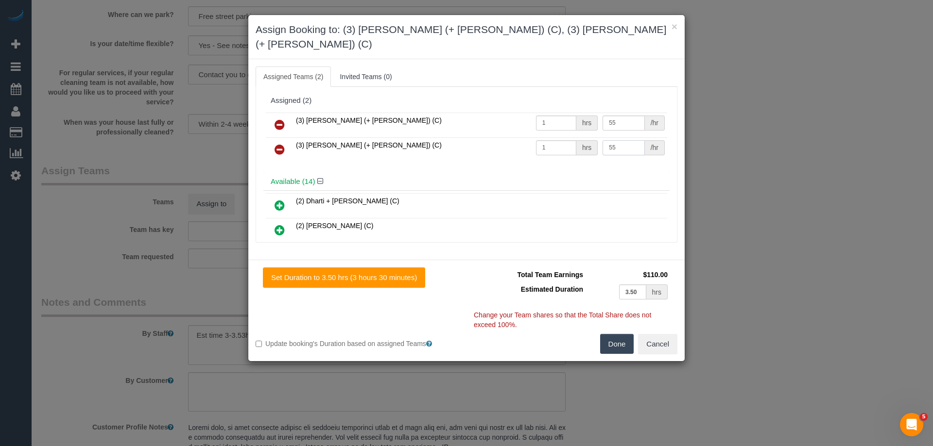
type input "55"
click at [611, 334] on button "Done" at bounding box center [617, 344] width 34 height 20
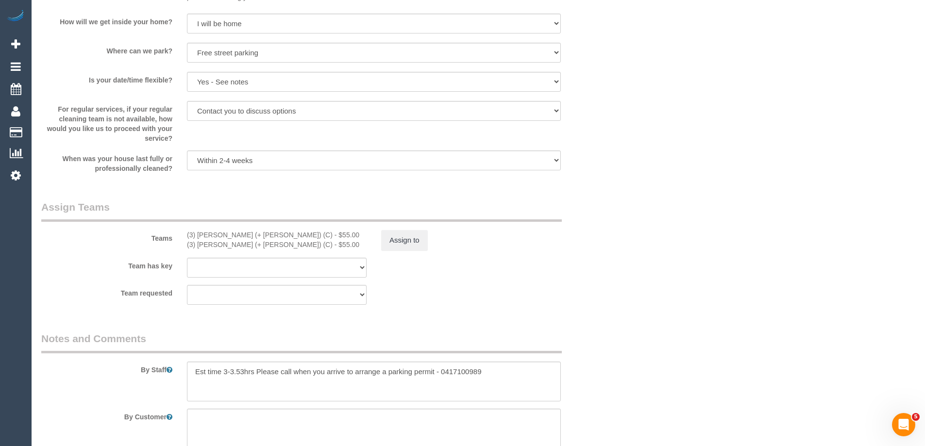
scroll to position [1274, 0]
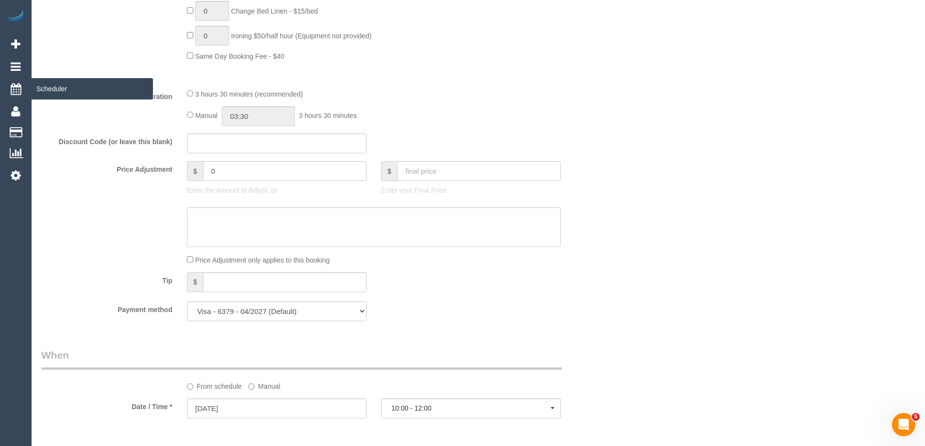
scroll to position [739, 0]
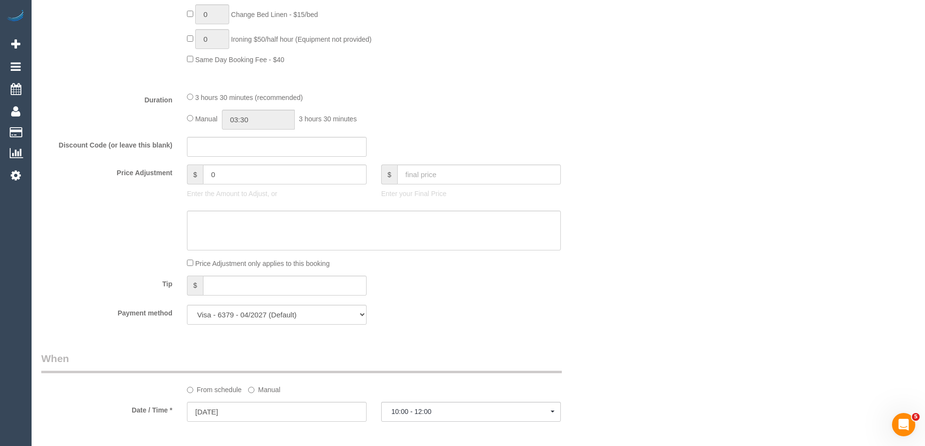
click at [653, 235] on div "Who Email* patra@antonis.com.au Name * Patra Antonis Customer is very rude and …" at bounding box center [478, 346] width 874 height 2077
click at [259, 119] on input "03:30" at bounding box center [258, 120] width 73 height 20
type input "01:30"
click at [245, 142] on li "01:30" at bounding box center [247, 137] width 43 height 13
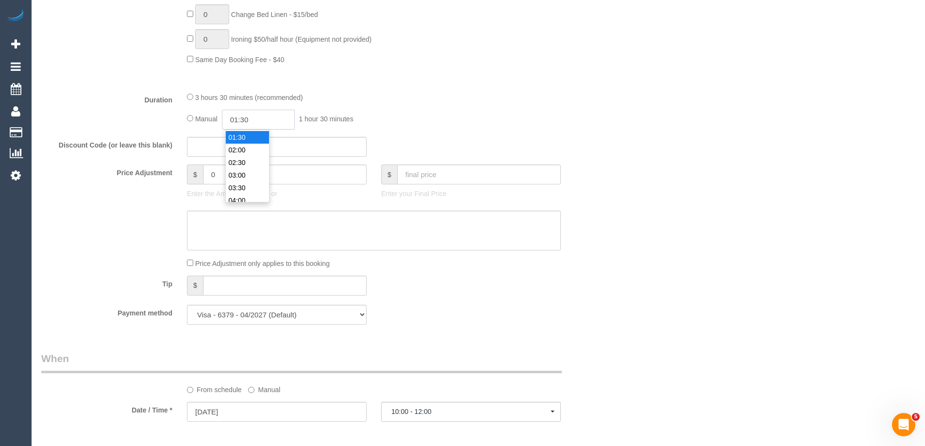
click at [254, 122] on input "01:30" at bounding box center [258, 120] width 73 height 20
select select "spot23"
type input "01:45"
click at [501, 121] on div "Manual 01:45 1 hour 45 minutes" at bounding box center [374, 120] width 374 height 20
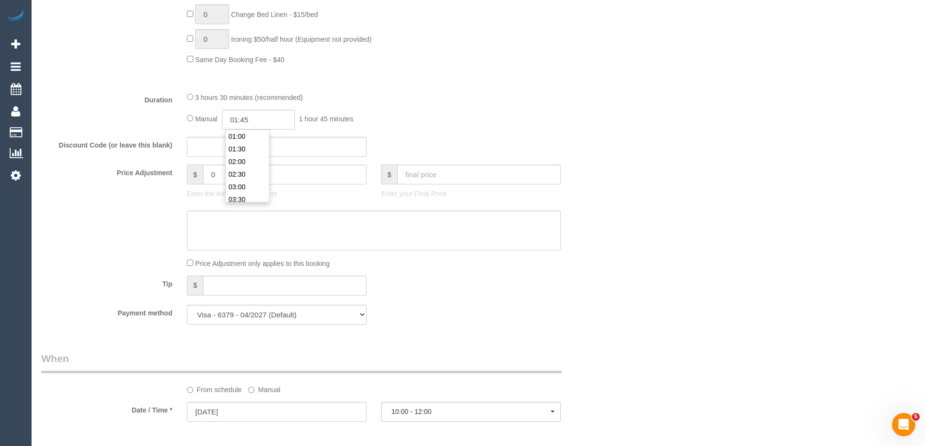
select select "spot43"
select select "spot63"
select select "spot83"
select select "spot103"
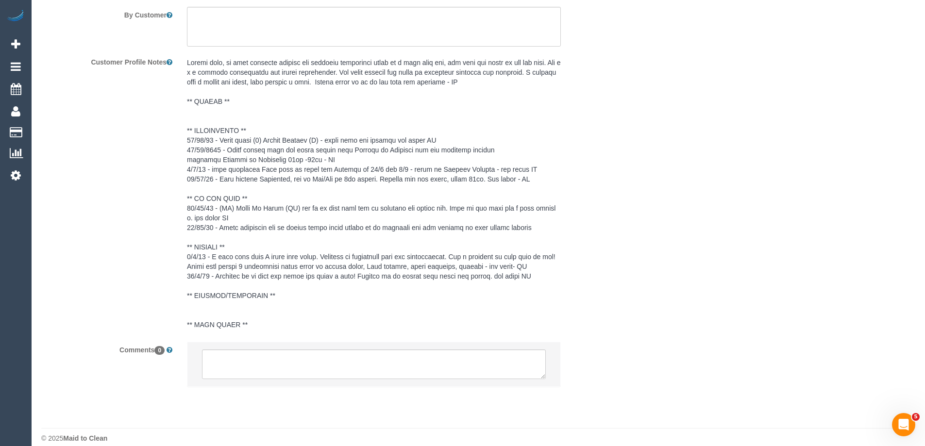
scroll to position [1711, 0]
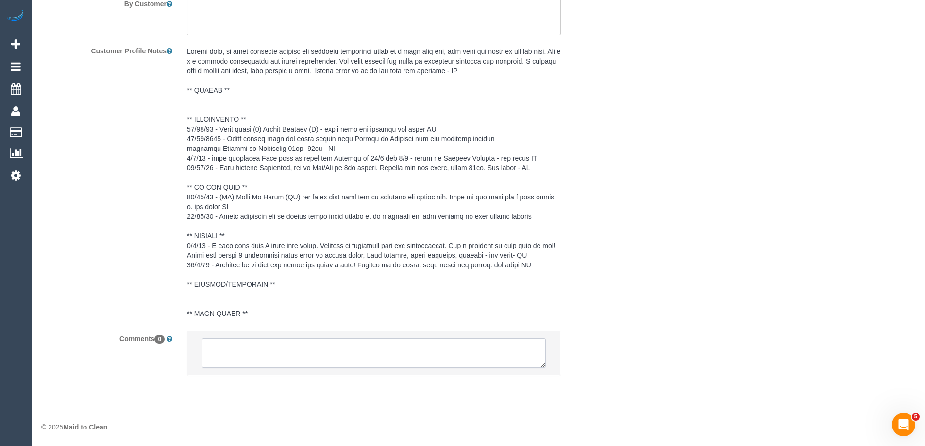
click at [277, 363] on textarea at bounding box center [374, 354] width 344 height 30
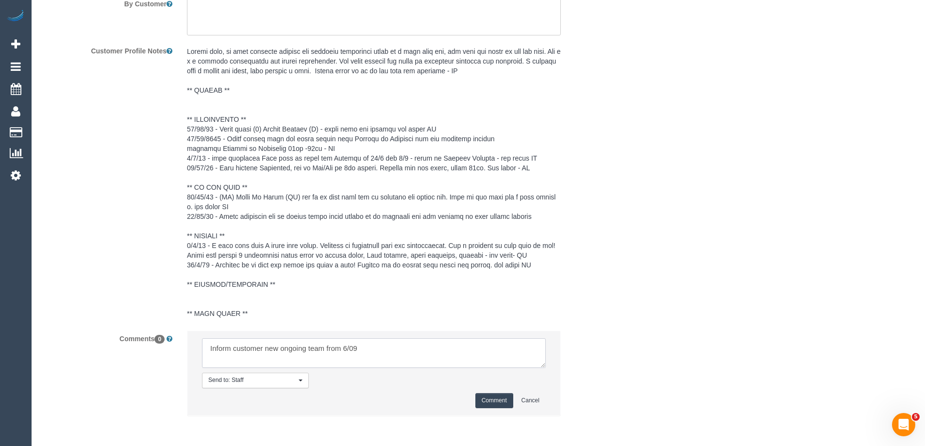
type textarea "Inform customer new ongoing team from 6/09"
click at [488, 402] on button "Comment" at bounding box center [495, 400] width 38 height 15
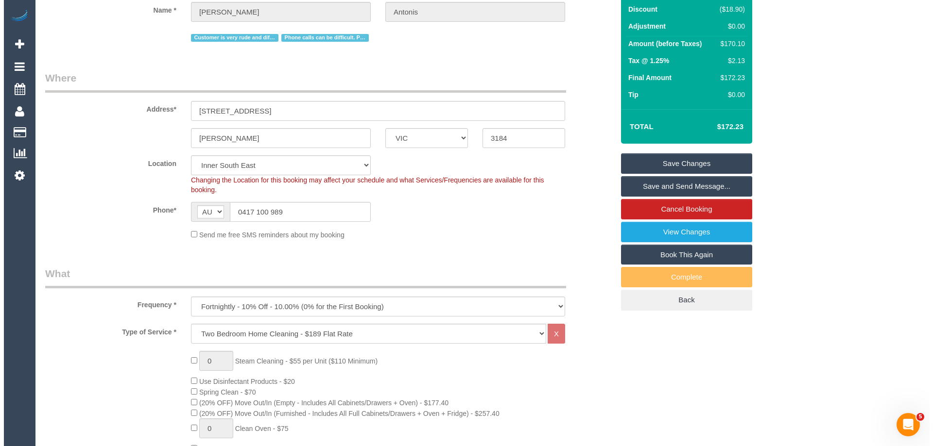
scroll to position [0, 0]
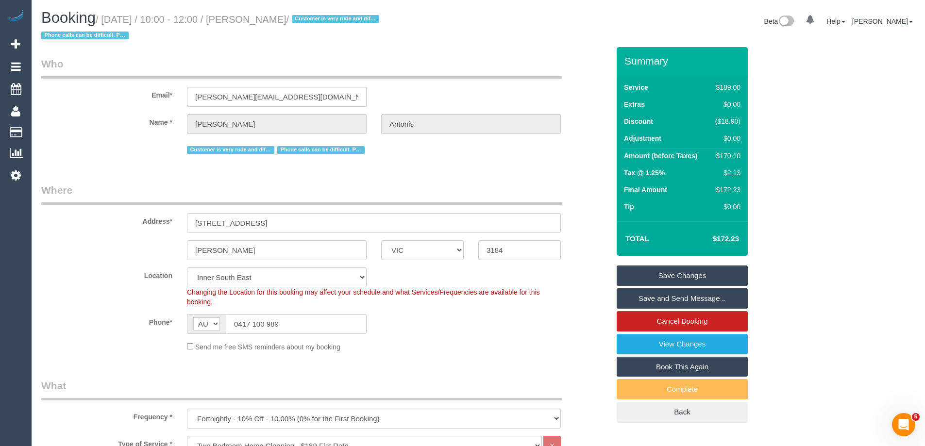
click at [702, 272] on link "Save Changes" at bounding box center [682, 276] width 131 height 20
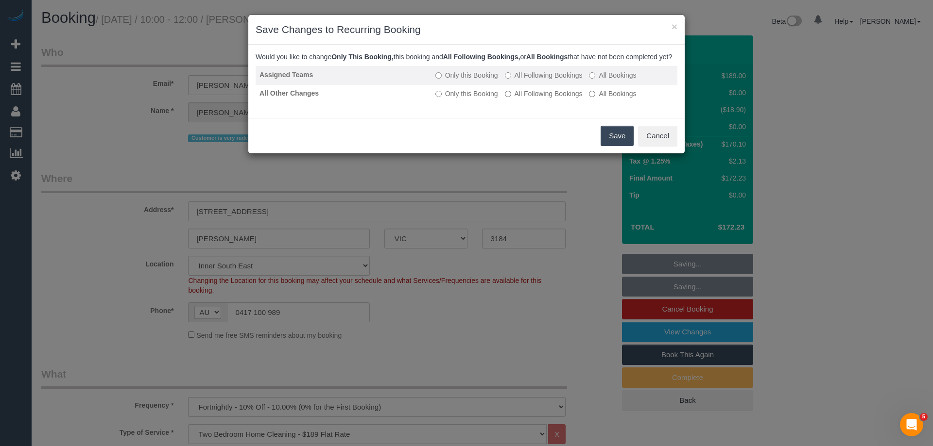
click at [573, 80] on label "All Following Bookings" at bounding box center [544, 75] width 78 height 10
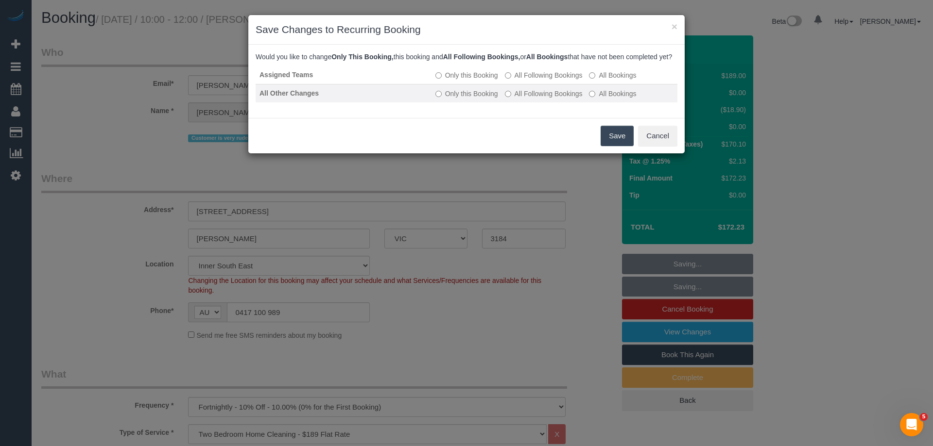
click at [570, 99] on label "All Following Bookings" at bounding box center [544, 94] width 78 height 10
click at [607, 143] on button "Save" at bounding box center [616, 136] width 33 height 20
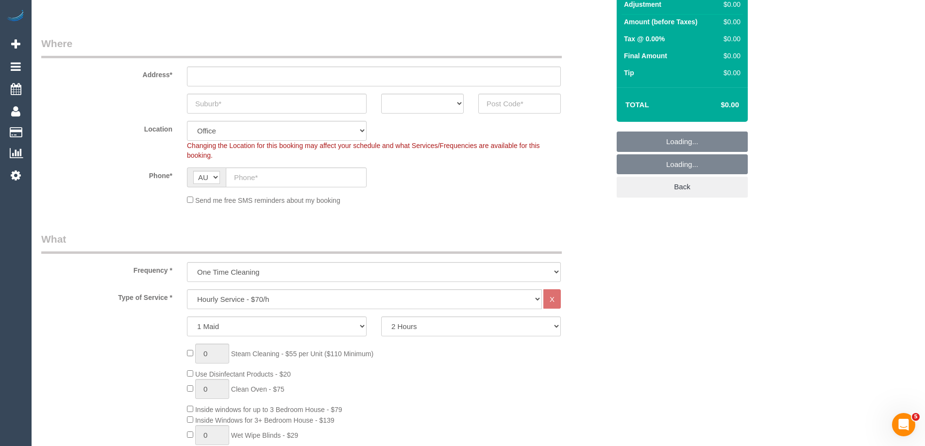
select select "object:2064"
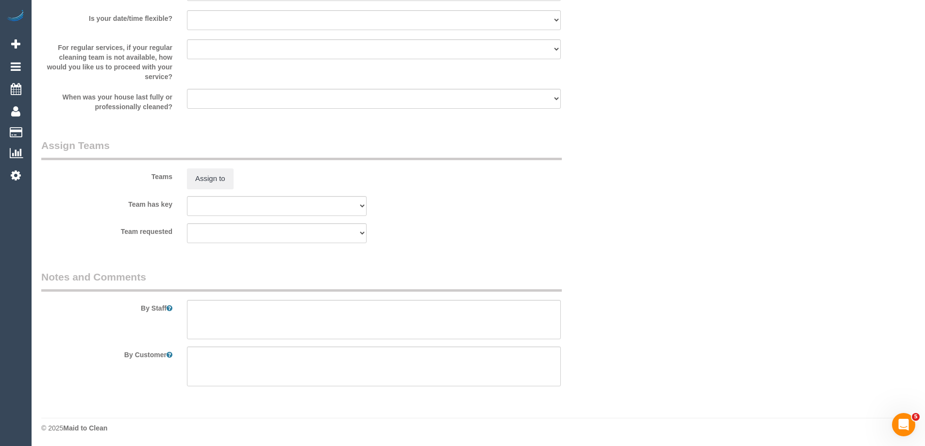
scroll to position [1372, 0]
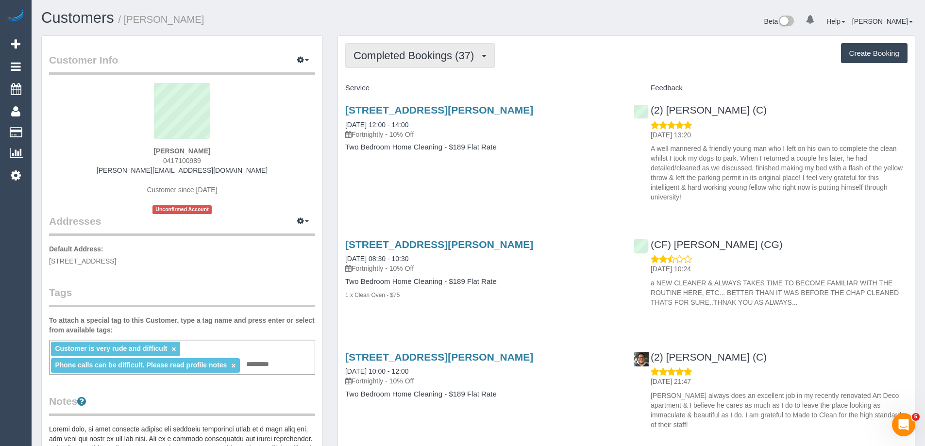
click at [422, 58] on span "Completed Bookings (37)" at bounding box center [416, 56] width 125 height 12
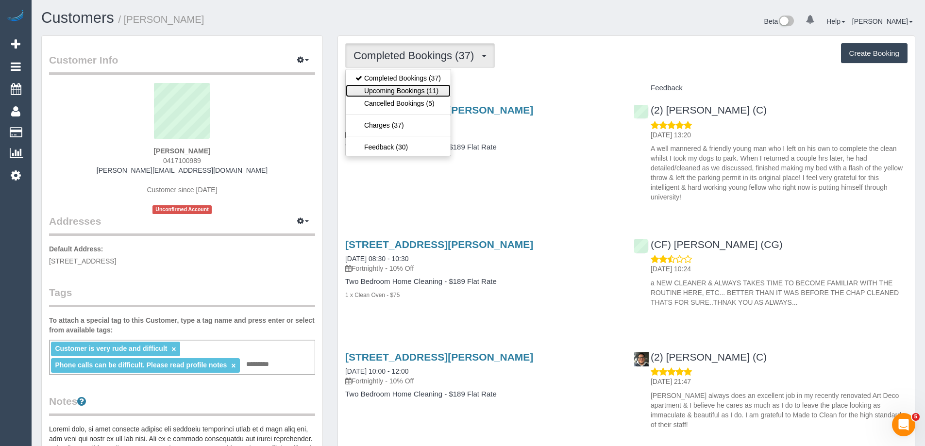
click at [400, 92] on link "Upcoming Bookings (11)" at bounding box center [398, 91] width 105 height 13
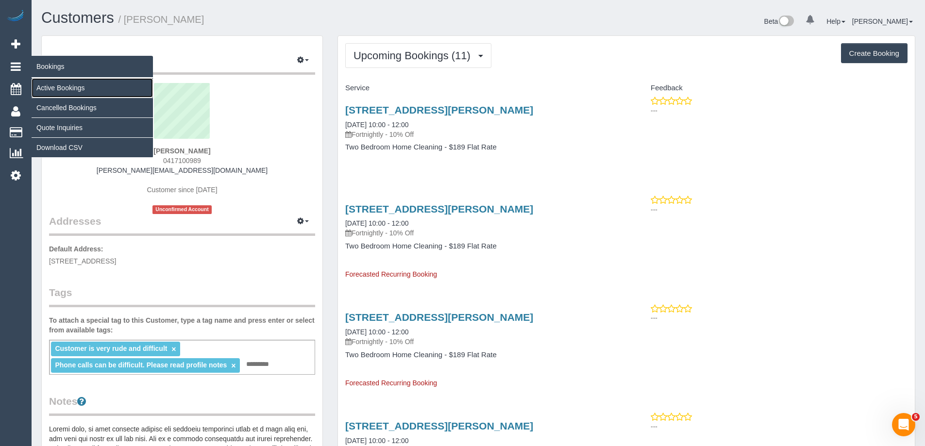
click at [50, 85] on link "Active Bookings" at bounding box center [92, 87] width 121 height 19
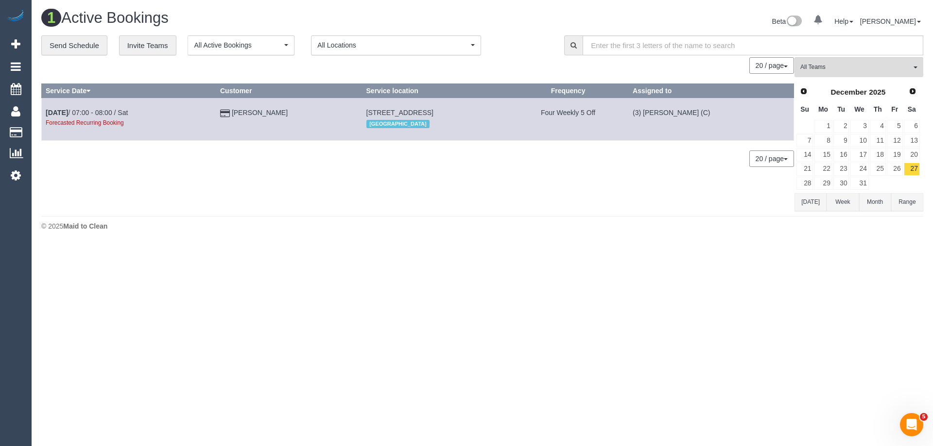
click at [884, 80] on div "All Teams Remove Team Filters We are loading your active teams. Prev Next Decem…" at bounding box center [858, 133] width 129 height 153
click at [872, 68] on span "All Teams" at bounding box center [855, 67] width 111 height 8
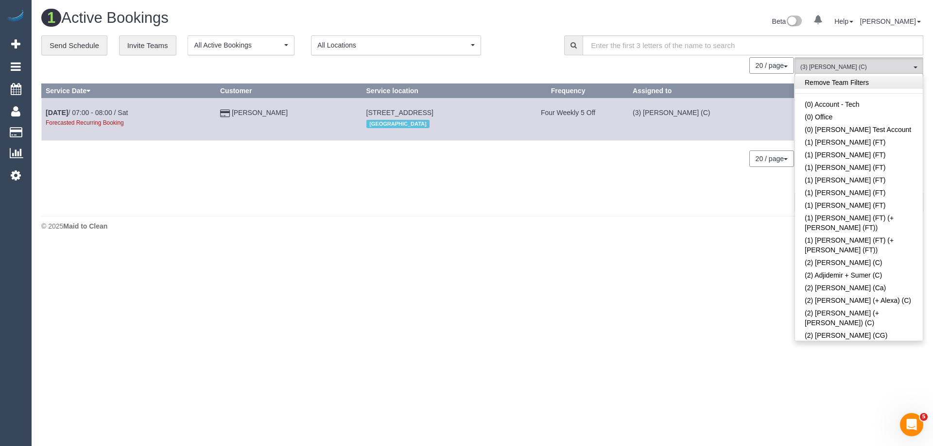
click at [845, 84] on link "Remove Team Filters" at bounding box center [859, 82] width 128 height 13
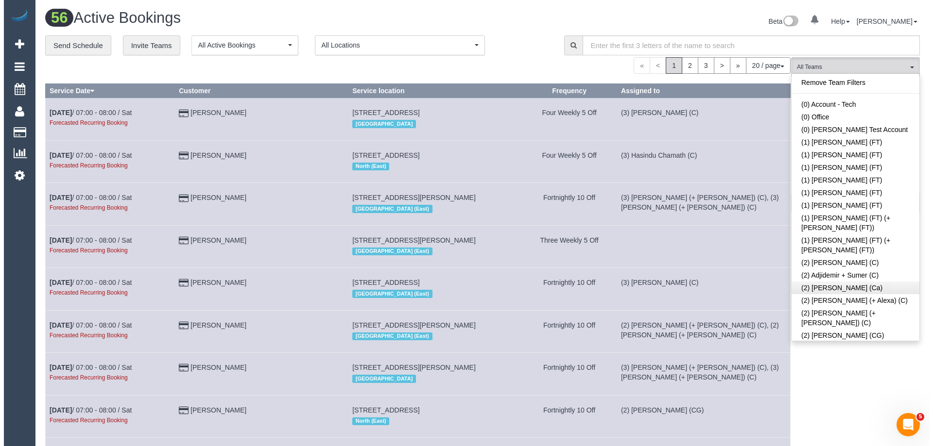
scroll to position [1918, 0]
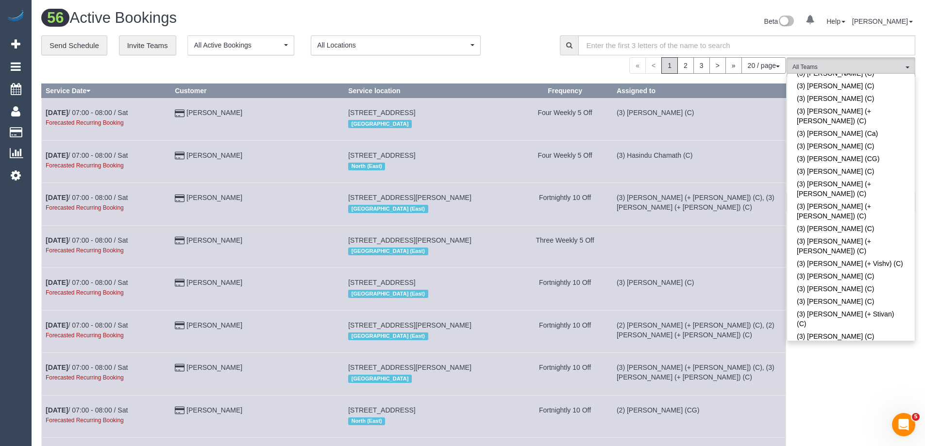
click at [641, 15] on div "Beta 0 Your Notifications You have 0 alerts Help Help Docs Take a Tour Contact …" at bounding box center [700, 23] width 444 height 26
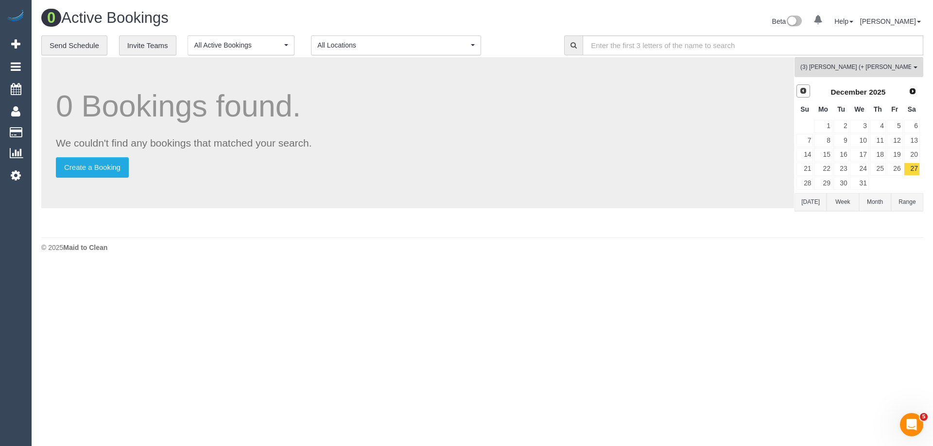
click at [800, 88] on span "Prev" at bounding box center [803, 91] width 8 height 8
click at [913, 126] on link "6" at bounding box center [911, 126] width 16 height 13
click at [912, 153] on link "20" at bounding box center [911, 154] width 16 height 13
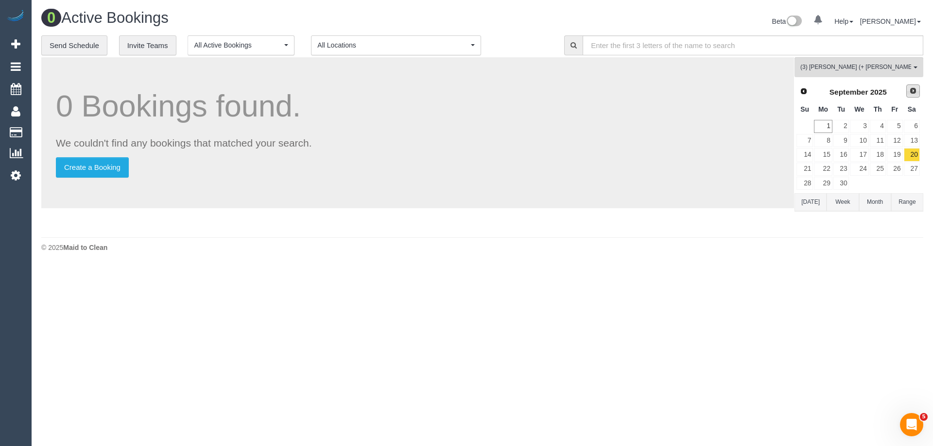
click at [916, 93] on span "Next" at bounding box center [913, 91] width 8 height 8
click at [917, 127] on link "4" at bounding box center [911, 126] width 16 height 13
click at [917, 153] on link "18" at bounding box center [911, 154] width 16 height 13
click at [915, 128] on link "4" at bounding box center [911, 126] width 16 height 13
click at [807, 91] on link "Prev" at bounding box center [803, 92] width 14 height 14
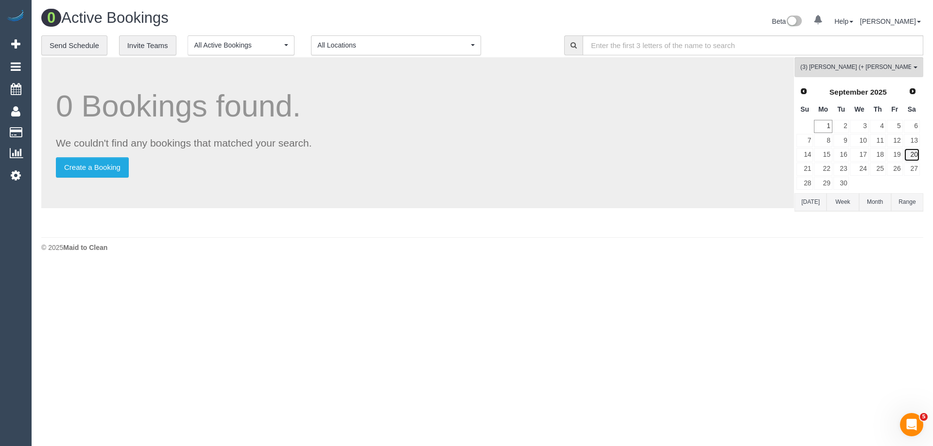
click at [913, 159] on link "20" at bounding box center [911, 154] width 16 height 13
click at [915, 129] on link "6" at bounding box center [911, 126] width 16 height 13
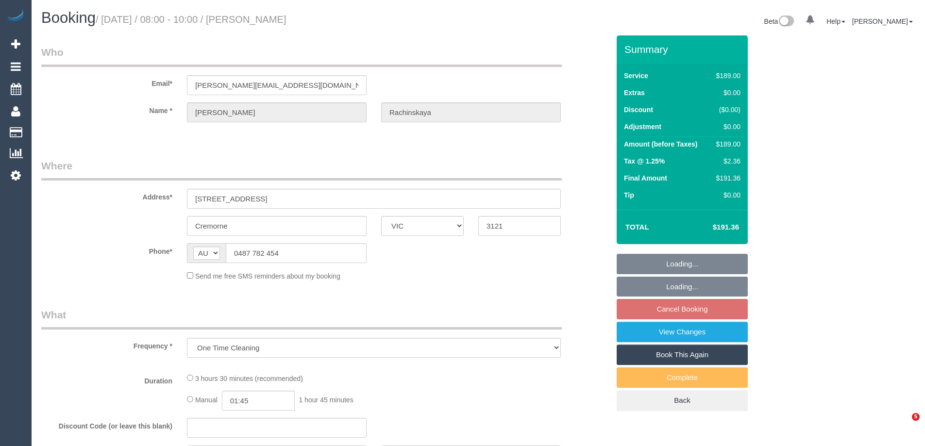
select select "VIC"
select select "string:stripe-pm_1RmsKq2GScqysDRVLRYtGIkT"
select select "number:28"
select select "number:14"
select select "number:19"
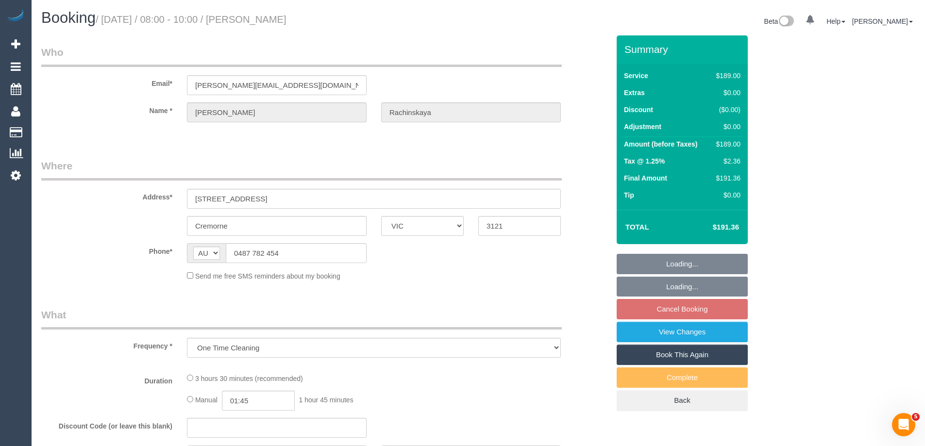
select select "number:23"
select select "number:35"
select select "number:12"
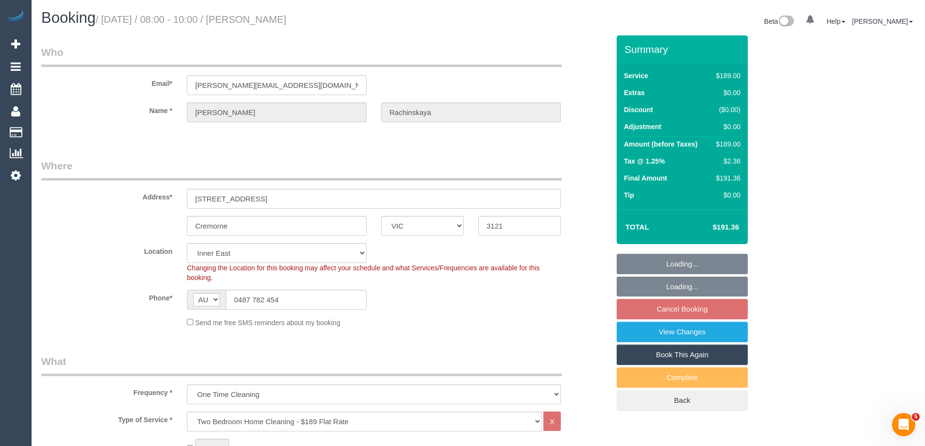
select select "object:802"
select select "spot2"
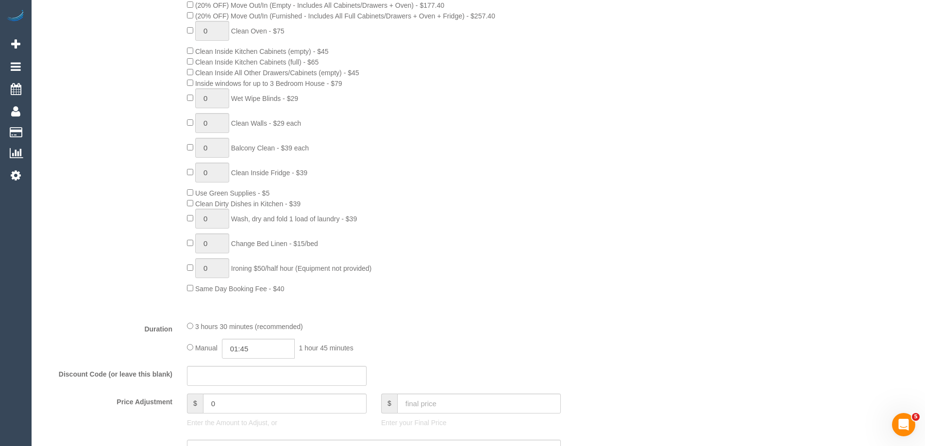
scroll to position [729, 0]
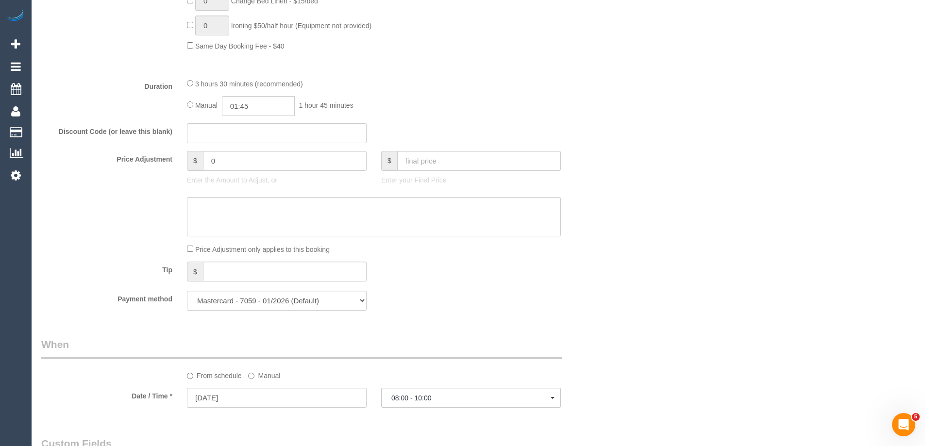
click at [718, 241] on div "Who Email* [PERSON_NAME][EMAIL_ADDRESS][DOMAIN_NAME] Name * [PERSON_NAME][GEOGR…" at bounding box center [478, 251] width 874 height 1889
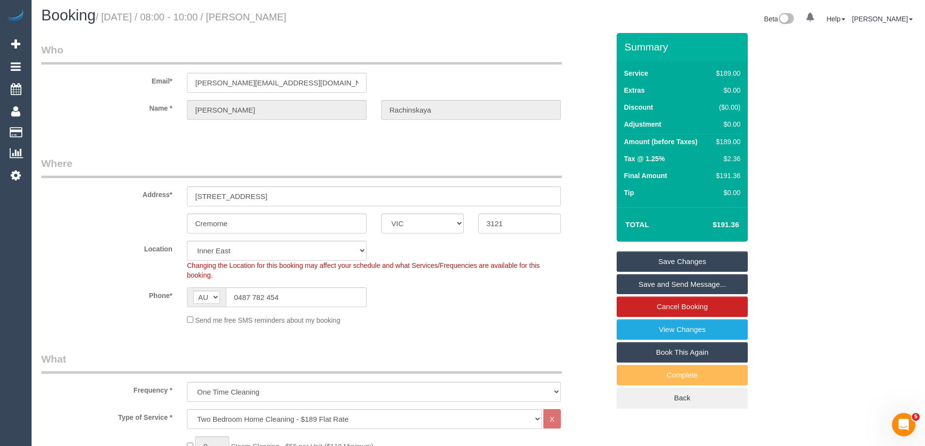
scroll to position [0, 0]
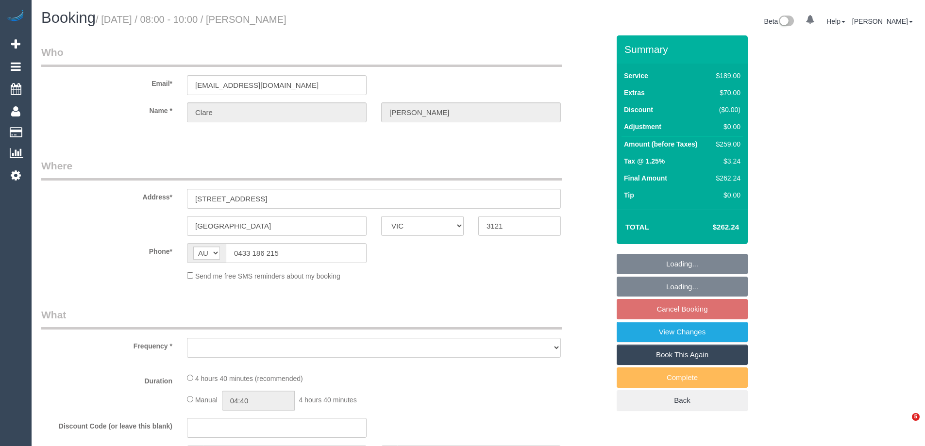
select select "VIC"
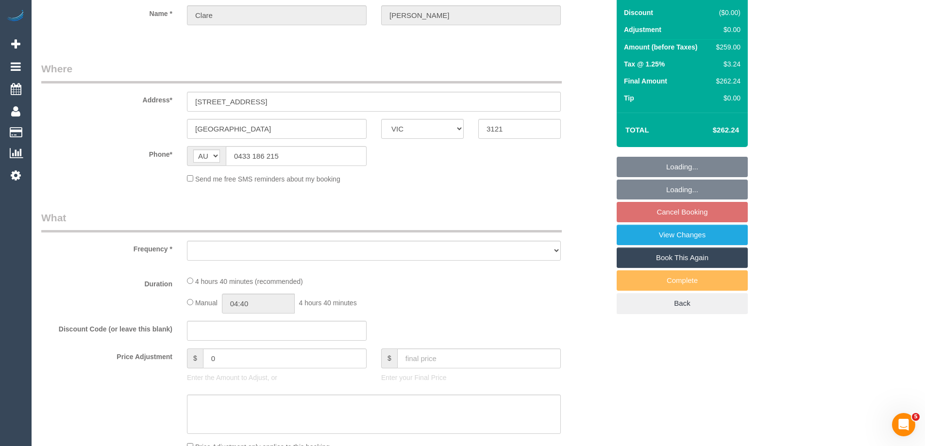
select select "object:522"
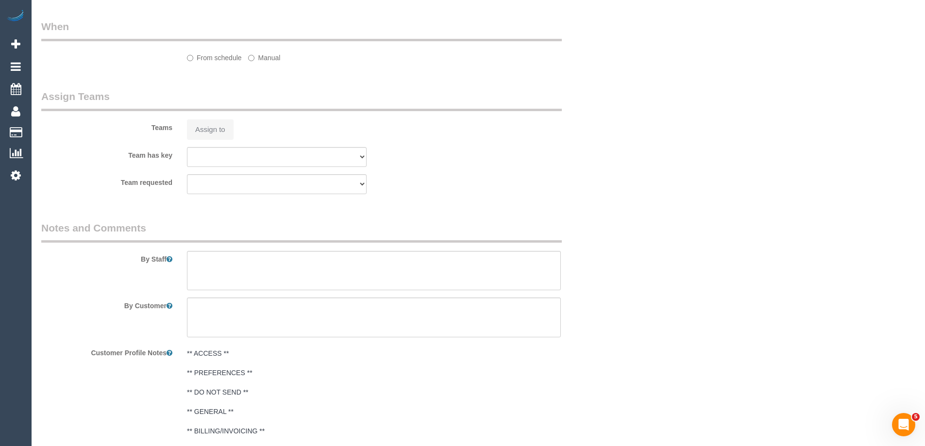
select select "number:29"
select select "number:14"
select select "number:19"
select select "number:24"
select select "number:34"
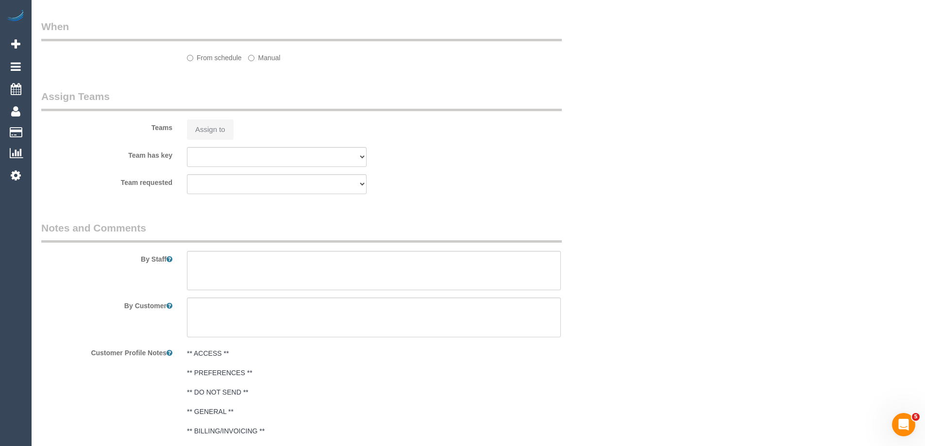
select select "number:12"
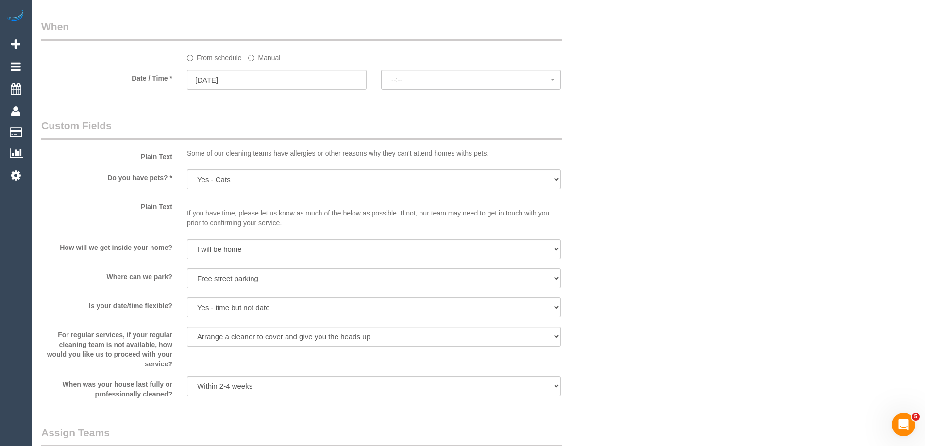
select select "object:1281"
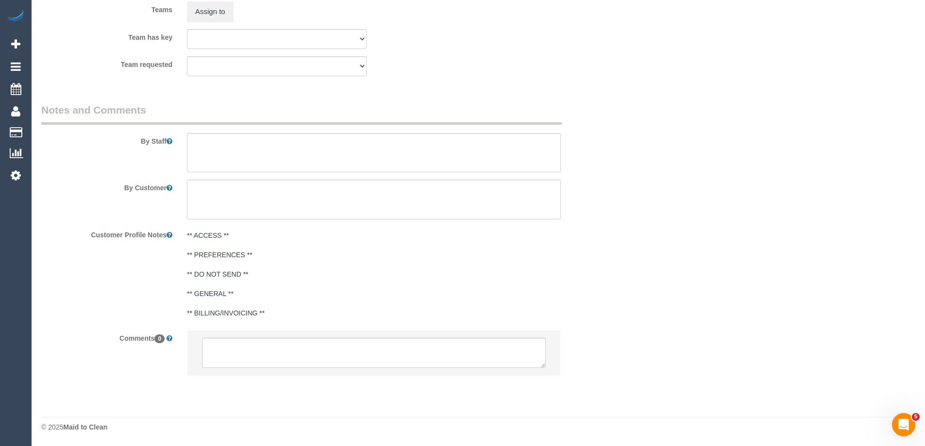
select select "spot2"
select select "string:stripe-pm_1RtgVf2GScqysDRV2AOPebzR"
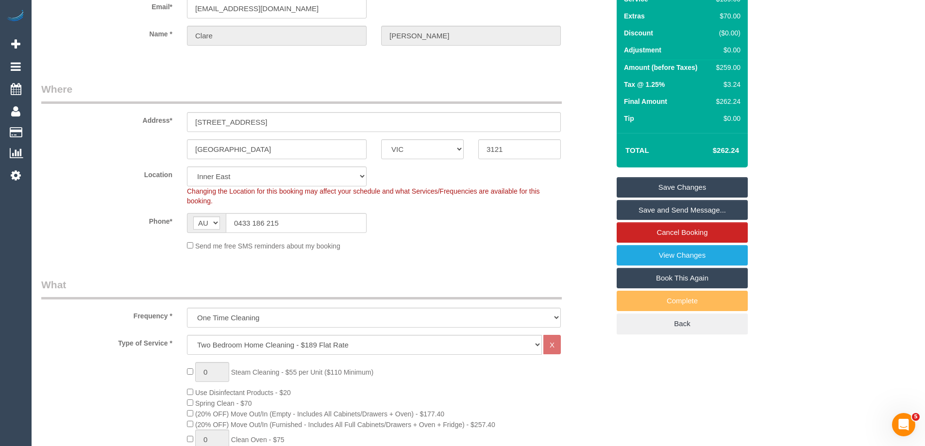
scroll to position [0, 0]
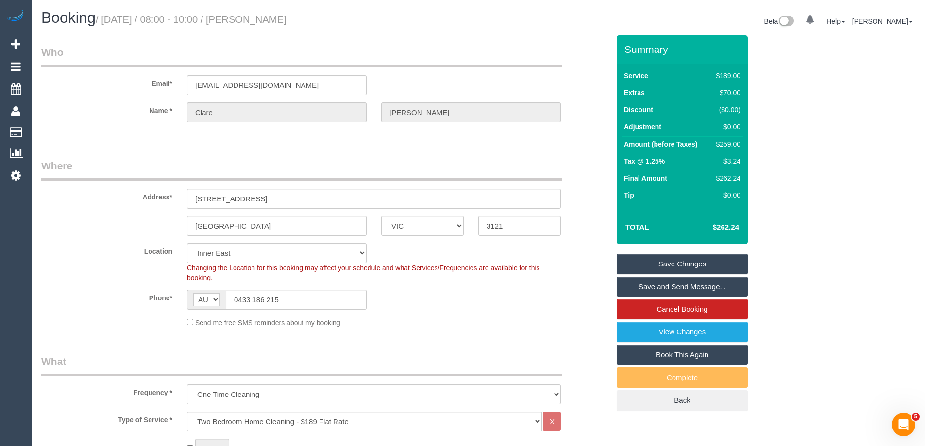
click at [725, 144] on div "$259.00" at bounding box center [727, 144] width 28 height 10
copy div "259.00"
click at [788, 149] on div "Summary Service $189.00 Extras $70.00 Discount ($0.00) Adjustment $0.00 Amount …" at bounding box center [719, 232] width 219 height 395
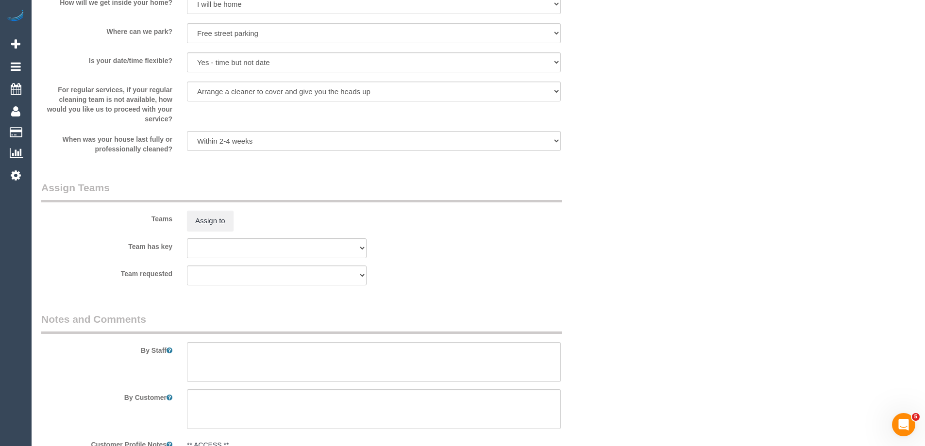
scroll to position [1312, 0]
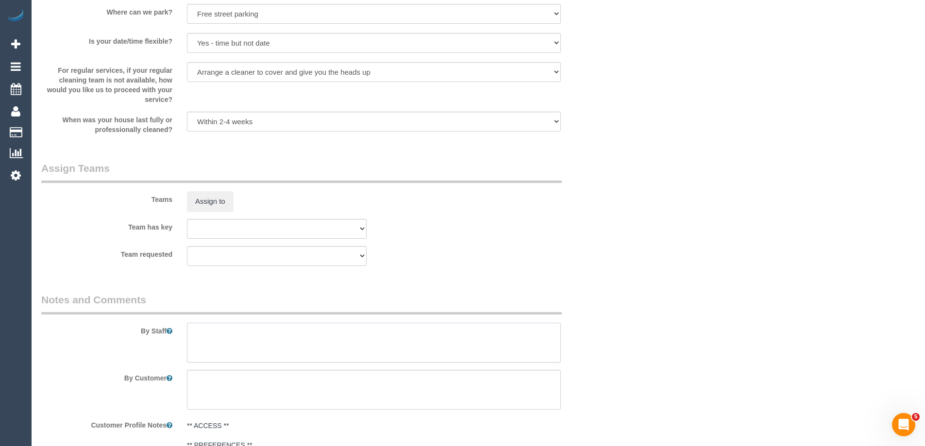
click at [250, 339] on textarea at bounding box center [374, 343] width 374 height 40
type textarea "Estimated time 4.5-5 hours"
click at [477, 194] on div "Teams Assign to" at bounding box center [325, 186] width 583 height 51
click at [609, 227] on div "Team has key (0) Office (1) Debbie Brodjanac (FT) (1) Jeremy Law (FT) (1) Karen…" at bounding box center [325, 229] width 583 height 20
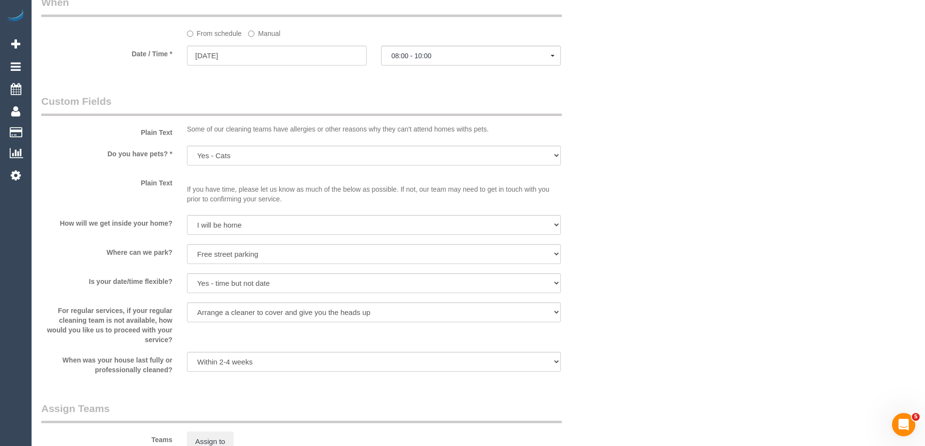
scroll to position [1069, 0]
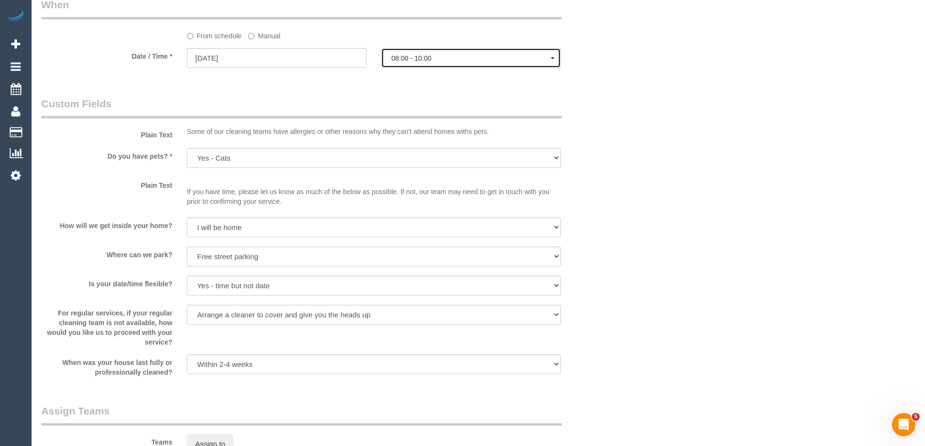
click at [469, 53] on button "08:00 - 10:00" at bounding box center [471, 58] width 180 height 20
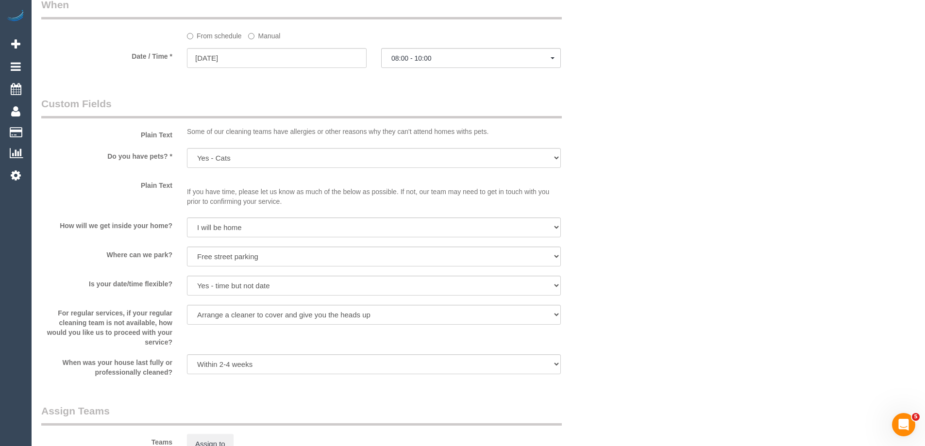
click at [256, 39] on label "Manual" at bounding box center [264, 34] width 32 height 13
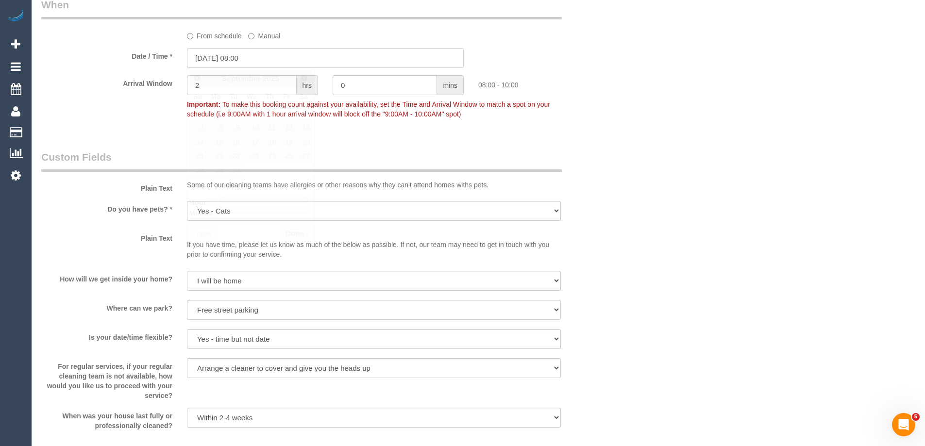
click at [268, 64] on input "06/09/2025 08:00" at bounding box center [325, 58] width 277 height 20
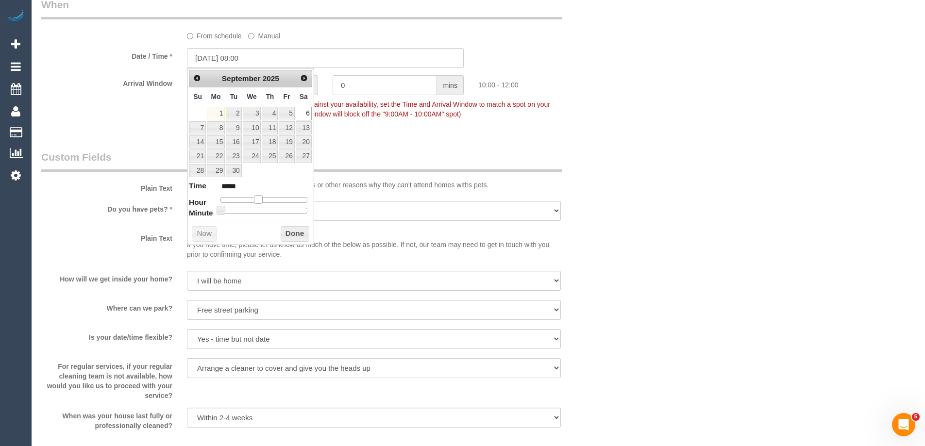
type input "06/09/2025 10:00"
type input "*****"
type input "06/09/2025 11:00"
type input "*****"
drag, startPoint x: 250, startPoint y: 199, endPoint x: 261, endPoint y: 201, distance: 11.8
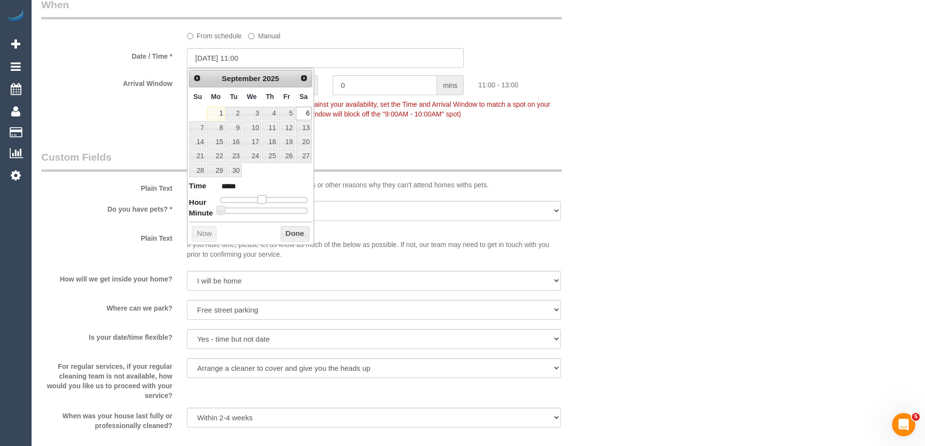
click at [261, 201] on span at bounding box center [261, 199] width 9 height 9
click at [290, 233] on button "Done" at bounding box center [295, 234] width 29 height 16
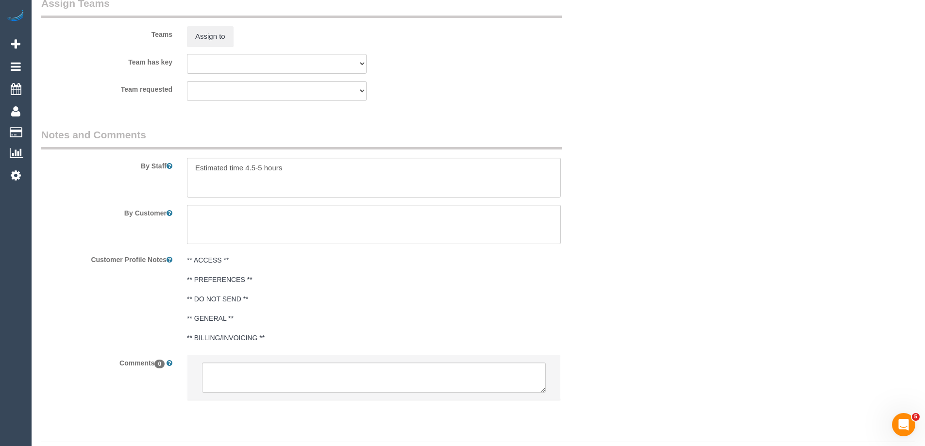
scroll to position [1555, 0]
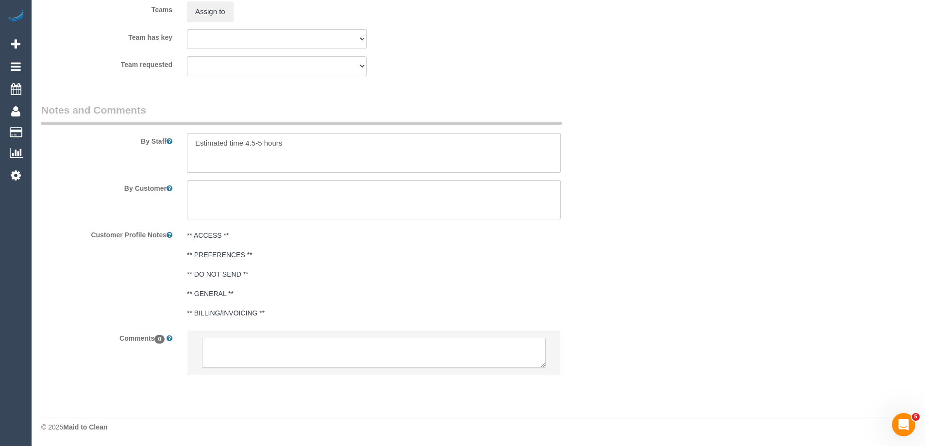
click at [252, 352] on textarea at bounding box center [374, 353] width 344 height 30
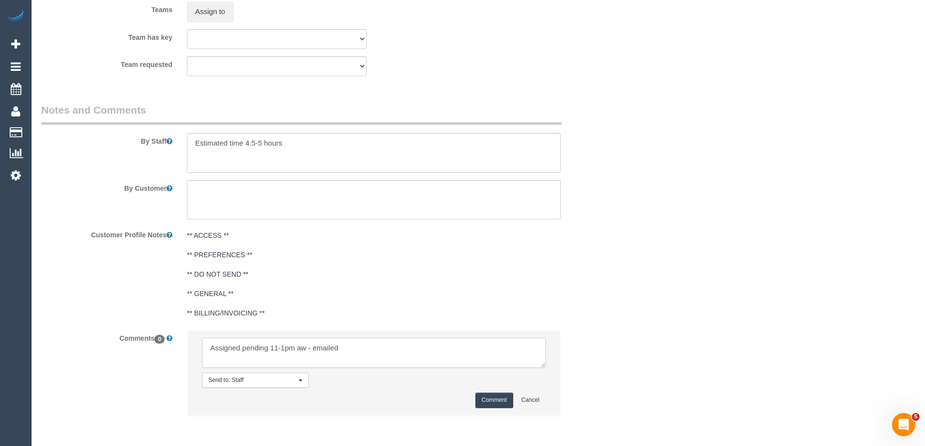
type textarea "Assigned pending 11-1pm aw - emailed"
click at [487, 401] on button "Comment" at bounding box center [495, 400] width 38 height 15
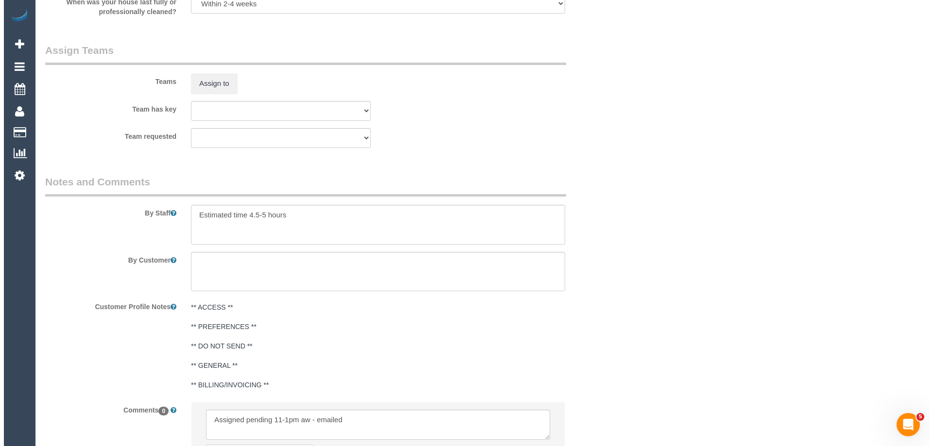
scroll to position [1312, 0]
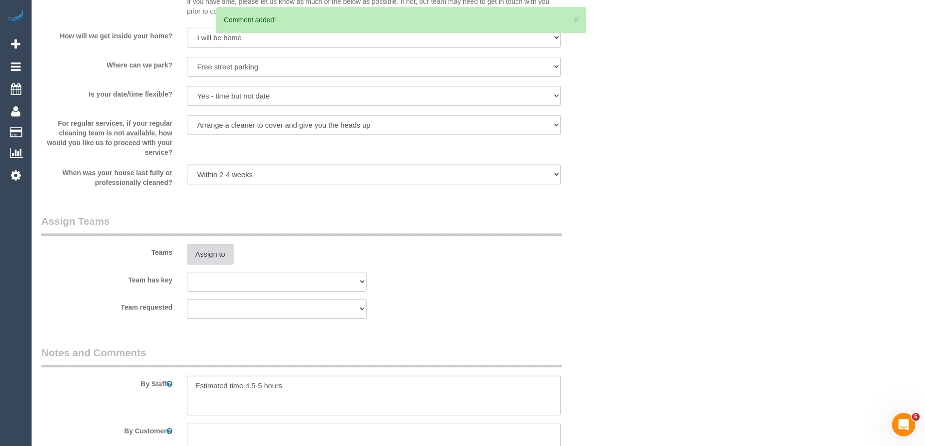
click at [229, 256] on button "Assign to" at bounding box center [210, 254] width 47 height 20
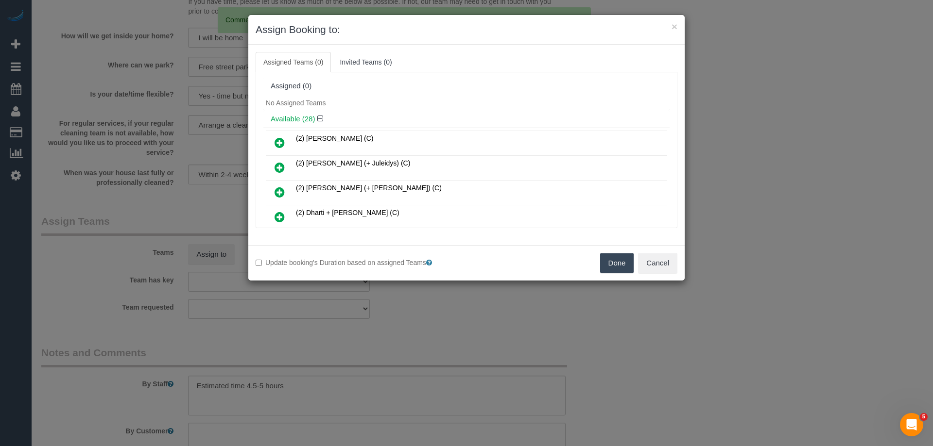
click at [469, 118] on h4 "Available (28)" at bounding box center [467, 119] width 392 height 8
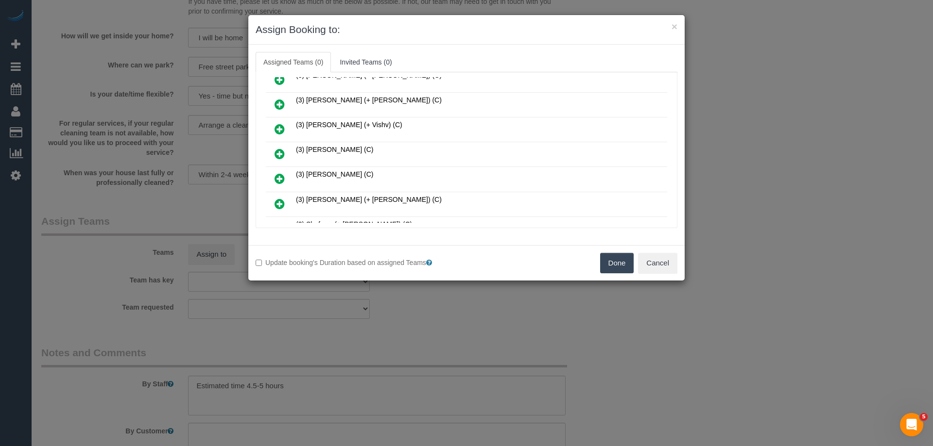
click at [278, 152] on icon at bounding box center [279, 154] width 10 height 12
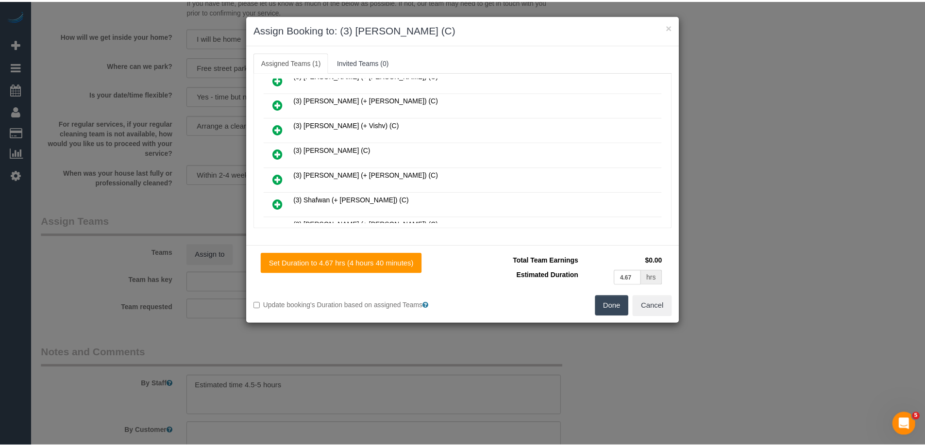
scroll to position [0, 0]
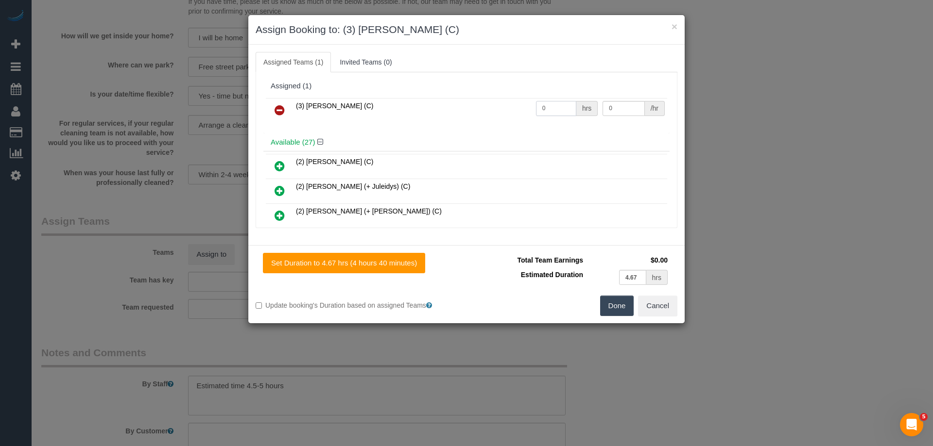
click at [558, 107] on input "0" at bounding box center [556, 108] width 40 height 15
type input "1"
click at [623, 103] on input "0" at bounding box center [623, 108] width 42 height 15
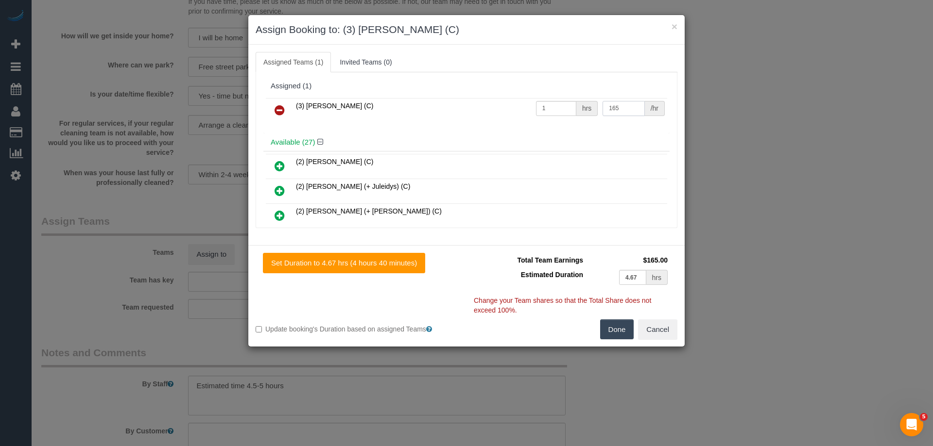
type input "165"
click at [612, 331] on button "Done" at bounding box center [617, 330] width 34 height 20
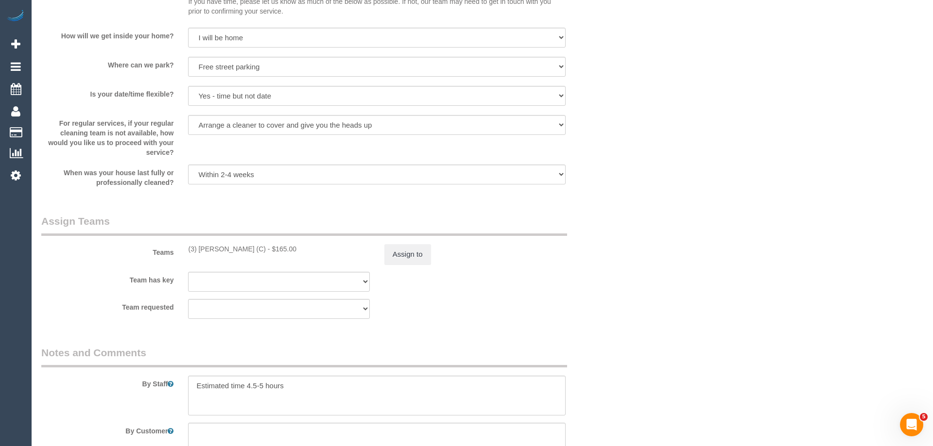
click at [612, 331] on div "× Assign Booking to: (3) Manula Wimalasooriya (C) Assigned Teams (1) Invited Te…" at bounding box center [466, 223] width 933 height 446
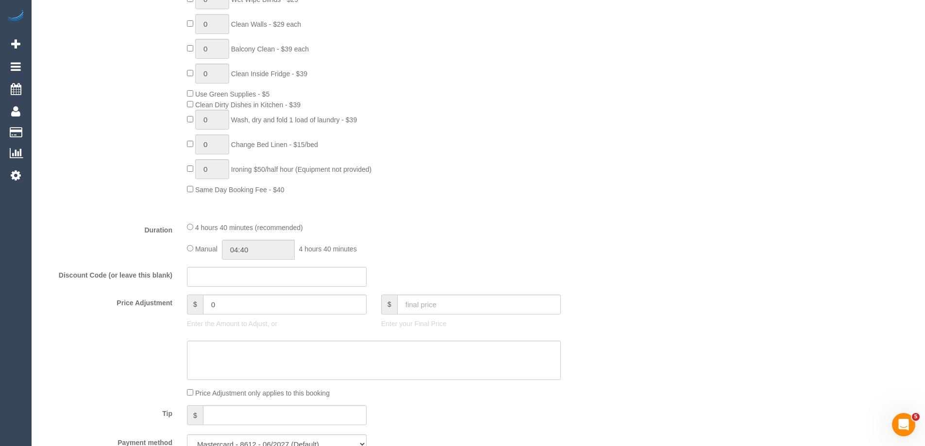
scroll to position [583, 0]
click at [240, 251] on input "04:40" at bounding box center [258, 251] width 73 height 20
type input "05:00"
click at [251, 316] on li "05:00" at bounding box center [247, 316] width 43 height 13
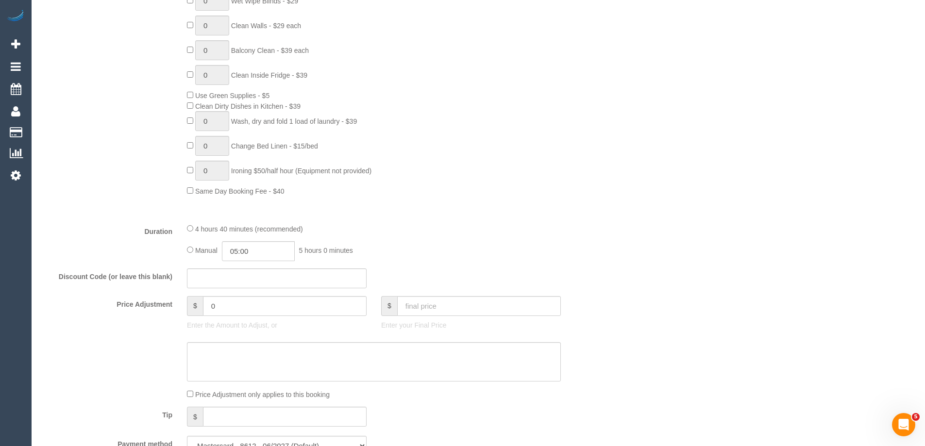
click at [535, 220] on fieldset "What Frequency * One Time Cleaning Weekly - 10% Off - 10.00% (0% for the First …" at bounding box center [325, 117] width 568 height 693
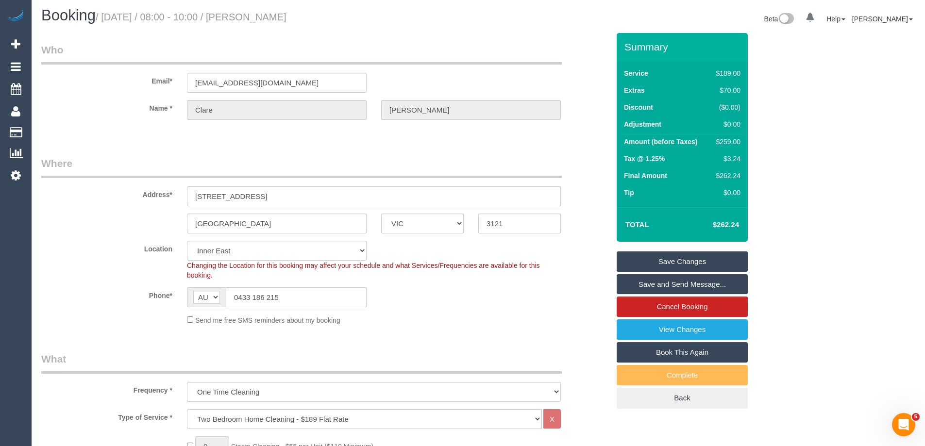
scroll to position [0, 0]
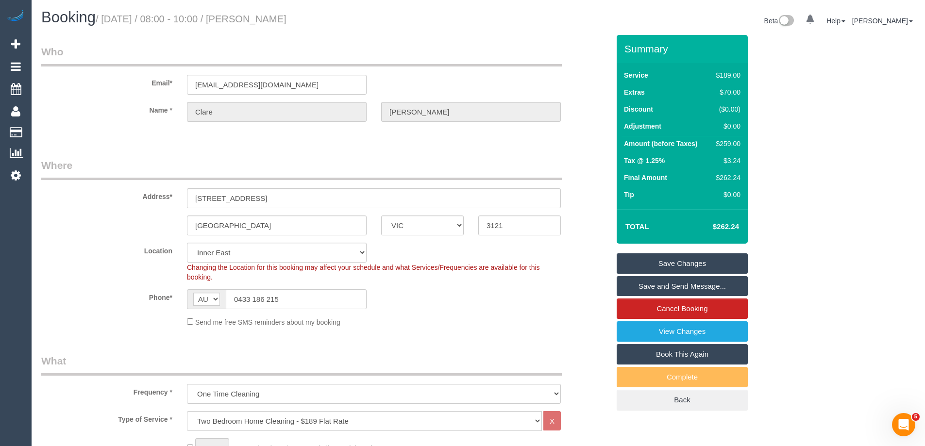
click at [449, 326] on div "Send me free SMS reminders about my booking" at bounding box center [374, 322] width 389 height 11
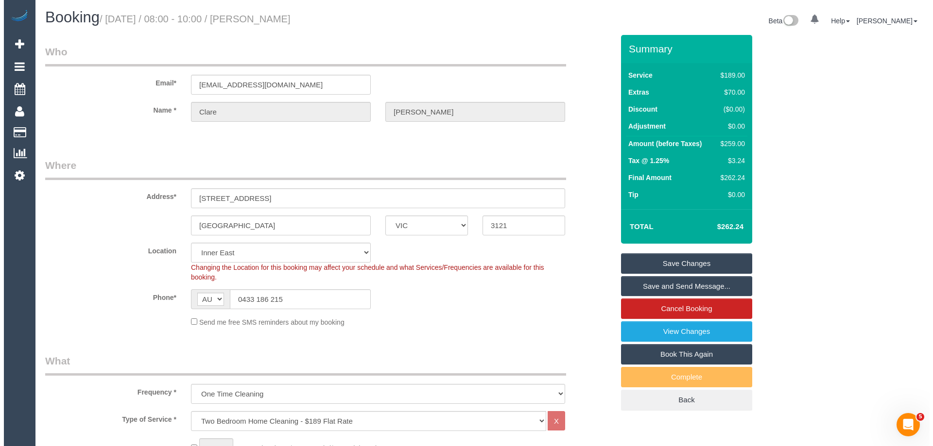
scroll to position [0, 0]
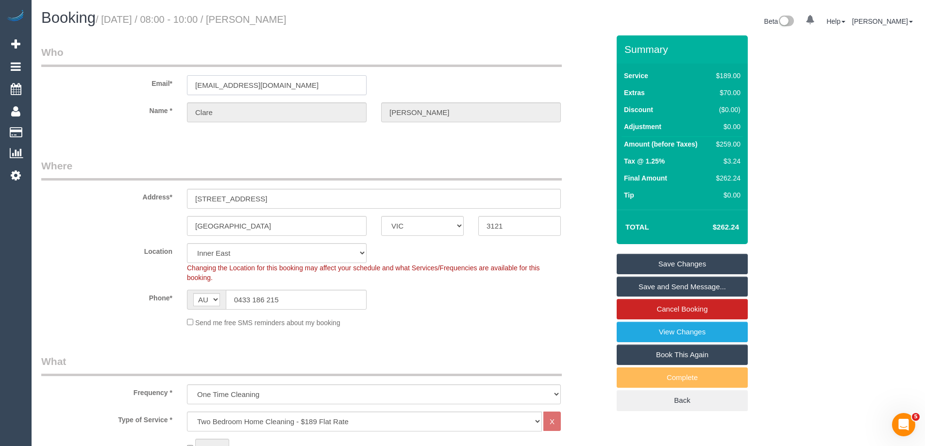
click at [274, 85] on input "clarejkrichards@gmail.com" at bounding box center [277, 85] width 180 height 20
click at [521, 312] on sui-booking-location "Location Office City East (North) East (South) Inner East Inner North (East) In…" at bounding box center [325, 285] width 568 height 85
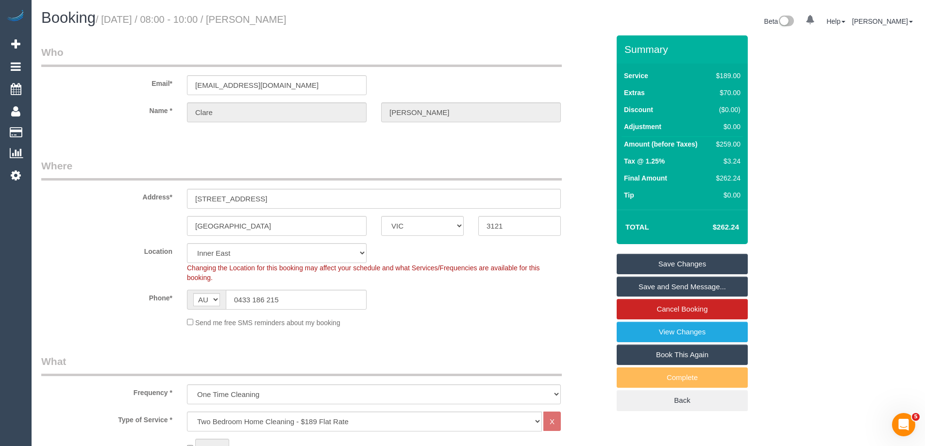
click at [664, 265] on link "Save Changes" at bounding box center [682, 264] width 131 height 20
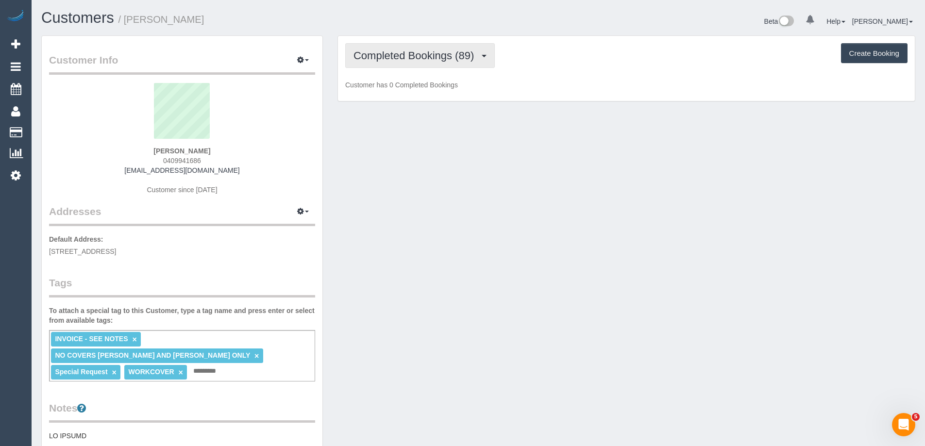
click at [467, 51] on span "Completed Bookings (89)" at bounding box center [416, 56] width 125 height 12
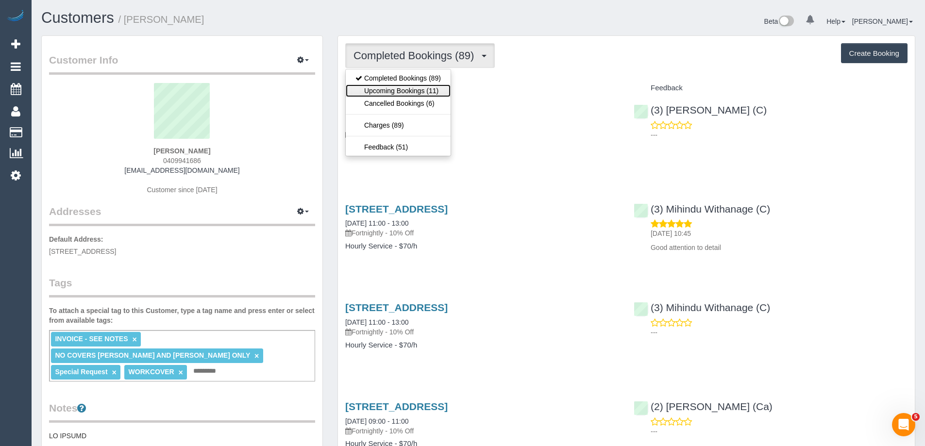
click at [439, 89] on link "Upcoming Bookings (11)" at bounding box center [398, 91] width 105 height 13
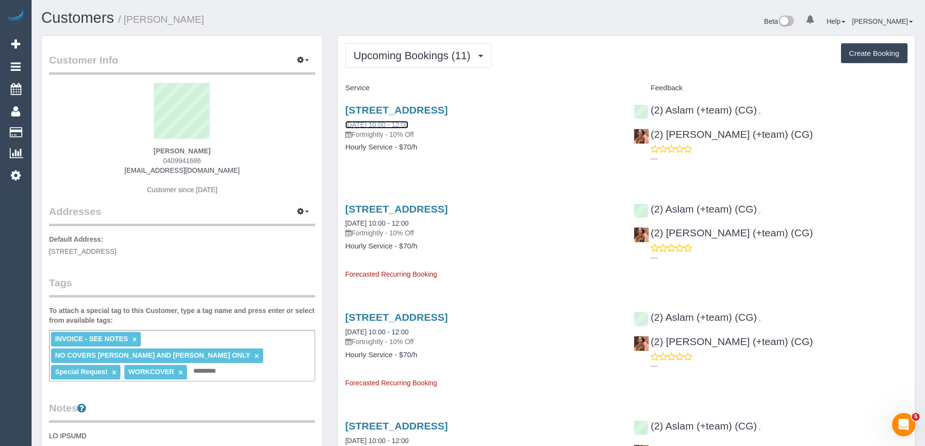
click at [409, 121] on link "[DATE] 10:00 - 12:00" at bounding box center [376, 125] width 63 height 8
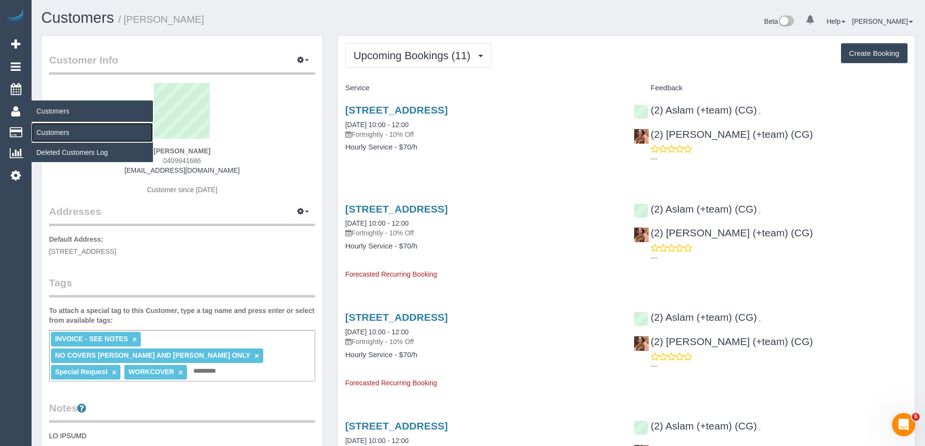
click at [48, 132] on link "Customers" at bounding box center [92, 132] width 121 height 19
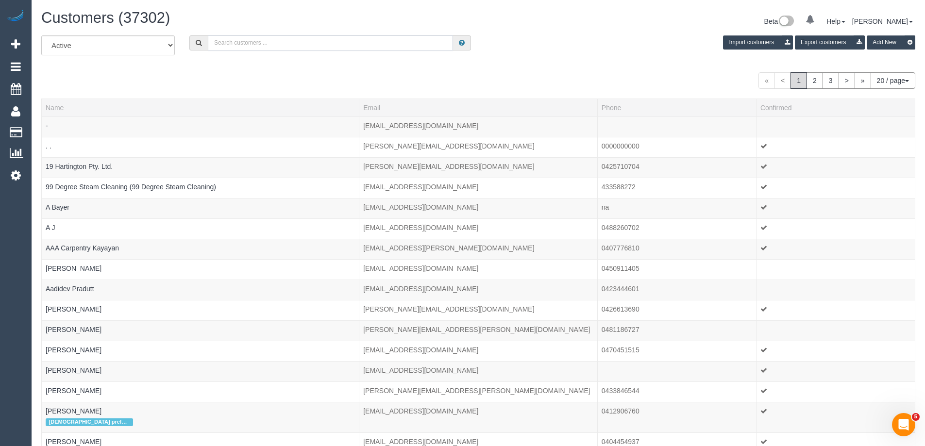
click at [330, 44] on input "text" at bounding box center [330, 42] width 245 height 15
paste input "Pip Finkemeyer"
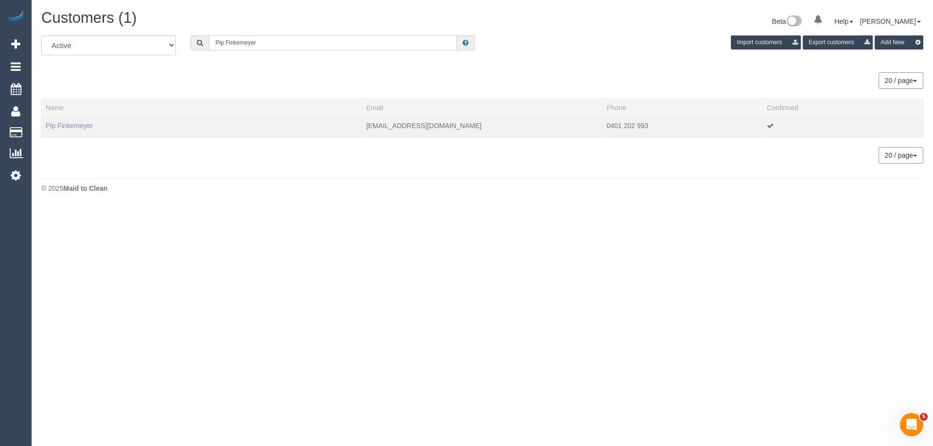
type input "Pip Finkemeyer"
click at [73, 127] on link "Pip Finkemeyer" at bounding box center [69, 126] width 47 height 8
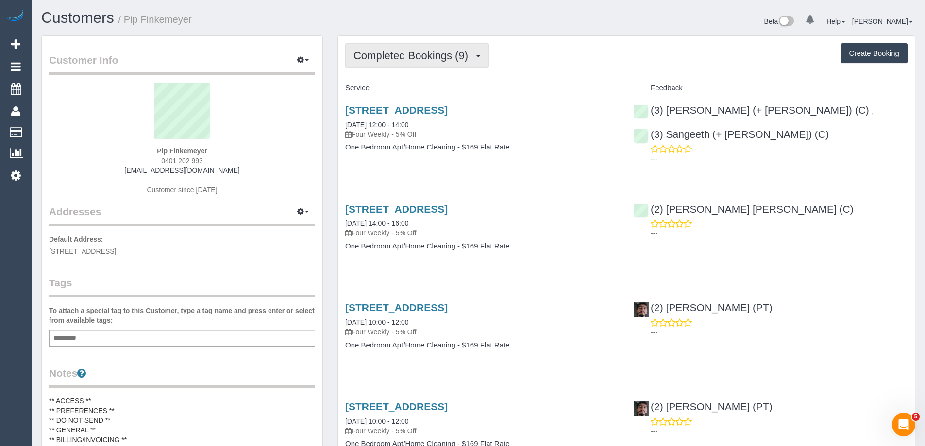
click at [438, 55] on span "Completed Bookings (9)" at bounding box center [413, 56] width 119 height 12
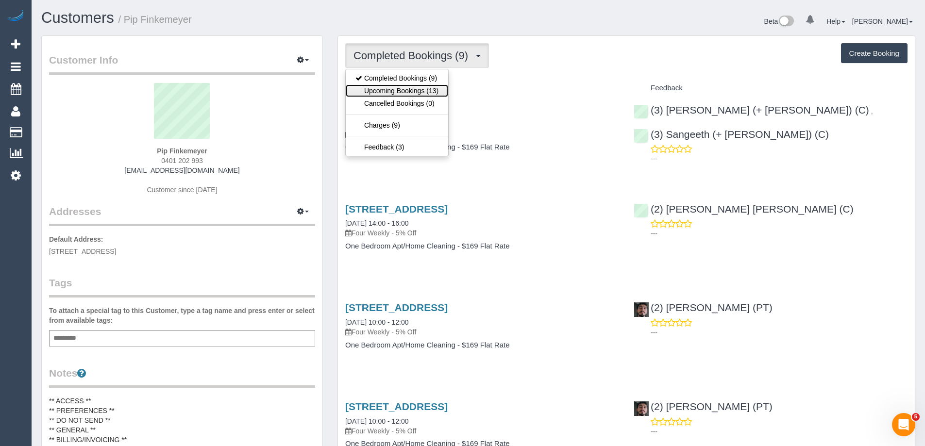
click at [415, 89] on link "Upcoming Bookings (13)" at bounding box center [397, 91] width 102 height 13
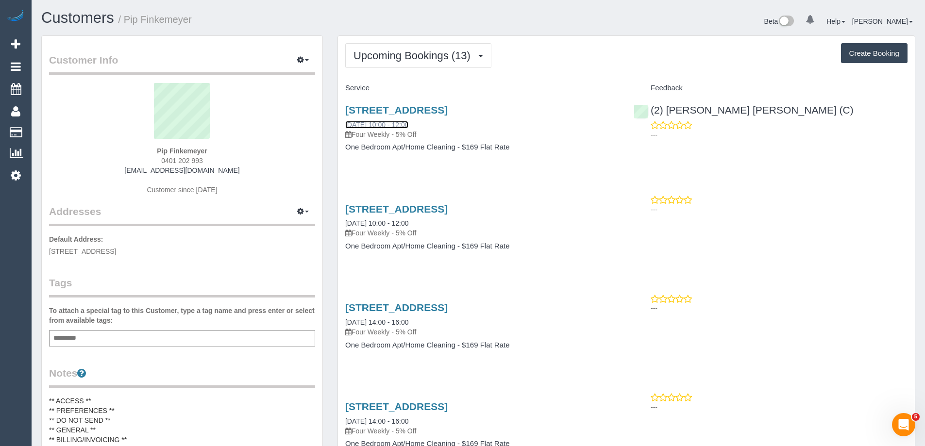
click at [371, 122] on link "[DATE] 10:00 - 12:00" at bounding box center [376, 125] width 63 height 8
click at [442, 49] on button "Upcoming Bookings (13)" at bounding box center [418, 55] width 146 height 25
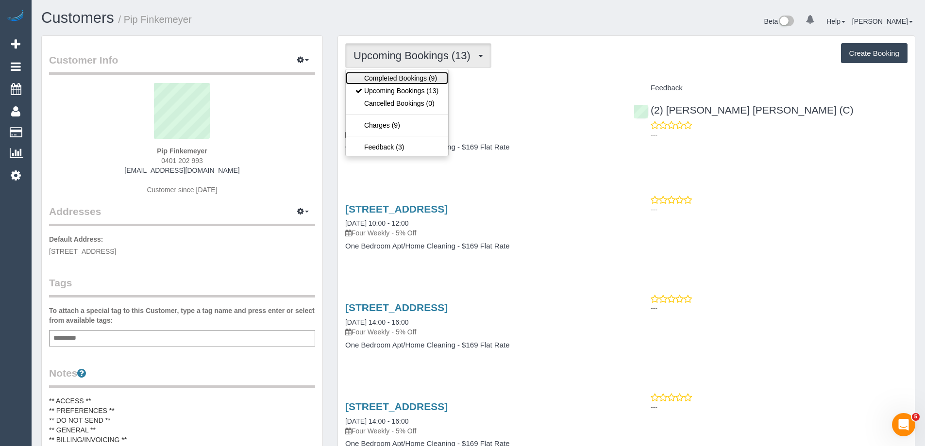
click at [390, 76] on link "Completed Bookings (9)" at bounding box center [397, 78] width 102 height 13
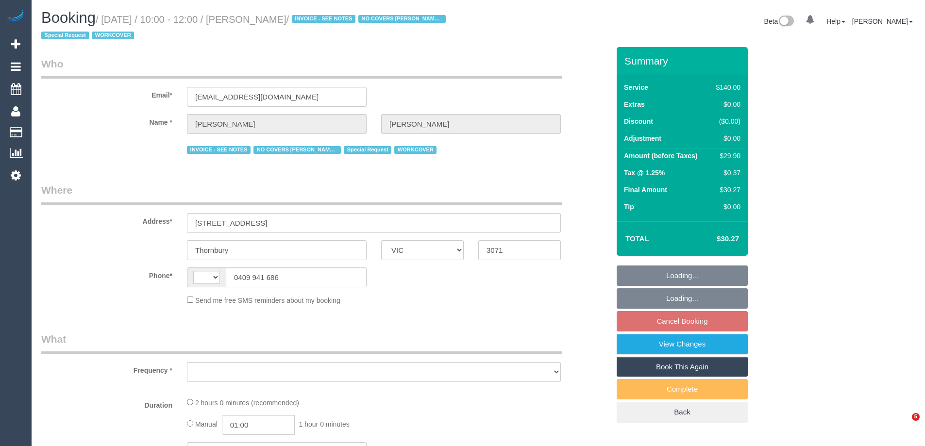
select select "VIC"
select select "string:stripe-pm_1Pq1pI2GScqysDRVD0rwJKBS"
select select "number:27"
select select "number:14"
select select "number:18"
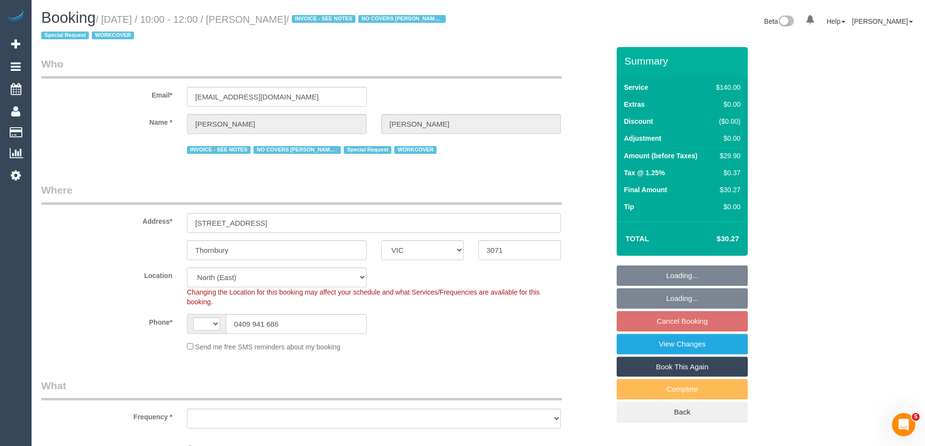
select select "string:AU"
select select "object:1542"
select select "spot3"
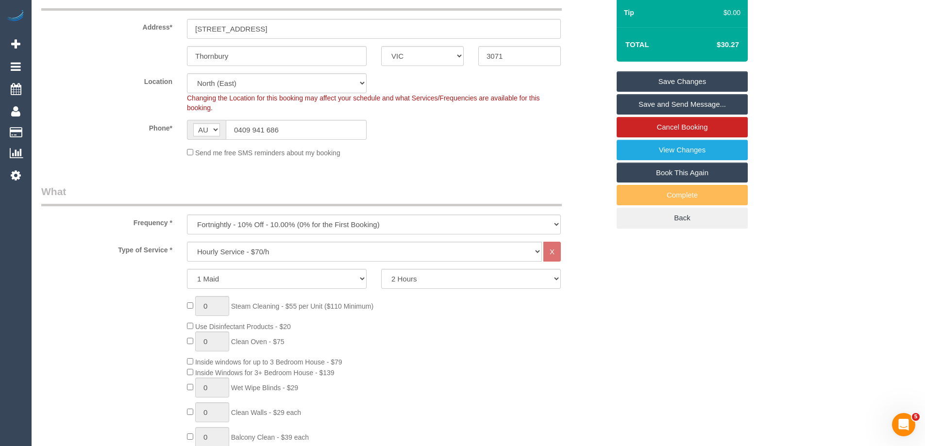
scroll to position [97, 0]
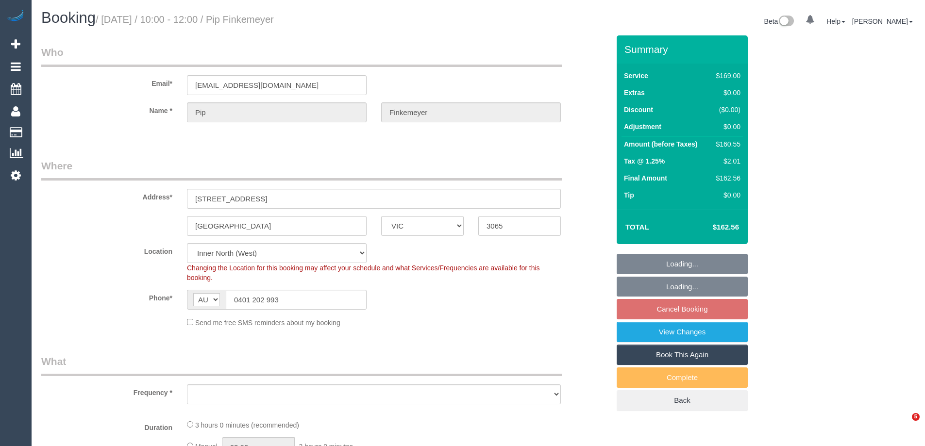
select select "VIC"
select select "object:530"
select select "string:stripe-pm_1QCUUQ2GScqysDRVr7Si1lgN"
select select "object:685"
select select "number:27"
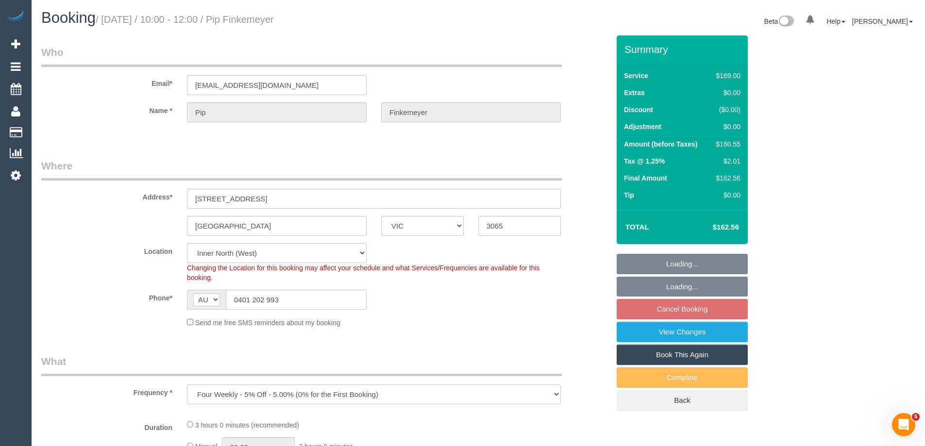
select select "number:14"
select select "number:18"
select select "number:22"
select select "number:34"
select select "number:13"
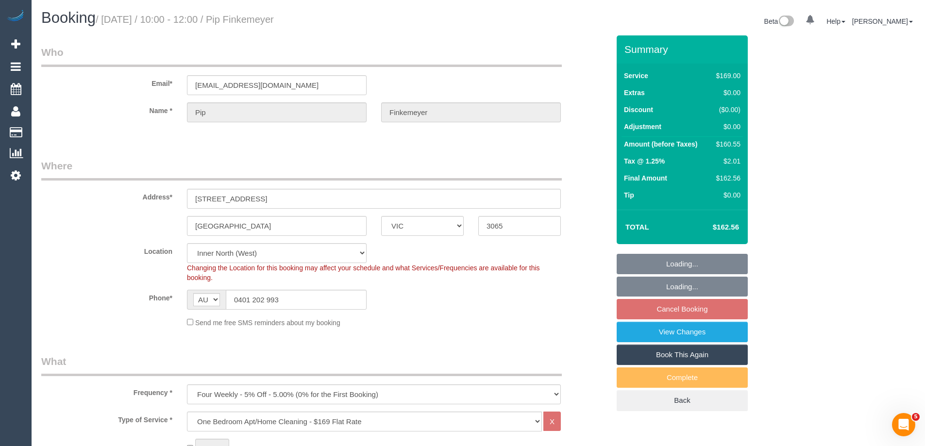
select select "spot4"
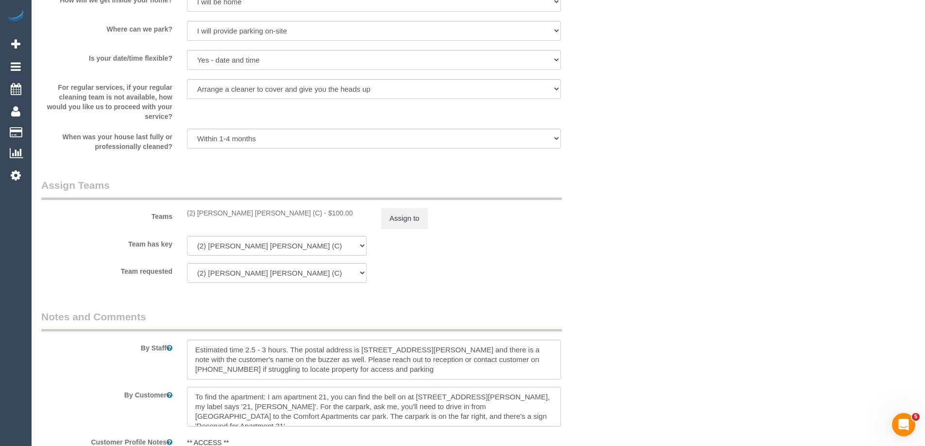
scroll to position [1480, 0]
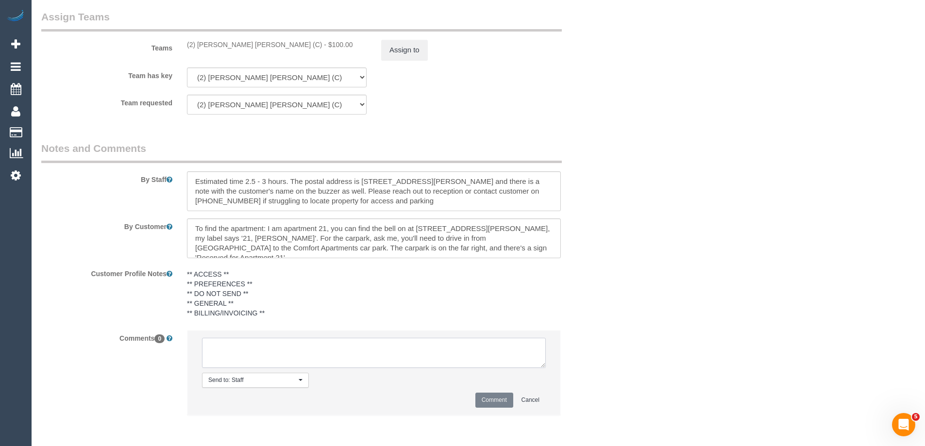
click at [252, 361] on textarea at bounding box center [374, 353] width 344 height 30
type textarea "Joel U/A as per STA - customer not informed"
click at [566, 106] on div "Team requested (2) Joel Wei Ong (C) (0) Office (0) Raunak Test Account (1) Debb…" at bounding box center [325, 105] width 583 height 20
click at [497, 399] on button "Comment" at bounding box center [495, 400] width 38 height 15
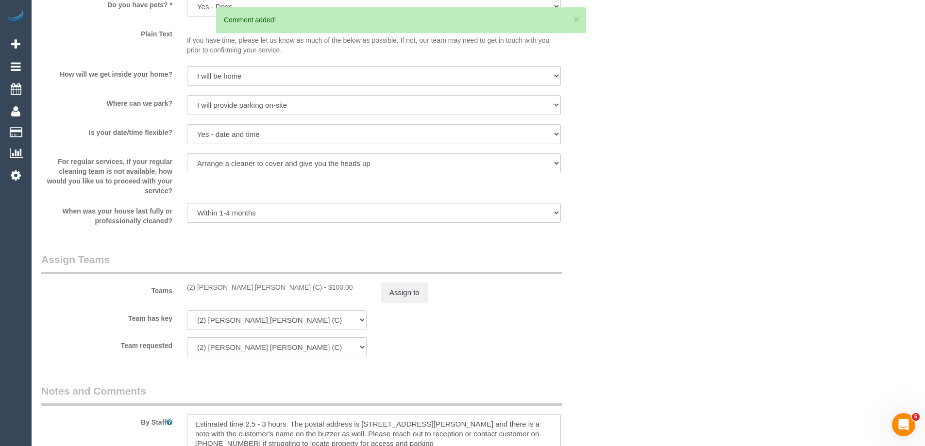
click at [413, 304] on sui-booking-teams "Teams (2) Joel Wei Ong (C) - $100.00 Assign to Team has key (2) Joel Wei Ong (C…" at bounding box center [325, 305] width 568 height 105
click at [418, 294] on button "Assign to" at bounding box center [404, 293] width 47 height 20
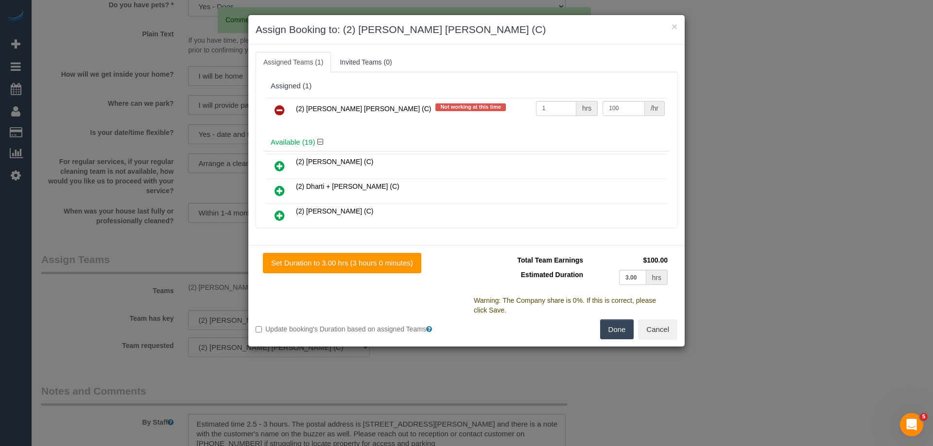
drag, startPoint x: 274, startPoint y: 108, endPoint x: 340, endPoint y: 158, distance: 82.6
click at [274, 109] on link at bounding box center [279, 110] width 23 height 19
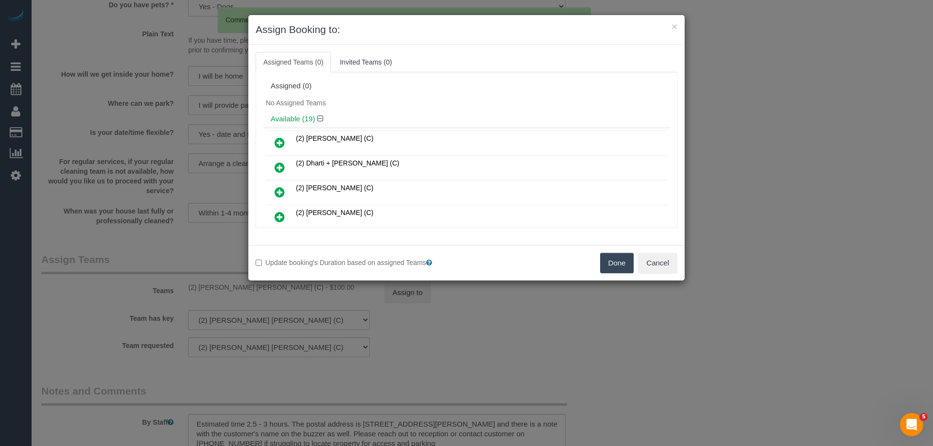
click at [608, 269] on button "Done" at bounding box center [617, 263] width 34 height 20
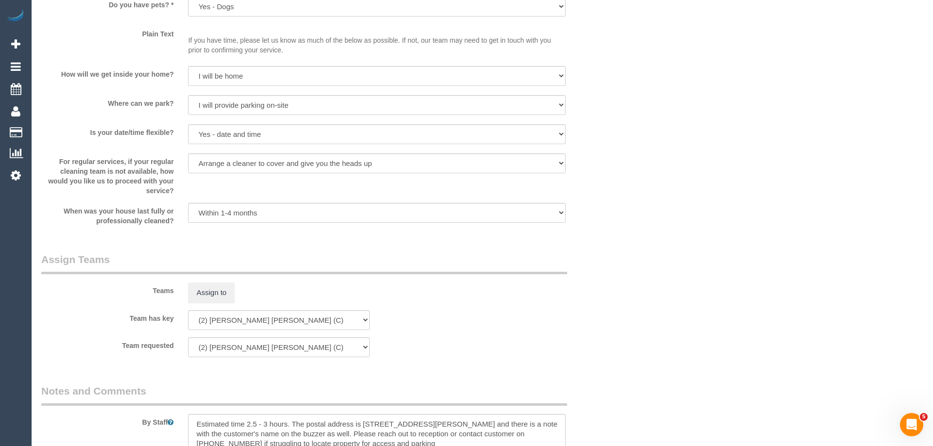
click at [608, 269] on div "× Assign Booking to: Assigned Teams (0) Invited Teams (0) Assigned (0) No Assig…" at bounding box center [466, 223] width 933 height 446
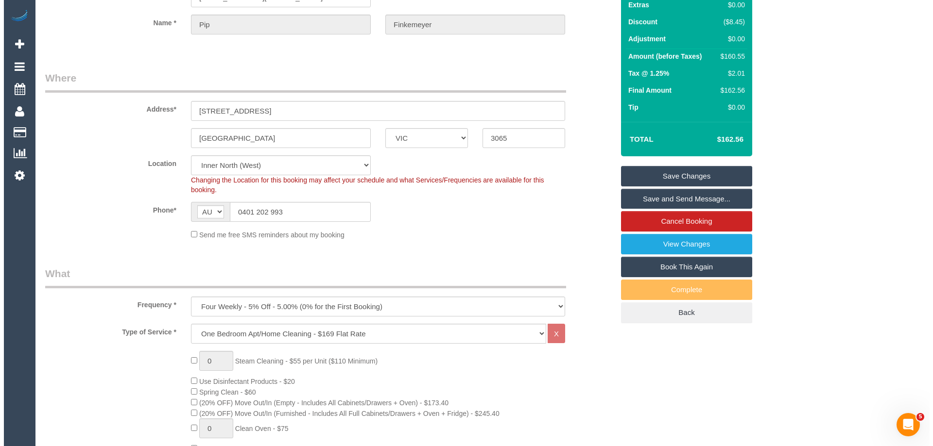
scroll to position [0, 0]
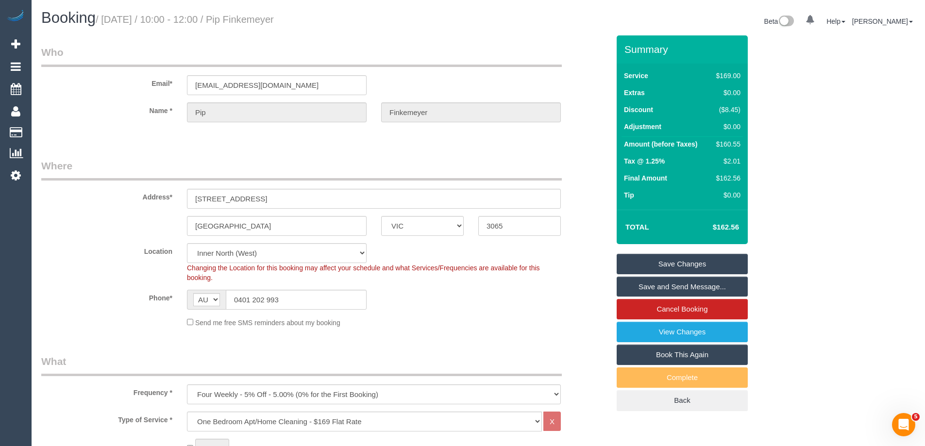
click at [673, 260] on link "Save Changes" at bounding box center [682, 264] width 131 height 20
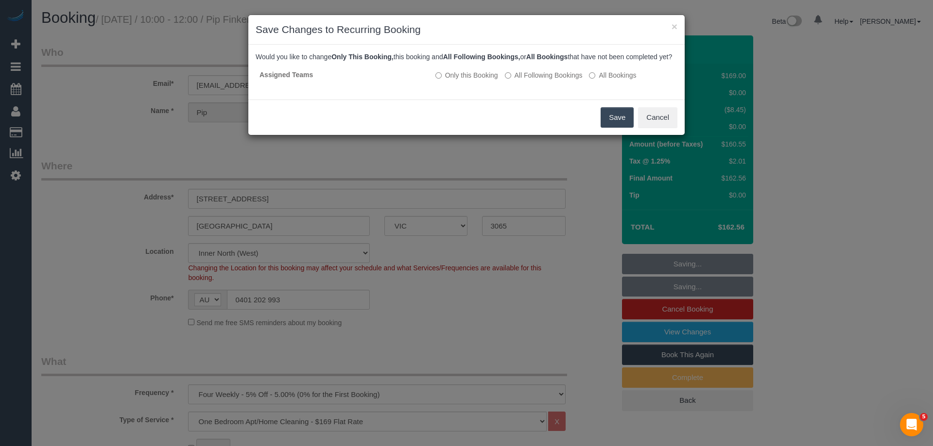
click at [610, 128] on button "Save" at bounding box center [616, 117] width 33 height 20
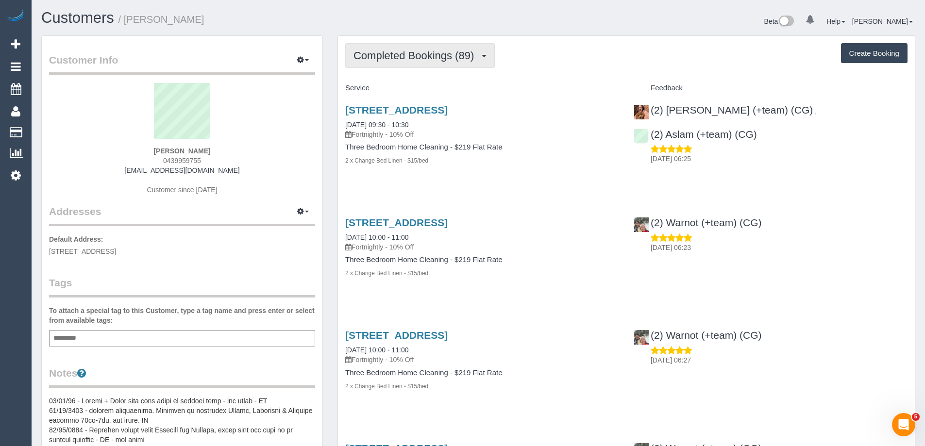
click at [382, 63] on button "Completed Bookings (89)" at bounding box center [420, 55] width 150 height 25
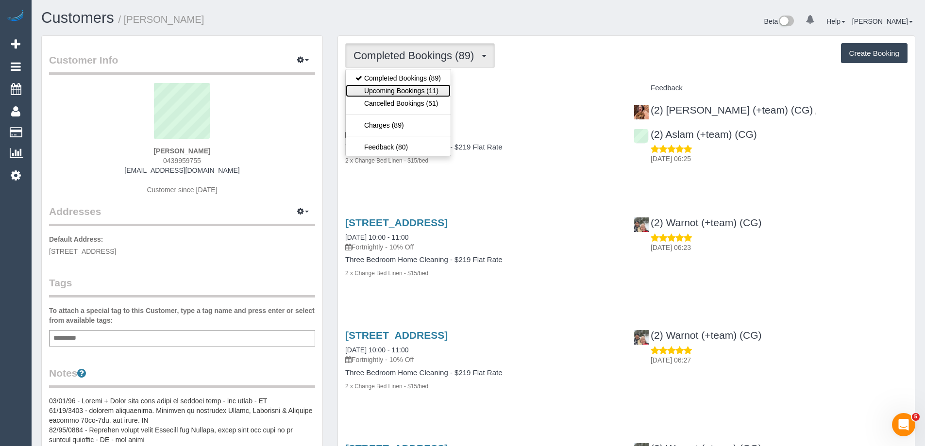
click at [381, 92] on link "Upcoming Bookings (11)" at bounding box center [398, 91] width 105 height 13
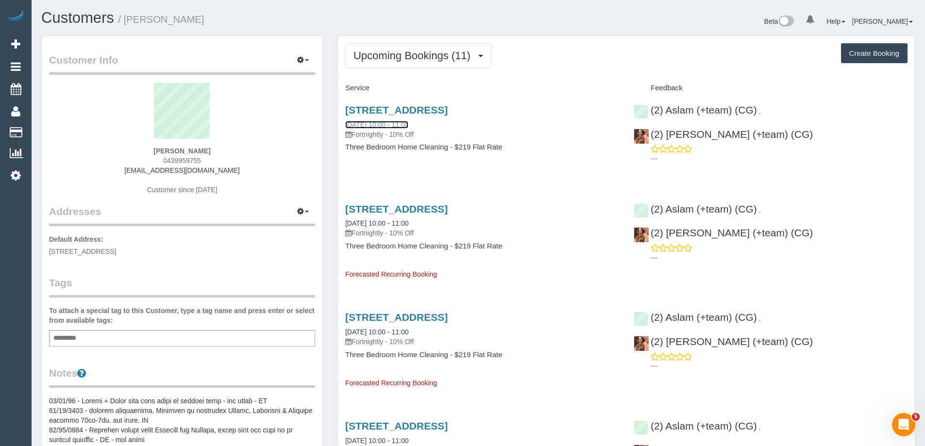
click at [403, 122] on link "17/09/2025 10:00 - 11:00" at bounding box center [376, 125] width 63 height 8
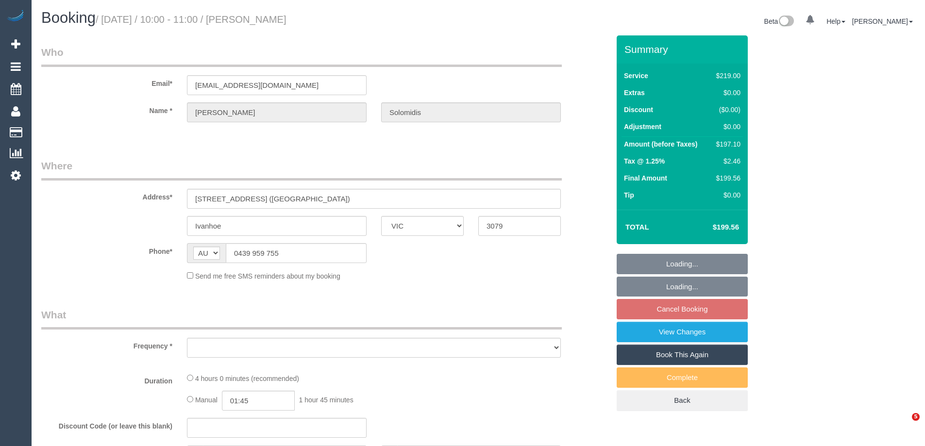
select select "VIC"
select select "object:532"
select select "string:stripe-pm_1KjL7d2GScqysDRVrm1wOwwZ"
select select "number:28"
select select "number:14"
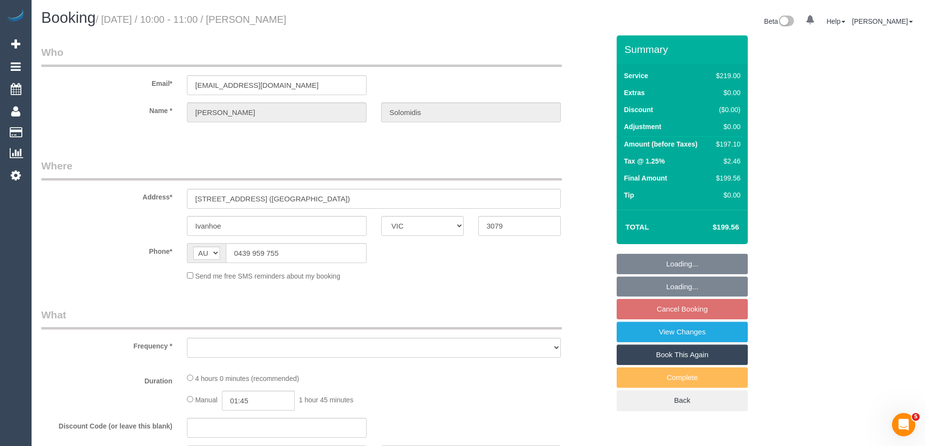
select select "number:18"
select select "number:36"
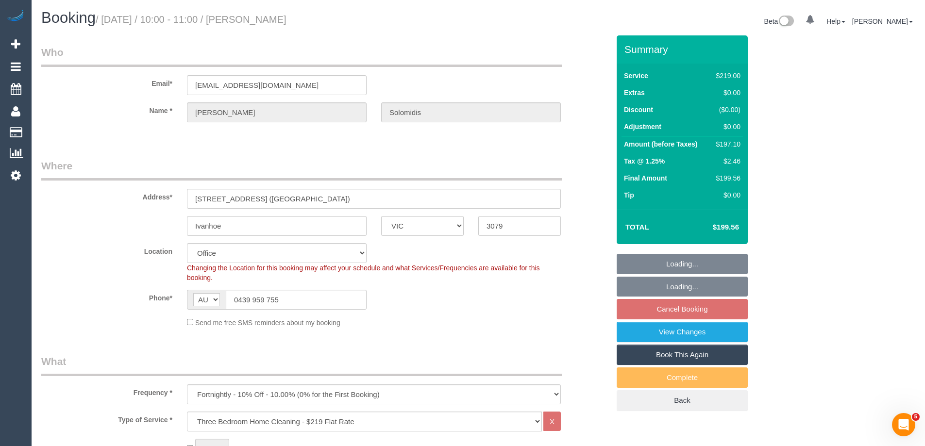
select select "object:781"
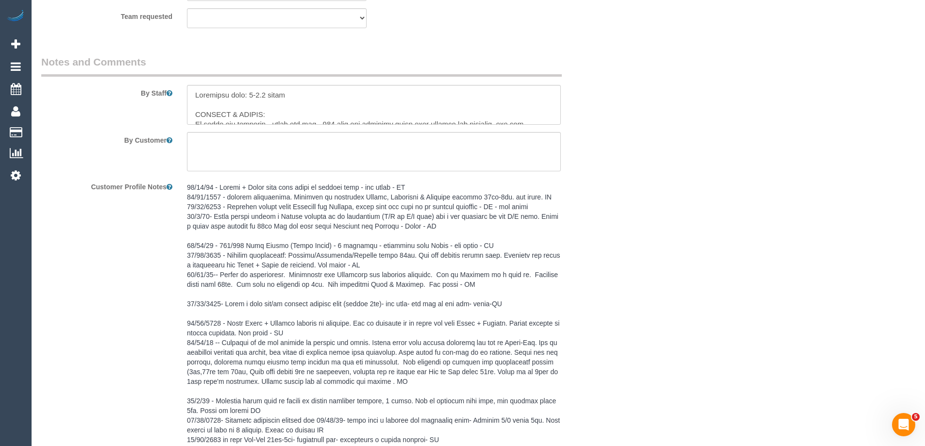
scroll to position [1807, 0]
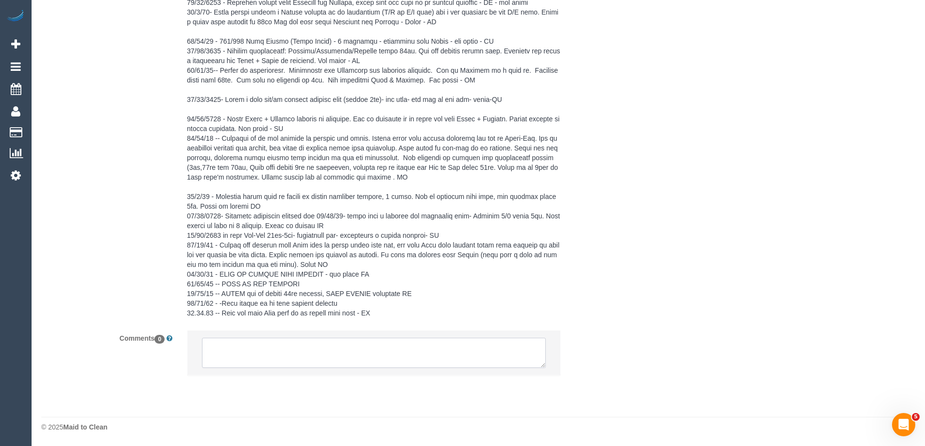
click at [275, 359] on textarea at bounding box center [374, 353] width 344 height 30
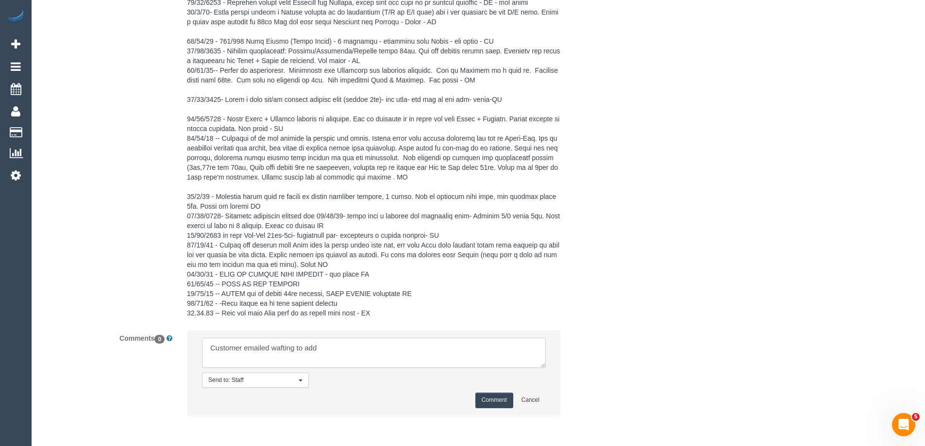
click at [293, 346] on textarea at bounding box center [374, 353] width 344 height 30
click at [279, 346] on textarea at bounding box center [374, 353] width 344 height 30
click at [461, 348] on textarea at bounding box center [374, 353] width 344 height 30
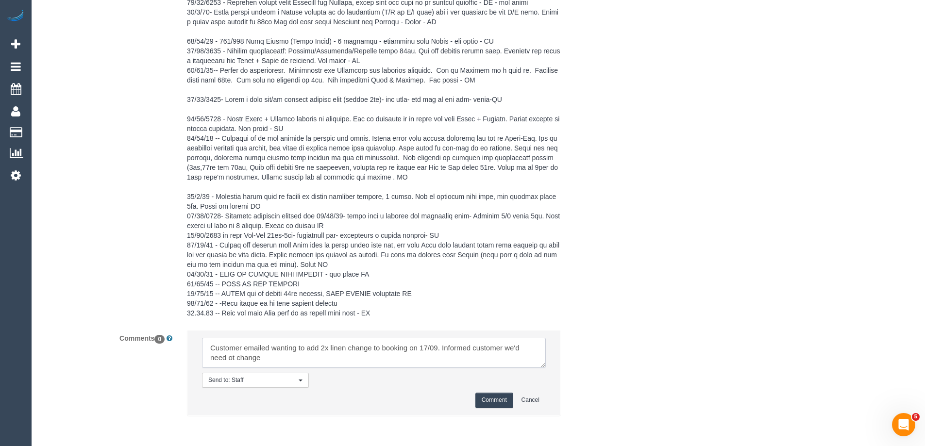
click at [232, 358] on textarea at bounding box center [374, 353] width 344 height 30
click at [288, 364] on textarea at bounding box center [374, 353] width 344 height 30
type textarea "Customer emailed wanting to add 2x linen change to booking on 17/09. Informed c…"
click at [486, 396] on button "Comment" at bounding box center [495, 400] width 38 height 15
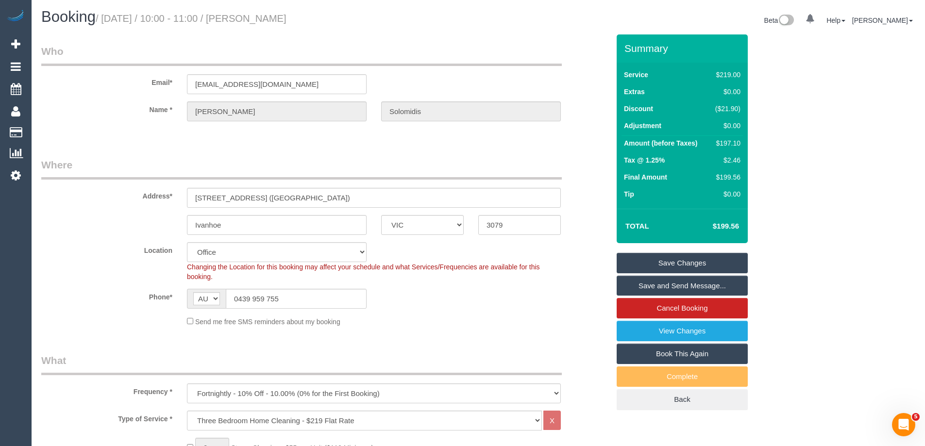
scroll to position [0, 0]
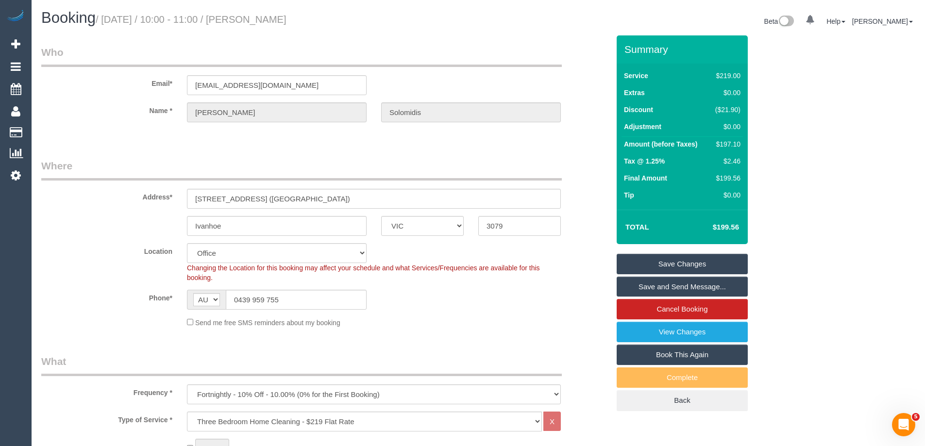
drag, startPoint x: 343, startPoint y: 20, endPoint x: 267, endPoint y: 18, distance: 76.8
click at [267, 18] on h1 "Booking / September 17, 2025 / 10:00 - 11:00 / Sharon Solomidis" at bounding box center [256, 18] width 430 height 17
copy small "Sharon Solomidis"
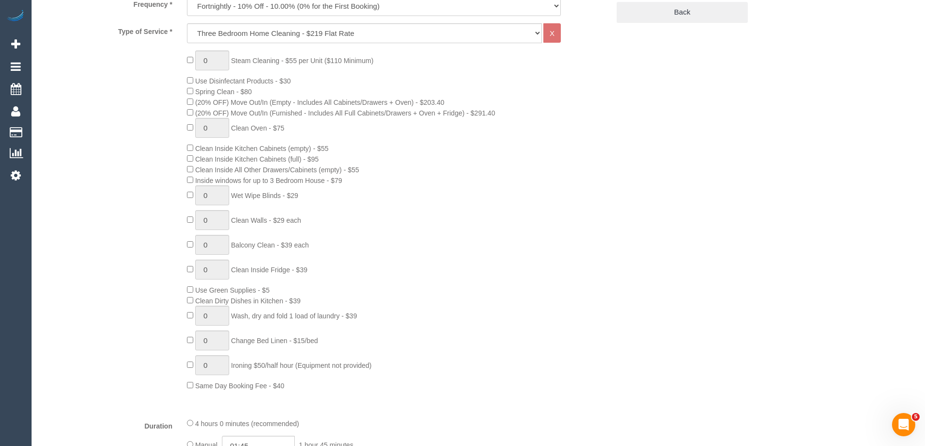
scroll to position [437, 0]
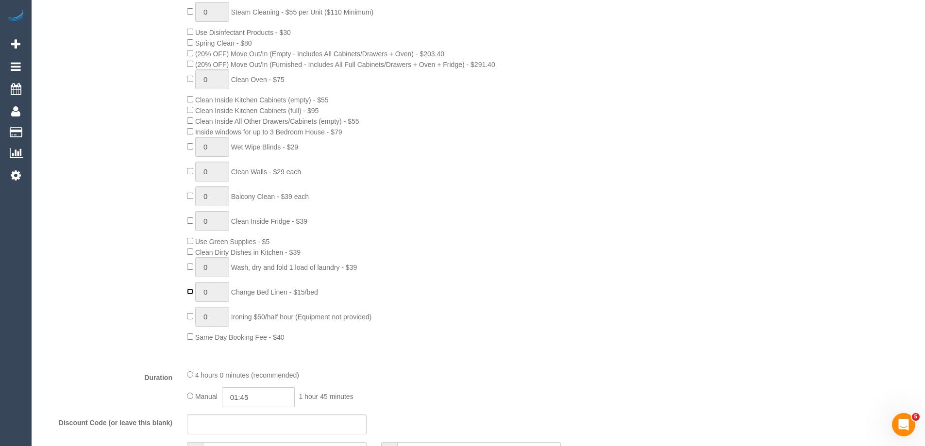
type input "1"
click at [215, 291] on input "1" at bounding box center [212, 292] width 34 height 20
type input "2"
click at [414, 294] on div "0 Steam Cleaning - $55 per Unit ($110 Minimum) Use Disinfectant Products - $30 …" at bounding box center [398, 172] width 437 height 341
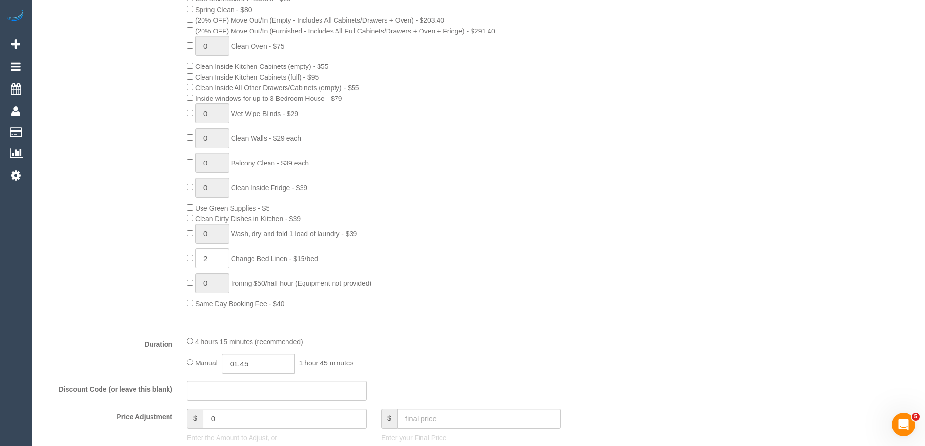
scroll to position [486, 0]
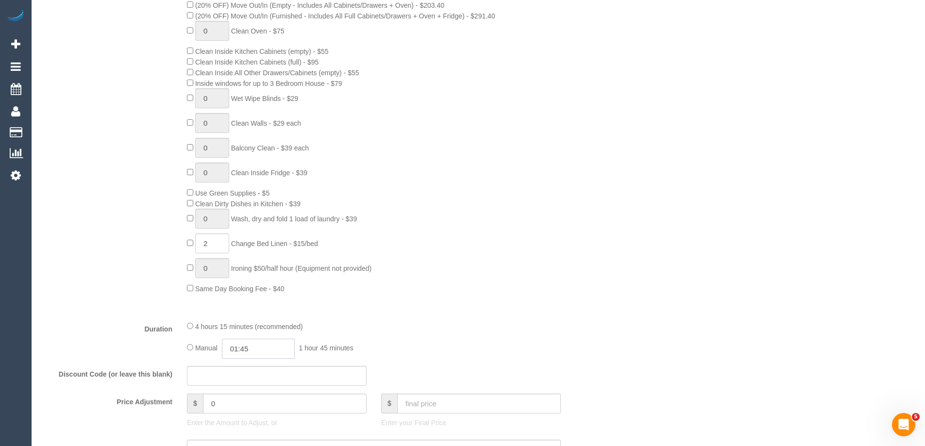
click at [261, 347] on input "01:45" at bounding box center [258, 349] width 73 height 20
click at [246, 413] on li "02:00" at bounding box center [247, 416] width 43 height 13
click at [266, 349] on input "02:00" at bounding box center [258, 349] width 73 height 20
type input "02:15"
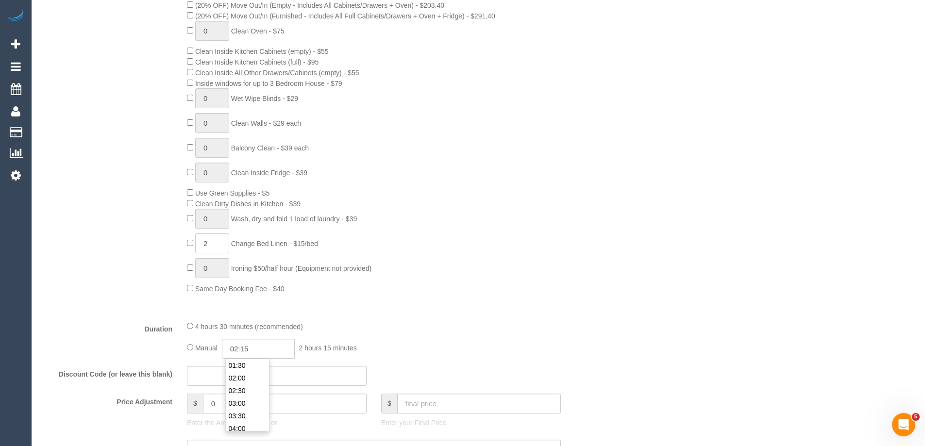
click at [437, 247] on div "0 Steam Cleaning - $55 per Unit ($110 Minimum) Use Disinfectant Products - $30 …" at bounding box center [398, 123] width 437 height 341
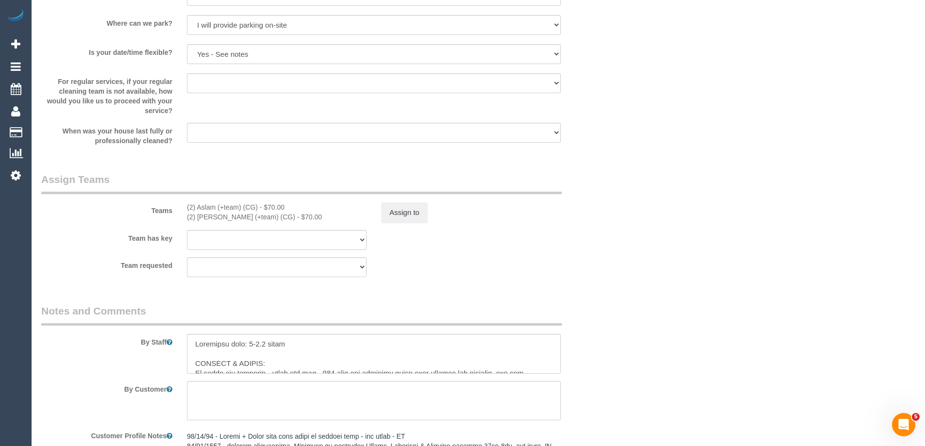
scroll to position [1360, 0]
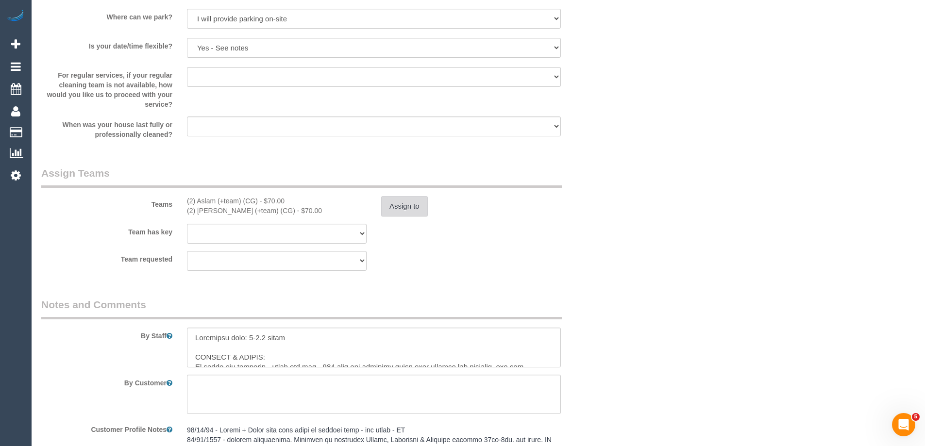
click at [396, 209] on button "Assign to" at bounding box center [404, 206] width 47 height 20
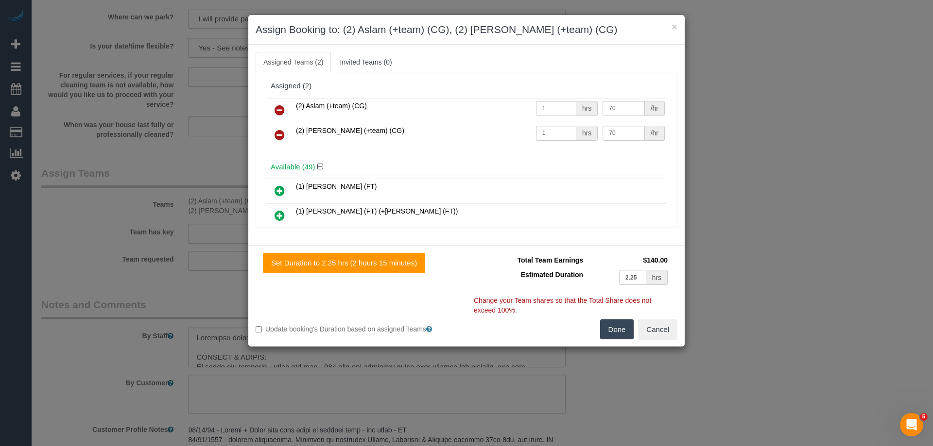
click at [611, 331] on button "Done" at bounding box center [617, 330] width 34 height 20
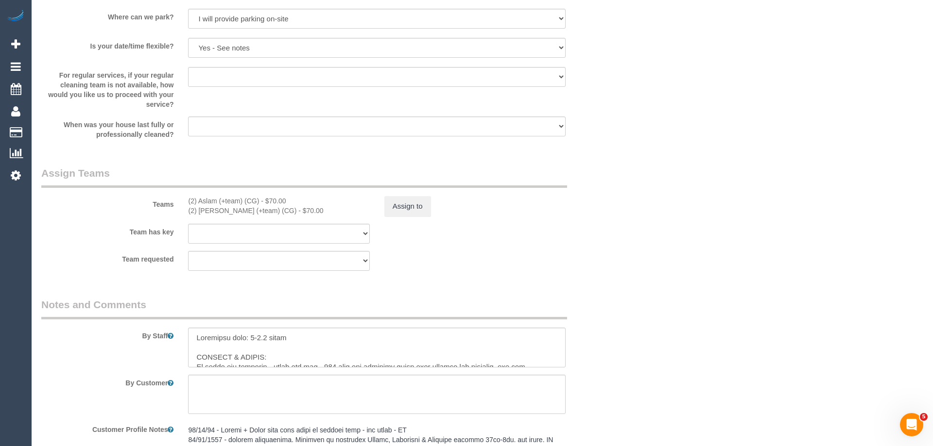
click at [638, 308] on div "× Assign Booking to: (2) Aslam (+team) (CG), (2) Maria (+team) (CG) Assigned Te…" at bounding box center [466, 223] width 933 height 446
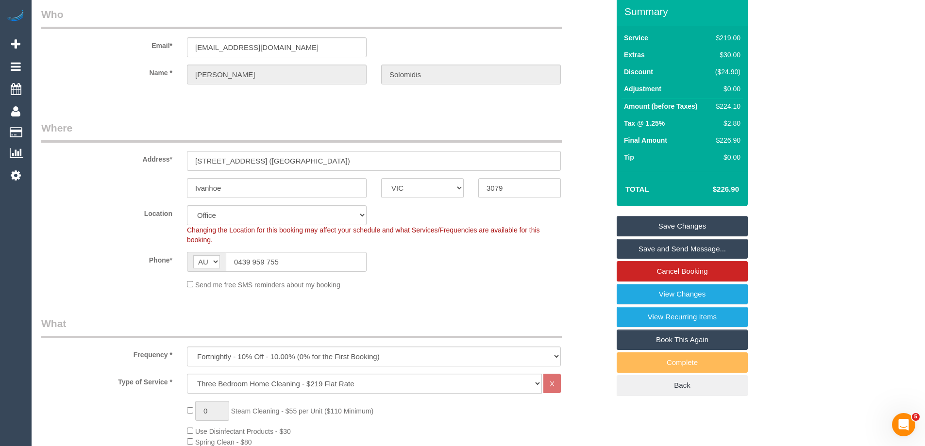
scroll to position [0, 0]
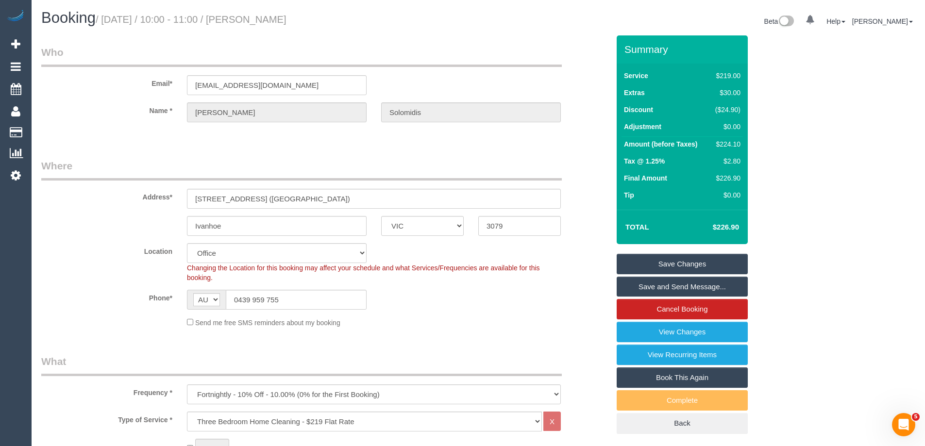
click at [724, 142] on div "$224.10" at bounding box center [726, 144] width 29 height 10
copy div "224.10"
click at [802, 139] on div "Summary Service $219.00 Extras $30.00 Discount ($24.90) Adjustment $0.00 Amount…" at bounding box center [719, 244] width 219 height 418
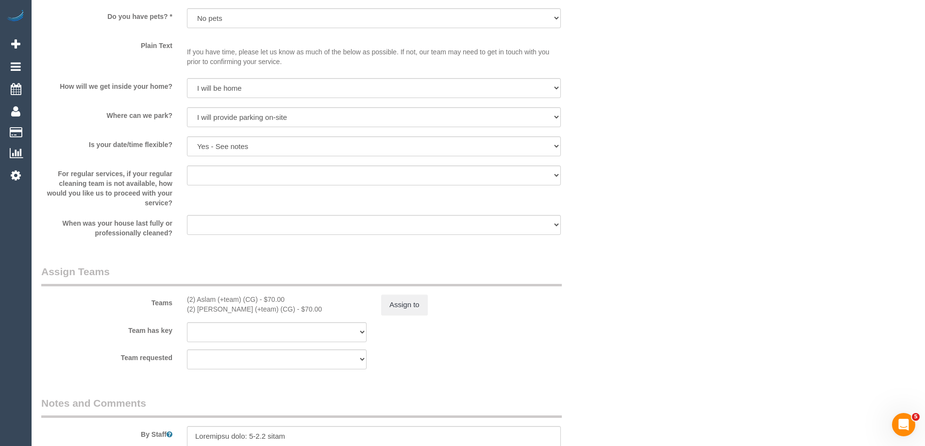
scroll to position [1263, 0]
click at [396, 309] on button "Assign to" at bounding box center [404, 303] width 47 height 20
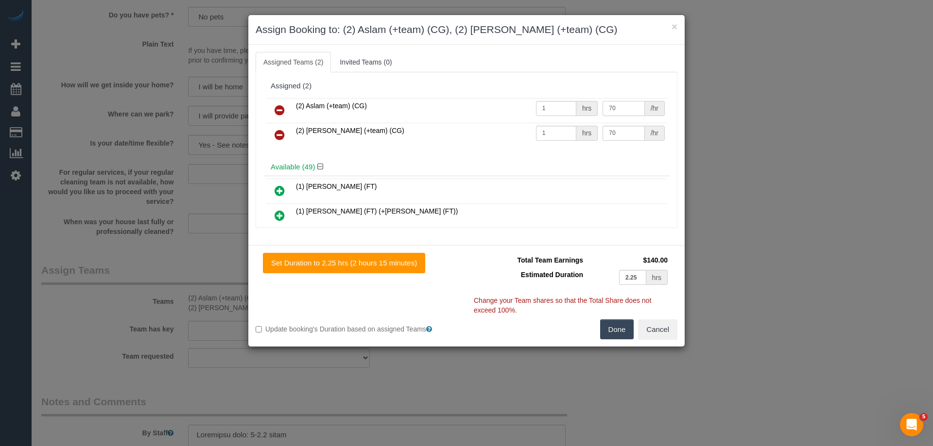
click at [621, 108] on input "70" at bounding box center [623, 108] width 42 height 15
type input "72.5"
click at [621, 135] on input "70" at bounding box center [623, 133] width 42 height 15
type input "72.5"
click at [604, 337] on button "Done" at bounding box center [617, 330] width 34 height 20
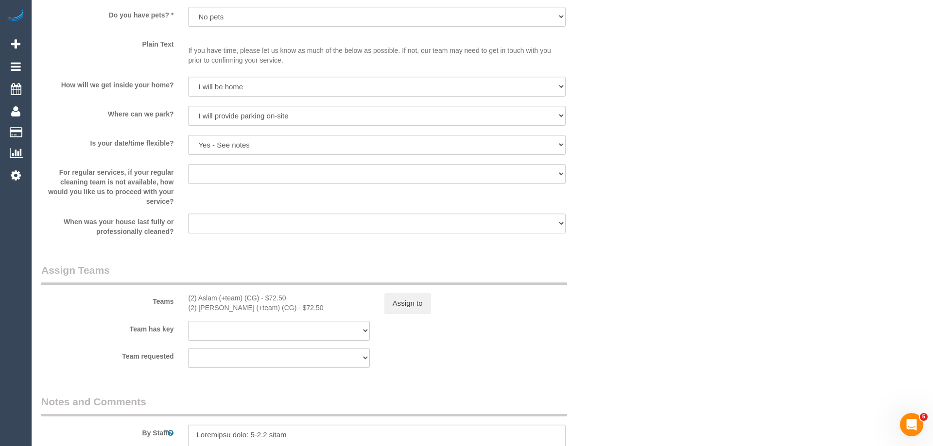
click at [604, 337] on div "× Assign Booking to: (2) Aslam (+team) (CG), (2) Maria (+team) (CG) Assigned Te…" at bounding box center [466, 223] width 933 height 446
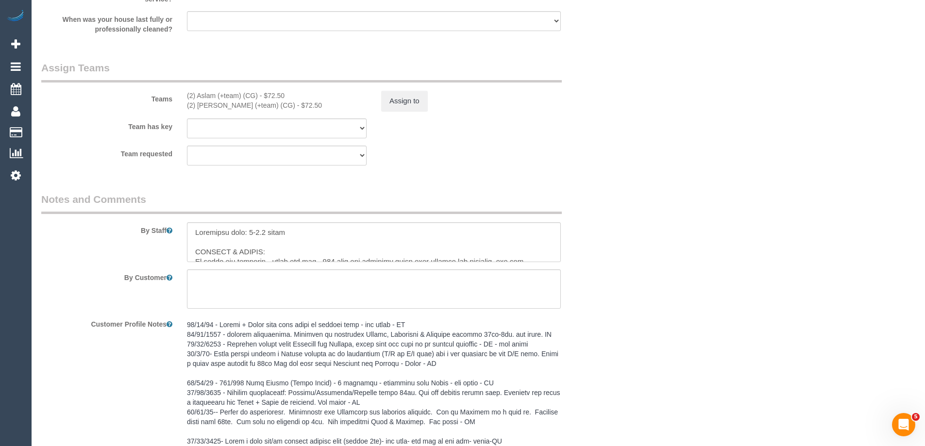
scroll to position [1506, 0]
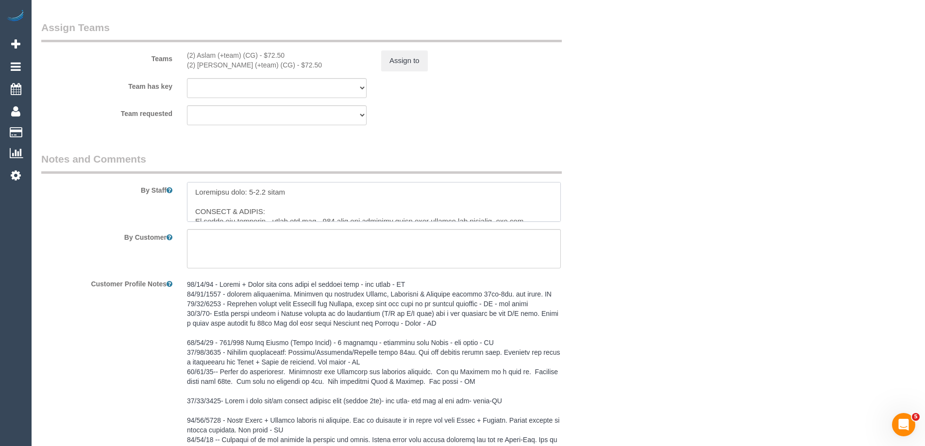
click at [264, 192] on textarea at bounding box center [374, 202] width 374 height 40
click at [545, 123] on div "Team requested (2) Aslam (+team) (CG) (2) Maria (+team) (CG) (0) Account - Tech…" at bounding box center [325, 115] width 583 height 20
click at [265, 191] on textarea at bounding box center [374, 202] width 374 height 40
type textarea "Estimated time: 3.5-4.5 hours PARKING & ACCESS: To enter the building - press k…"
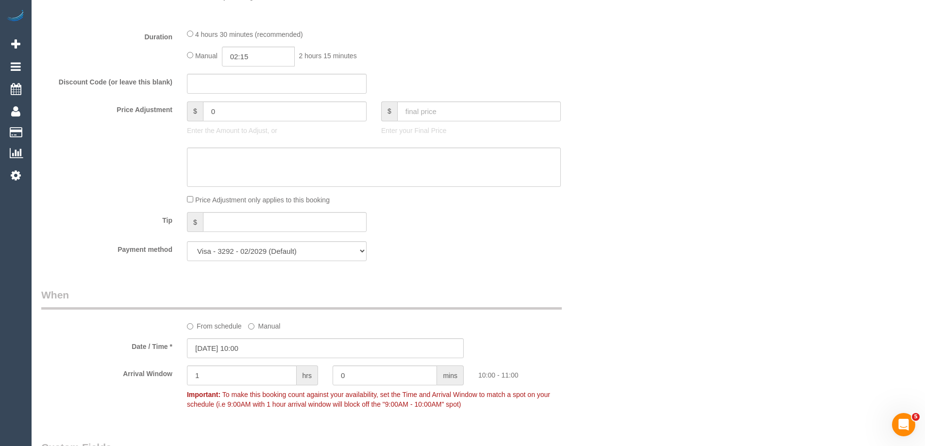
scroll to position [874, 0]
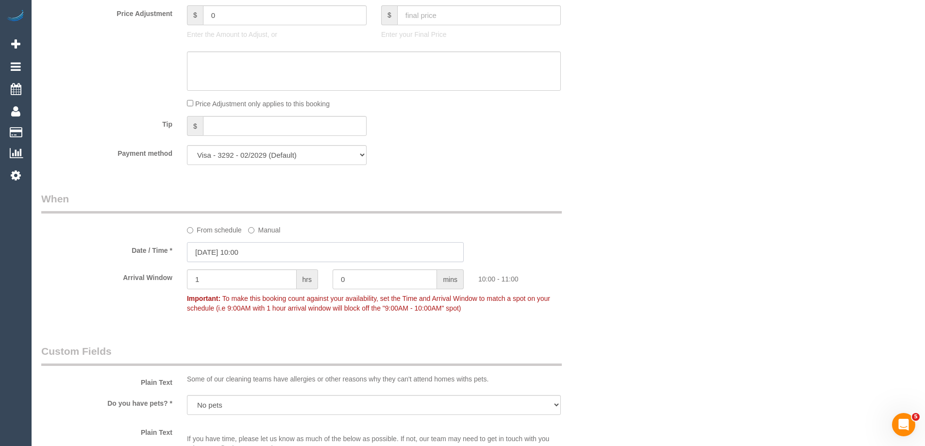
click at [311, 255] on input "17/09/2025 10:00" at bounding box center [325, 252] width 277 height 20
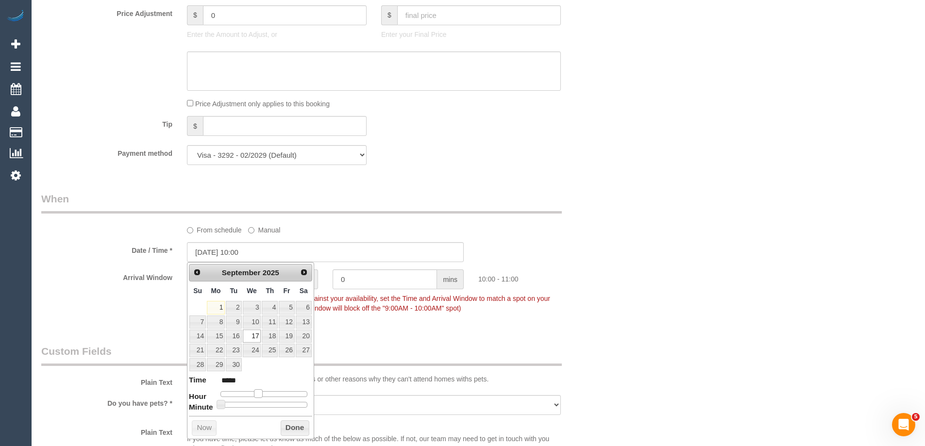
type input "17/09/2025 09:00"
type input "*****"
click at [256, 397] on span at bounding box center [254, 394] width 9 height 9
click at [281, 425] on button "Done" at bounding box center [295, 429] width 29 height 16
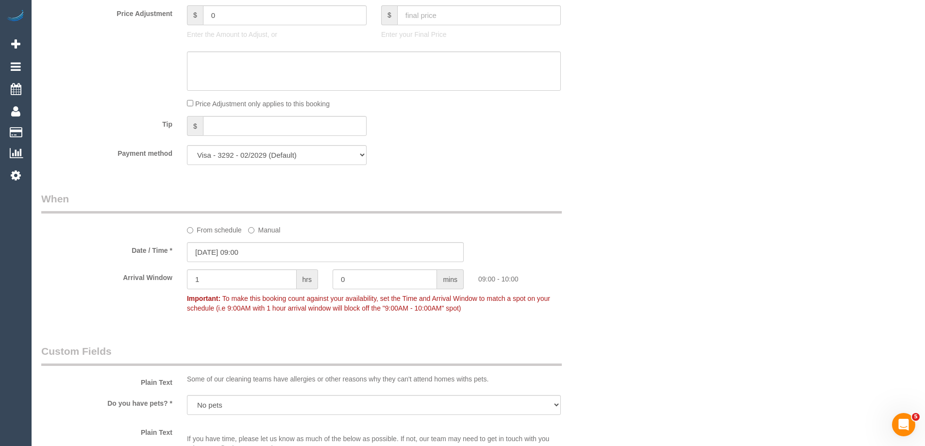
click at [733, 316] on div "Who Email* ssoloms@gmail.com Name * Sharon Solomidis Where Address* 807/125 Bel…" at bounding box center [478, 294] width 874 height 2267
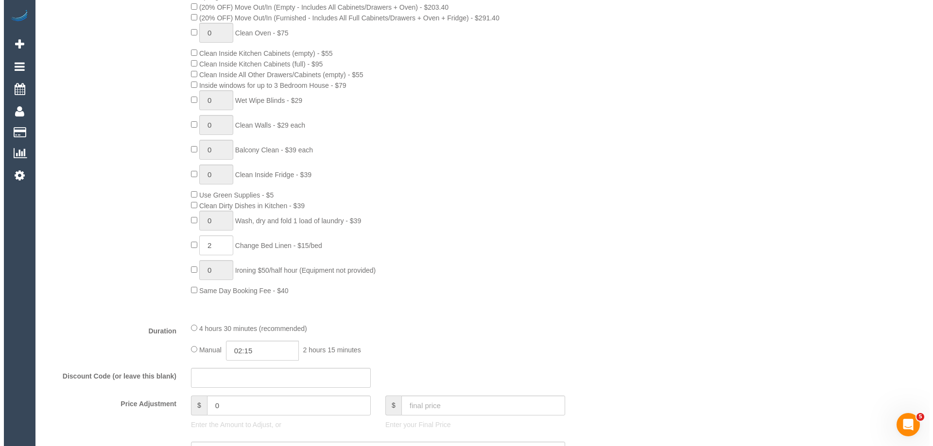
scroll to position [0, 0]
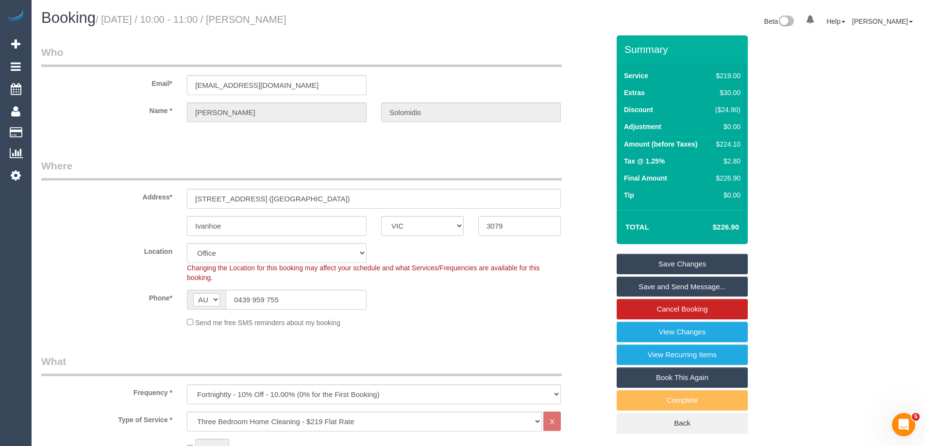
click at [681, 263] on link "Save Changes" at bounding box center [682, 264] width 131 height 20
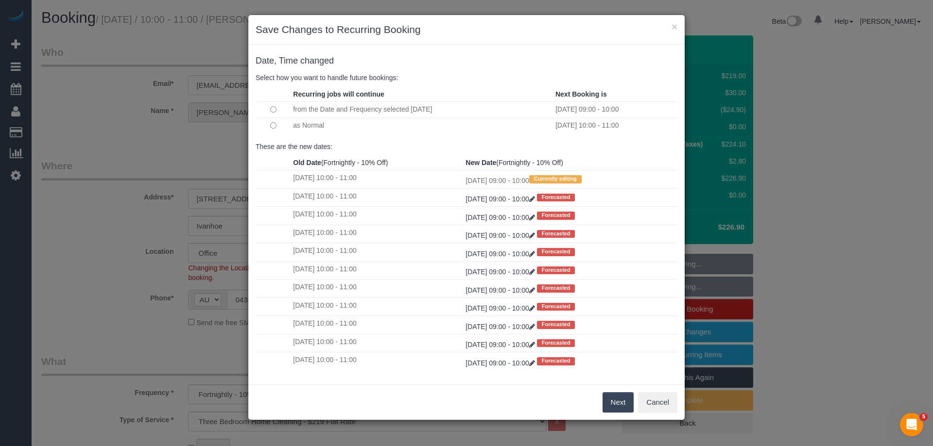
click at [276, 129] on td at bounding box center [273, 126] width 35 height 16
click at [615, 397] on button "Next" at bounding box center [618, 402] width 32 height 20
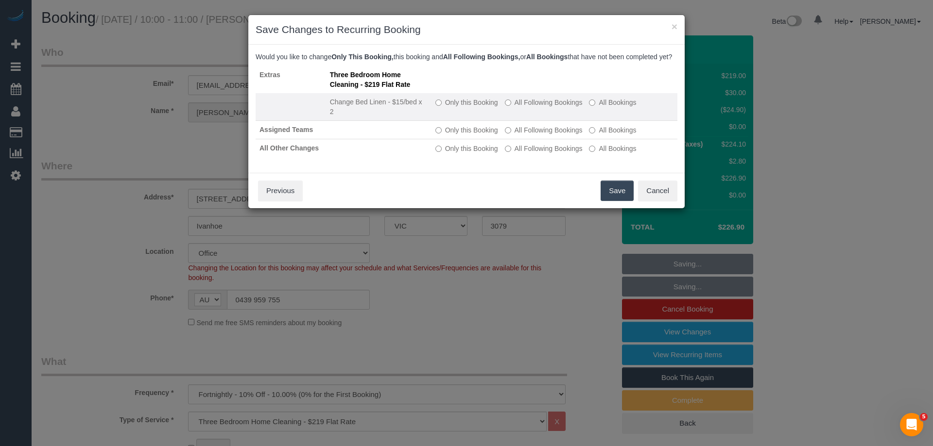
click at [446, 107] on label "Only this Booking" at bounding box center [466, 103] width 63 height 10
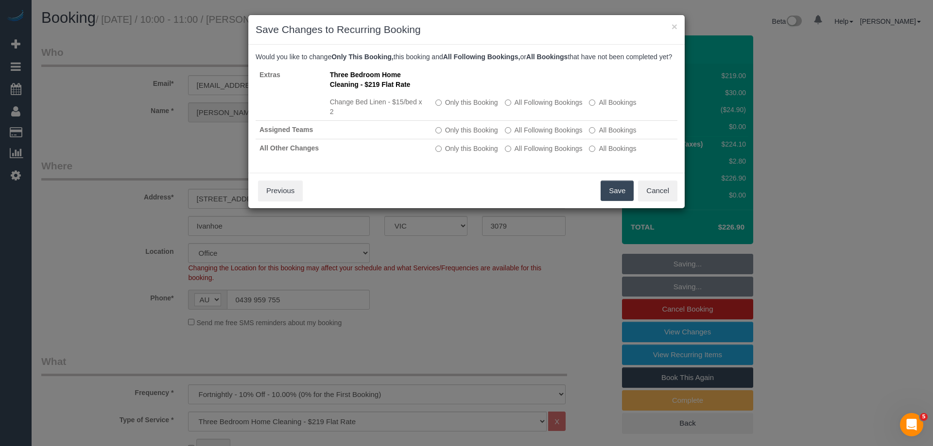
click at [609, 201] on button "Save" at bounding box center [616, 191] width 33 height 20
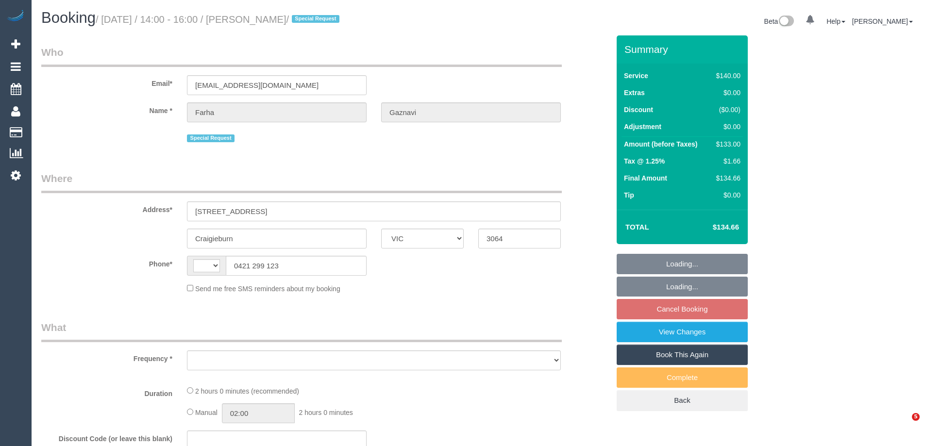
select select "VIC"
select select "object:284"
select select "number:29"
select select "number:14"
select select "number:19"
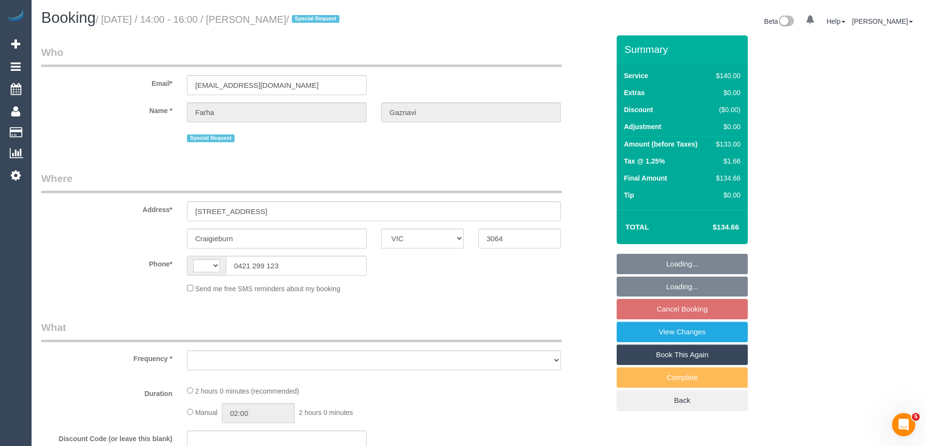
select select "number:36"
select select "number:34"
select select "number:13"
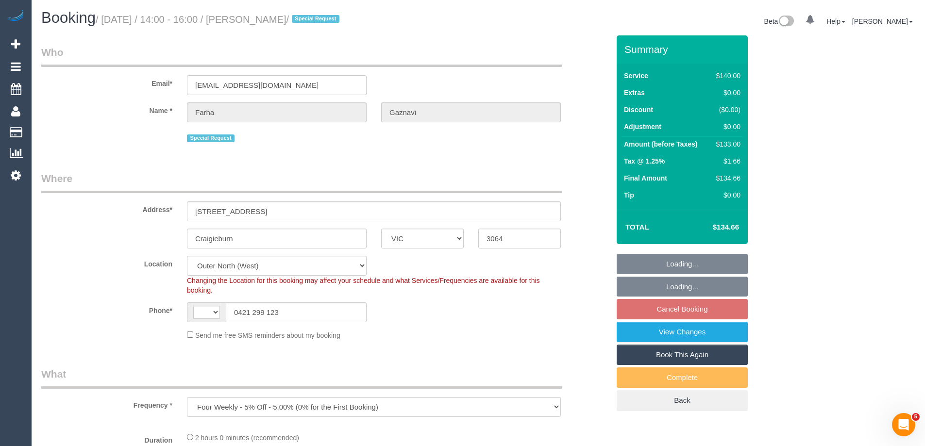
select select "object:705"
select select "string:AU"
select select "string:stripe-pm_1QZ2hl2GScqysDRVuALNhXpg"
select select "spot5"
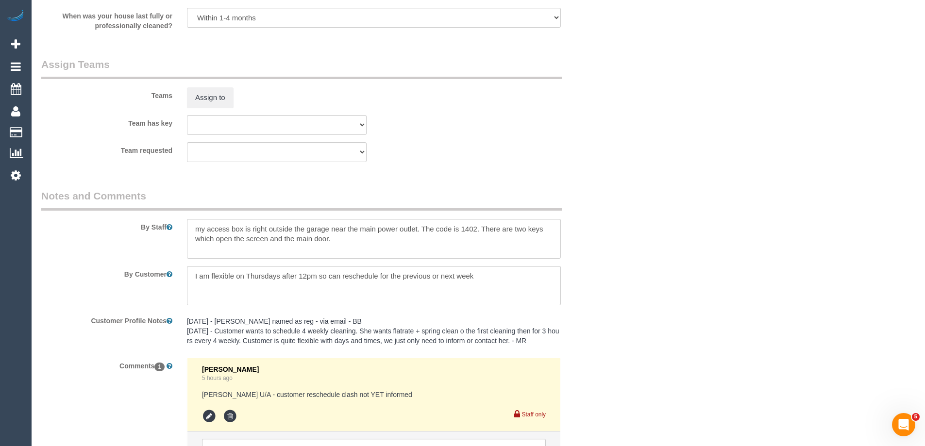
scroll to position [1520, 0]
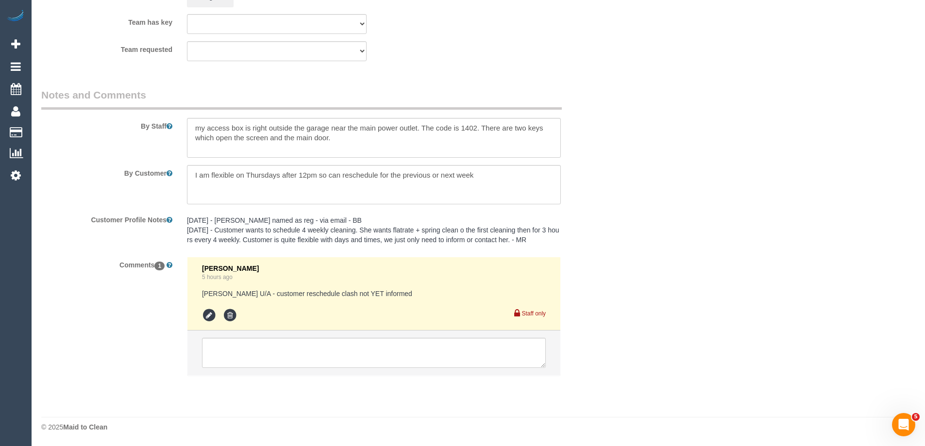
drag, startPoint x: 744, startPoint y: 158, endPoint x: 737, endPoint y: 154, distance: 7.8
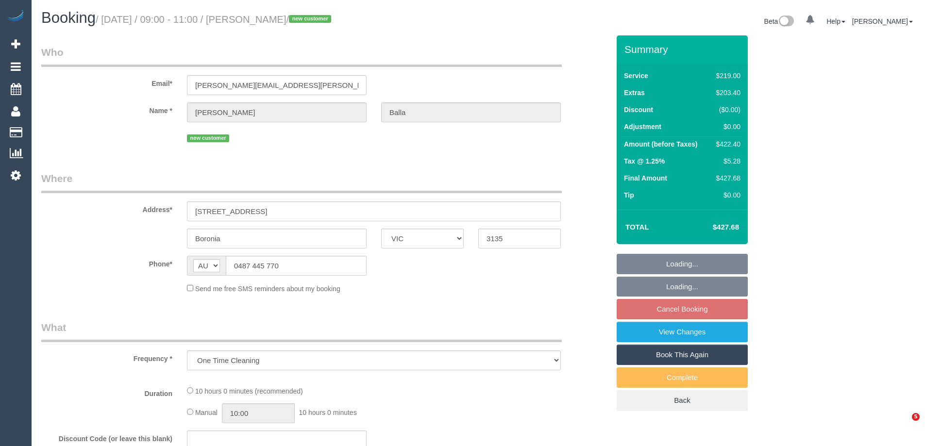
select select "VIC"
select select "string:stripe-pm_1S2R7S2GScqysDRVJTRHVHnw"
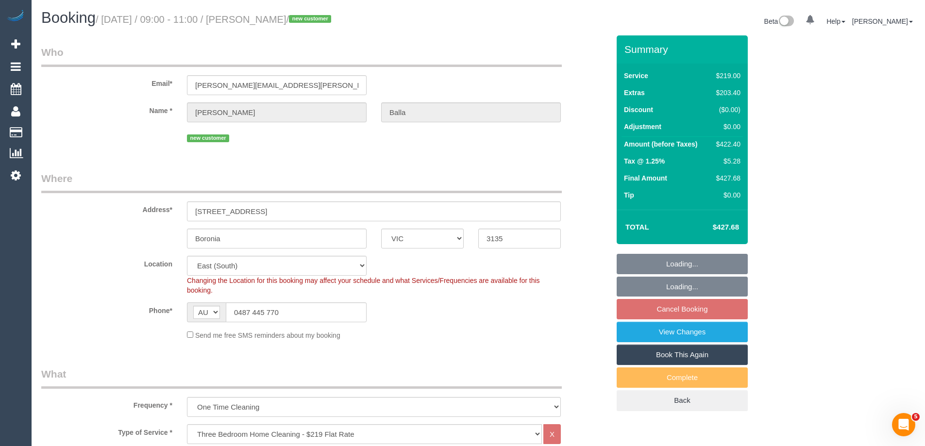
select select "number:28"
select select "number:17"
select select "number:19"
select select "object:801"
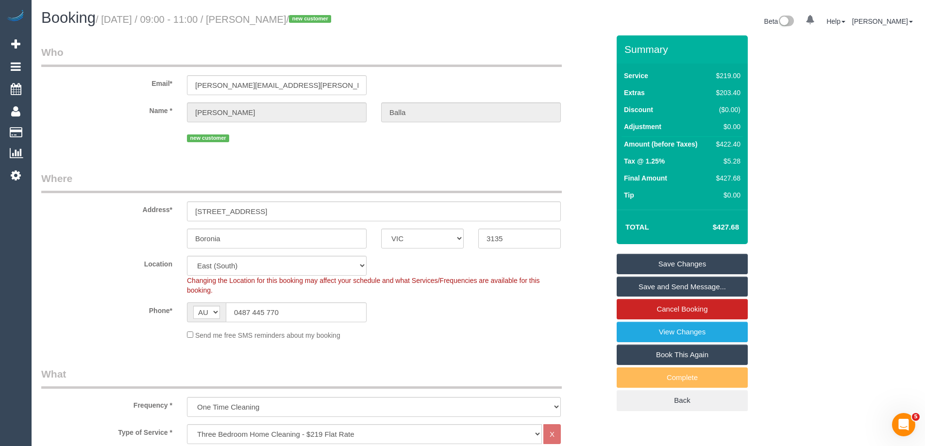
drag, startPoint x: 324, startPoint y: 21, endPoint x: 270, endPoint y: 16, distance: 54.7
click at [270, 16] on small "/ September 03, 2025 / 09:00 - 11:00 / Danny Balla / new customer" at bounding box center [215, 19] width 238 height 11
click at [523, 318] on div "Phone* AF AL DZ AD AO AI AQ AG AR AM AW AU AT AZ BS BH BD BB BY BE BZ BJ BM BT …" at bounding box center [325, 313] width 583 height 20
click at [734, 147] on div "$422.40" at bounding box center [727, 144] width 28 height 10
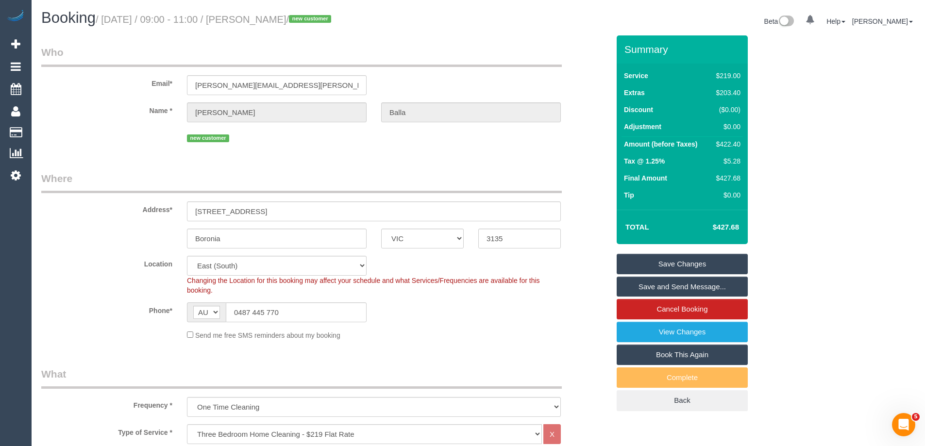
copy div "422.40"
click at [810, 147] on div "Summary Service $219.00 Extras $203.40 Discount ($0.00) Adjustment $0.00 Amount…" at bounding box center [719, 232] width 219 height 395
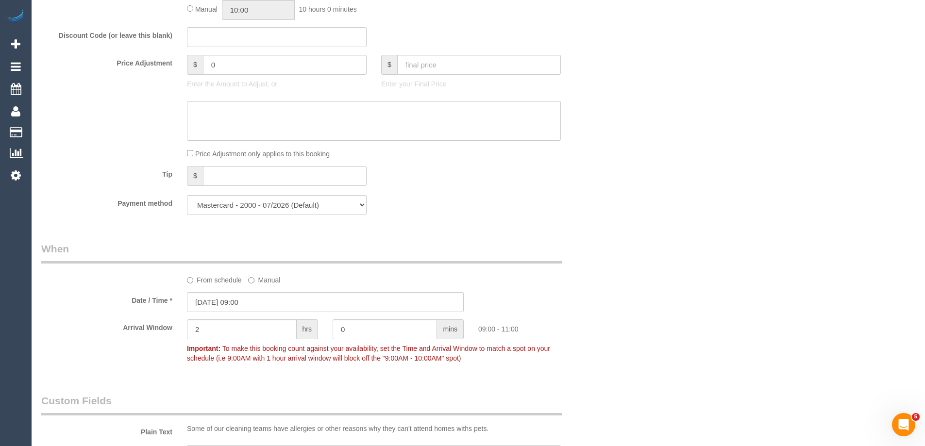
scroll to position [583, 0]
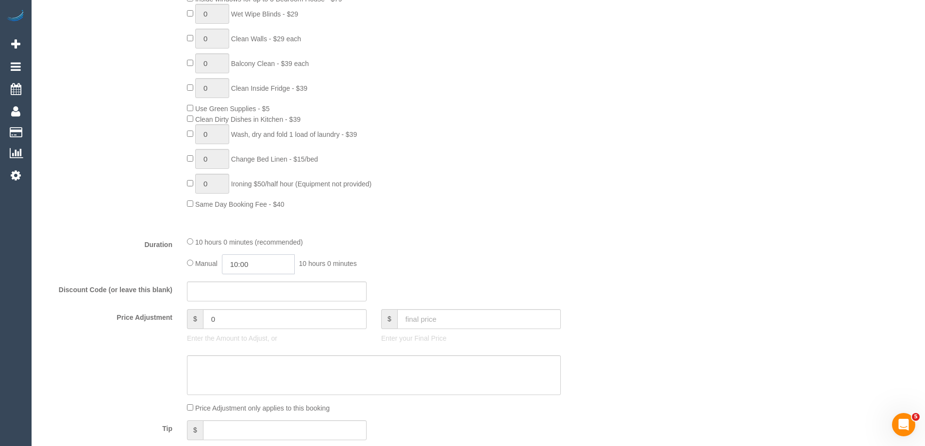
click at [252, 266] on input "10:00" at bounding box center [258, 265] width 73 height 20
type input "05:00"
click at [244, 302] on li "05:00" at bounding box center [247, 303] width 43 height 13
click at [441, 218] on div "Type of Service * Hourly Service - $70/h Hourly Service - $65/h Hourly Service …" at bounding box center [325, 35] width 568 height 387
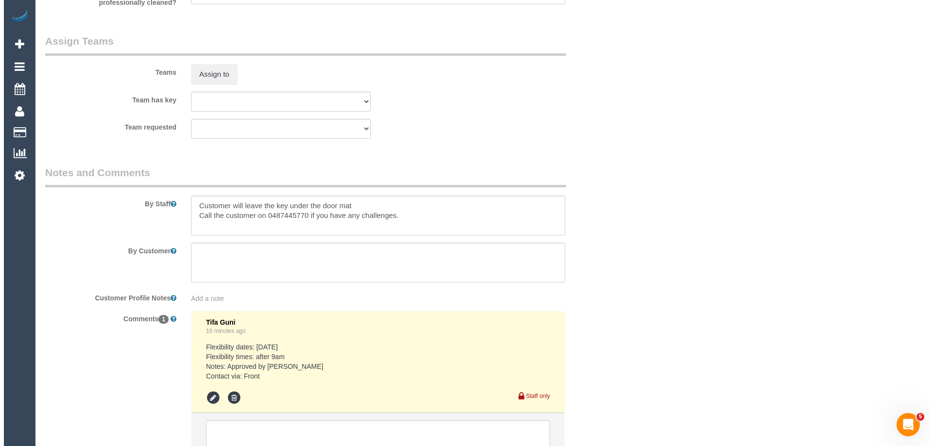
scroll to position [1506, 0]
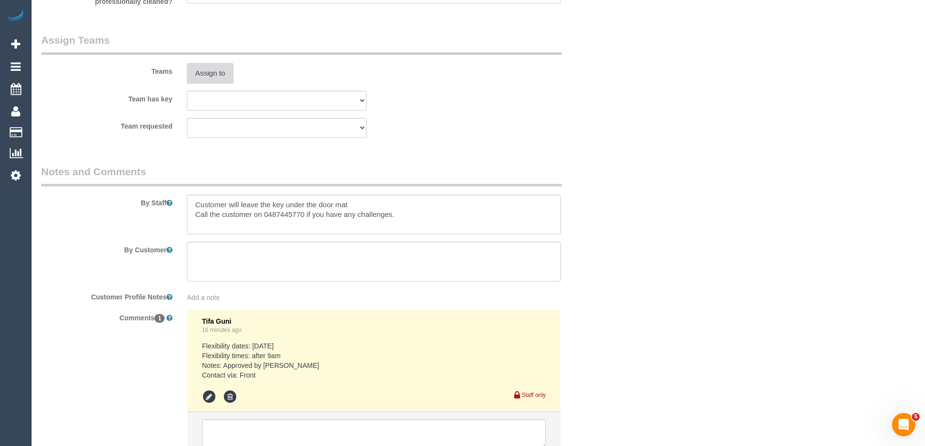
click at [224, 72] on button "Assign to" at bounding box center [210, 73] width 47 height 20
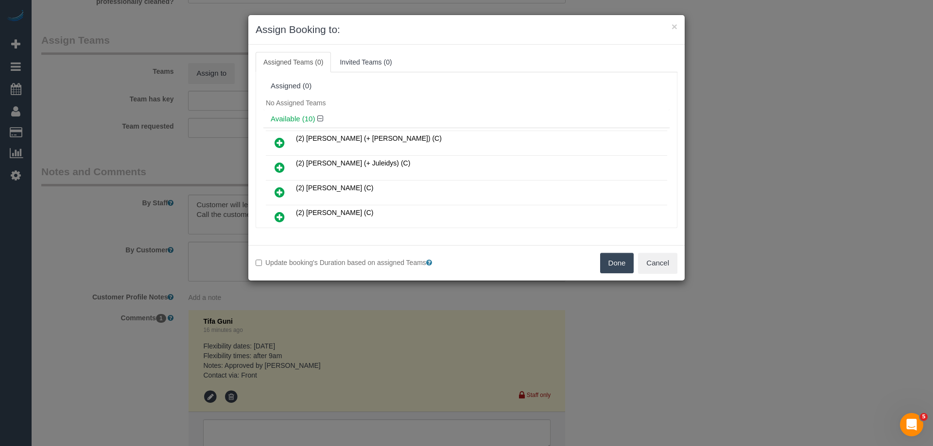
click at [496, 121] on h4 "Available (10)" at bounding box center [467, 119] width 392 height 8
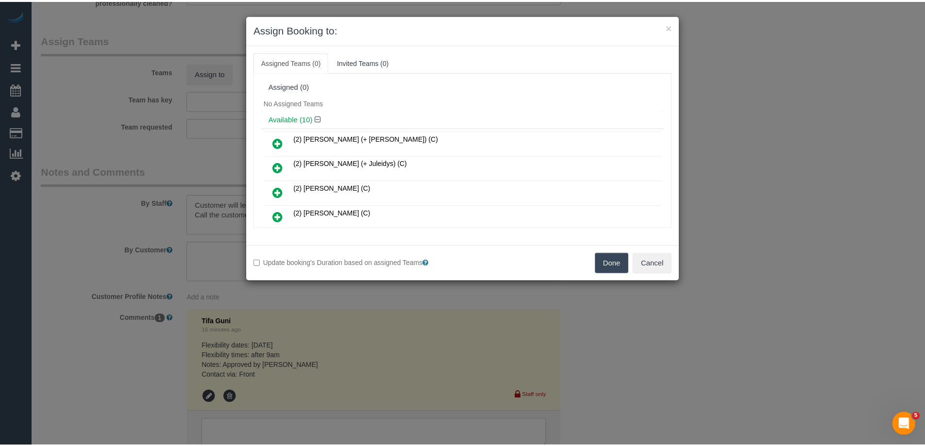
scroll to position [2039, 0]
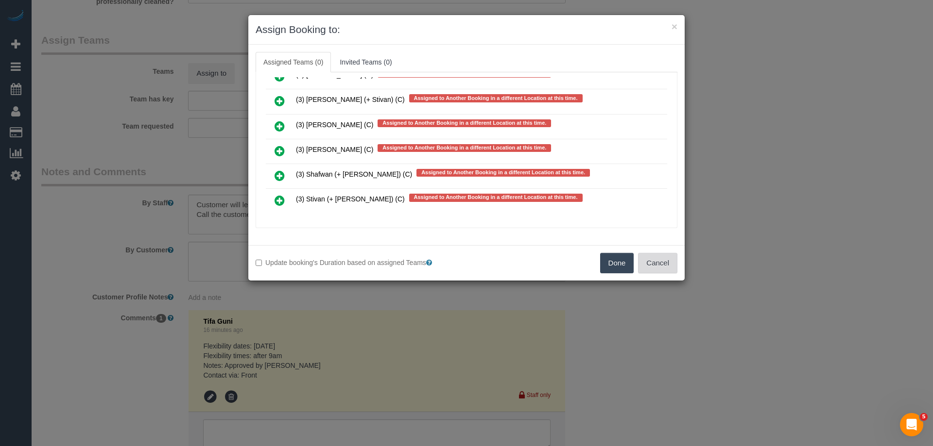
click at [661, 269] on button "Cancel" at bounding box center [657, 263] width 39 height 20
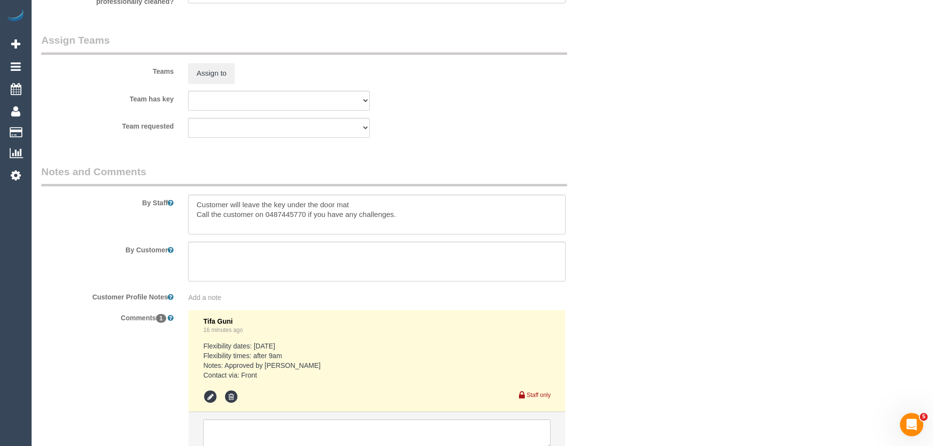
click at [661, 268] on div "× Assign Booking to: Assigned Teams (0) Invited Teams (0) Assigned (0) No Assig…" at bounding box center [466, 223] width 933 height 446
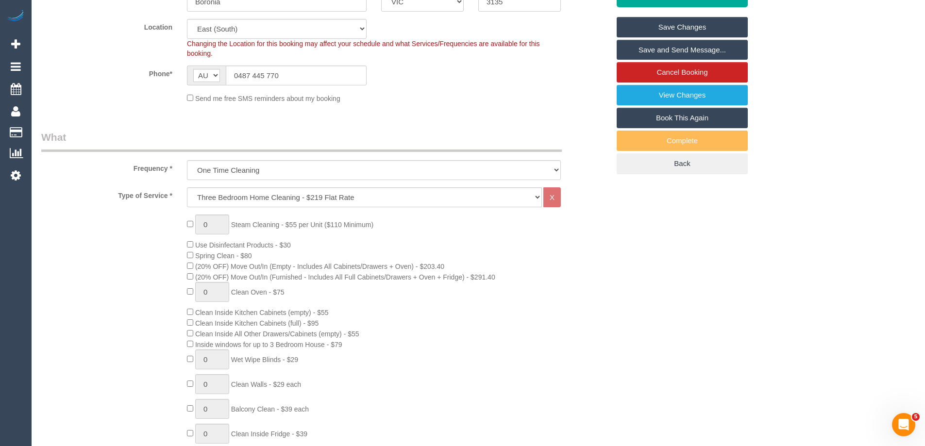
scroll to position [49, 0]
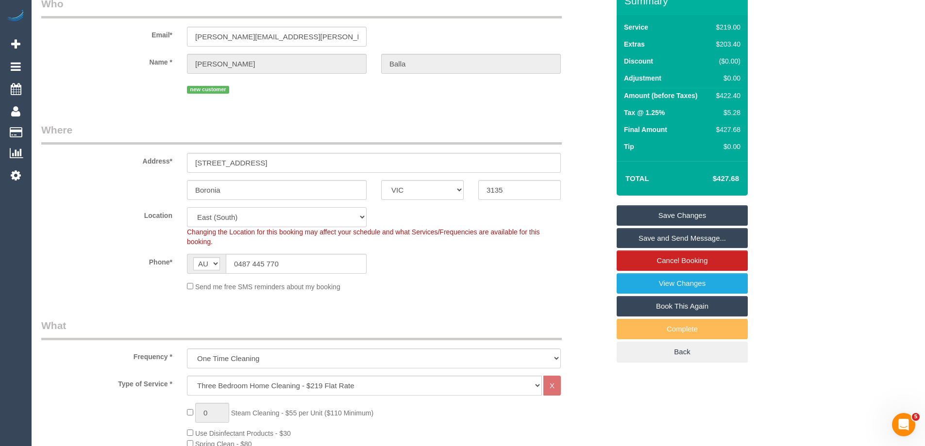
click at [220, 212] on select "Office City East (North) East (South) Inner East Inner North (East) Inner North…" at bounding box center [277, 217] width 180 height 20
select select "50"
click at [187, 207] on select "Office City East (North) East (South) Inner East Inner North (East) Inner North…" at bounding box center [277, 217] width 180 height 20
click at [160, 123] on legend "Where" at bounding box center [301, 134] width 521 height 22
select select "object:3199"
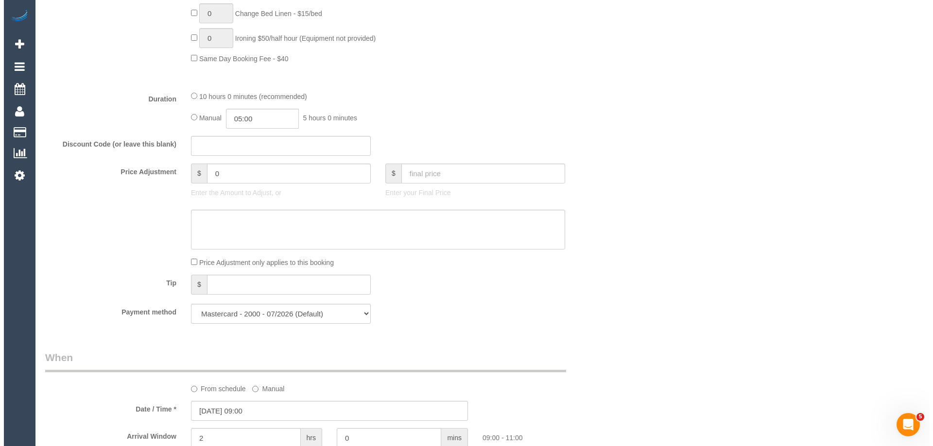
scroll to position [1312, 0]
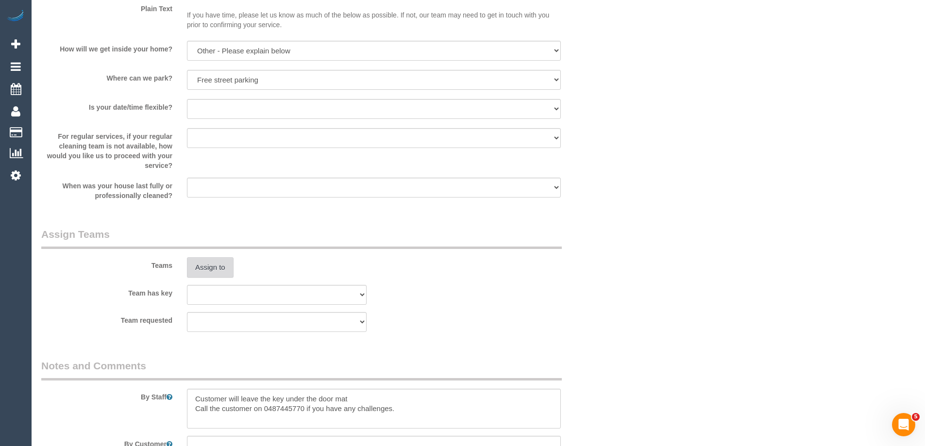
click at [216, 261] on button "Assign to" at bounding box center [210, 267] width 47 height 20
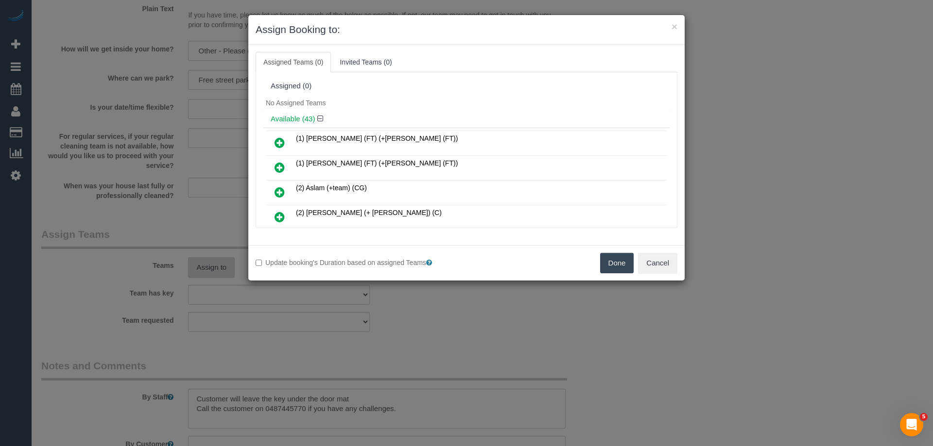
scroll to position [3910, 0]
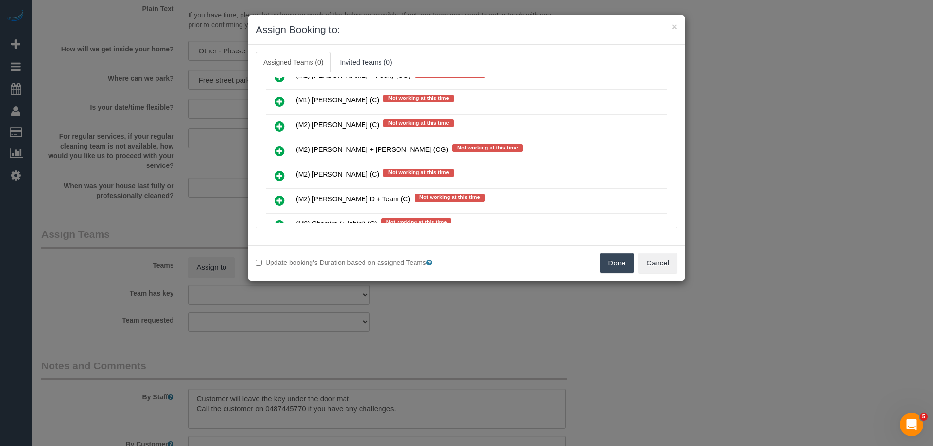
click at [276, 151] on icon at bounding box center [279, 151] width 10 height 12
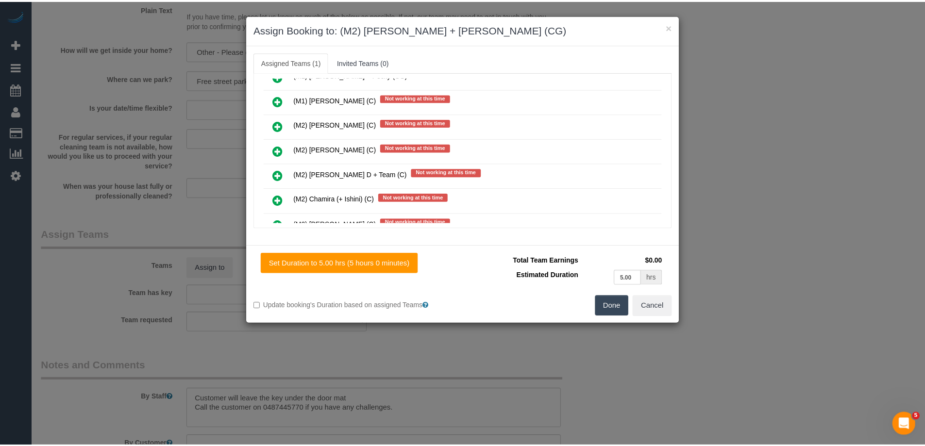
scroll to position [0, 0]
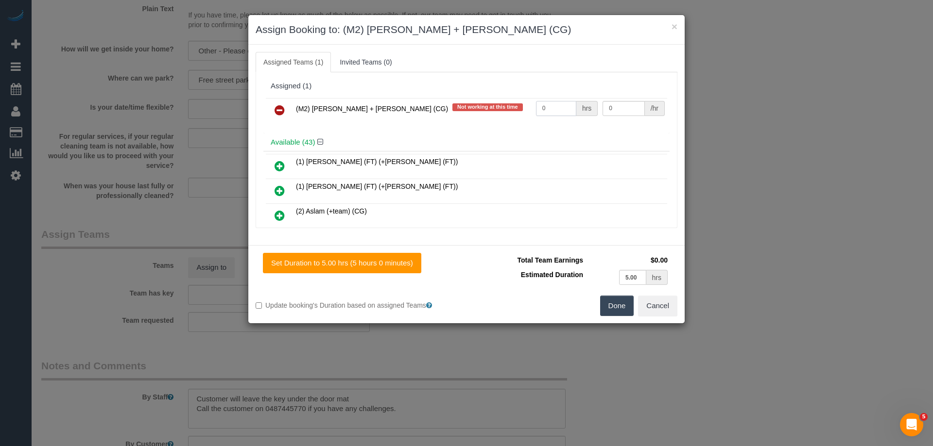
click at [565, 105] on input "0" at bounding box center [556, 108] width 40 height 15
type input "1"
click at [627, 107] on input "0" at bounding box center [623, 108] width 42 height 15
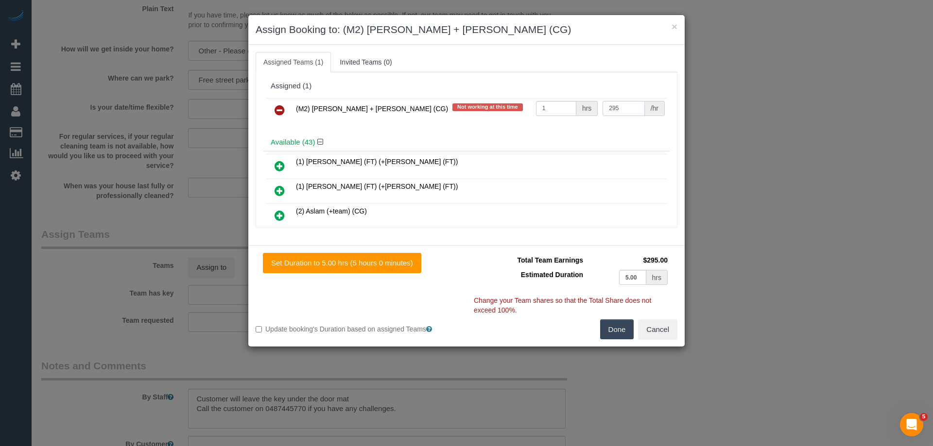
type input "295"
click at [619, 332] on button "Done" at bounding box center [617, 330] width 34 height 20
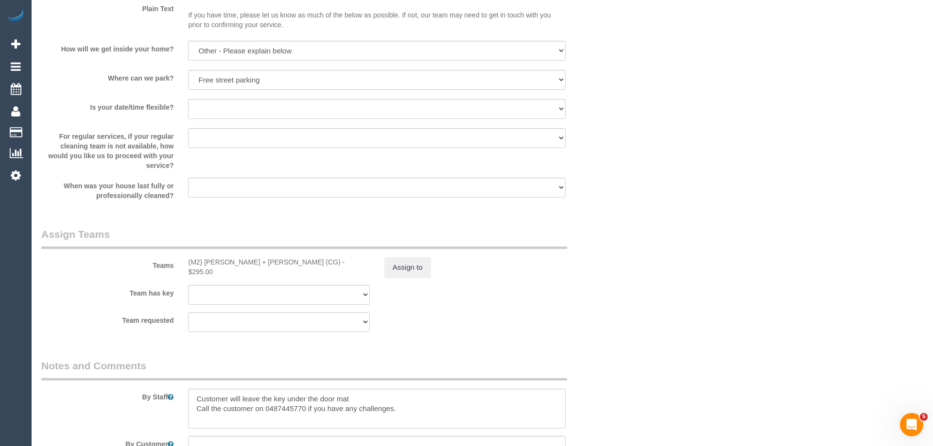
click at [619, 332] on div "× Assign Booking to: (M2) Akila + Tehan (CG) Assigned Teams (1) Invited Teams (…" at bounding box center [466, 223] width 933 height 446
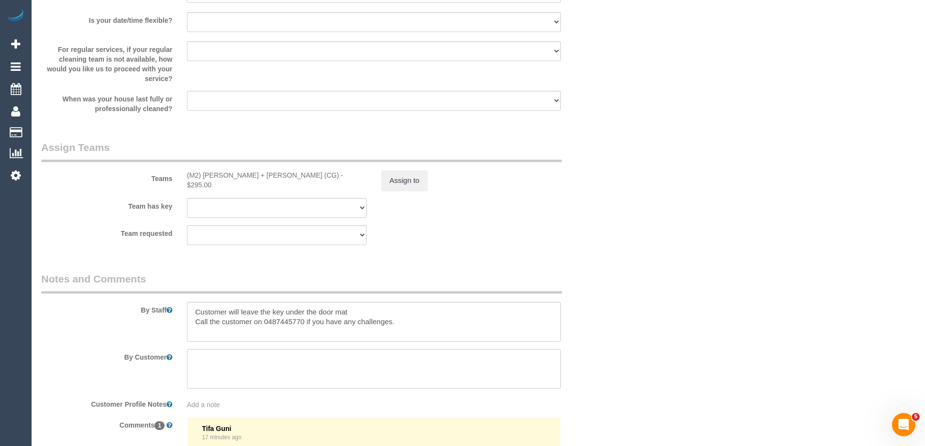
scroll to position [1587, 0]
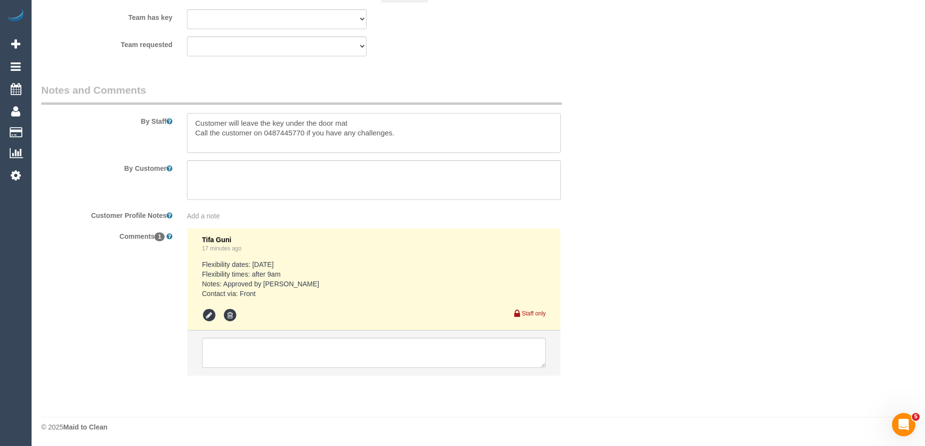
click at [187, 122] on textarea at bounding box center [374, 133] width 374 height 40
type textarea "Estimated time Customer will leave the key under the door mat Call the customer…"
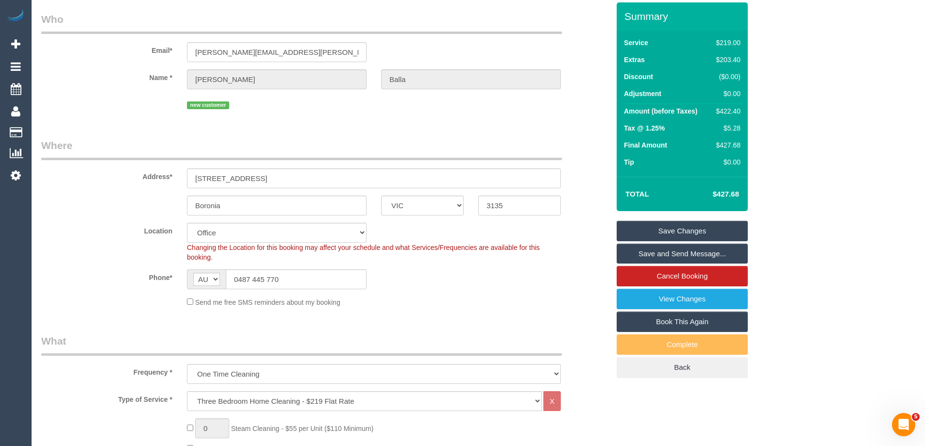
scroll to position [0, 0]
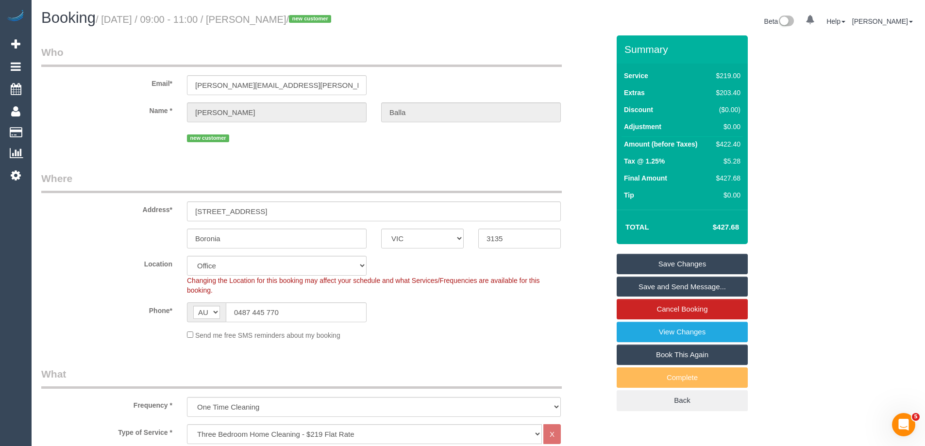
click at [731, 146] on div "$422.40" at bounding box center [727, 144] width 28 height 10
copy div "422.40"
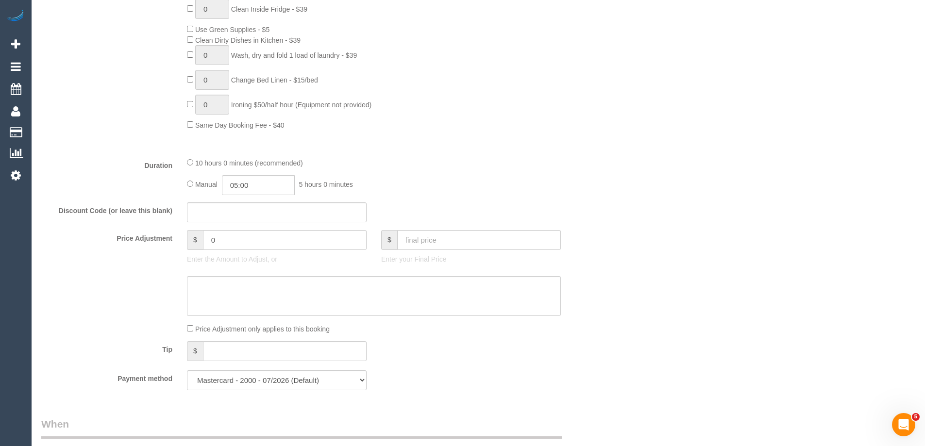
scroll to position [729, 0]
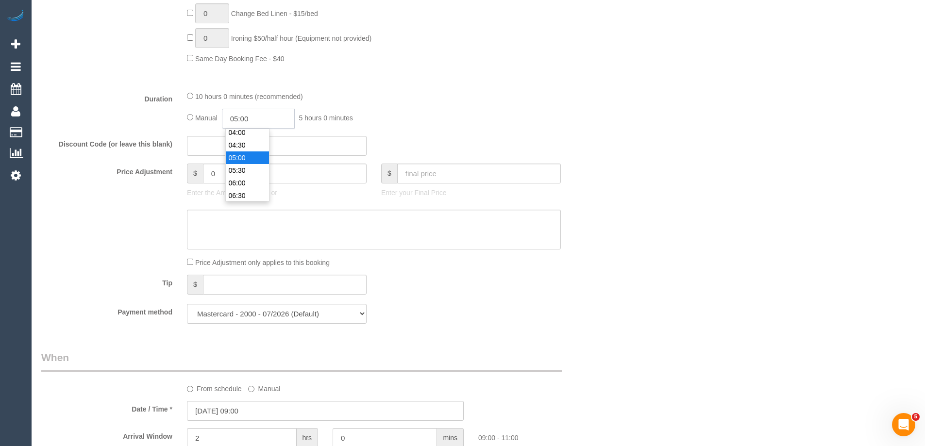
click at [263, 118] on input "05:00" at bounding box center [258, 119] width 73 height 20
click at [238, 161] on li "03:00" at bounding box center [247, 156] width 43 height 13
click at [259, 123] on input "03:00" at bounding box center [258, 119] width 73 height 20
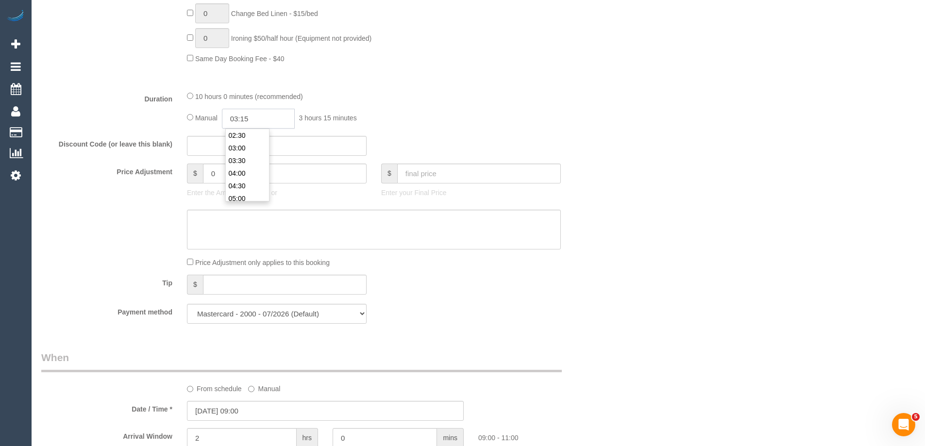
type input "03:15"
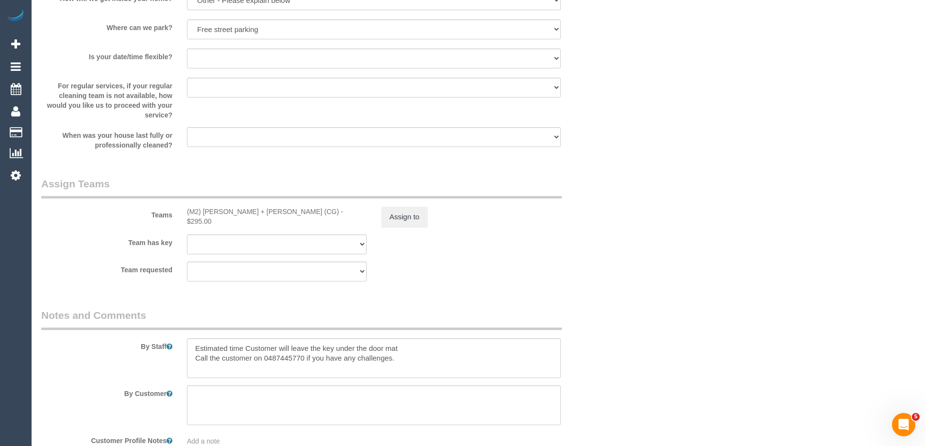
scroll to position [1409, 0]
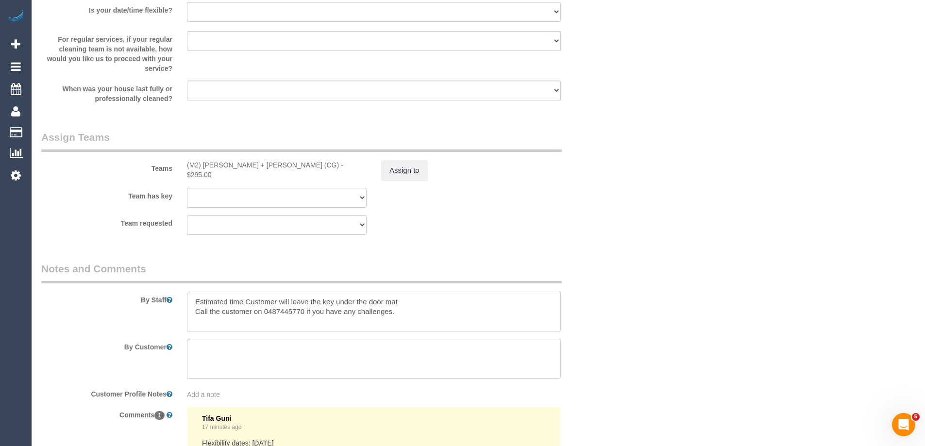
click at [246, 302] on textarea at bounding box center [374, 312] width 374 height 40
click at [273, 296] on textarea at bounding box center [374, 312] width 374 height 40
type textarea "Estimated time 6.5-7.5 hours Customer will leave the key under the door mat Cal…"
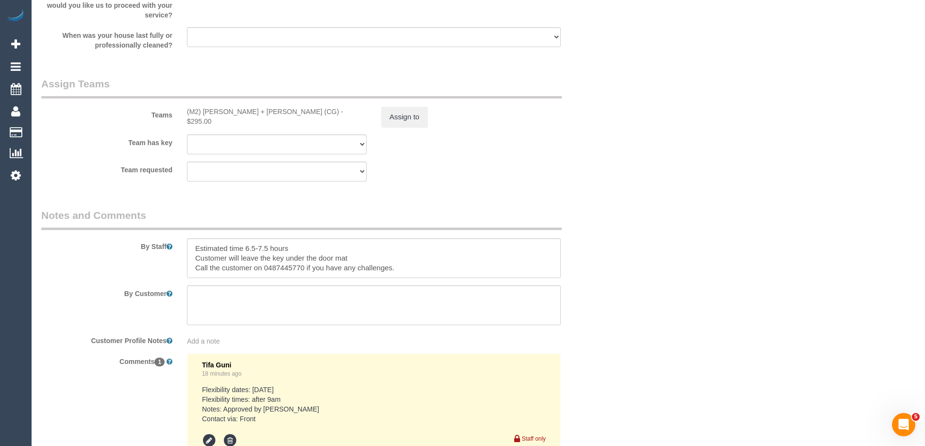
scroll to position [1587, 0]
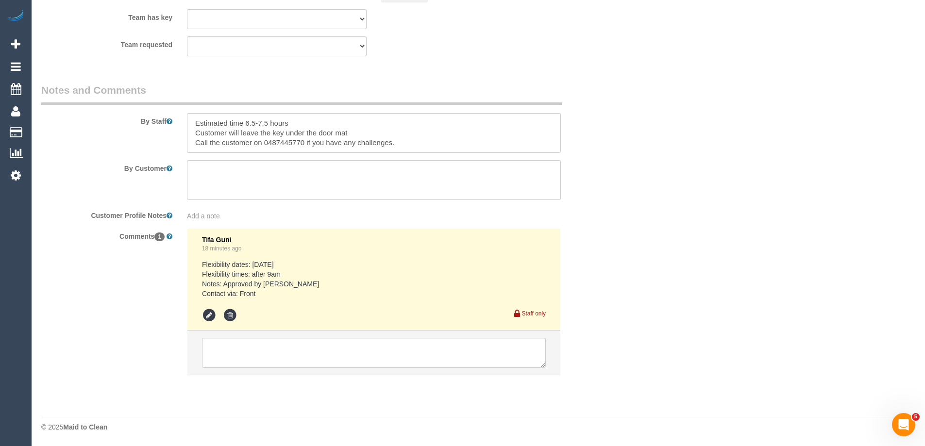
click at [282, 335] on li at bounding box center [373, 353] width 373 height 45
click at [294, 359] on textarea at bounding box center [374, 353] width 344 height 30
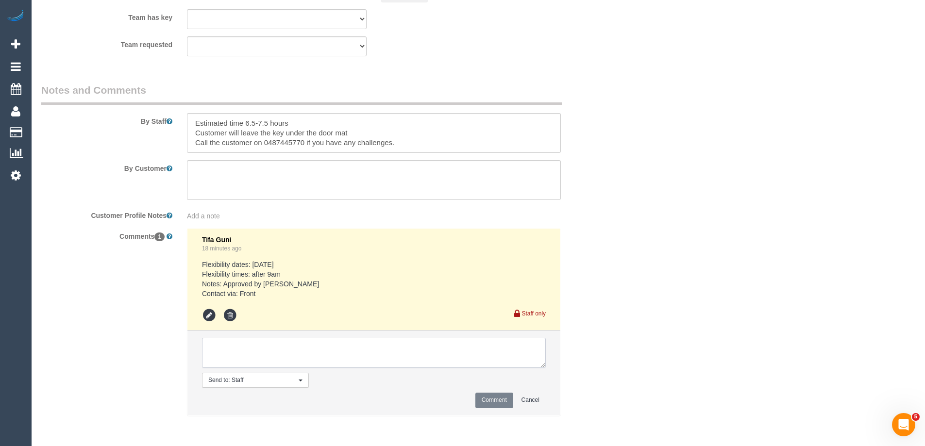
paste textarea "Akila + Tehan"
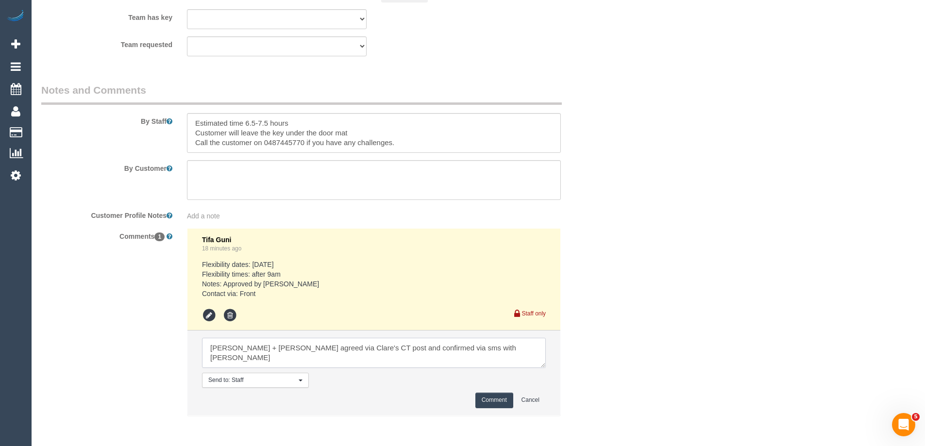
type textarea "Akila + Tehan agreed via Clare's CT post and confirmed via sms with Clare"
click at [502, 400] on button "Comment" at bounding box center [495, 400] width 38 height 15
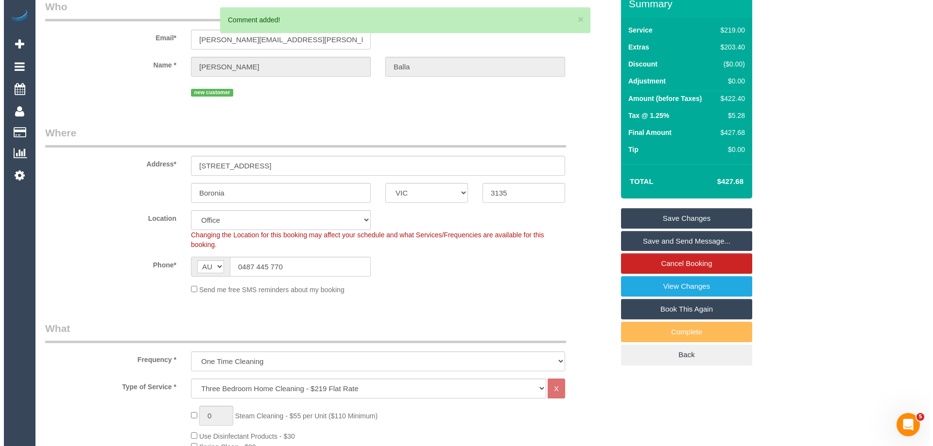
scroll to position [0, 0]
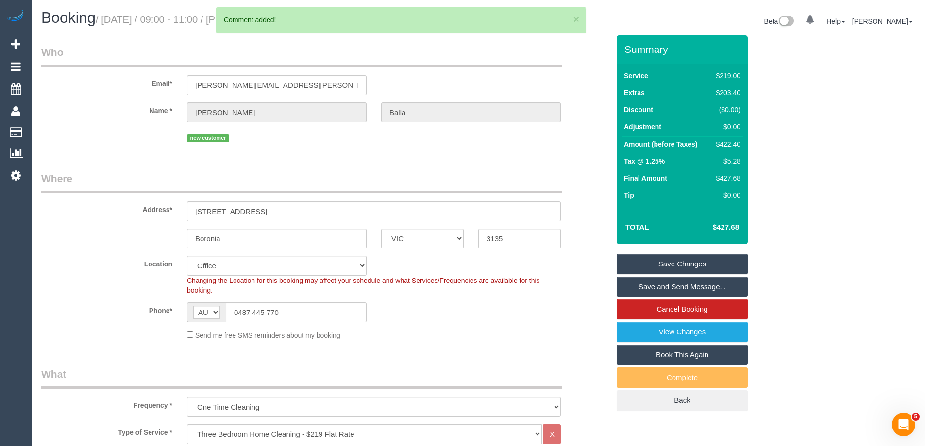
click at [719, 287] on link "Save and Send Message..." at bounding box center [682, 287] width 131 height 20
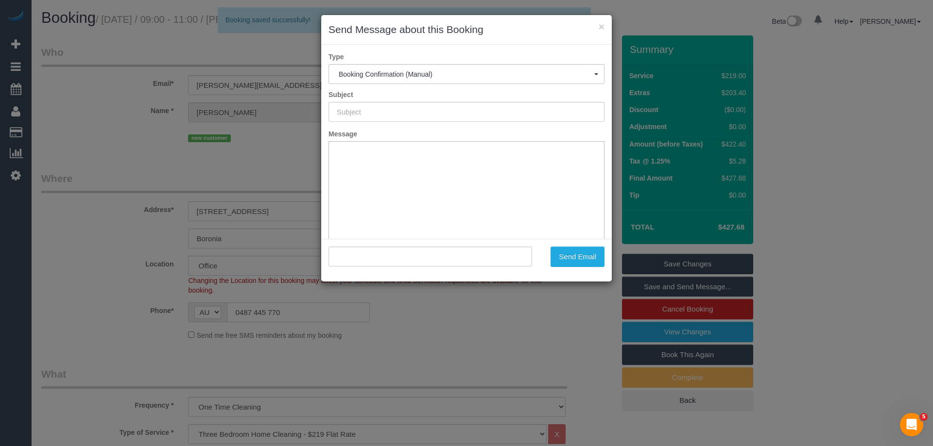
type input "Booking Confirmed"
type input ""Danny Balla" <danny.balla@gmail.com>"
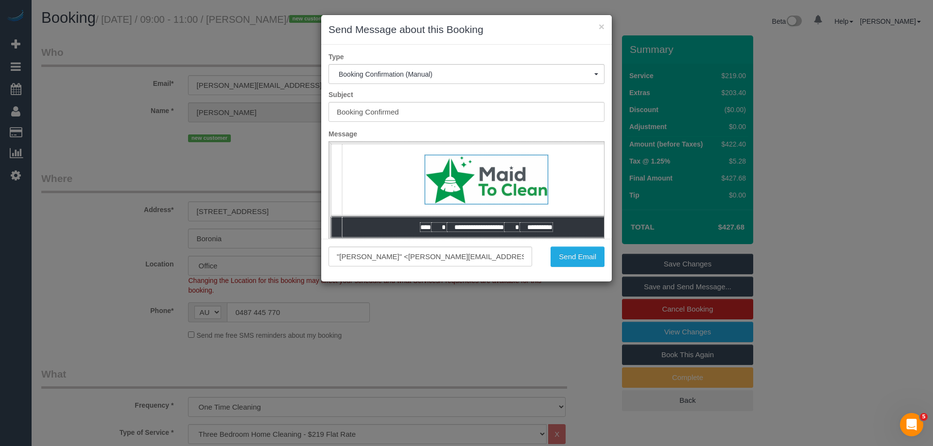
click at [605, 27] on div "× Send Message about this Booking" at bounding box center [466, 30] width 290 height 30
click at [601, 24] on button "×" at bounding box center [601, 26] width 6 height 10
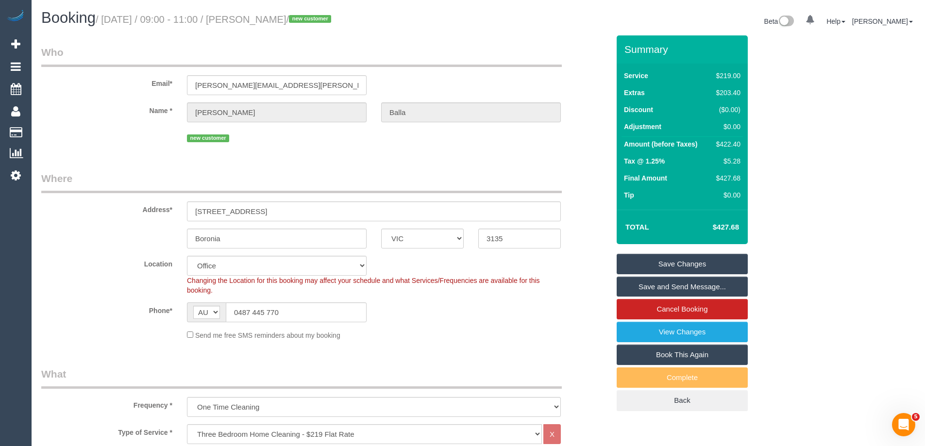
click at [643, 286] on link "Save and Send Message..." at bounding box center [682, 287] width 131 height 20
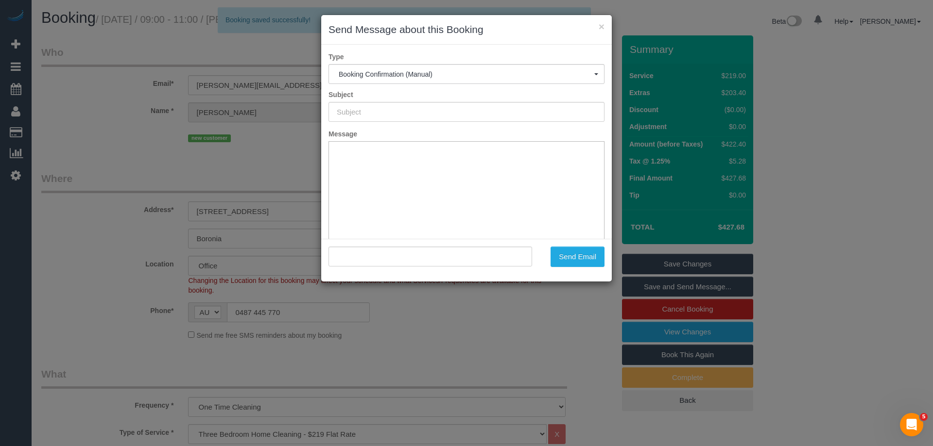
type input "Booking Confirmed"
type input ""Danny Balla" <danny.balla@gmail.com>"
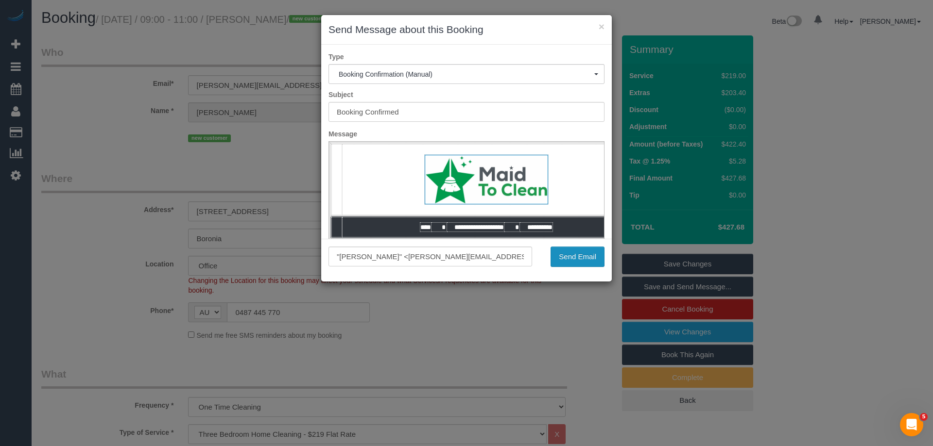
click at [595, 250] on button "Send Email" at bounding box center [577, 257] width 54 height 20
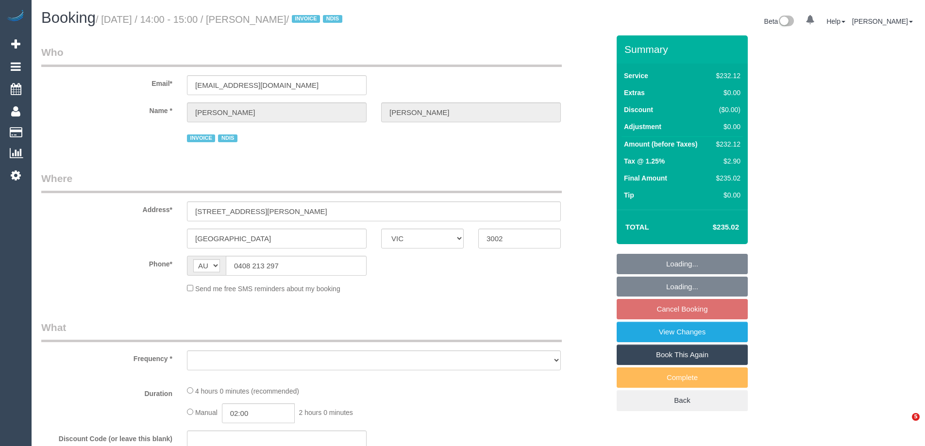
select select "VIC"
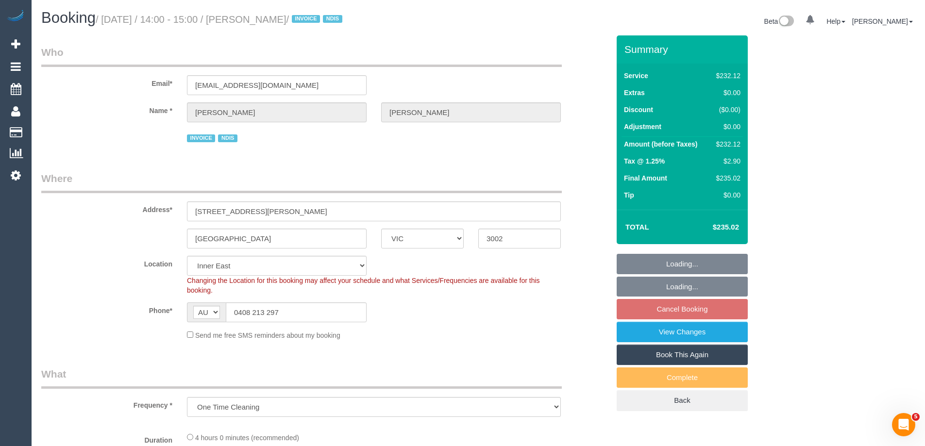
select select "object:612"
select select "240"
select select "number:28"
select select "number:14"
select select "number:19"
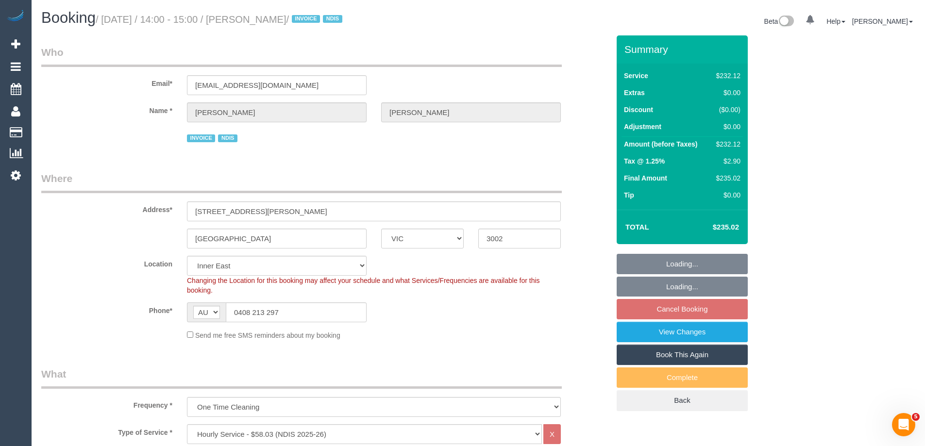
select select "number:23"
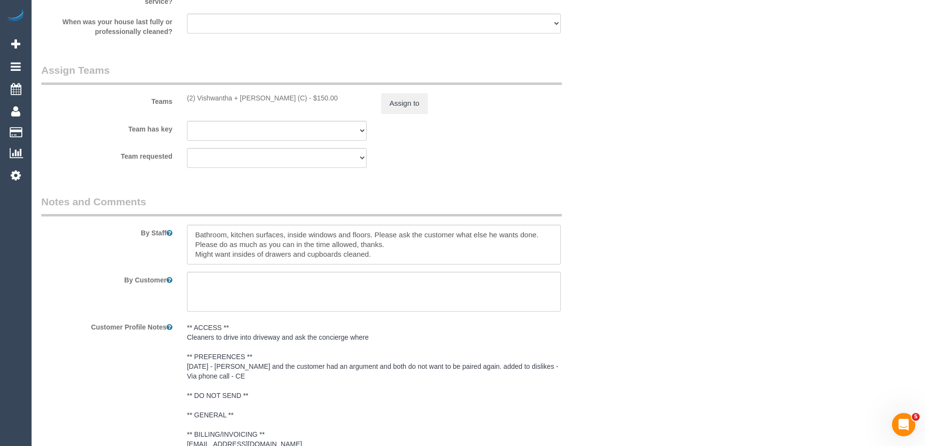
scroll to position [1069, 0]
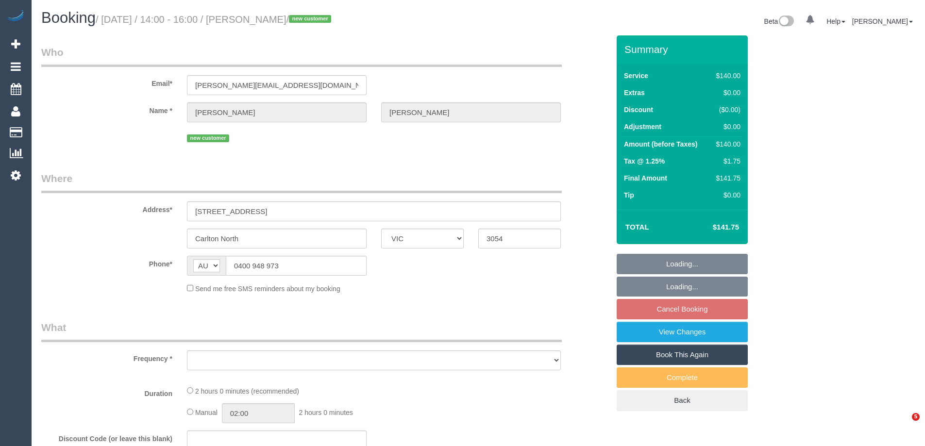
select select "VIC"
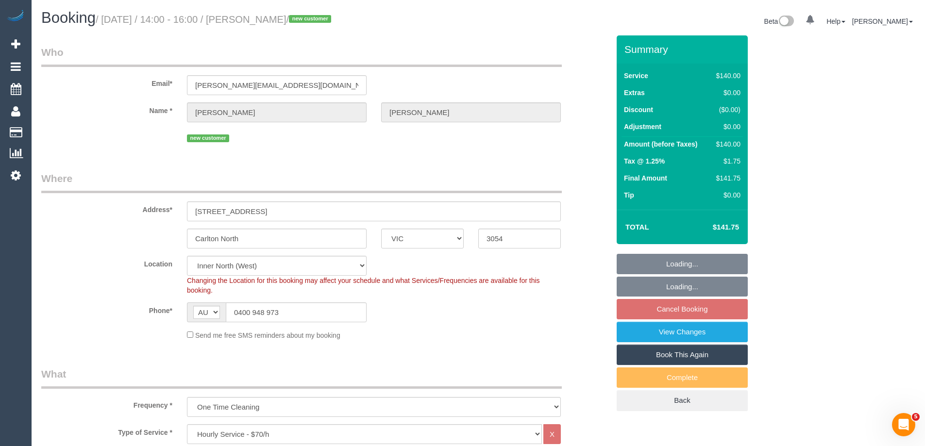
select select "object:848"
select select "string:stripe-pm_1S2Qiu2GScqysDRVloeOZNXJ"
select select "number:28"
select select "number:14"
select select "number:19"
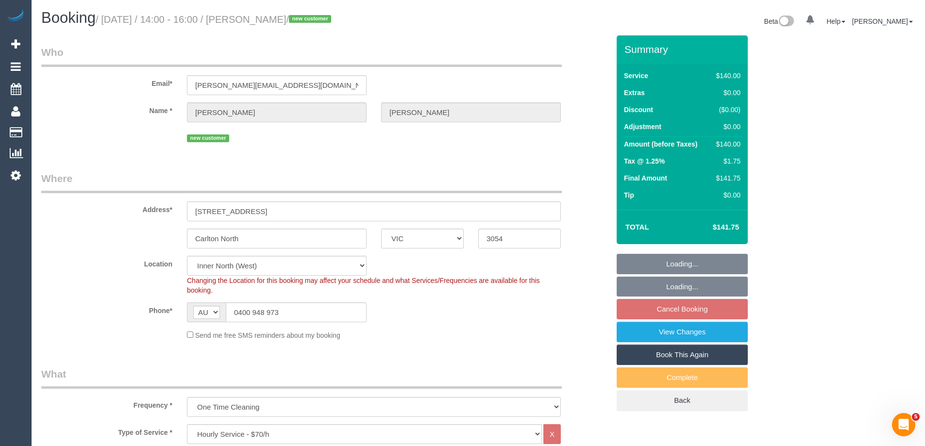
select select "number:24"
select select "number:11"
select select "spot1"
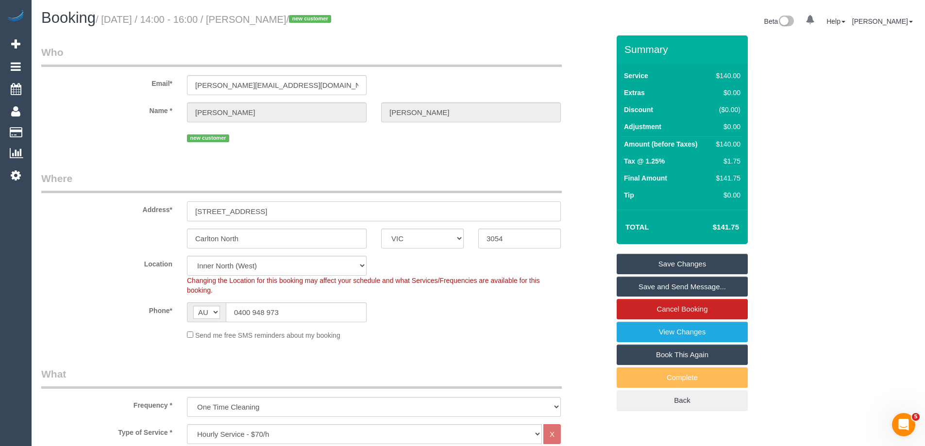
drag, startPoint x: 290, startPoint y: 207, endPoint x: -48, endPoint y: 210, distance: 337.1
click at [0, 210] on html "0 Beta Your Notifications You have 0 alerts Add Booking Bookings Active Booking…" at bounding box center [462, 223] width 925 height 446
click at [125, 271] on div "Location [GEOGRAPHIC_DATA] (North) East (South) [GEOGRAPHIC_DATA] (East) [GEOGR…" at bounding box center [325, 275] width 583 height 39
drag, startPoint x: 336, startPoint y: 19, endPoint x: 271, endPoint y: 19, distance: 65.1
click at [271, 19] on small "/ [DATE] / 14:00 - 16:00 / [PERSON_NAME] / new customer" at bounding box center [215, 19] width 238 height 11
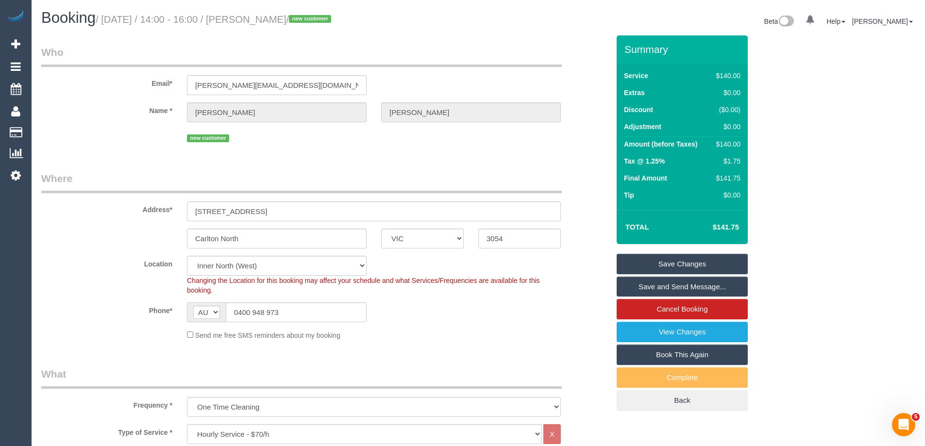
copy small "William Forrest"
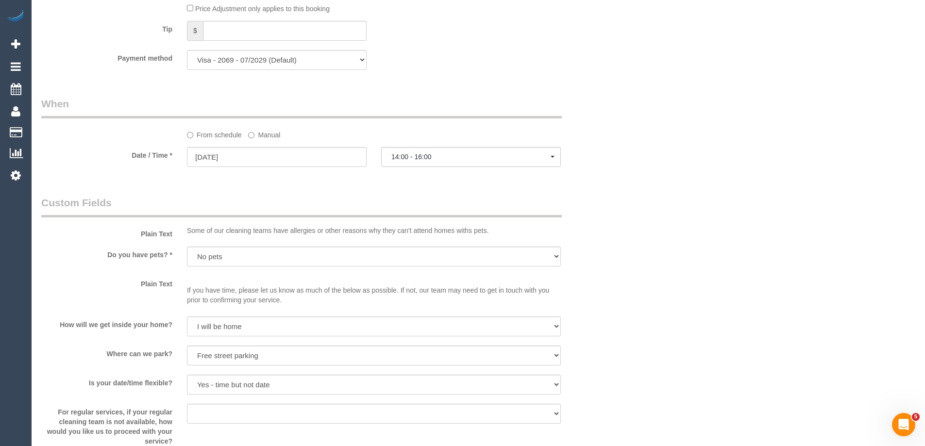
scroll to position [971, 0]
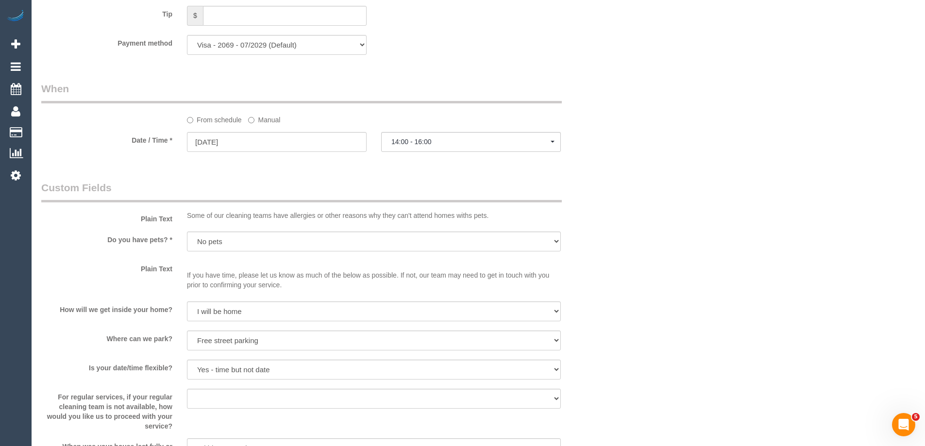
click at [256, 122] on label "Manual" at bounding box center [264, 118] width 32 height 13
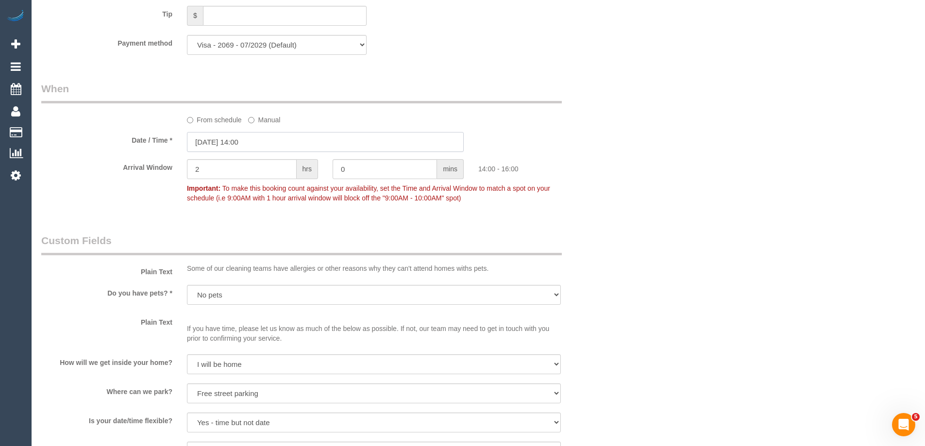
click at [249, 145] on input "03/09/2025 14:00" at bounding box center [325, 142] width 277 height 20
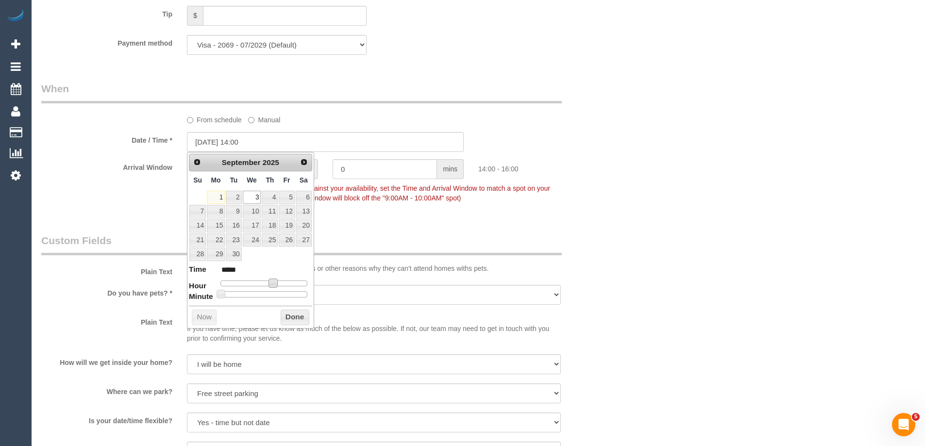
type input "03/09/2025 13:00"
type input "*****"
type input "03/09/2025 12:00"
type input "*****"
type input "03/09/2025 11:00"
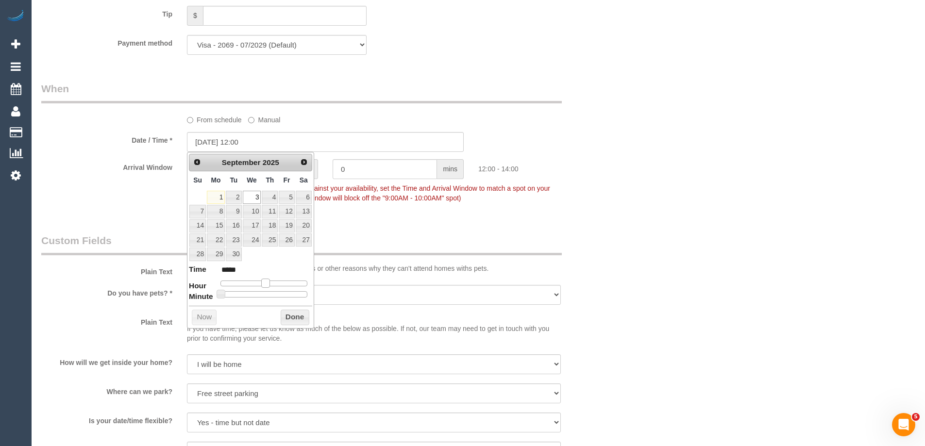
type input "*****"
type input "03/09/2025 10:00"
type input "*****"
drag, startPoint x: 275, startPoint y: 285, endPoint x: 261, endPoint y: 284, distance: 14.1
click at [261, 284] on span at bounding box center [258, 283] width 9 height 9
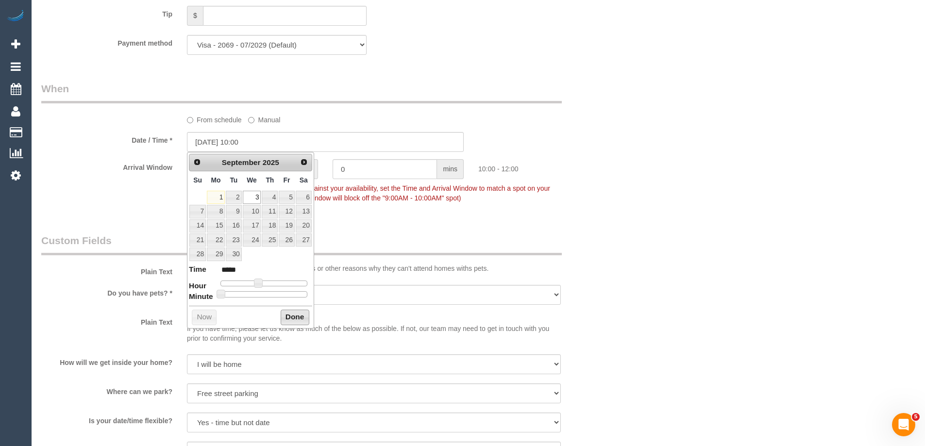
click at [293, 316] on button "Done" at bounding box center [295, 318] width 29 height 16
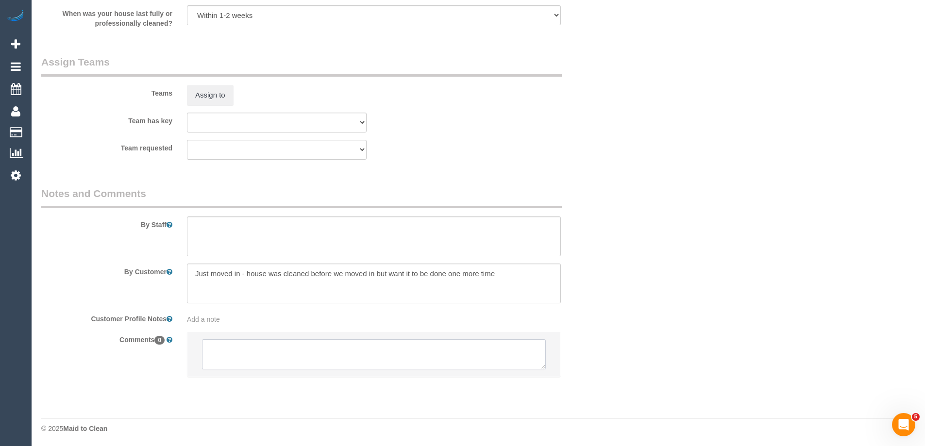
click at [218, 359] on textarea at bounding box center [374, 355] width 344 height 30
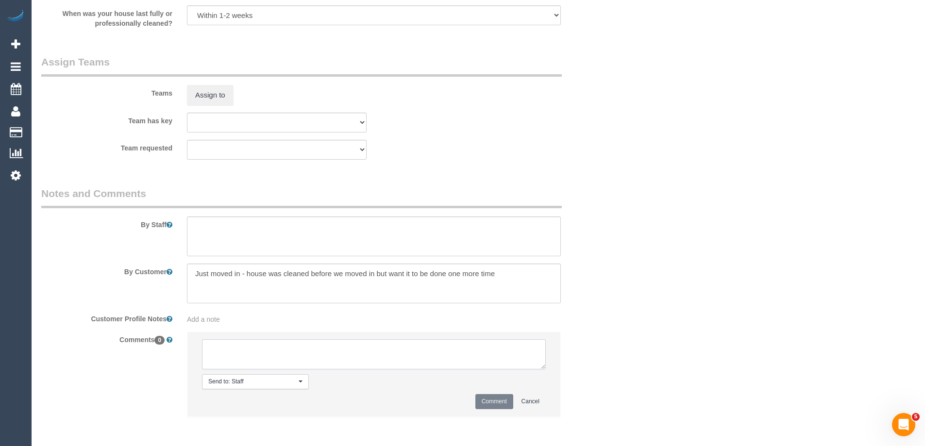
scroll to position [1459, 0]
type textarea "Assigned pending 10-12pm AW - emailed"
click at [489, 401] on button "Comment" at bounding box center [495, 400] width 38 height 15
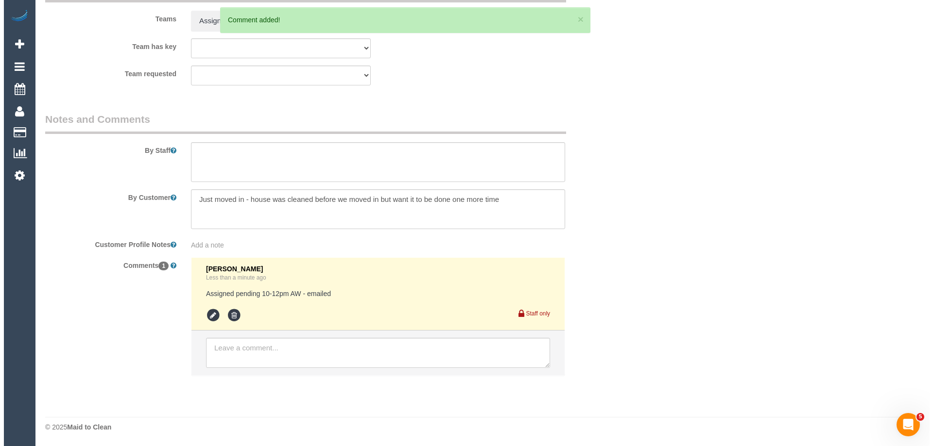
scroll to position [1386, 0]
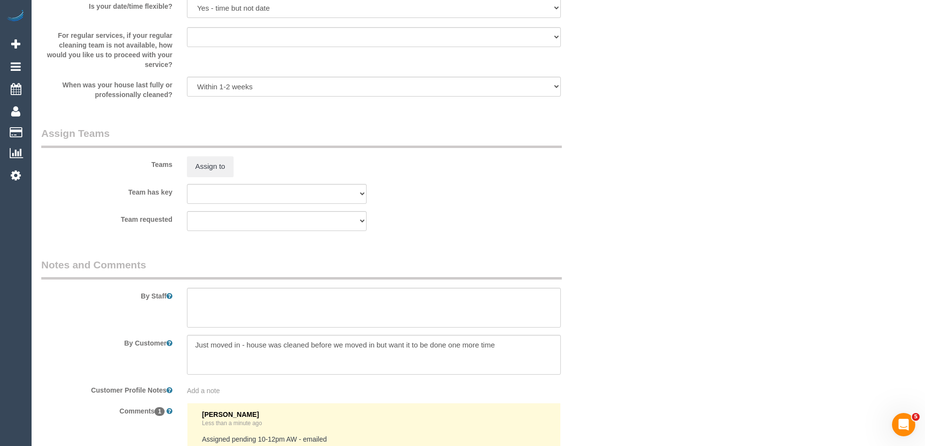
click at [226, 155] on div "Teams Assign to" at bounding box center [325, 151] width 583 height 51
click at [220, 163] on button "Assign to" at bounding box center [210, 166] width 47 height 20
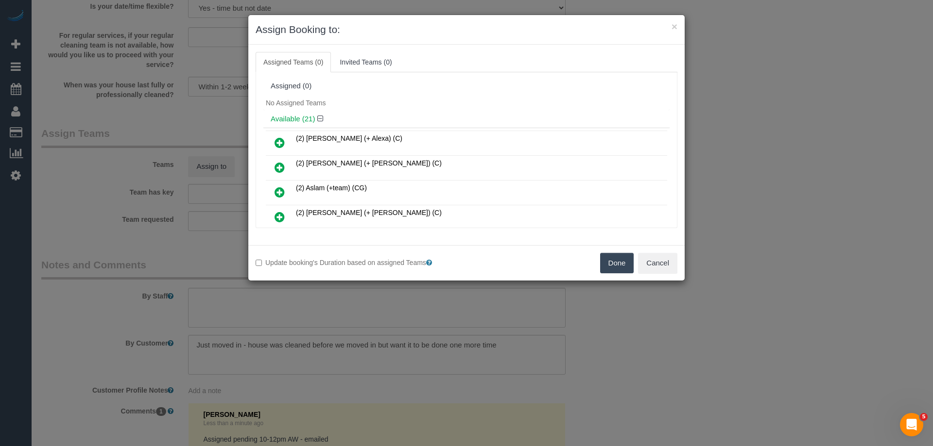
click at [454, 98] on div "No Assigned Teams" at bounding box center [466, 103] width 406 height 15
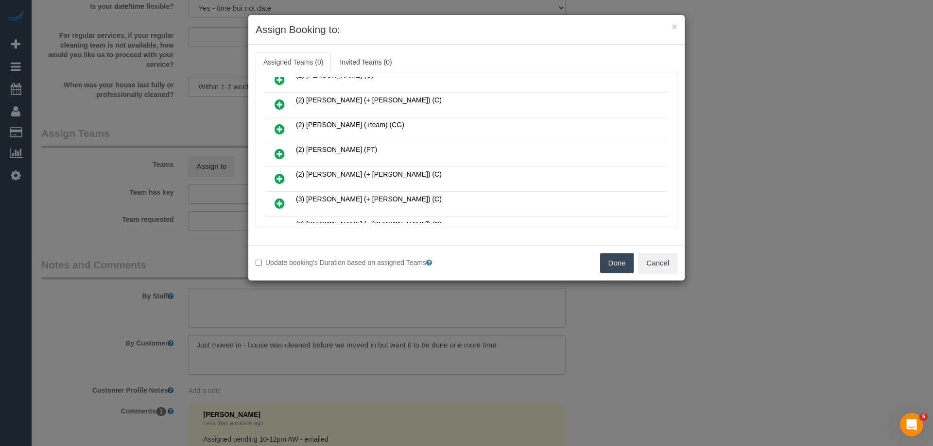
click at [281, 154] on icon at bounding box center [279, 154] width 10 height 12
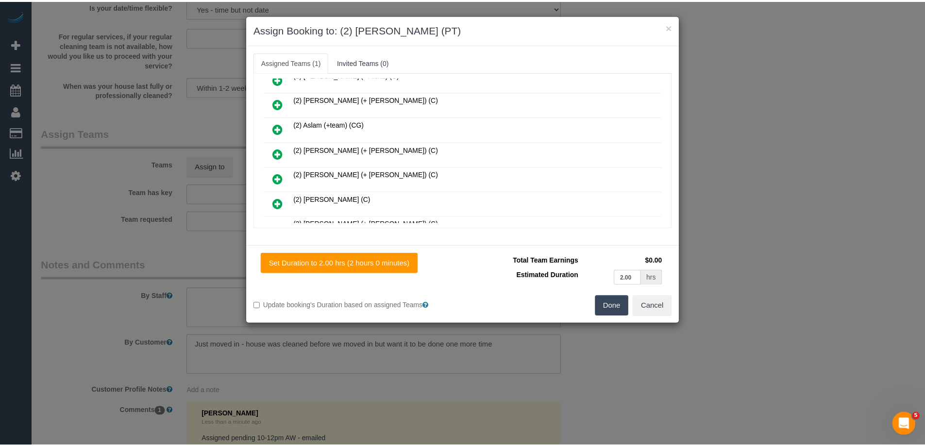
scroll to position [0, 0]
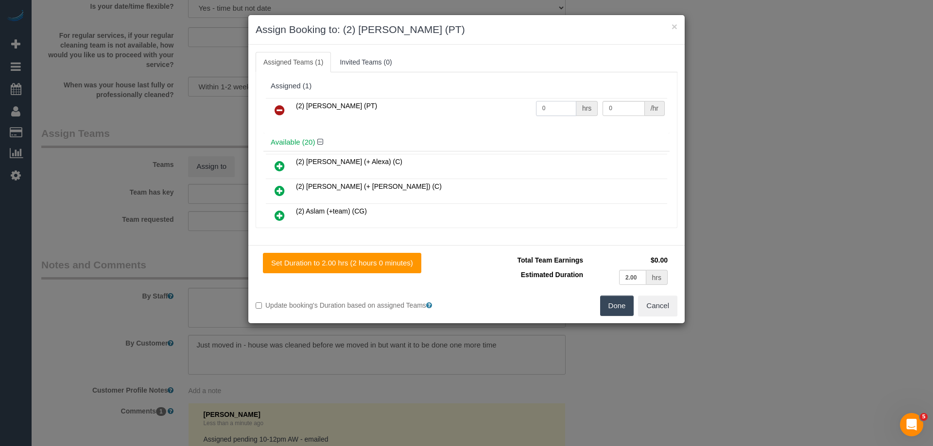
click at [553, 112] on input "0" at bounding box center [556, 108] width 40 height 15
type input "2"
click at [618, 108] on input "0" at bounding box center [623, 108] width 42 height 15
type input "37.5"
click at [601, 310] on button "Done" at bounding box center [617, 306] width 34 height 20
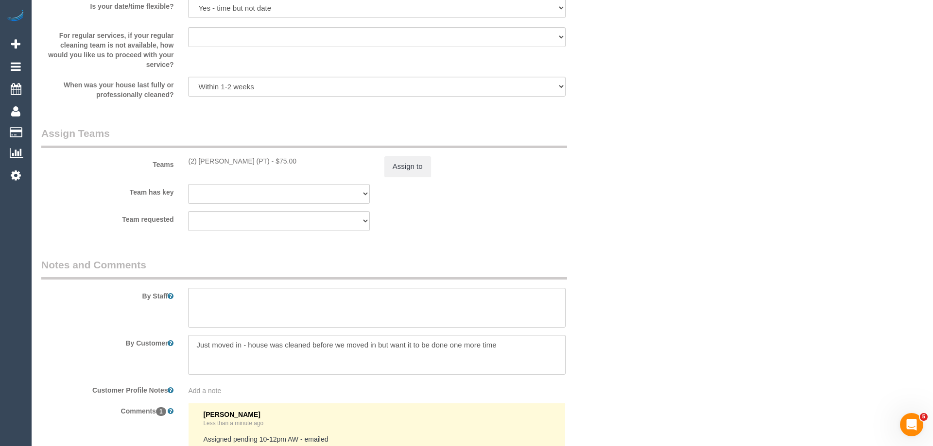
click at [601, 310] on div "× Assign Booking to: (2) Reggy Cogulet (PT) Assigned Teams (1) Invited Teams (0…" at bounding box center [466, 223] width 933 height 446
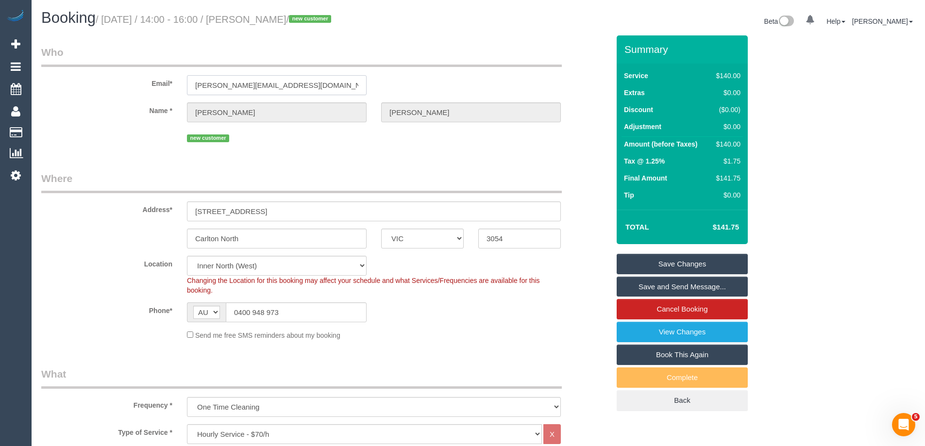
click at [231, 91] on input "forrest.thurecht@gmail.com" at bounding box center [277, 85] width 180 height 20
click at [513, 324] on sui-booking-location "Location [GEOGRAPHIC_DATA] (North) East (South) [GEOGRAPHIC_DATA] (East) [GEOGR…" at bounding box center [325, 298] width 568 height 85
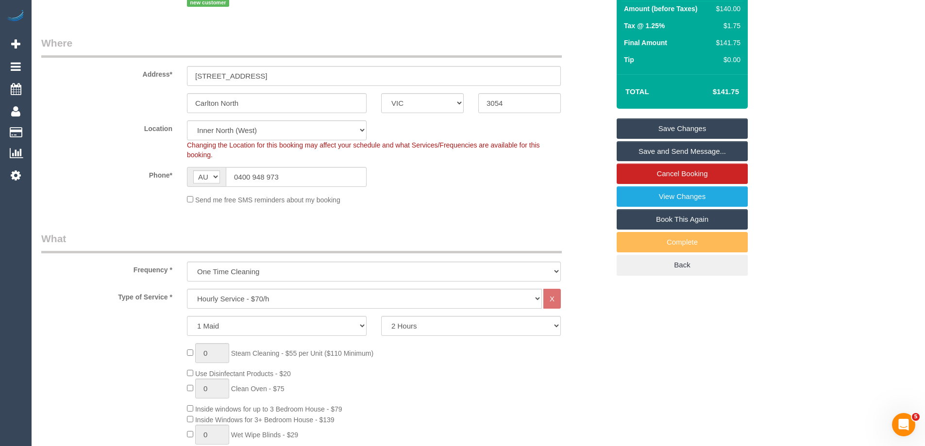
scroll to position [97, 0]
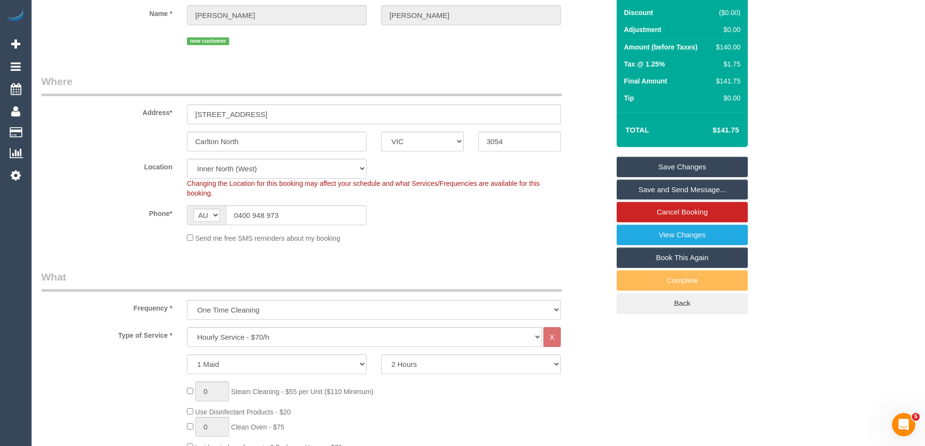
click at [698, 164] on link "Save Changes" at bounding box center [682, 167] width 131 height 20
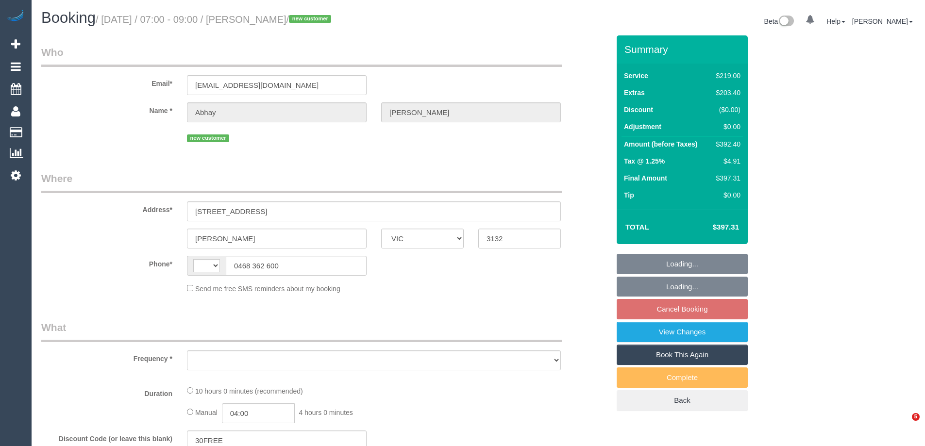
select select "VIC"
select select "string:AU"
select select "object:573"
select select "string:stripe-pm_1Rzrem2GScqysDRVBNb4qXdH"
select select "number:28"
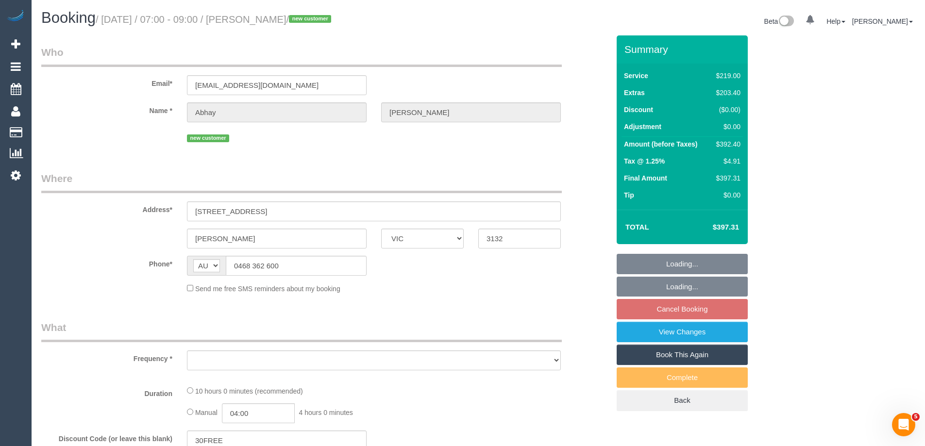
select select "number:16"
select select "number:19"
select select "number:24"
select select "number:35"
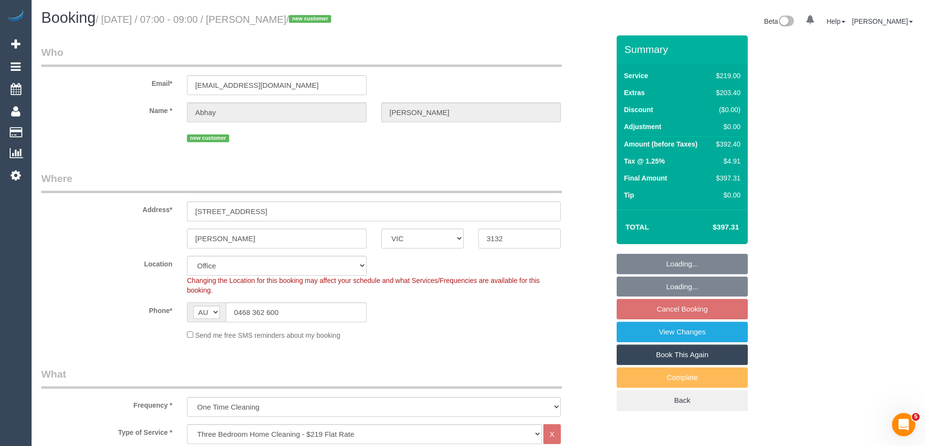
select select "object:2073"
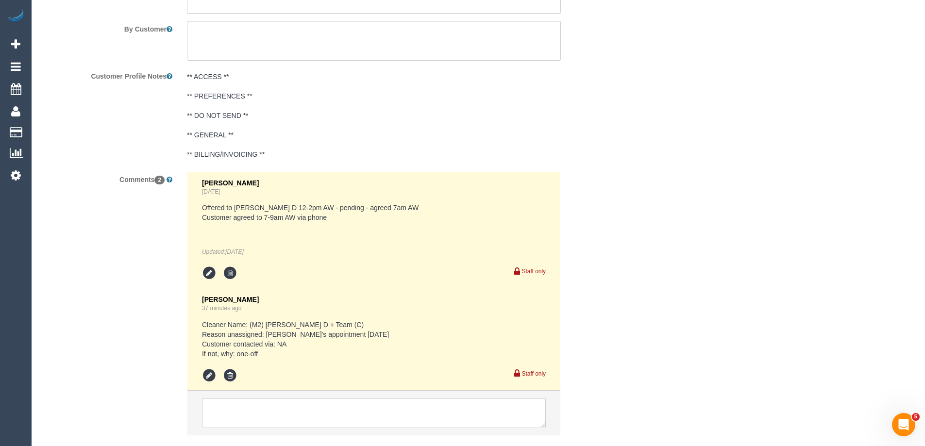
scroll to position [1787, 0]
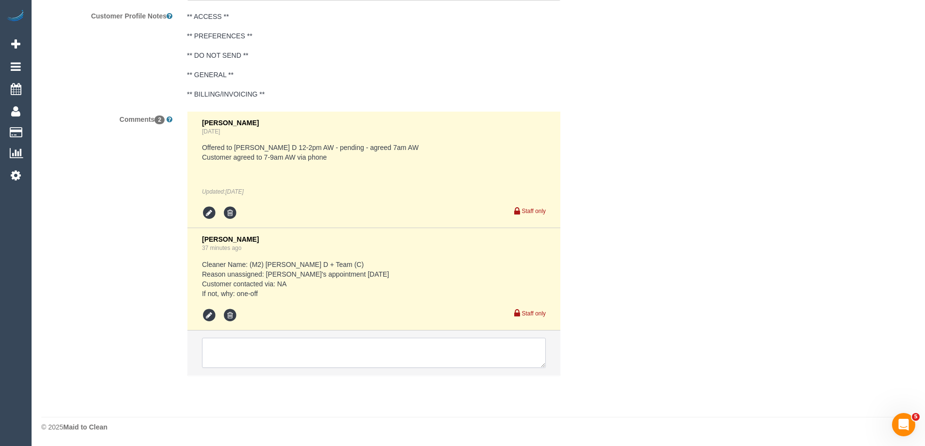
click at [318, 360] on textarea at bounding box center [374, 353] width 344 height 30
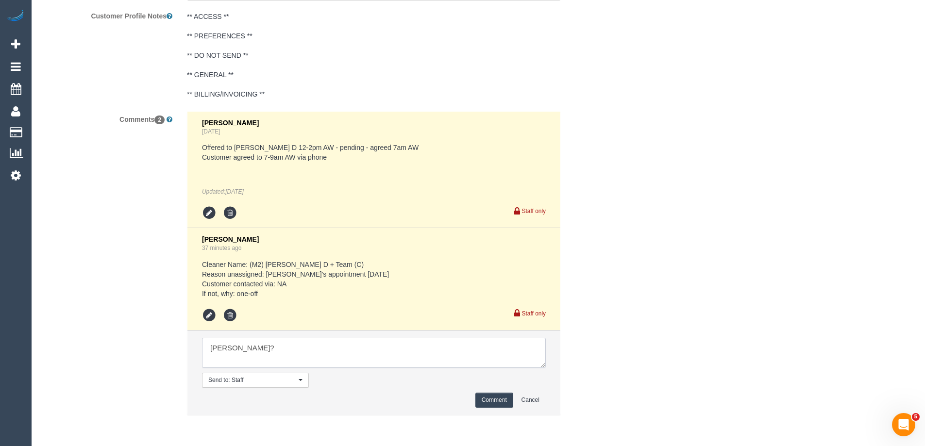
type textarea "Jeferson?"
click at [489, 404] on button "Comment" at bounding box center [495, 400] width 38 height 15
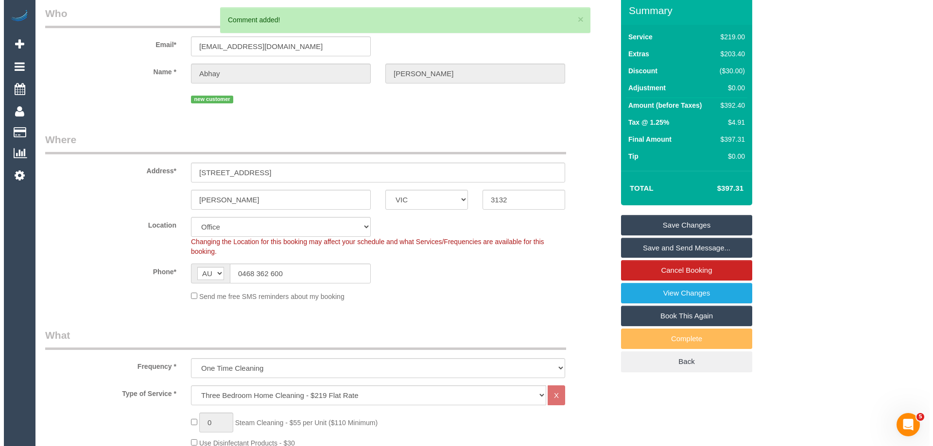
scroll to position [0, 0]
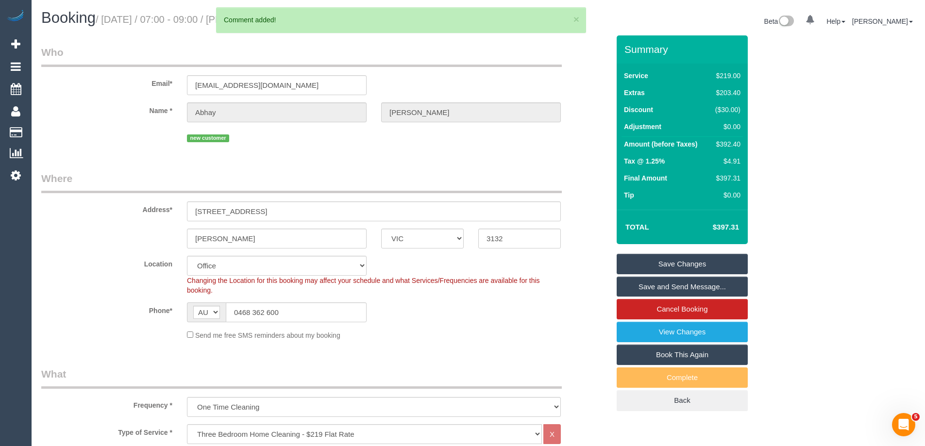
click at [743, 263] on link "Save Changes" at bounding box center [682, 264] width 131 height 20
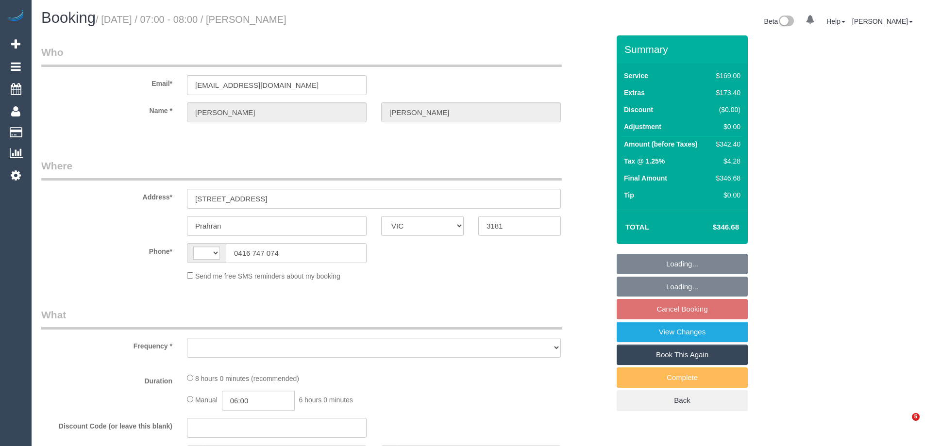
select select "VIC"
select select "string:AU"
select select "object:281"
select select "number:28"
select select "number:14"
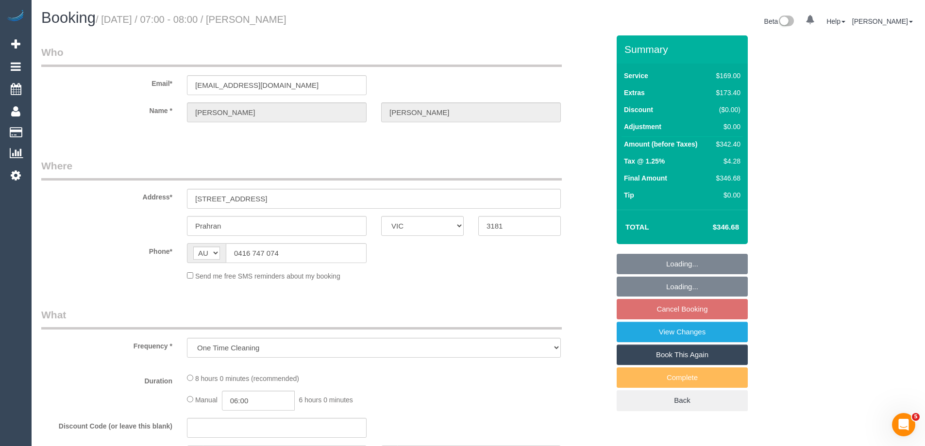
select select "number:18"
select select "number:23"
select select "number:26"
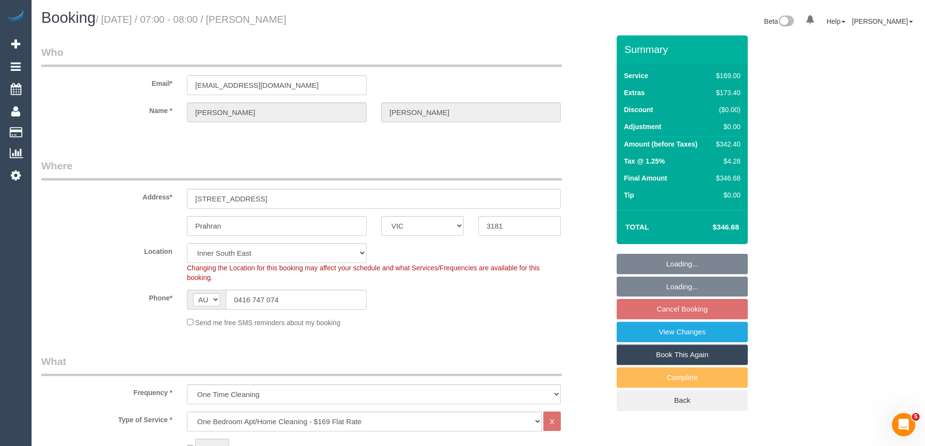
select select "string:stripe-pm_1RylJK2GScqysDRVKnoq39eU"
select select "object:1378"
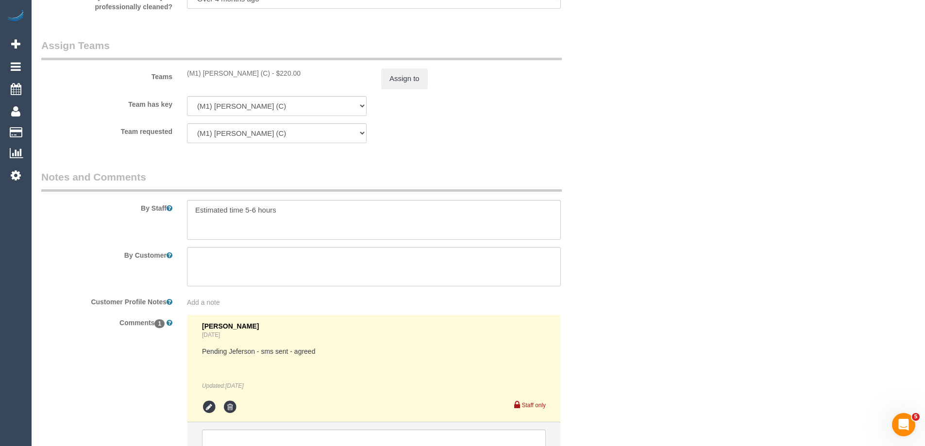
scroll to position [1580, 0]
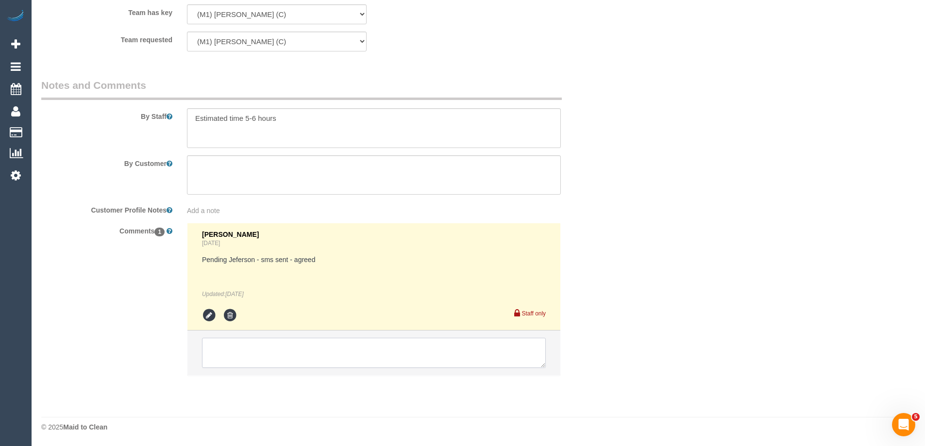
click at [240, 357] on textarea at bounding box center [374, 353] width 344 height 30
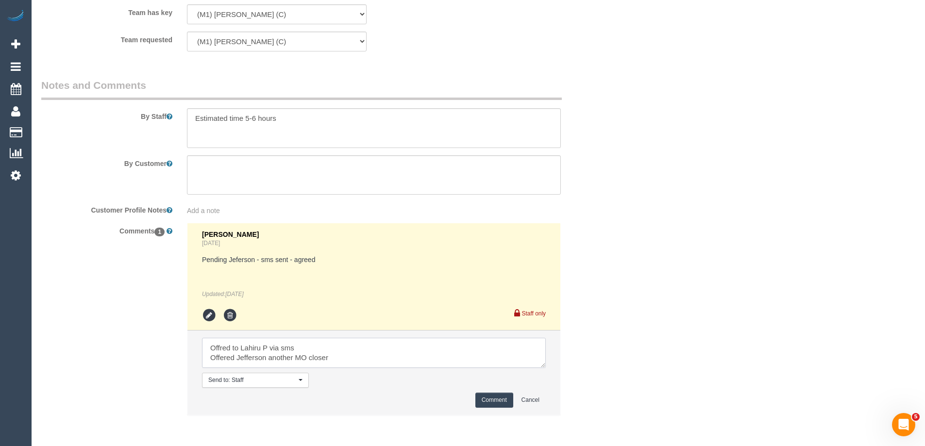
type textarea "Offred to Lahiru P via sms Offered Jefferson another MO closer"
click at [494, 399] on button "Comment" at bounding box center [495, 400] width 38 height 15
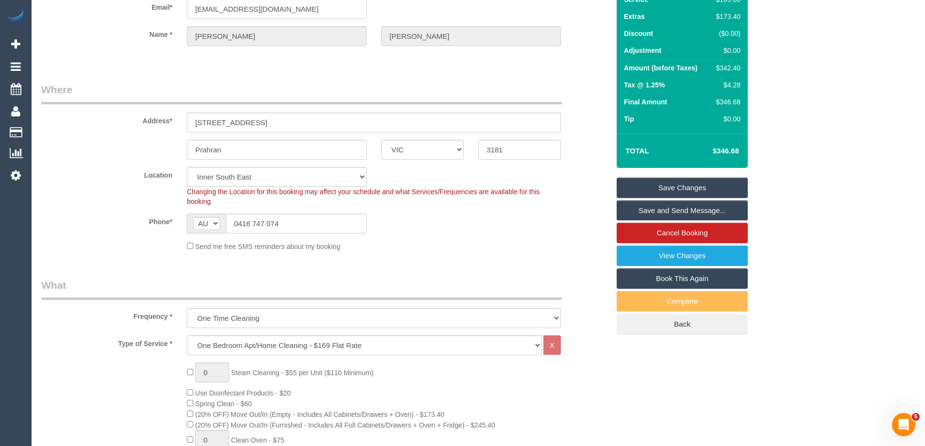
scroll to position [0, 0]
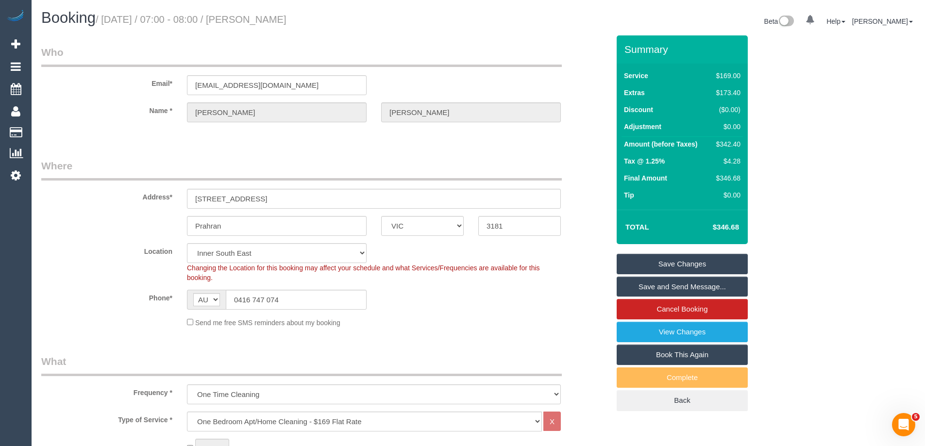
click at [720, 146] on div "$342.40" at bounding box center [727, 144] width 28 height 10
copy div "342.40"
click at [783, 137] on div "Summary Service $169.00 Extras $173.40 Discount ($0.00) Adjustment $0.00 Amount…" at bounding box center [719, 232] width 219 height 395
click at [426, 310] on sui-booking-location "Location [GEOGRAPHIC_DATA] (North) East (South) [GEOGRAPHIC_DATA] (East) [GEOGR…" at bounding box center [325, 285] width 568 height 85
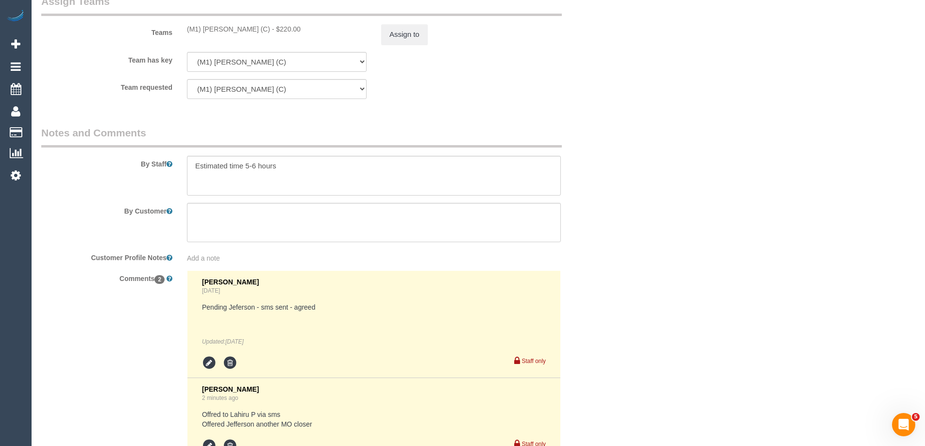
scroll to position [1603, 0]
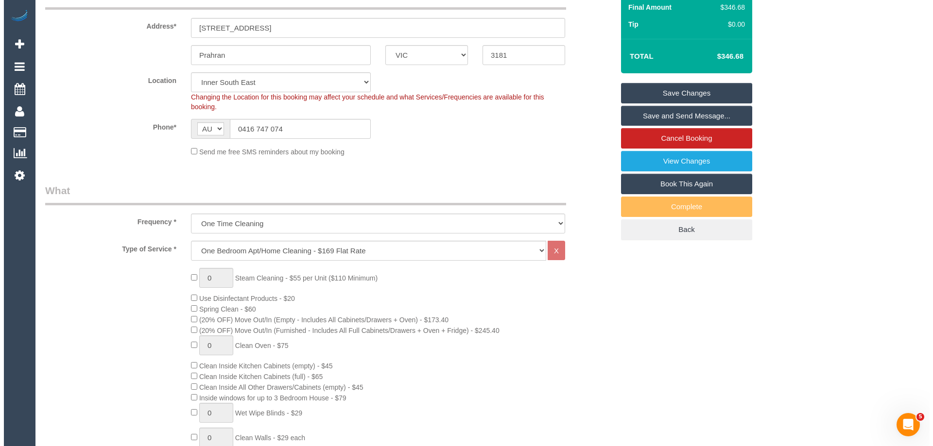
scroll to position [0, 0]
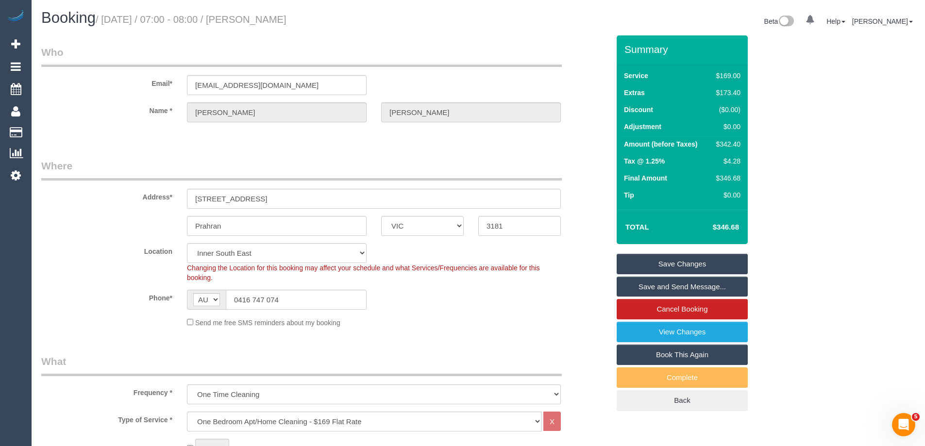
click at [719, 259] on link "Save Changes" at bounding box center [682, 264] width 131 height 20
